Goal: Task Accomplishment & Management: Manage account settings

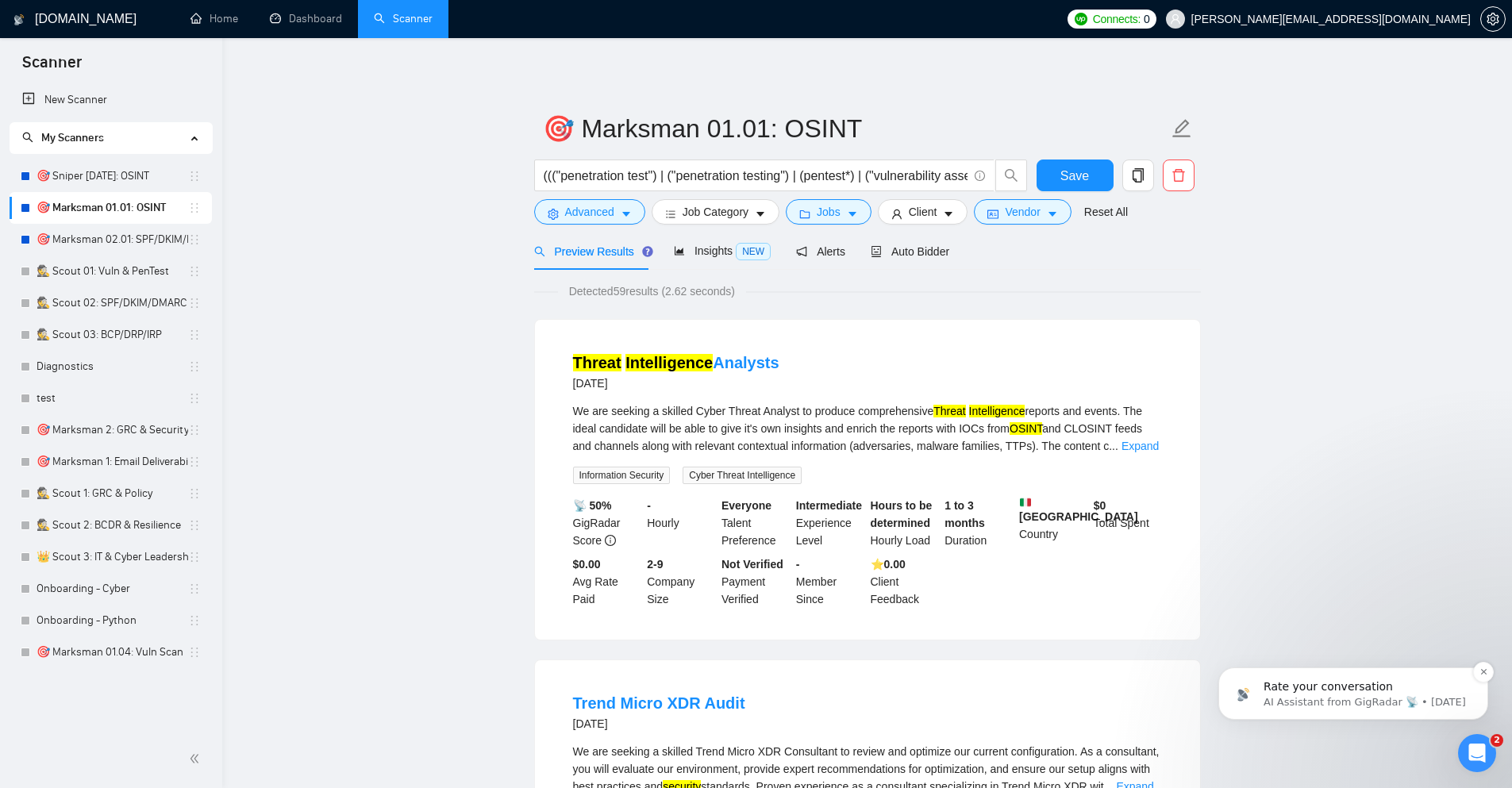
click at [1302, 694] on p "Rate your conversation" at bounding box center [1366, 688] width 205 height 16
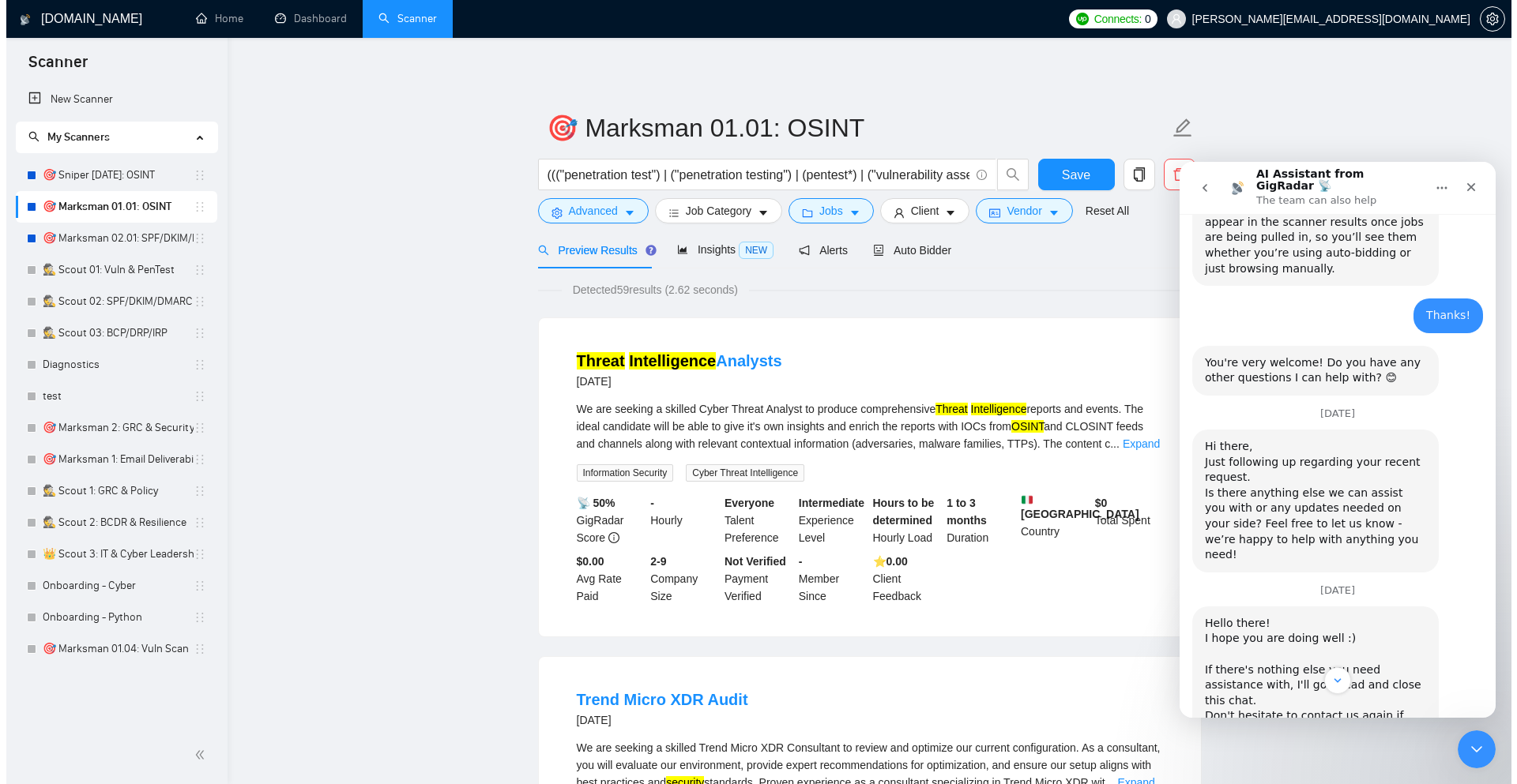
scroll to position [2134, 0]
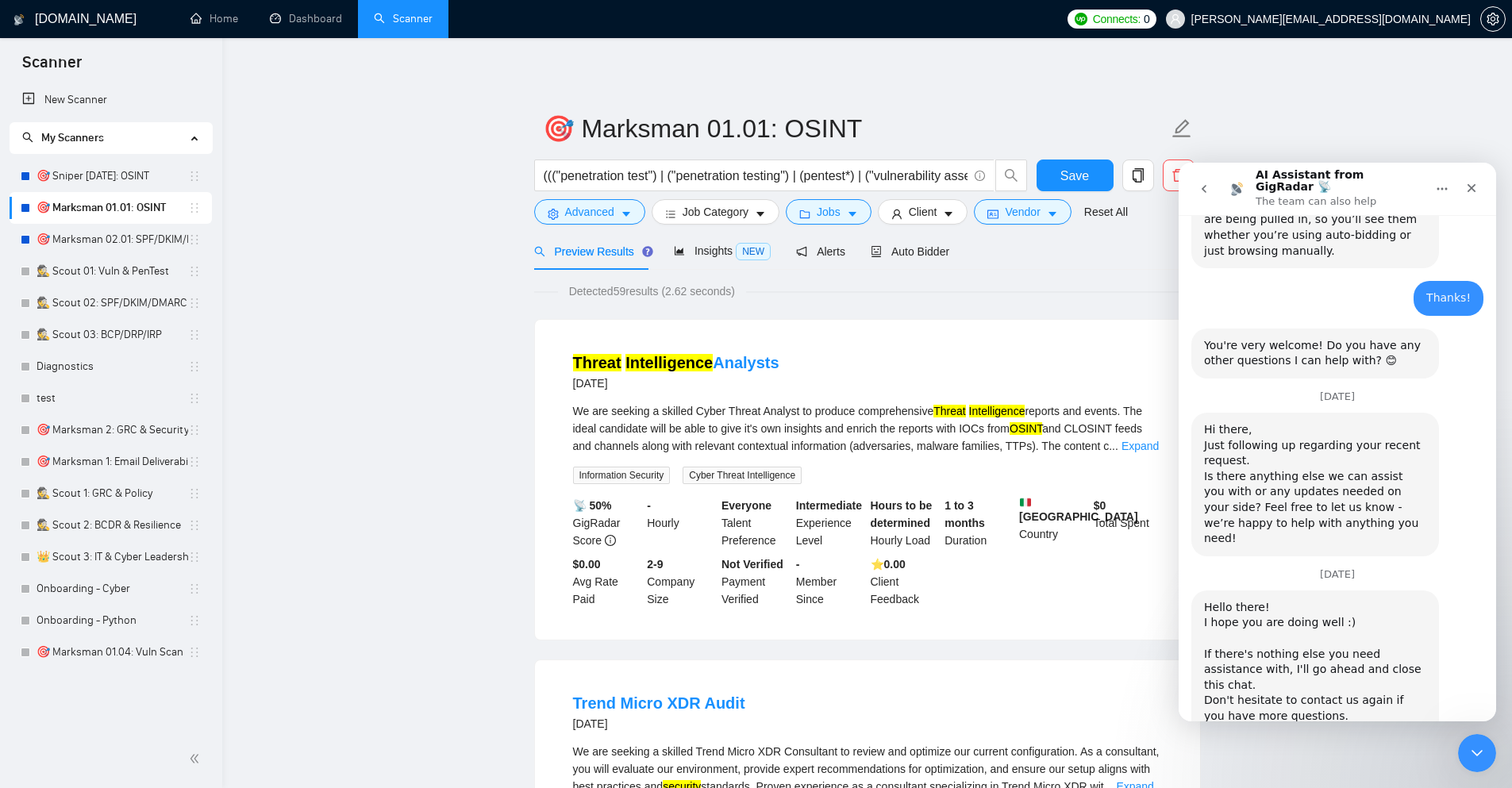
click at [534, 465] on div "Threat Intelligence Analysts [DATE] We are seeking a skilled Cyber Threat Analy…" at bounding box center [868, 480] width 667 height 321
click at [1474, 184] on icon "Close" at bounding box center [1473, 189] width 13 height 13
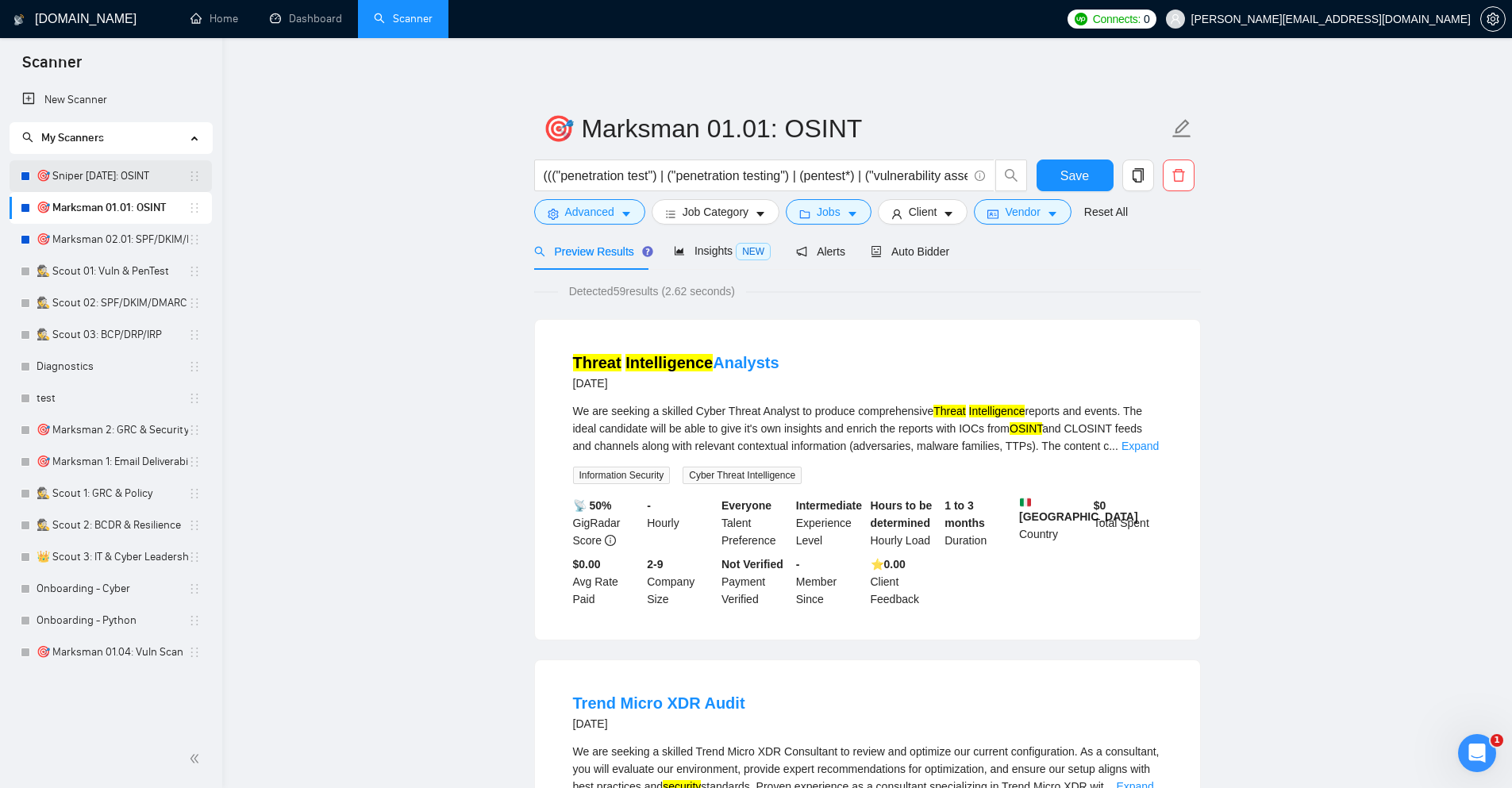
click at [129, 186] on link "🎯 Sniper [DATE]: OSINT" at bounding box center [112, 177] width 151 height 32
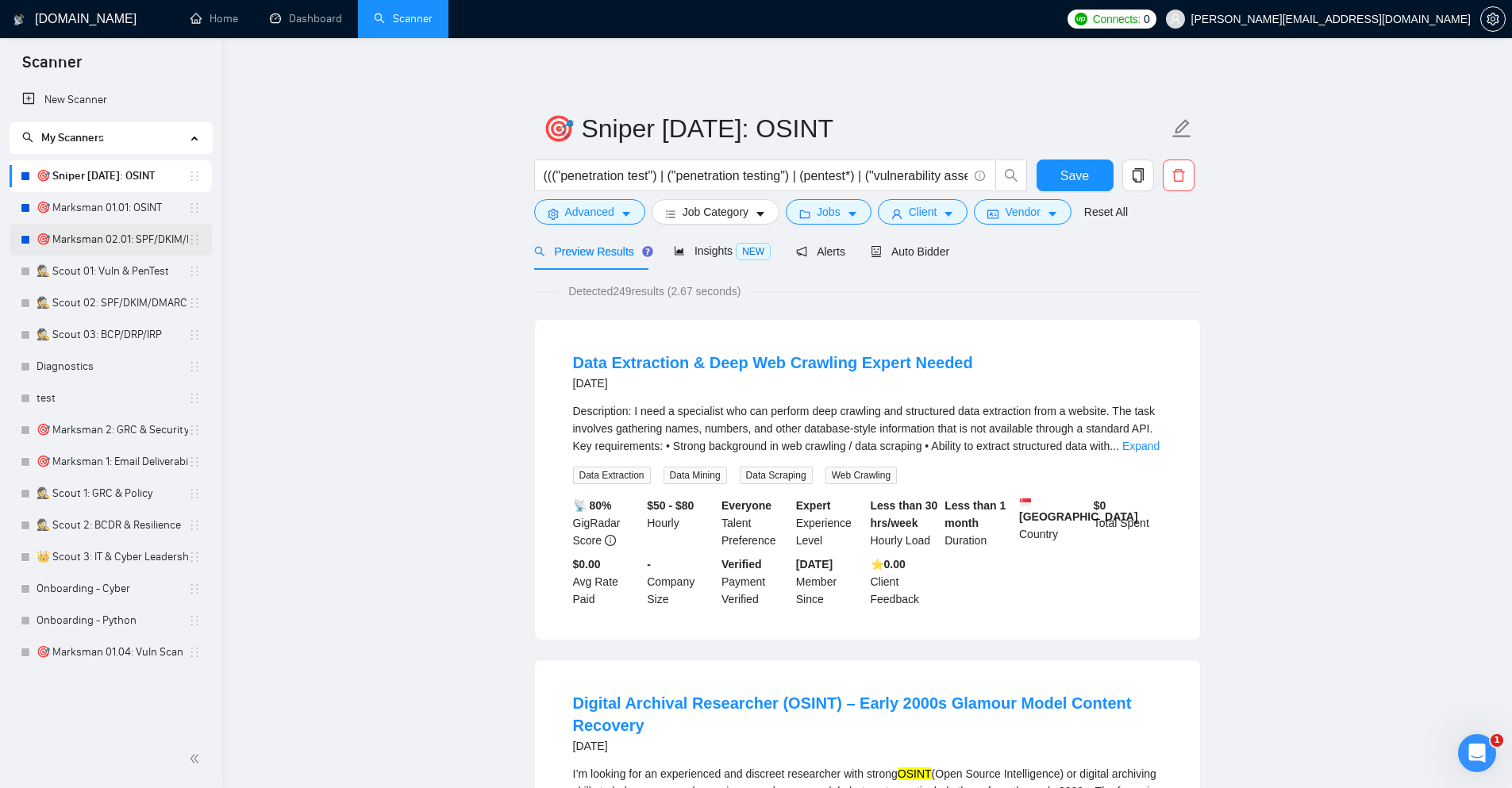
click at [121, 243] on link "🎯 Marksman 02.01: SPF/DKIM/DMARC" at bounding box center [112, 239] width 151 height 32
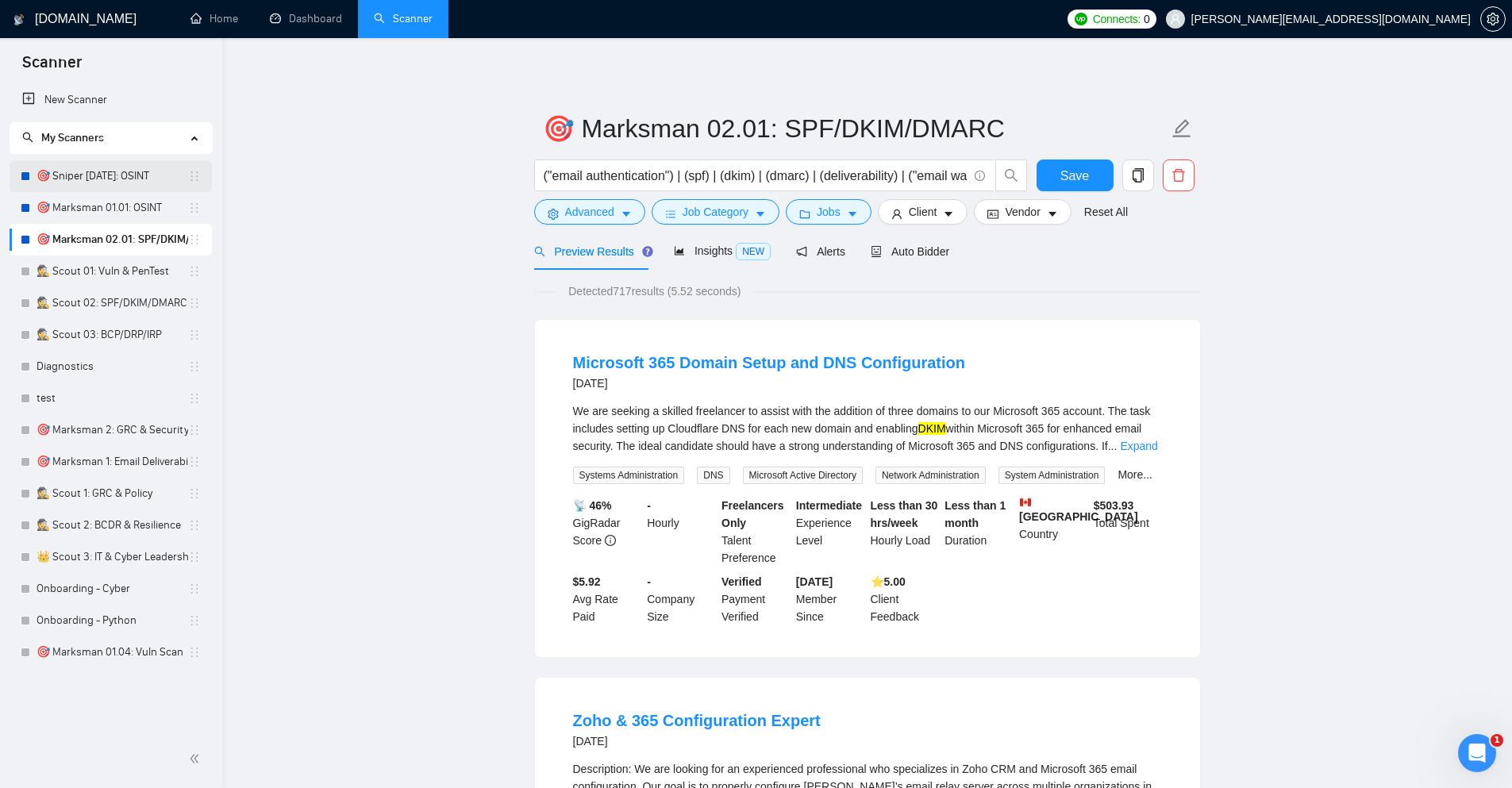
click at [130, 178] on link "🎯 Sniper [DATE]: OSINT" at bounding box center [112, 177] width 151 height 32
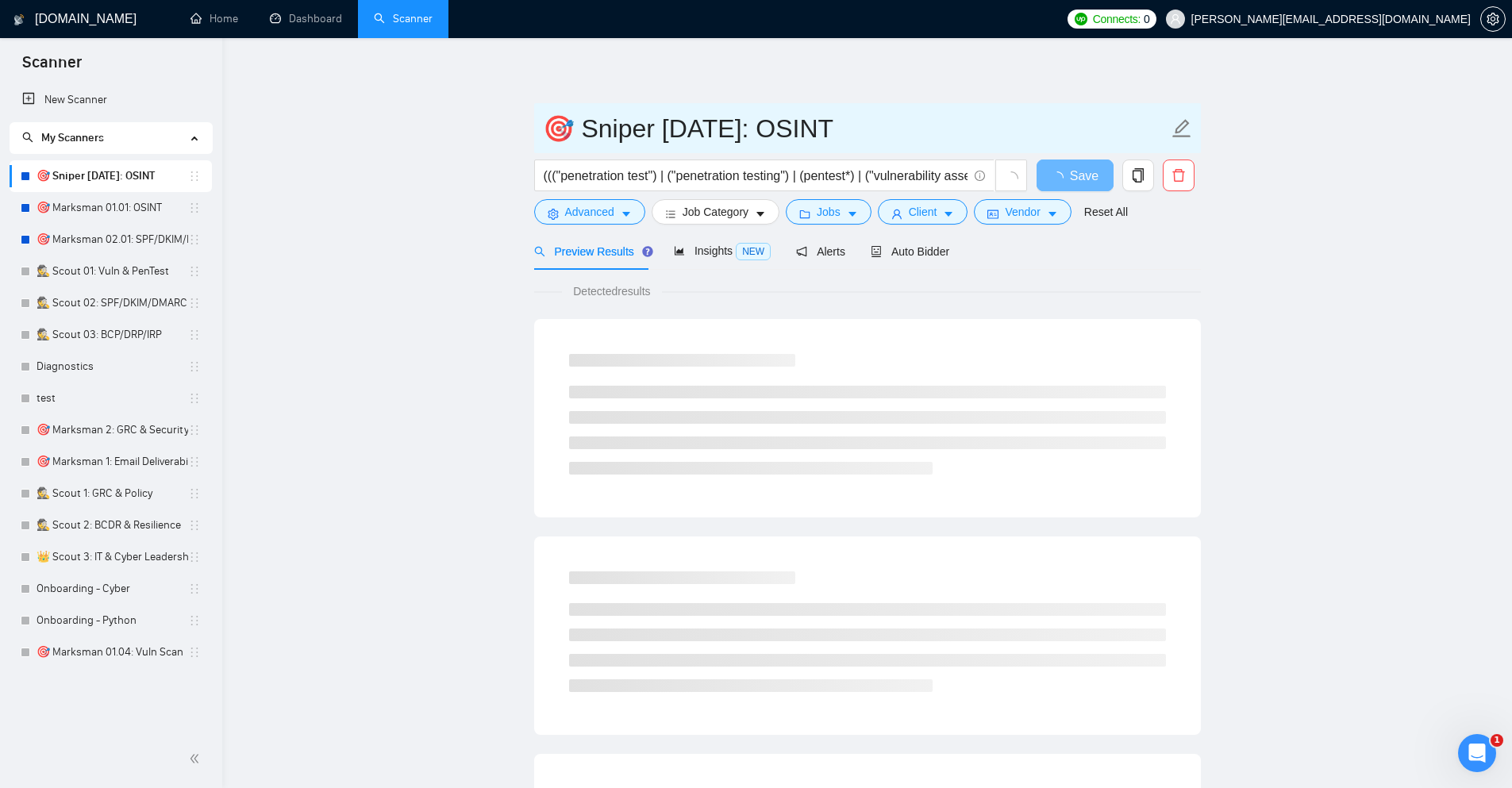
click at [580, 126] on input "🎯 Sniper [DATE]: OSINT" at bounding box center [856, 129] width 625 height 39
click at [575, 126] on input "🎯 Sniper [DATE]: OSINT" at bounding box center [856, 129] width 625 height 39
paste input "🏆"
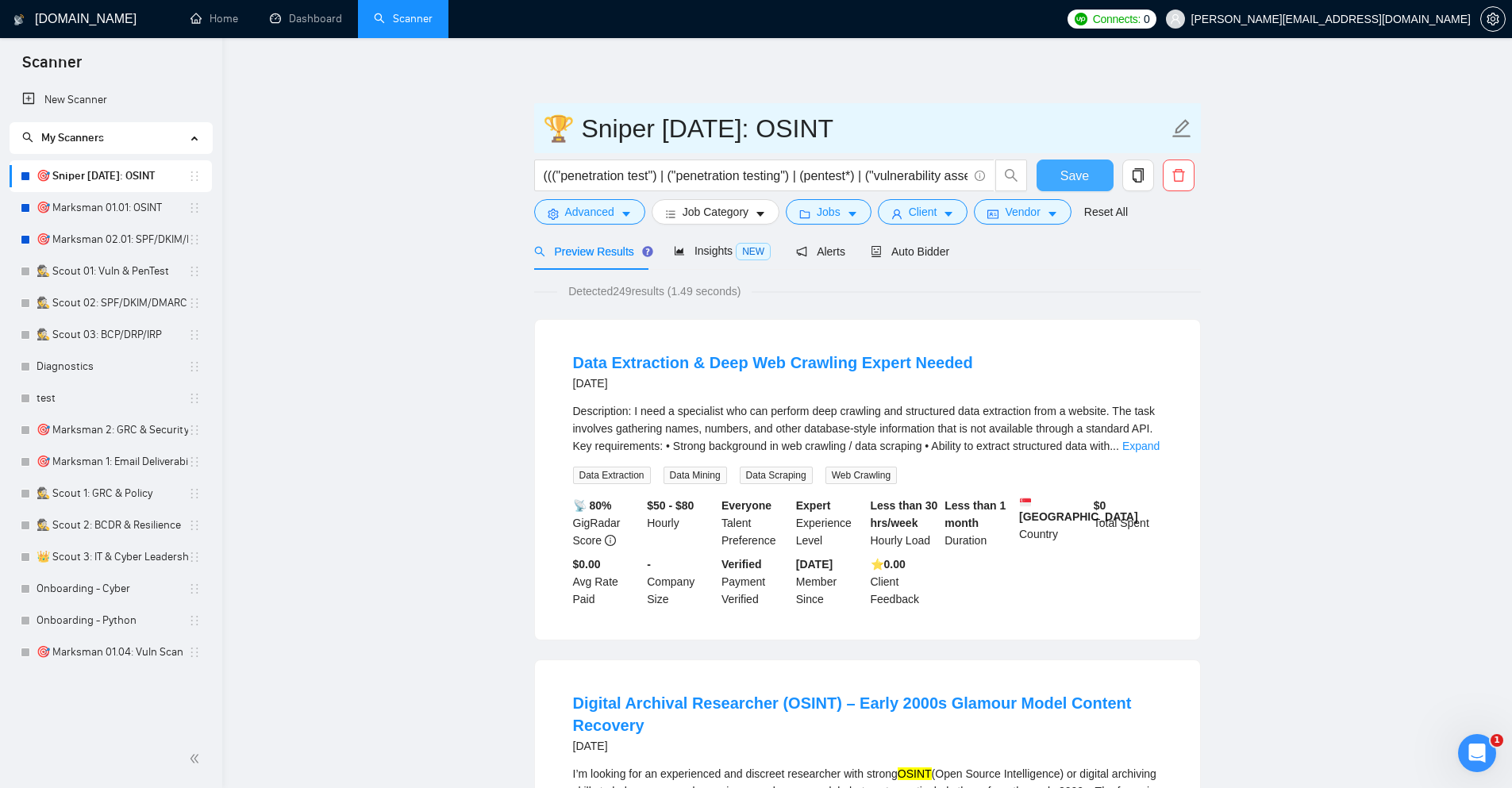
type input "🏆 Sniper [DATE]: OSINT"
click at [1056, 182] on button "Save" at bounding box center [1075, 176] width 77 height 32
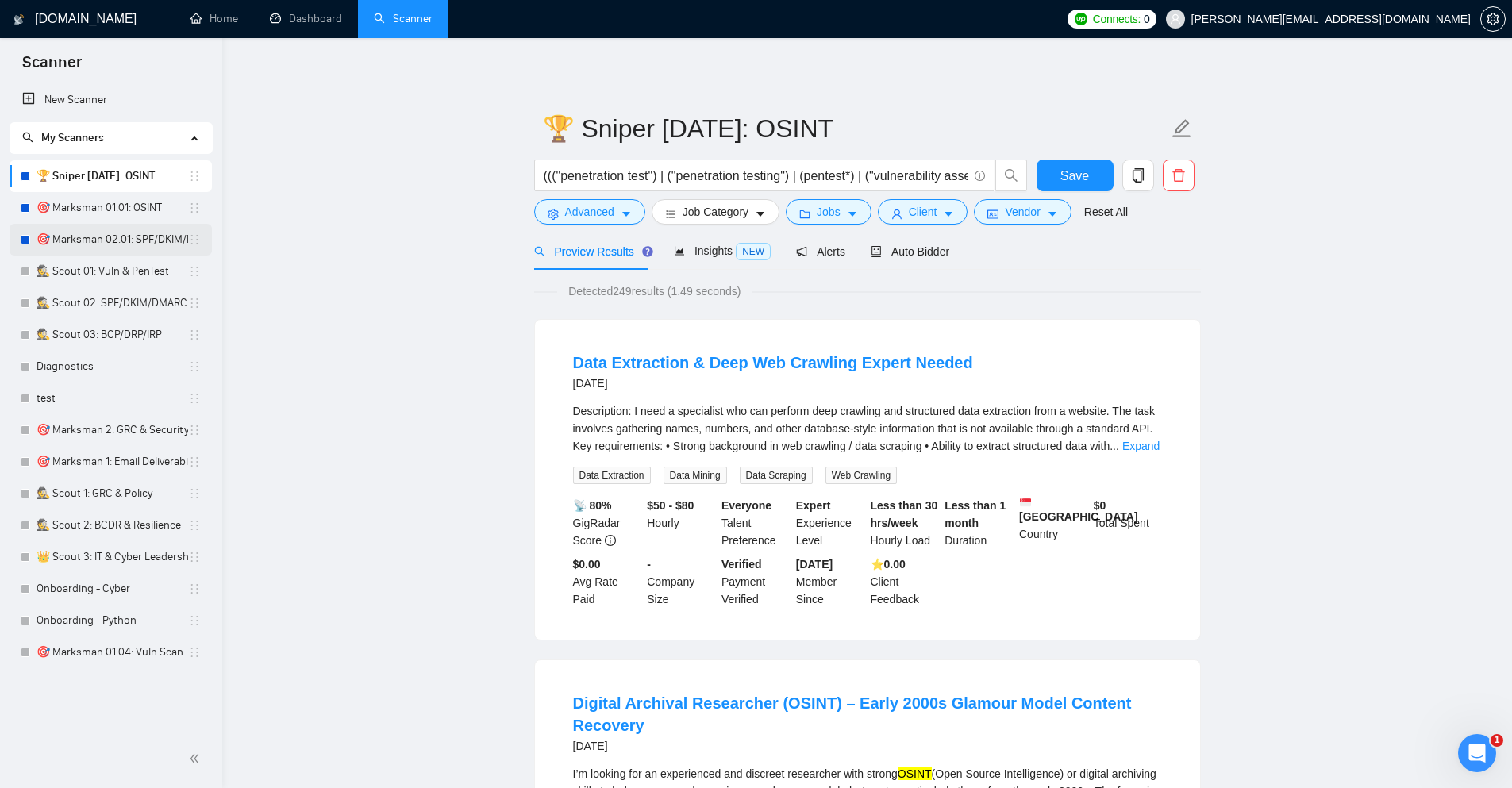
click at [146, 239] on link "🎯 Marksman 02.01: SPF/DKIM/DMARC" at bounding box center [112, 239] width 151 height 32
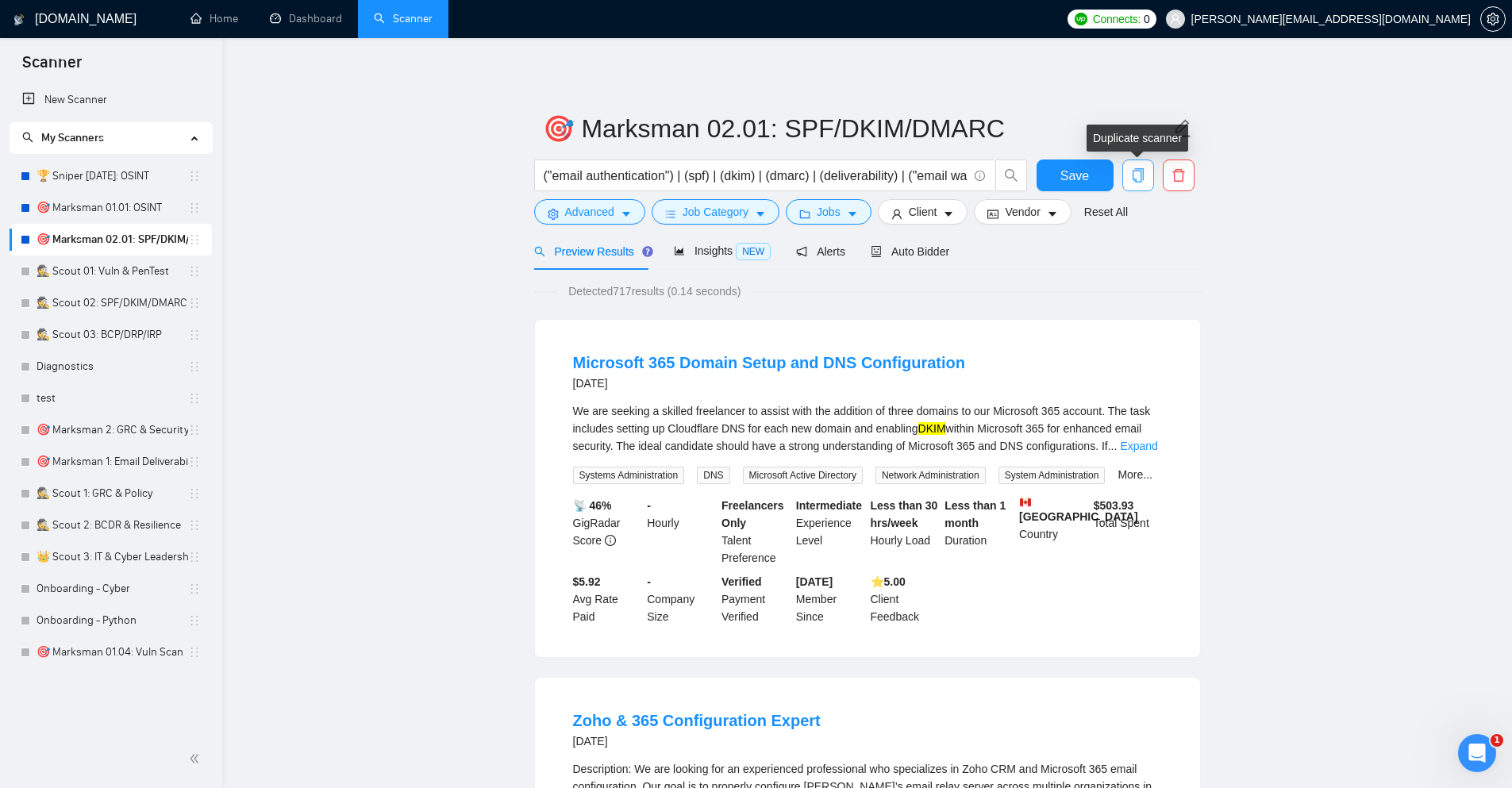
click at [1141, 178] on icon "copy" at bounding box center [1138, 175] width 11 height 14
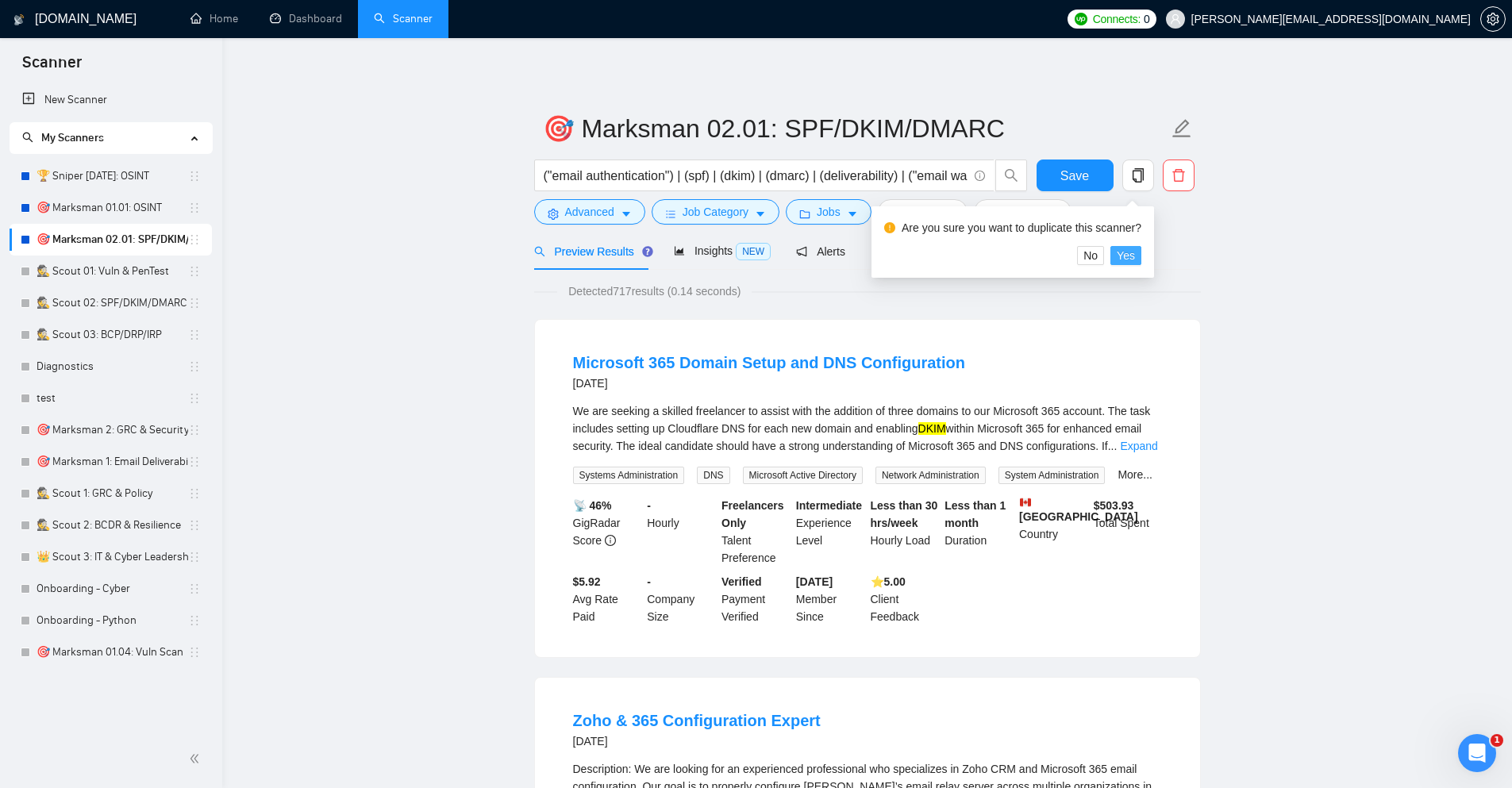
click at [1130, 254] on span "Yes" at bounding box center [1125, 255] width 18 height 18
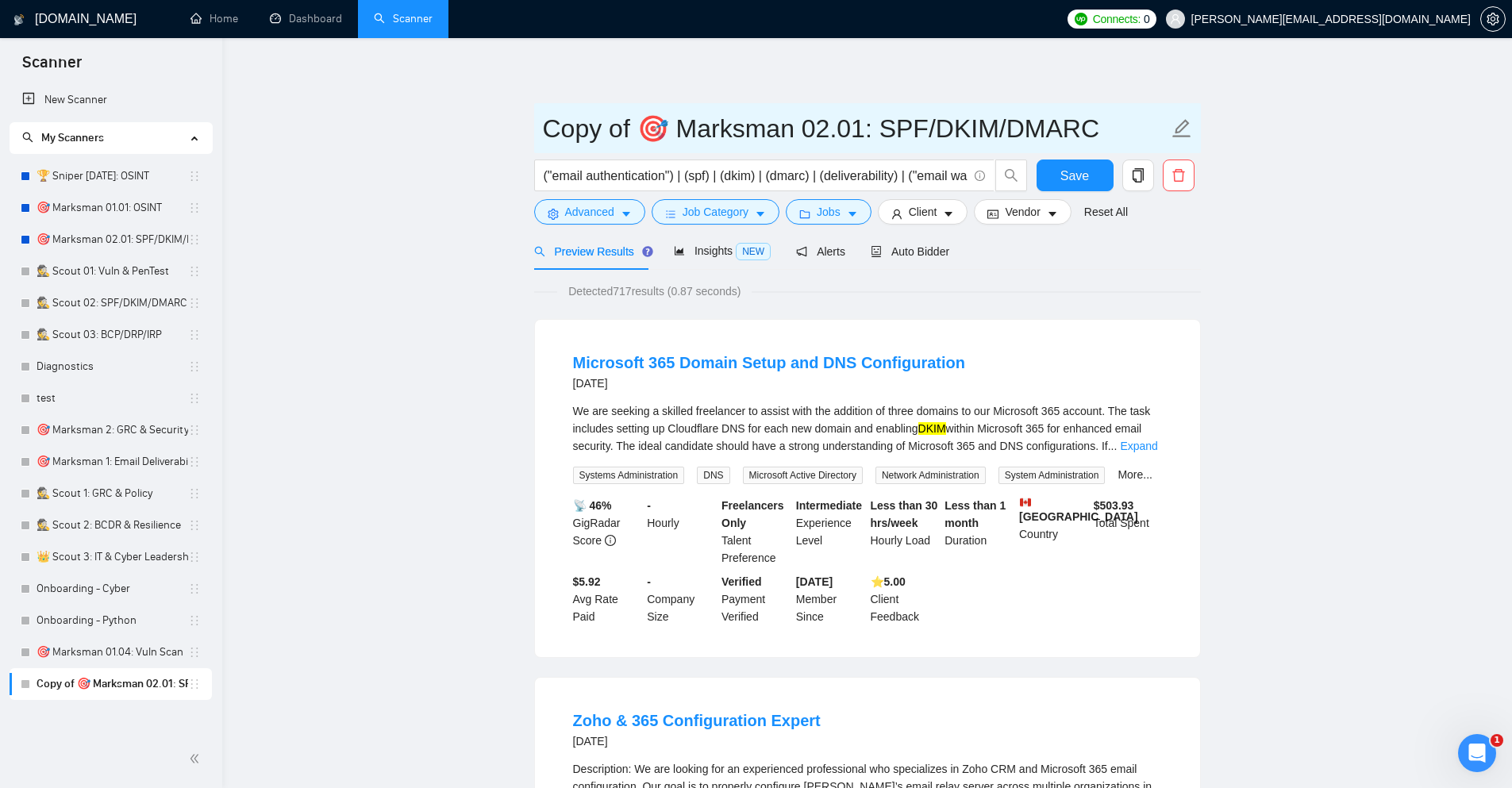
drag, startPoint x: 665, startPoint y: 139, endPoint x: 501, endPoint y: 108, distance: 166.9
paste input "🏆"
type input "🏆 Sniper [DATE]: SPF/DKIM/DMARC"
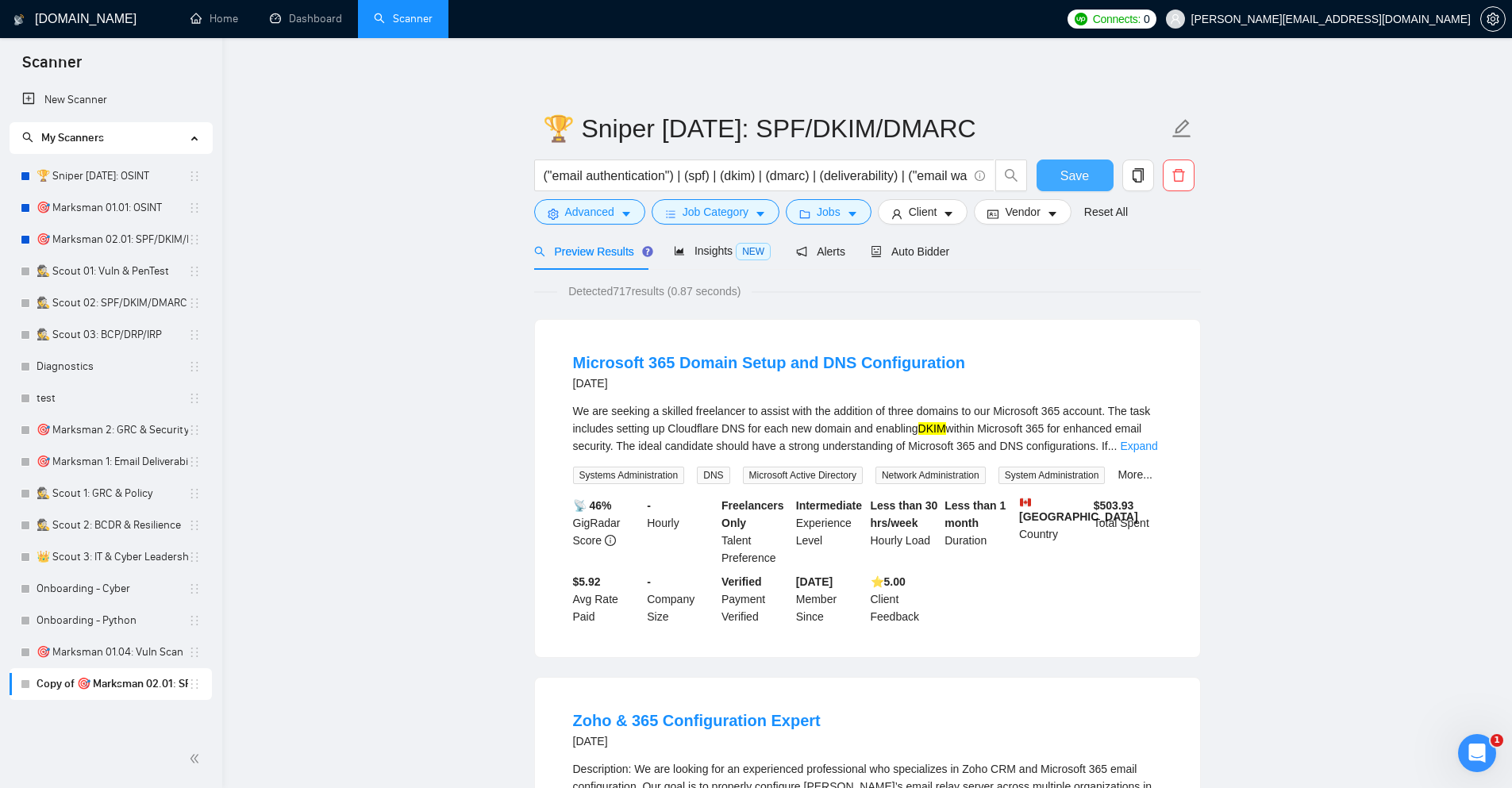
click at [1072, 178] on span "Save" at bounding box center [1074, 176] width 28 height 20
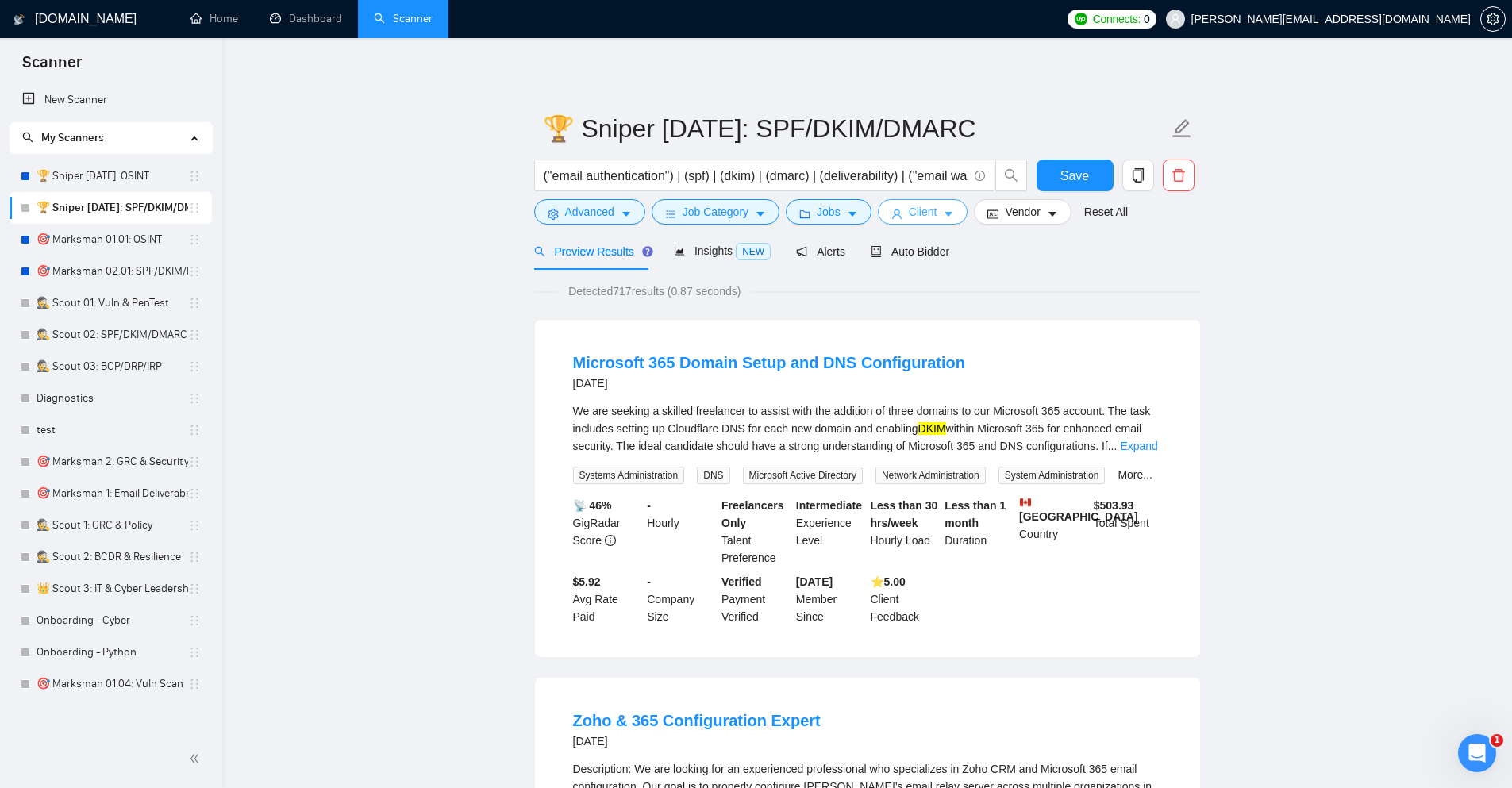
click at [905, 208] on button "Client" at bounding box center [923, 211] width 90 height 25
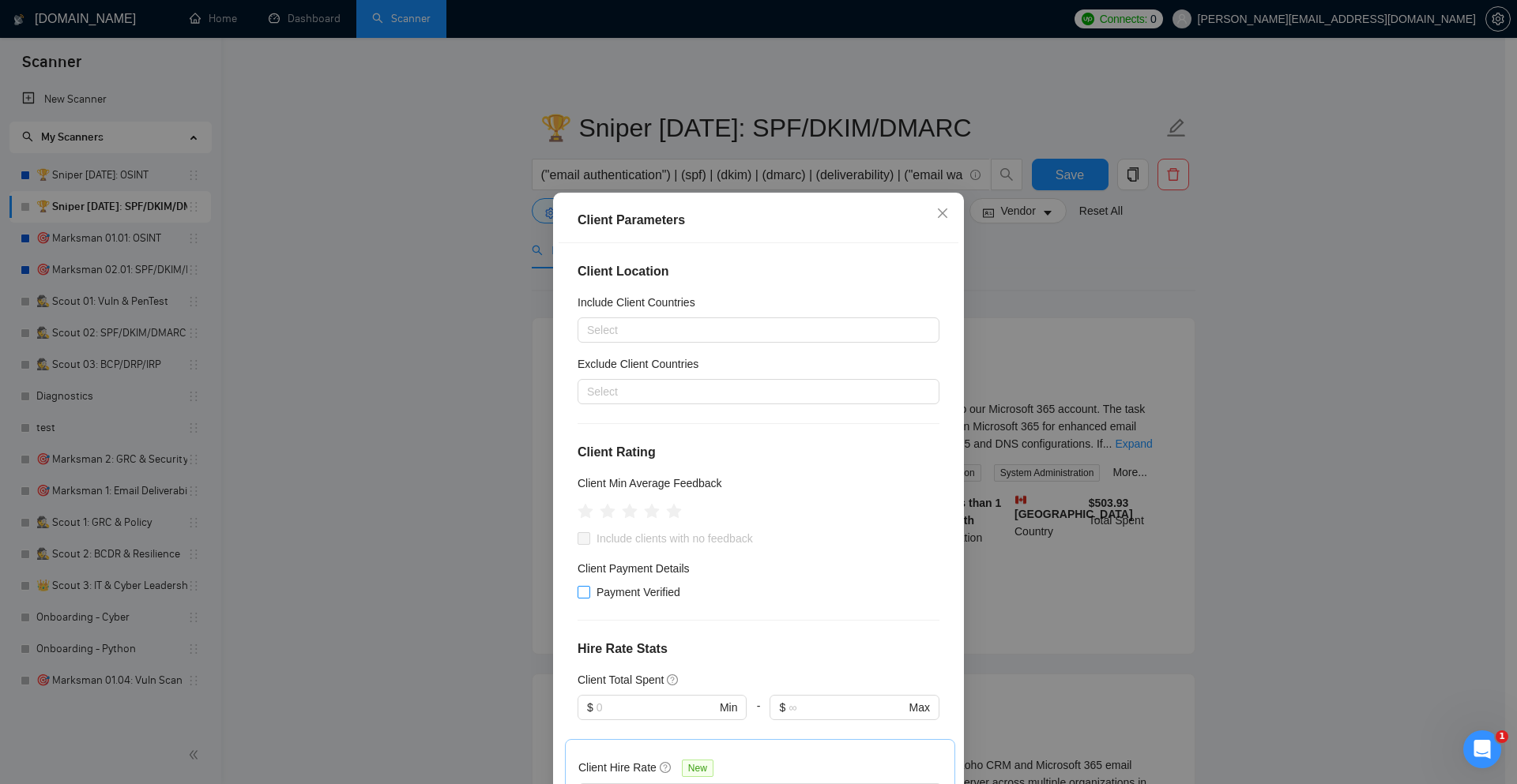
click at [584, 588] on span at bounding box center [584, 592] width 13 height 13
click at [584, 588] on input "Payment Verified" at bounding box center [583, 592] width 11 height 11
checkbox input "true"
click at [626, 515] on icon "star" at bounding box center [630, 511] width 17 height 16
click at [623, 539] on span "Include clients with no feedback" at bounding box center [674, 538] width 169 height 18
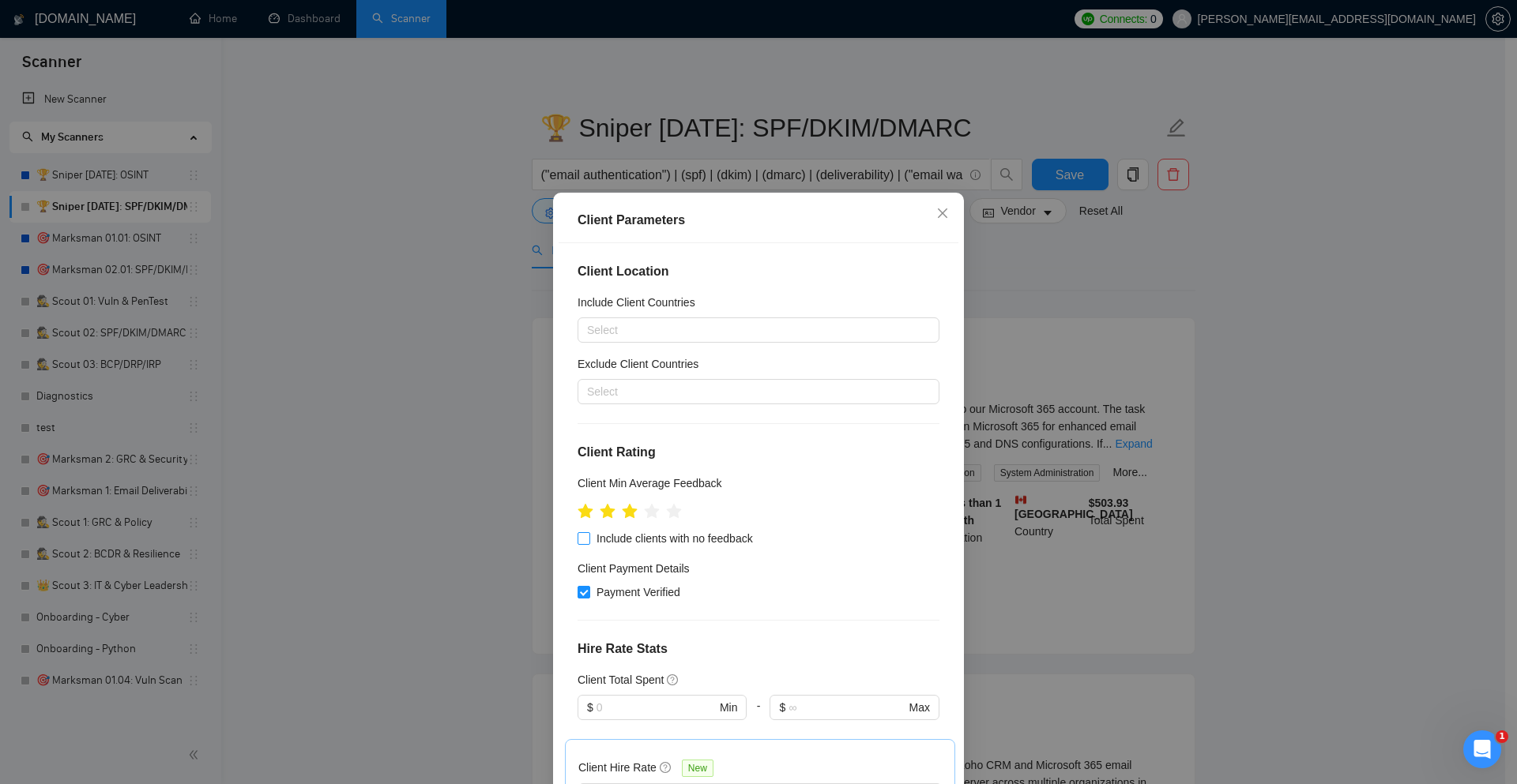
click at [589, 539] on input "Include clients with no feedback" at bounding box center [583, 538] width 11 height 11
checkbox input "true"
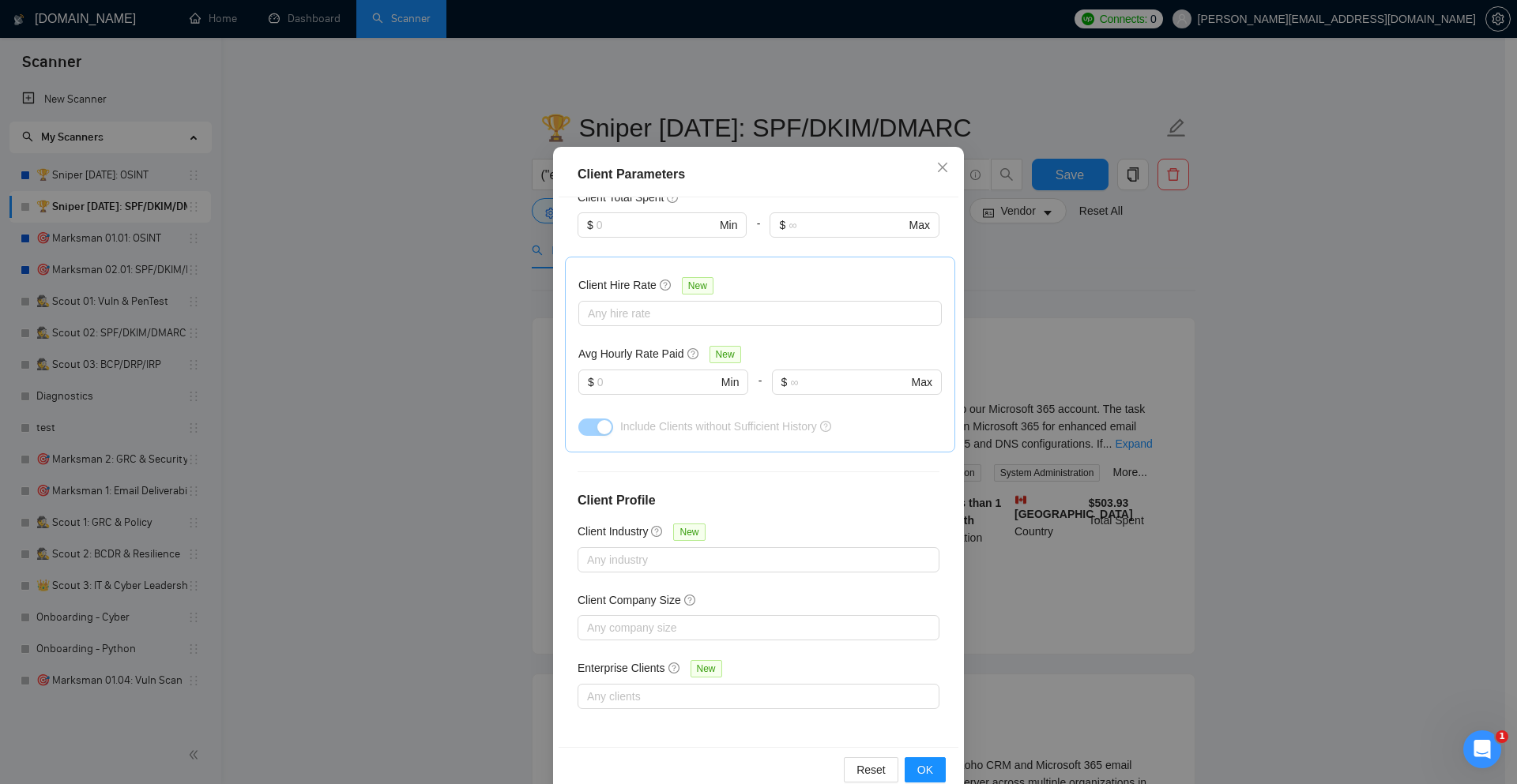
scroll to position [78, 0]
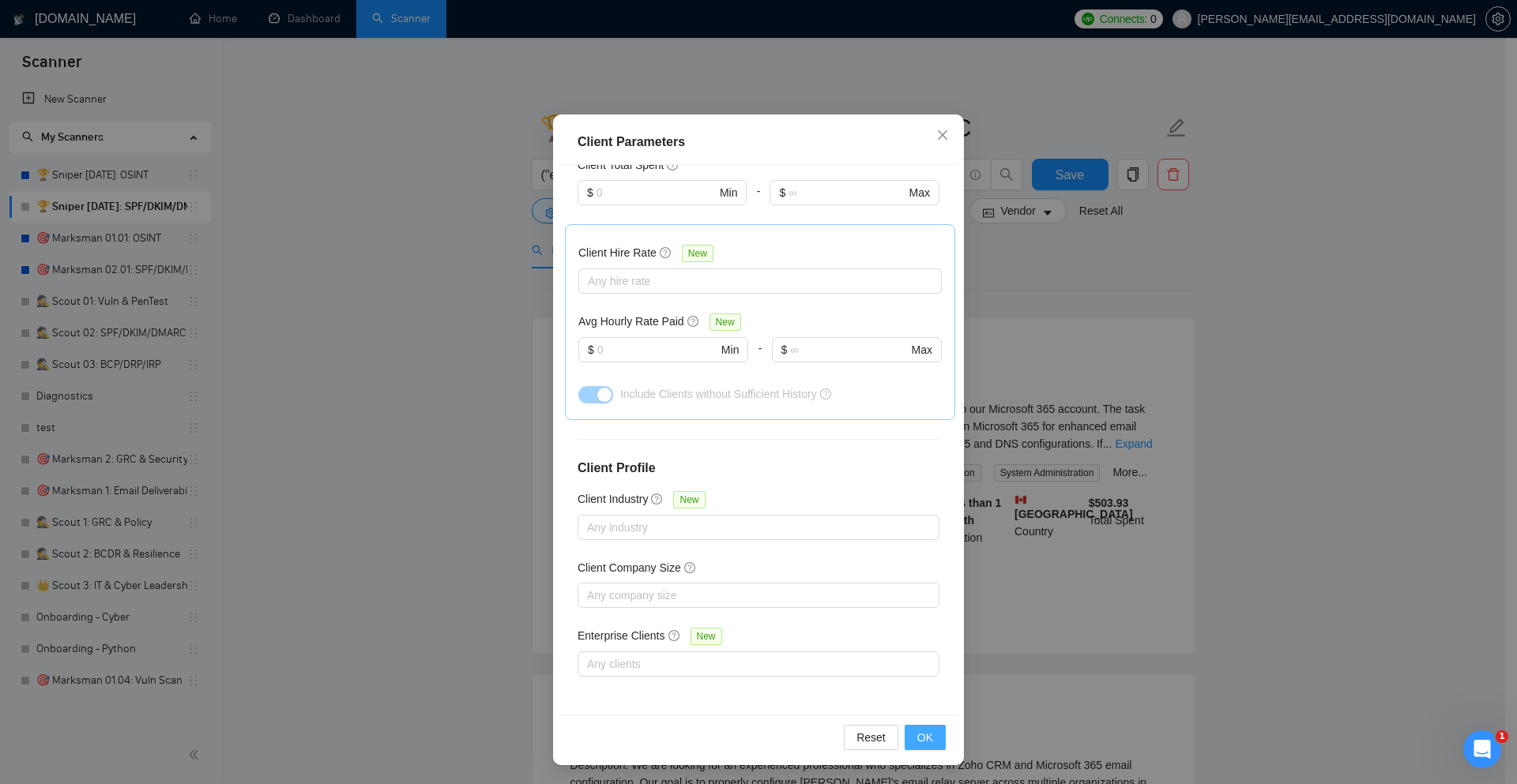
click at [917, 745] on span "OK" at bounding box center [924, 737] width 16 height 18
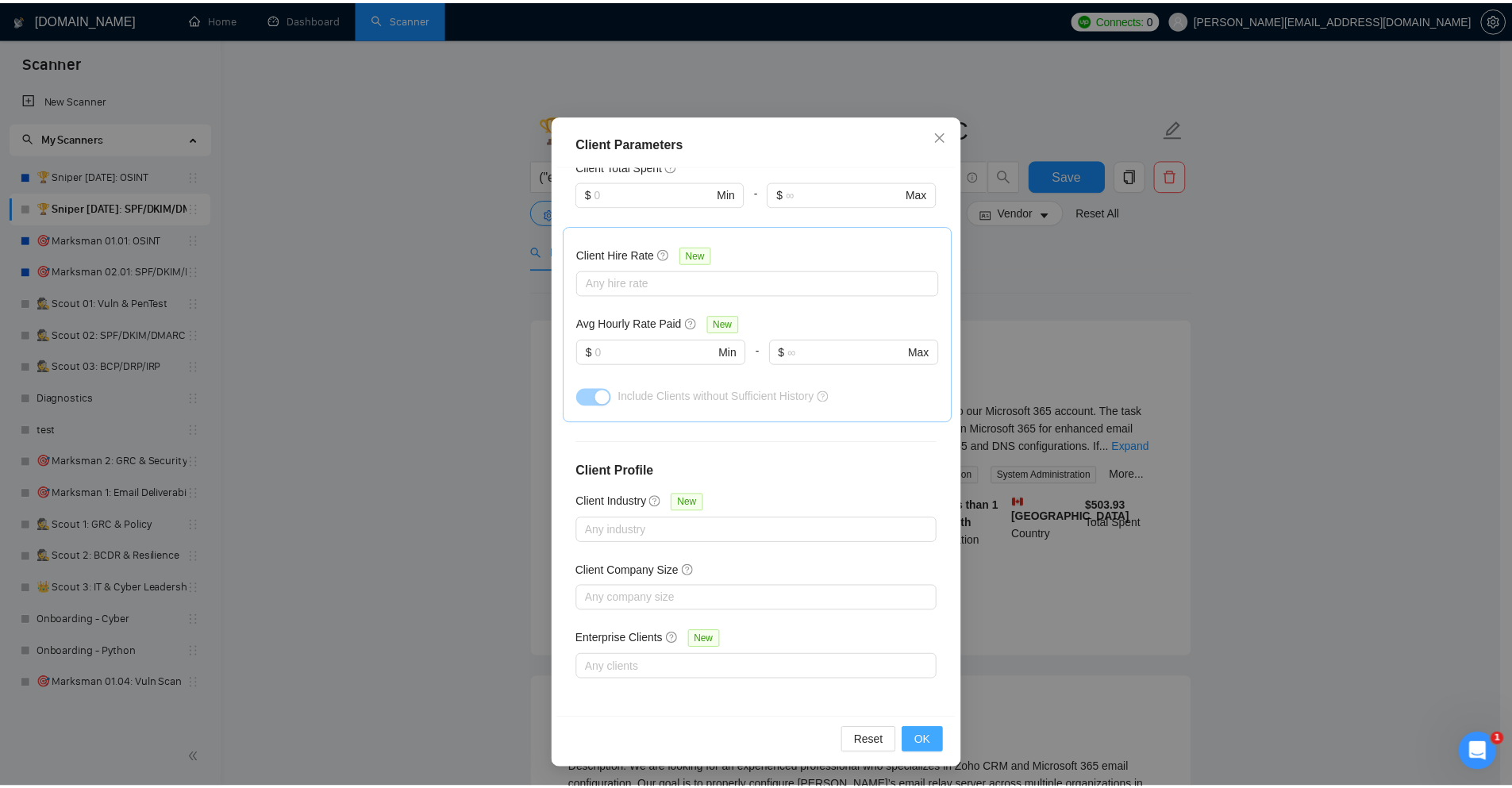
scroll to position [0, 0]
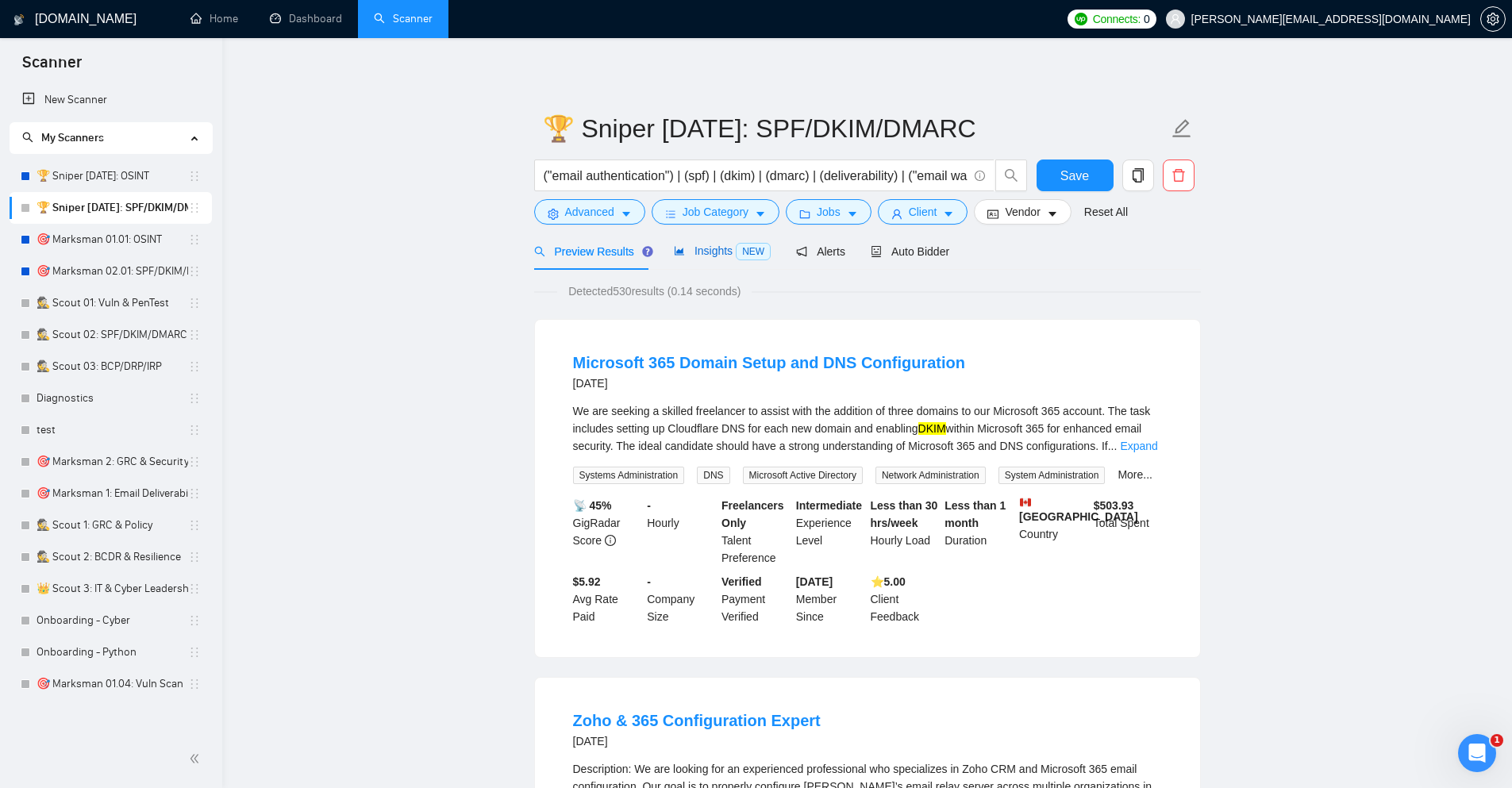
click at [734, 249] on span "Insights NEW" at bounding box center [722, 251] width 97 height 13
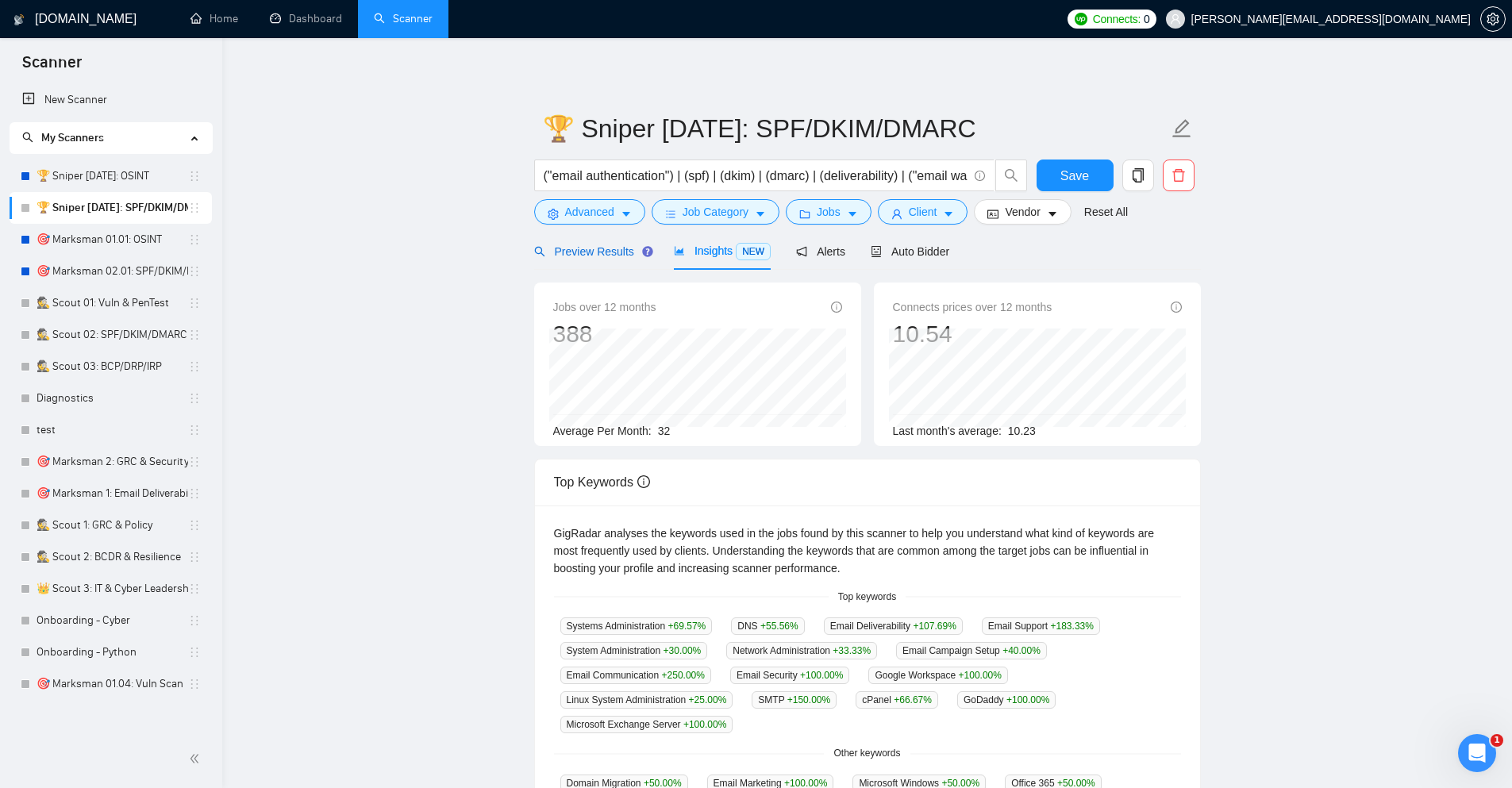
click at [620, 250] on span "Preview Results" at bounding box center [592, 252] width 115 height 13
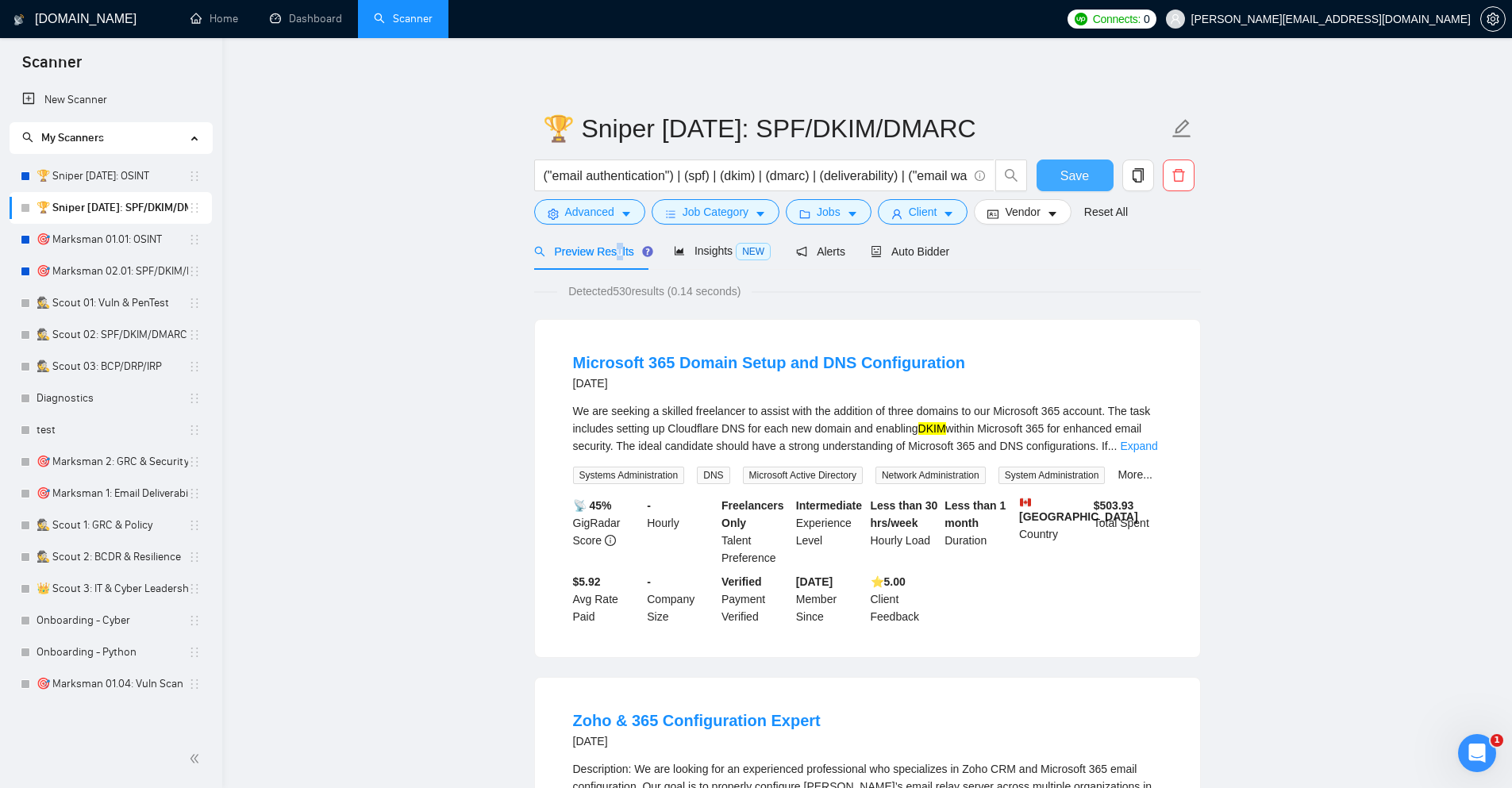
click at [1081, 167] on span "Save" at bounding box center [1074, 176] width 28 height 20
click at [135, 241] on link "🎯 Marksman 01.01: OSINT" at bounding box center [112, 239] width 151 height 32
click at [1031, 216] on span "Vendor" at bounding box center [1022, 211] width 35 height 18
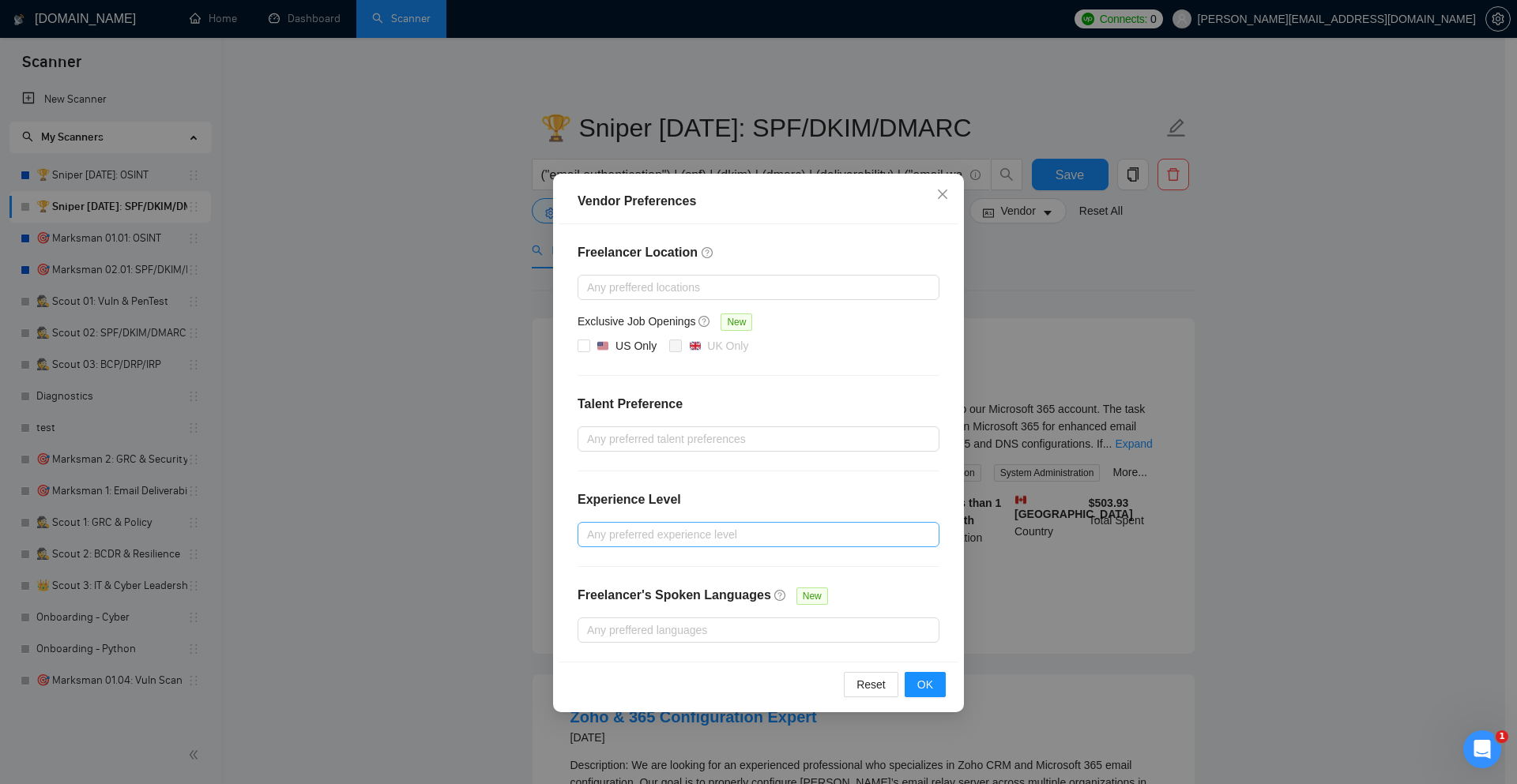
click at [648, 546] on div "Any preferred experience level" at bounding box center [758, 535] width 362 height 25
click at [651, 587] on span "Intermediate" at bounding box center [637, 592] width 62 height 13
click at [598, 587] on input "Intermediate" at bounding box center [593, 591] width 11 height 11
checkbox input "true"
click at [619, 617] on span "Expert" at bounding box center [622, 617] width 32 height 13
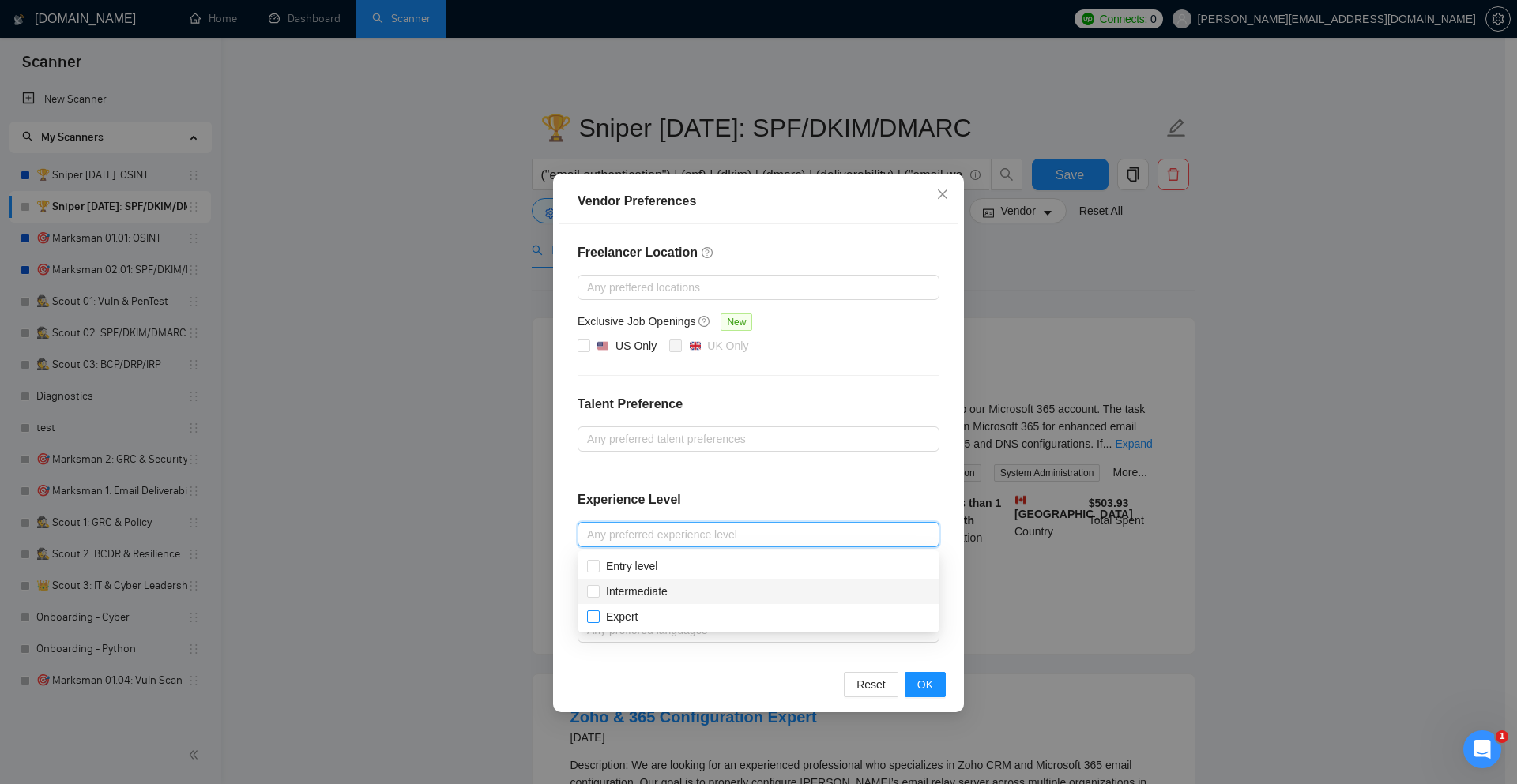
click at [598, 617] on input "Expert" at bounding box center [593, 616] width 11 height 11
checkbox input "true"
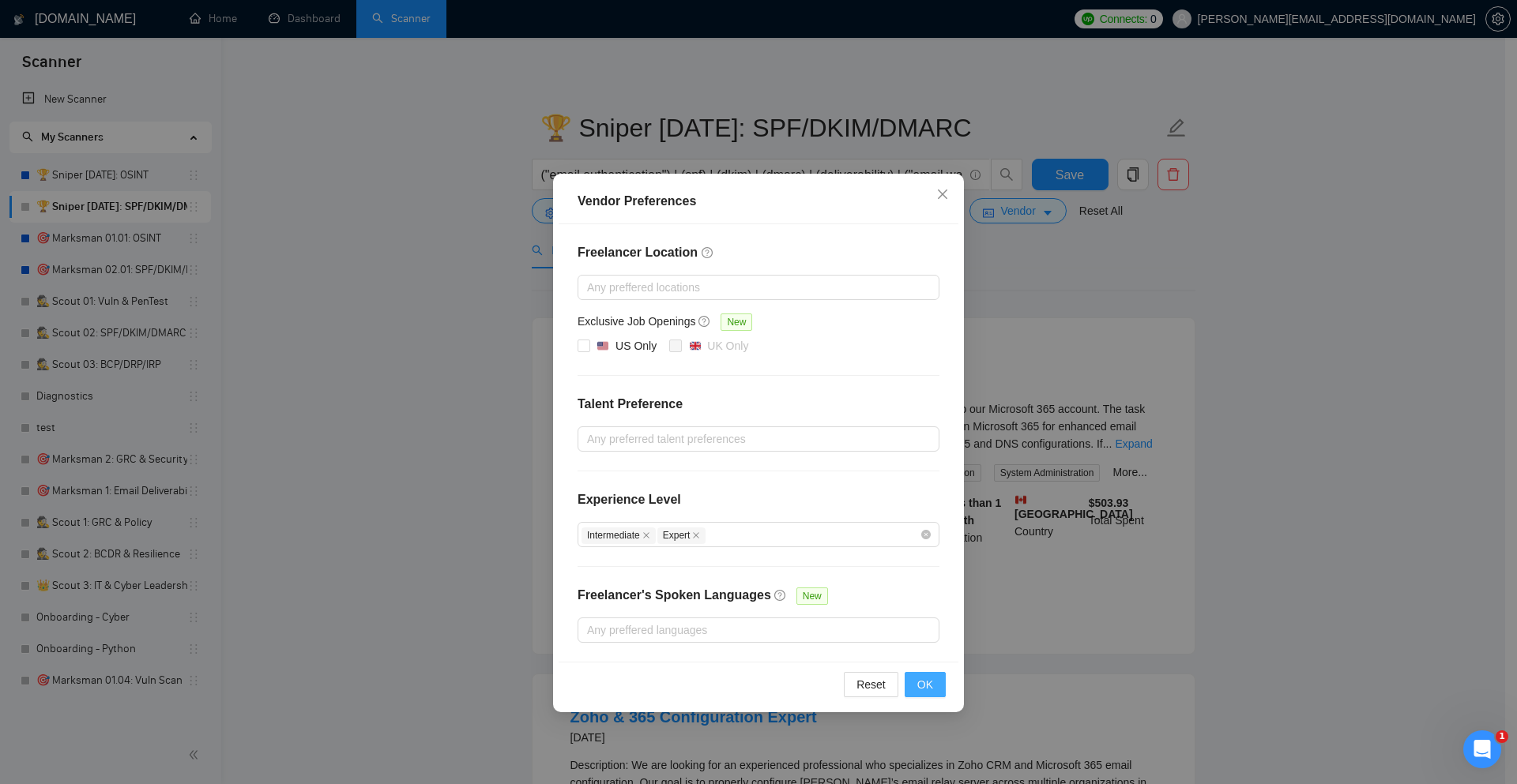
click at [924, 690] on span "OK" at bounding box center [924, 685] width 16 height 18
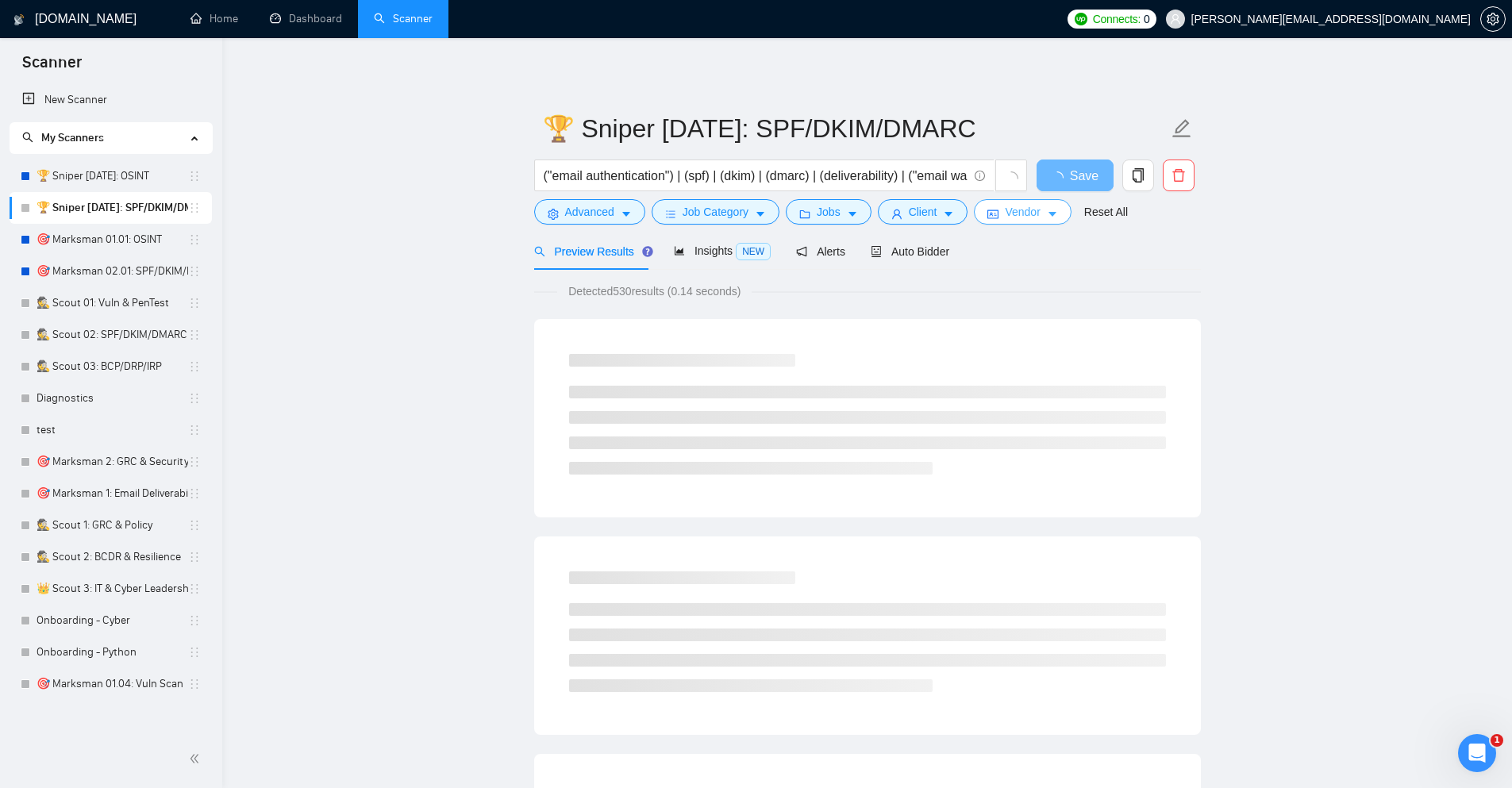
click at [1051, 206] on button "Vendor" at bounding box center [1022, 211] width 97 height 25
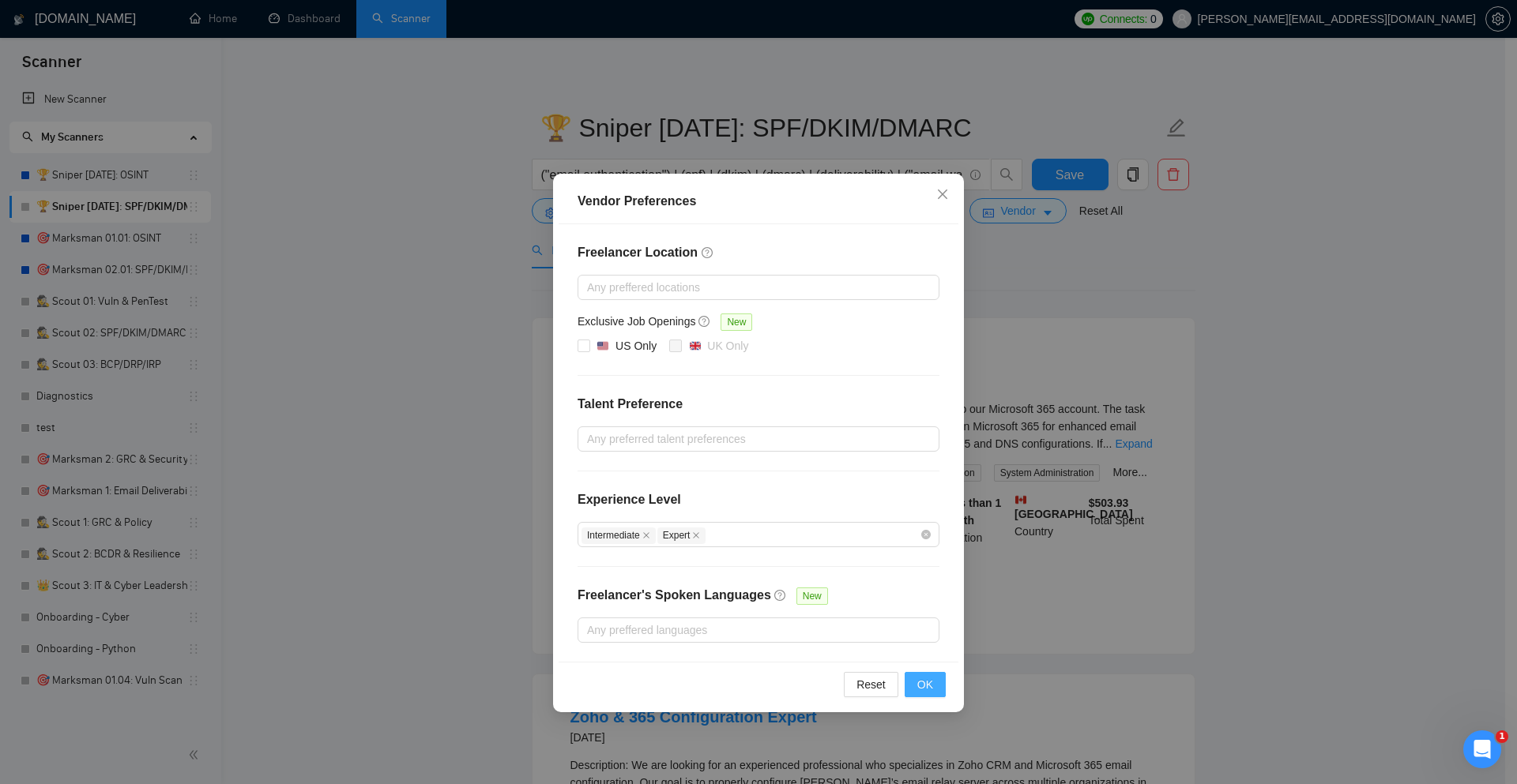
click at [934, 692] on button "OK" at bounding box center [925, 684] width 41 height 25
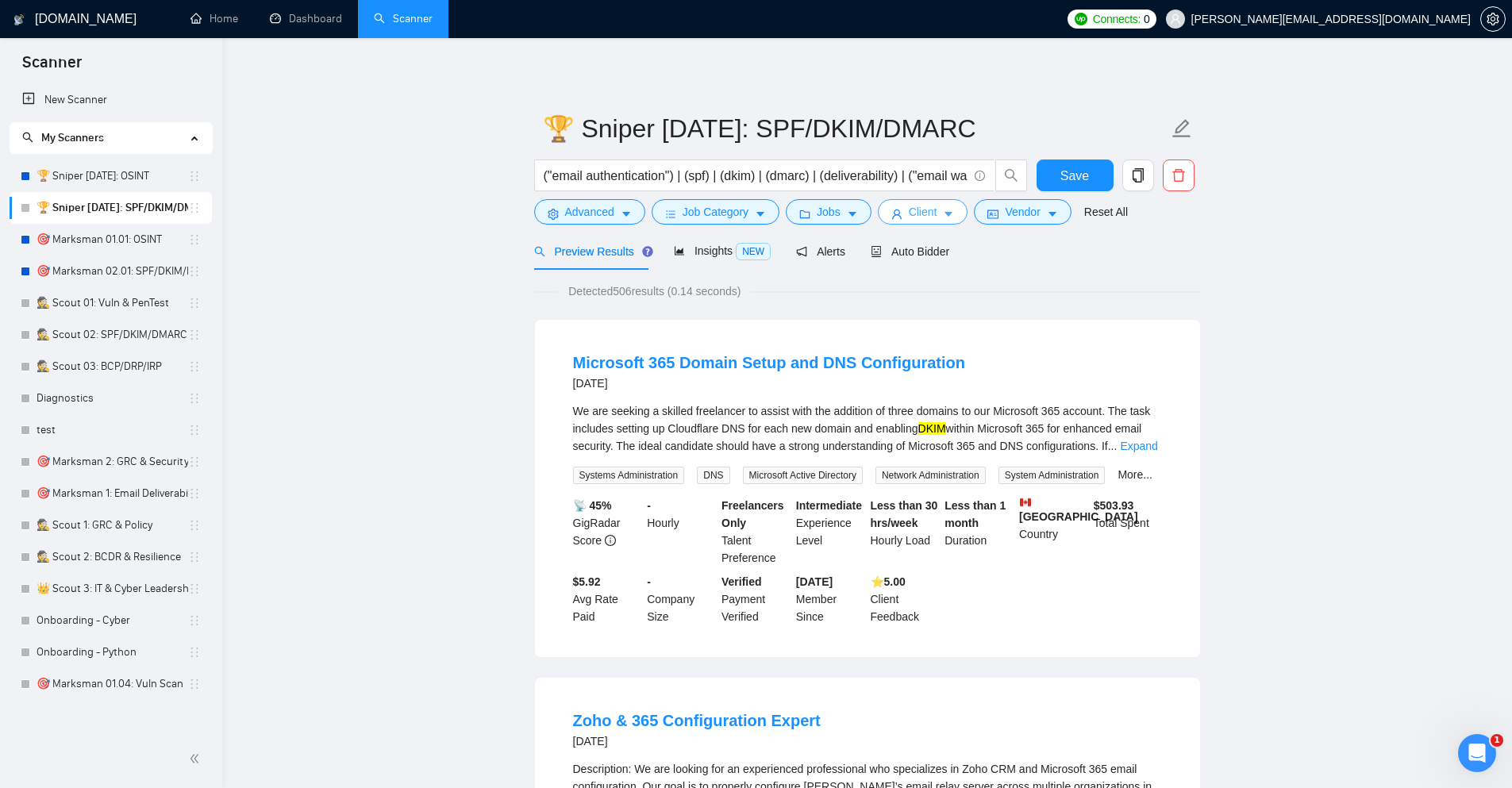
click at [932, 206] on span "Client" at bounding box center [923, 211] width 28 height 18
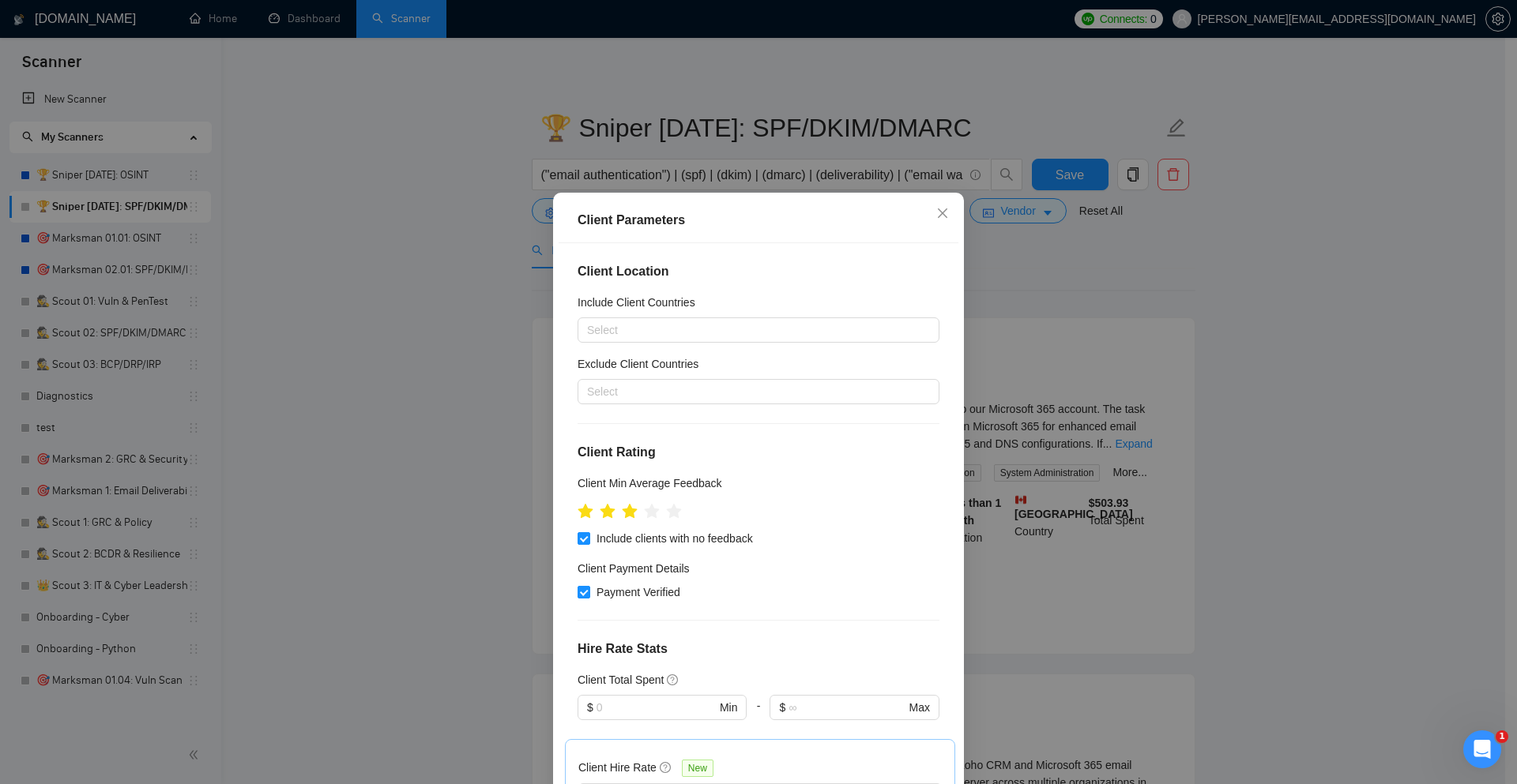
click at [1224, 544] on div "Client Parameters Client Location Include Client Countries Select Exclude Clien…" at bounding box center [758, 392] width 1517 height 784
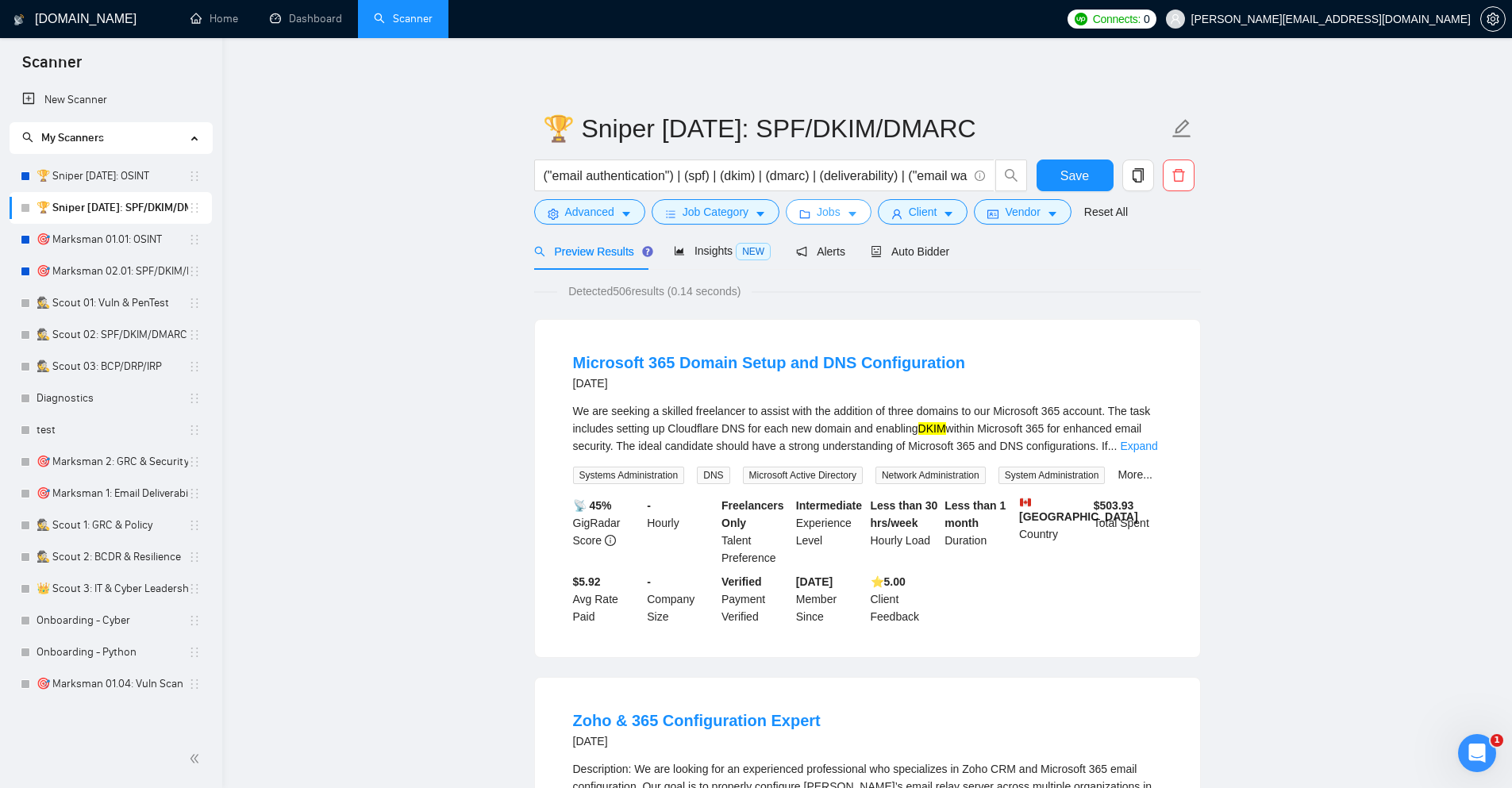
click at [839, 212] on span "Jobs" at bounding box center [828, 211] width 23 height 18
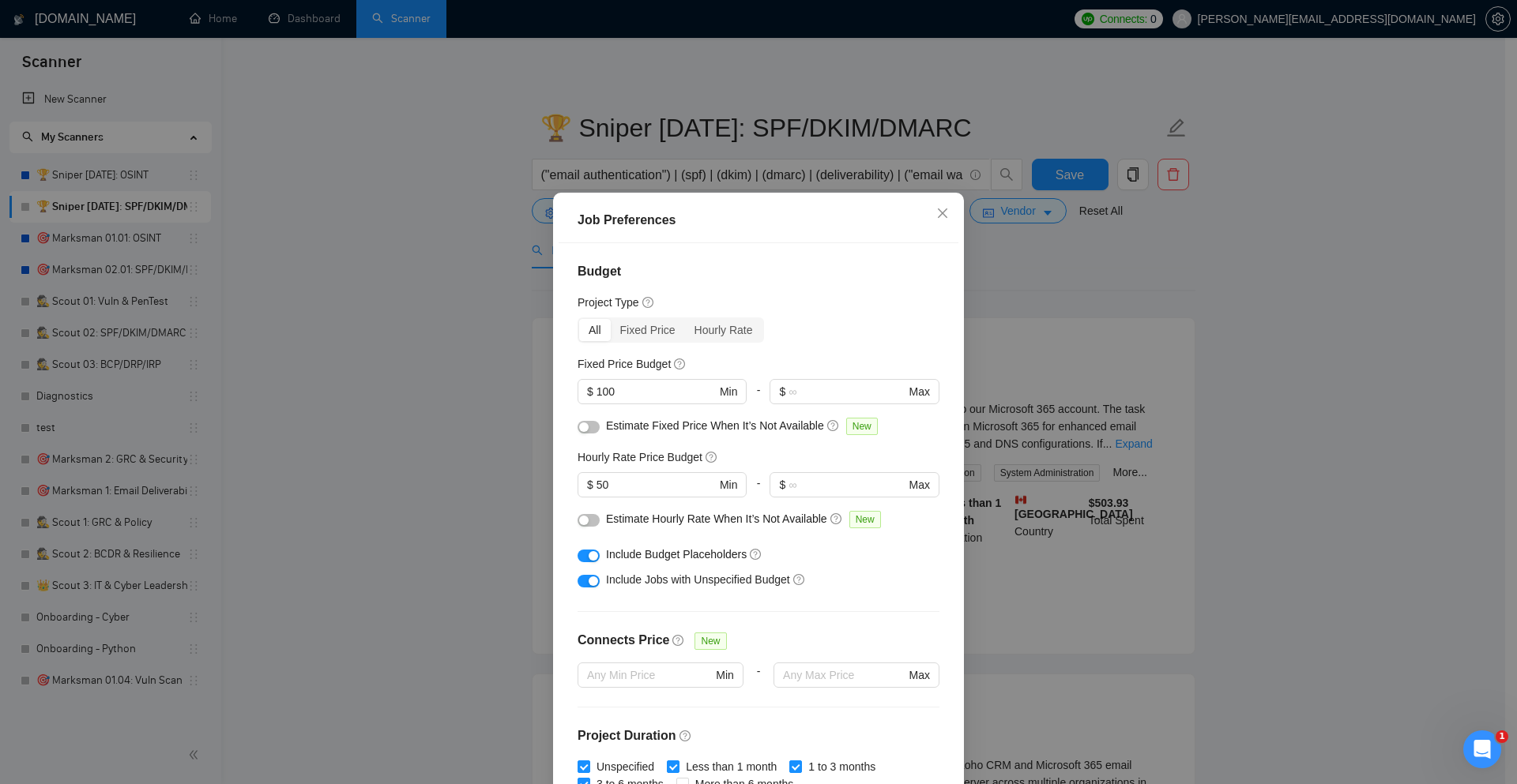
click at [590, 426] on button "button" at bounding box center [589, 428] width 22 height 13
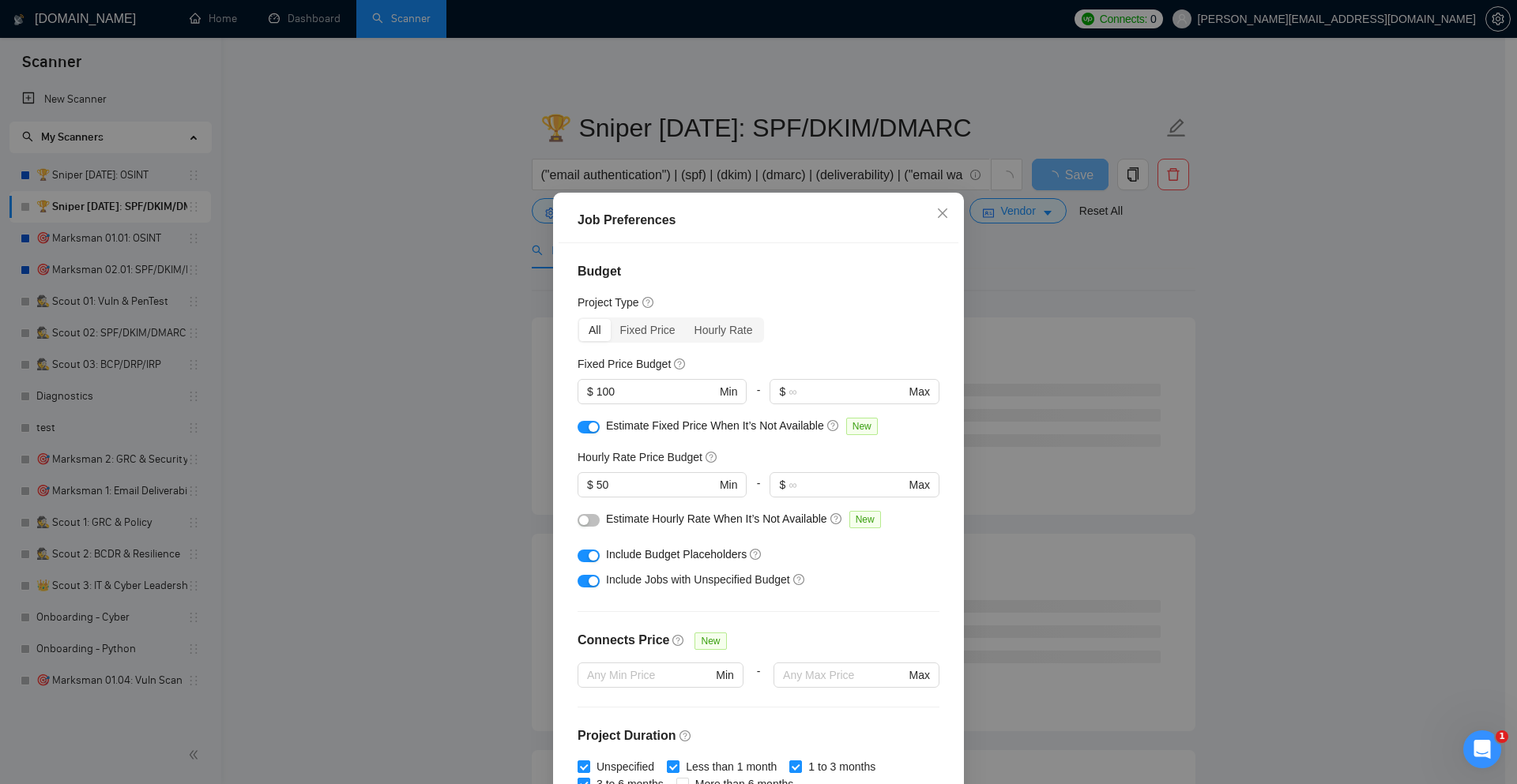
click at [589, 428] on div "button" at bounding box center [594, 427] width 9 height 9
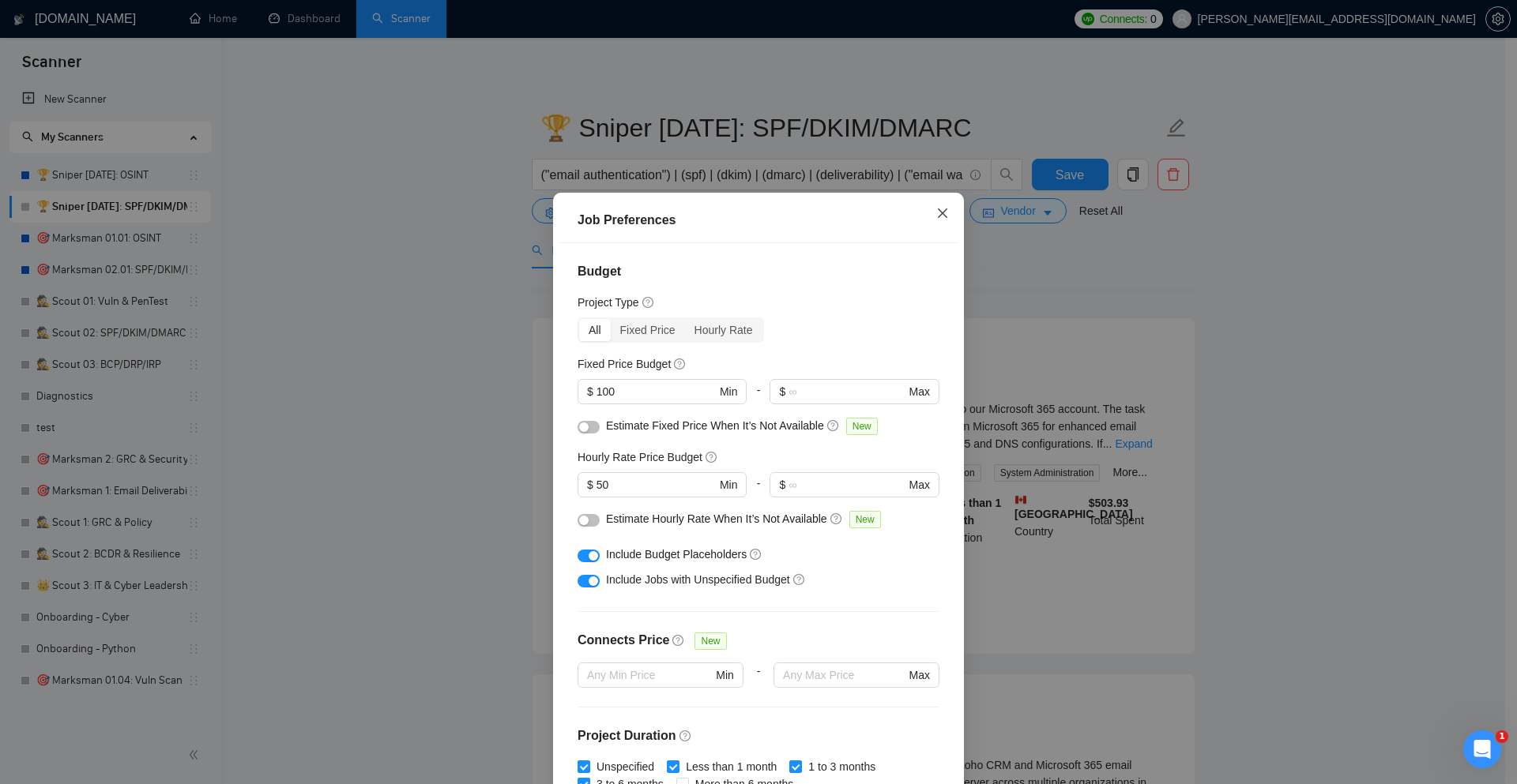
drag, startPoint x: 934, startPoint y: 214, endPoint x: 688, endPoint y: 315, distance: 265.9
click at [937, 213] on icon "close" at bounding box center [943, 213] width 13 height 13
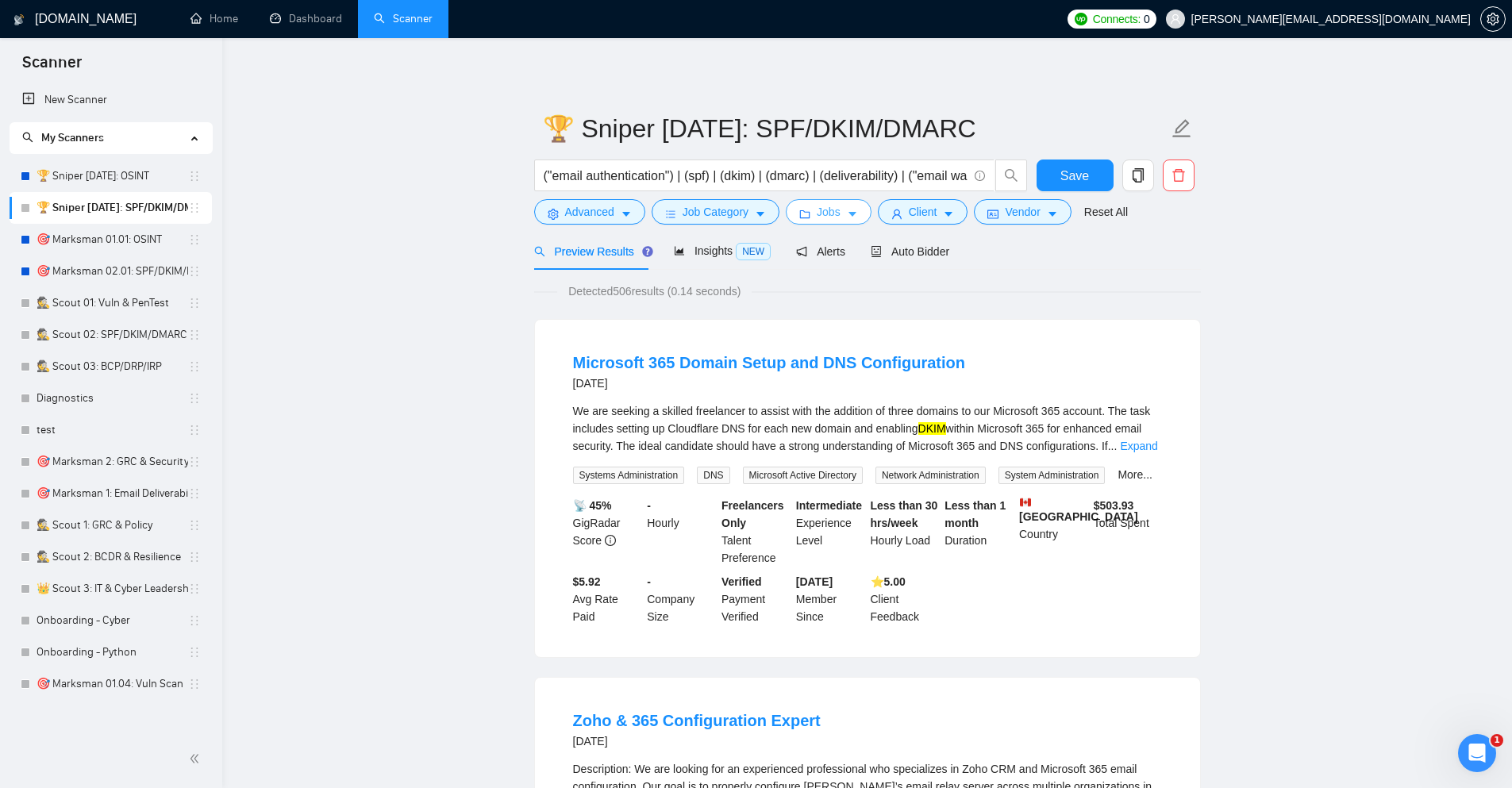
click at [849, 217] on icon "caret-down" at bounding box center [853, 214] width 11 height 11
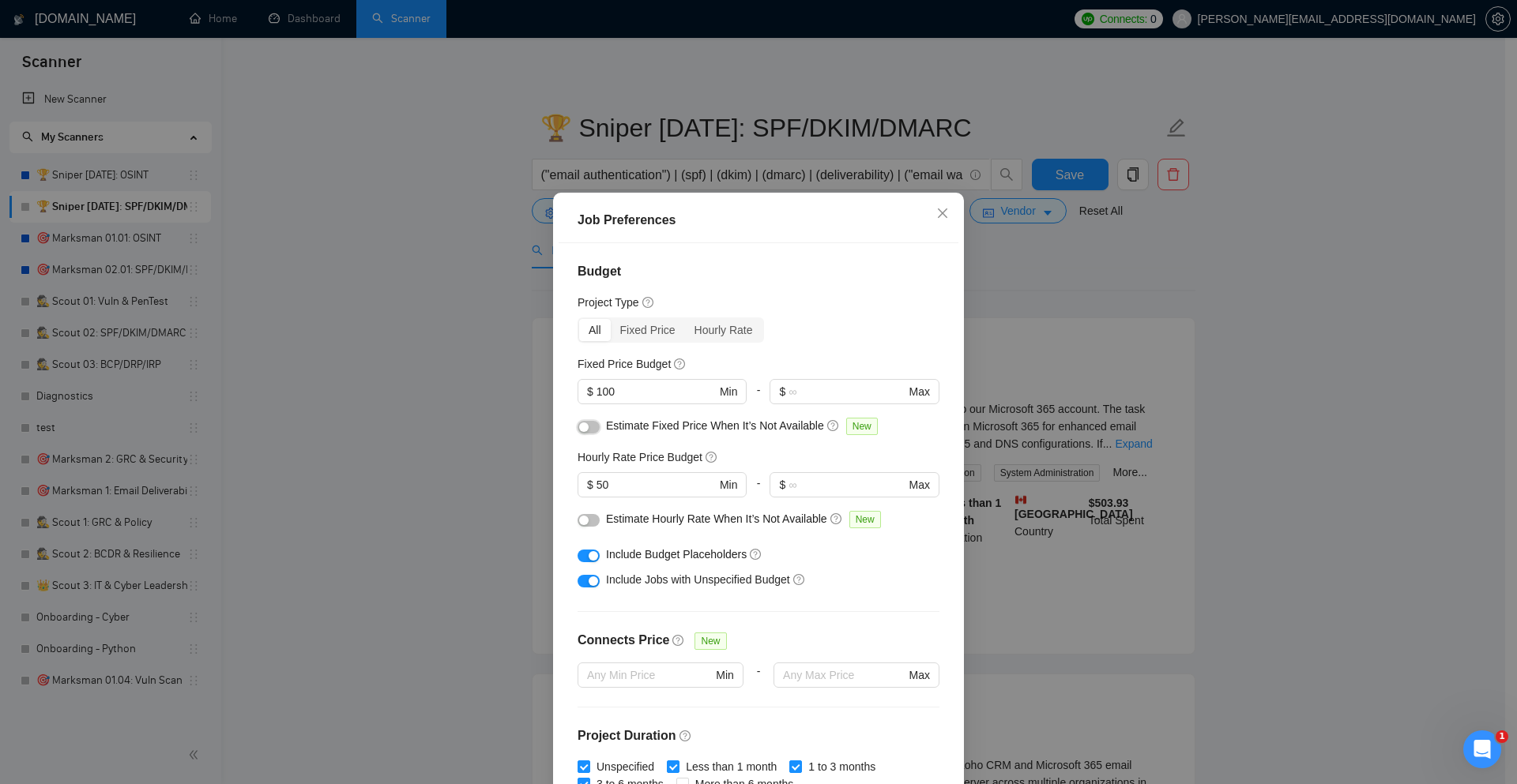
click at [594, 428] on button "button" at bounding box center [589, 428] width 22 height 13
click at [586, 523] on button "button" at bounding box center [589, 520] width 22 height 13
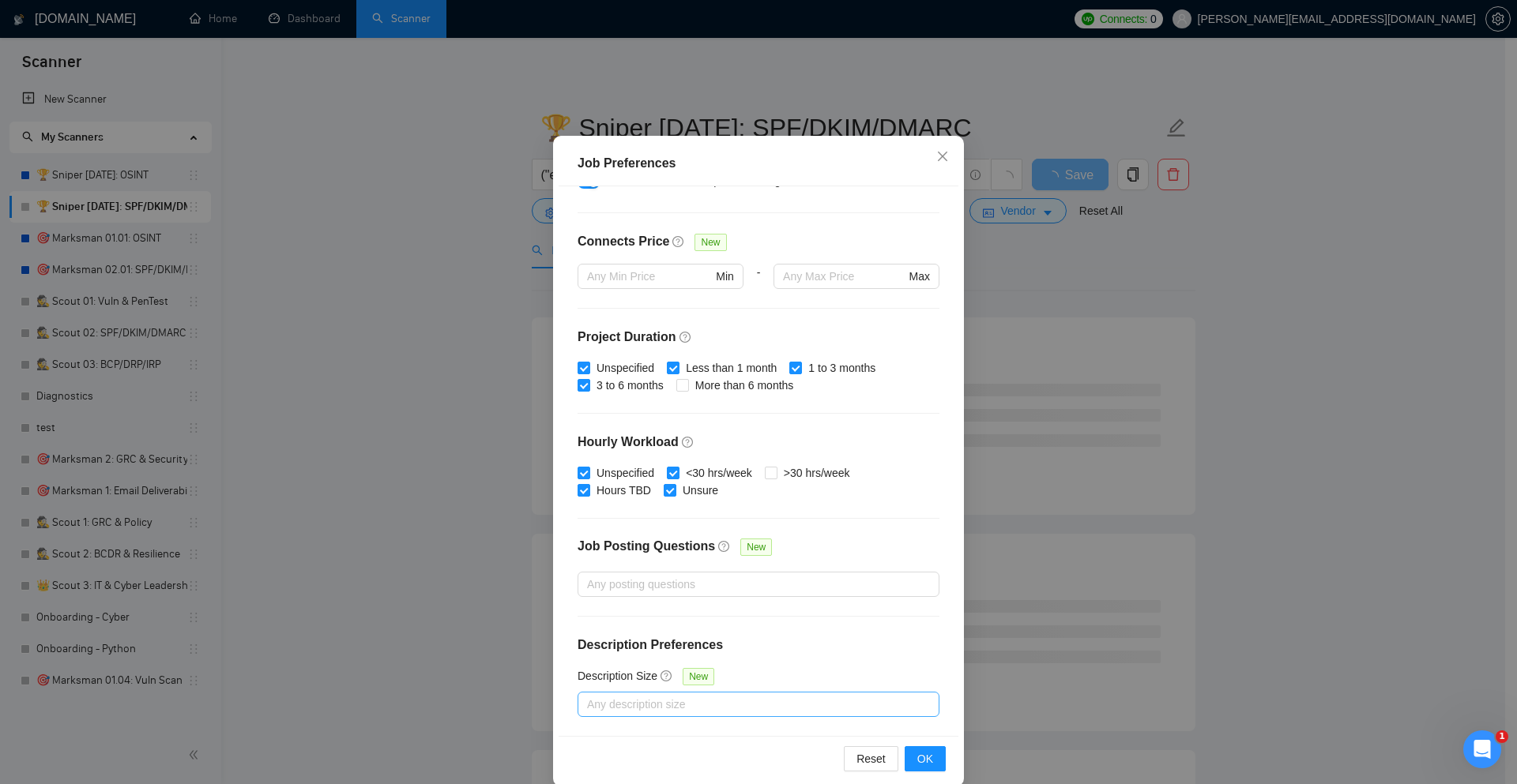
scroll to position [78, 0]
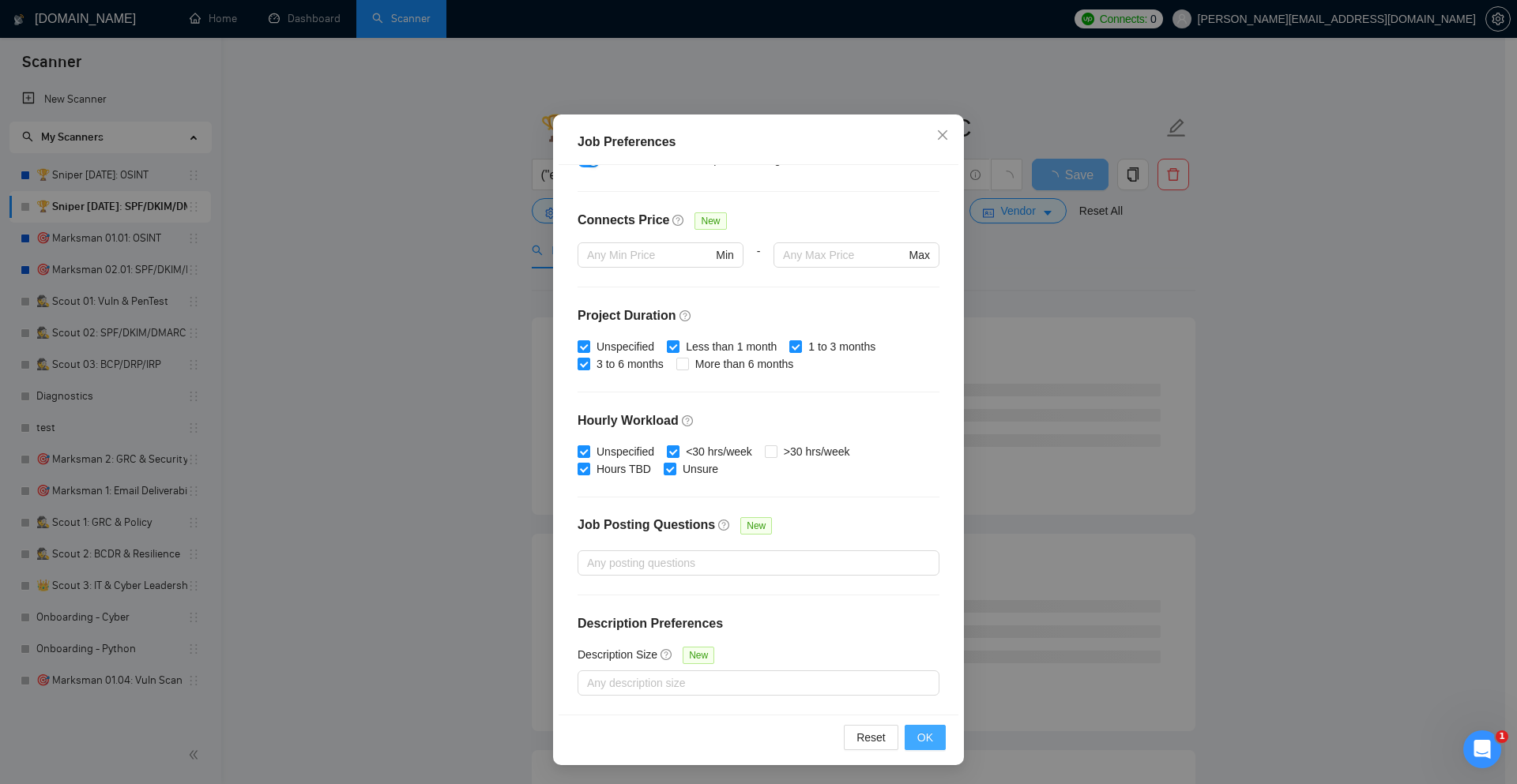
click at [917, 740] on span "OK" at bounding box center [924, 737] width 16 height 18
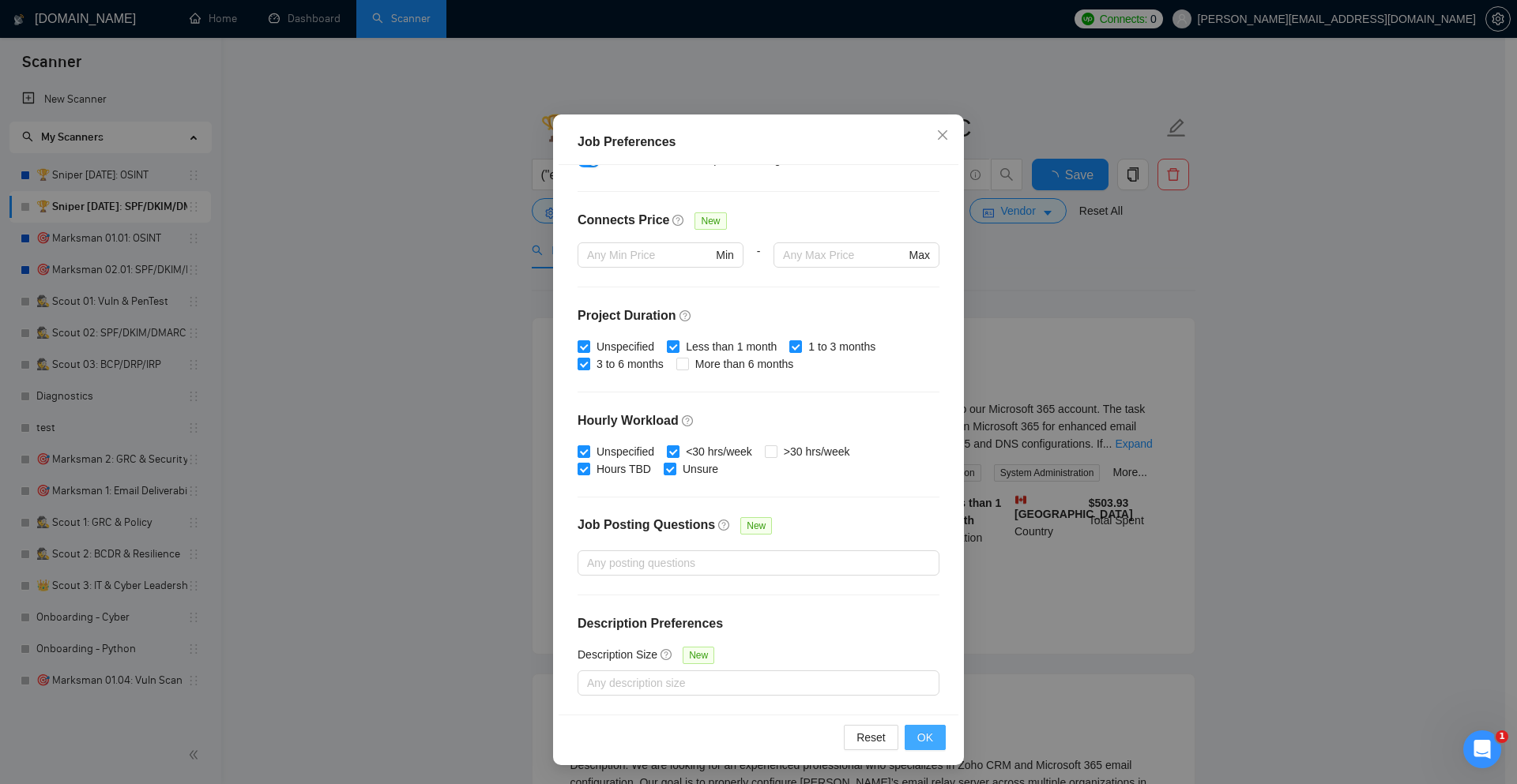
scroll to position [0, 0]
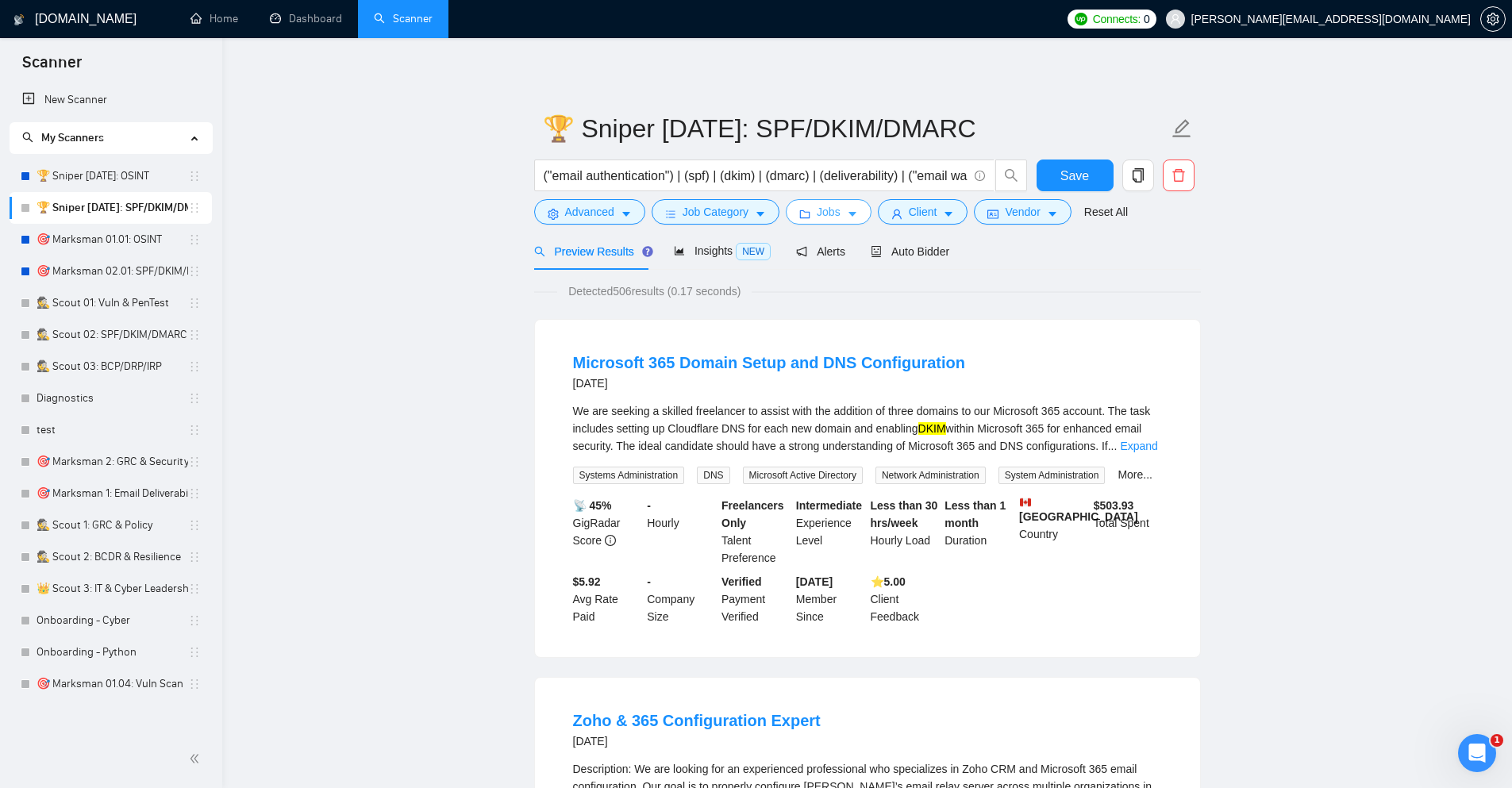
click at [845, 210] on button "Jobs" at bounding box center [828, 211] width 85 height 25
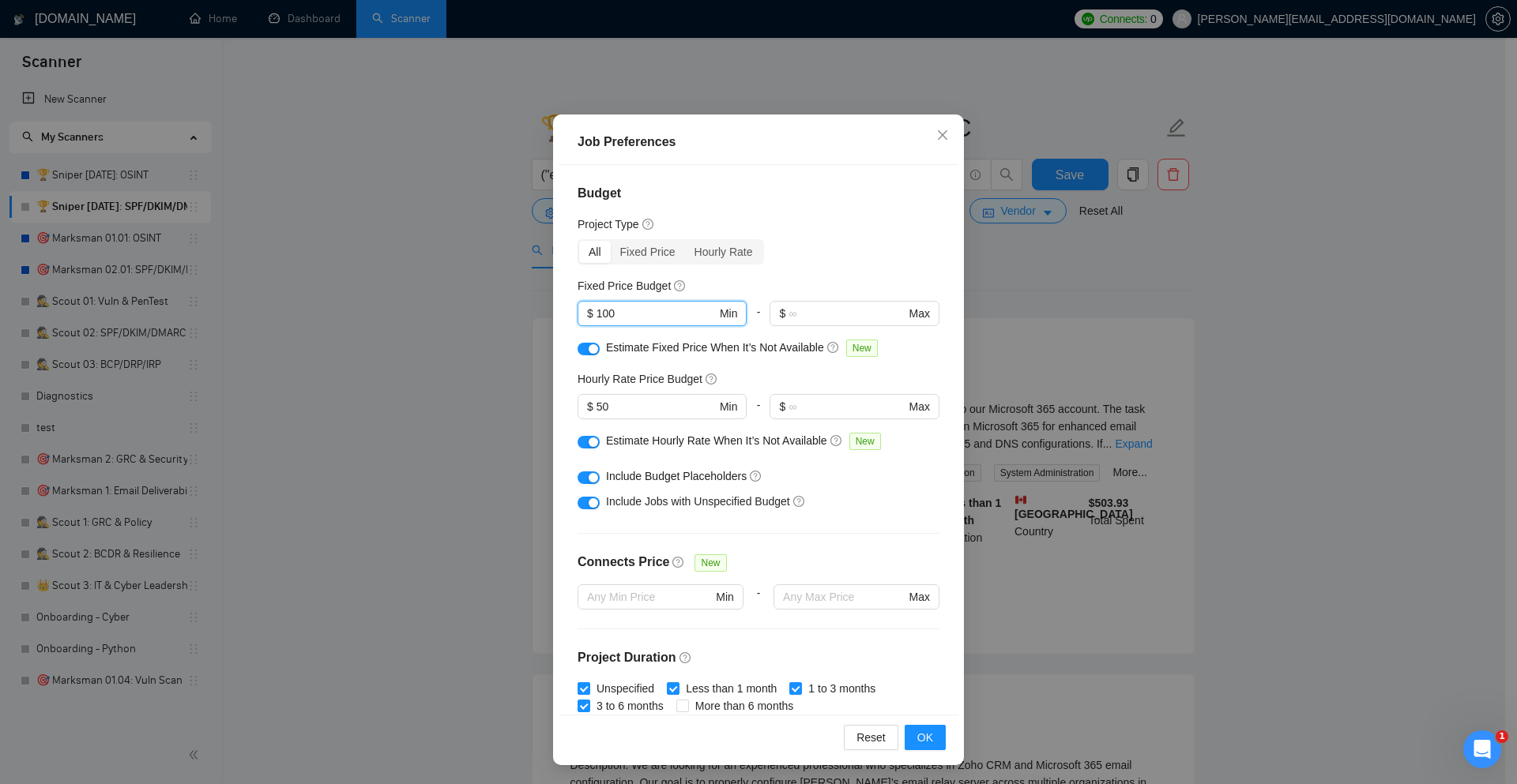
drag, startPoint x: 626, startPoint y: 313, endPoint x: 530, endPoint y: 295, distance: 97.7
click at [530, 295] on div "Job Preferences Budget Project Type All Fixed Price Hourly Rate Fixed Price Bud…" at bounding box center [758, 392] width 1517 height 784
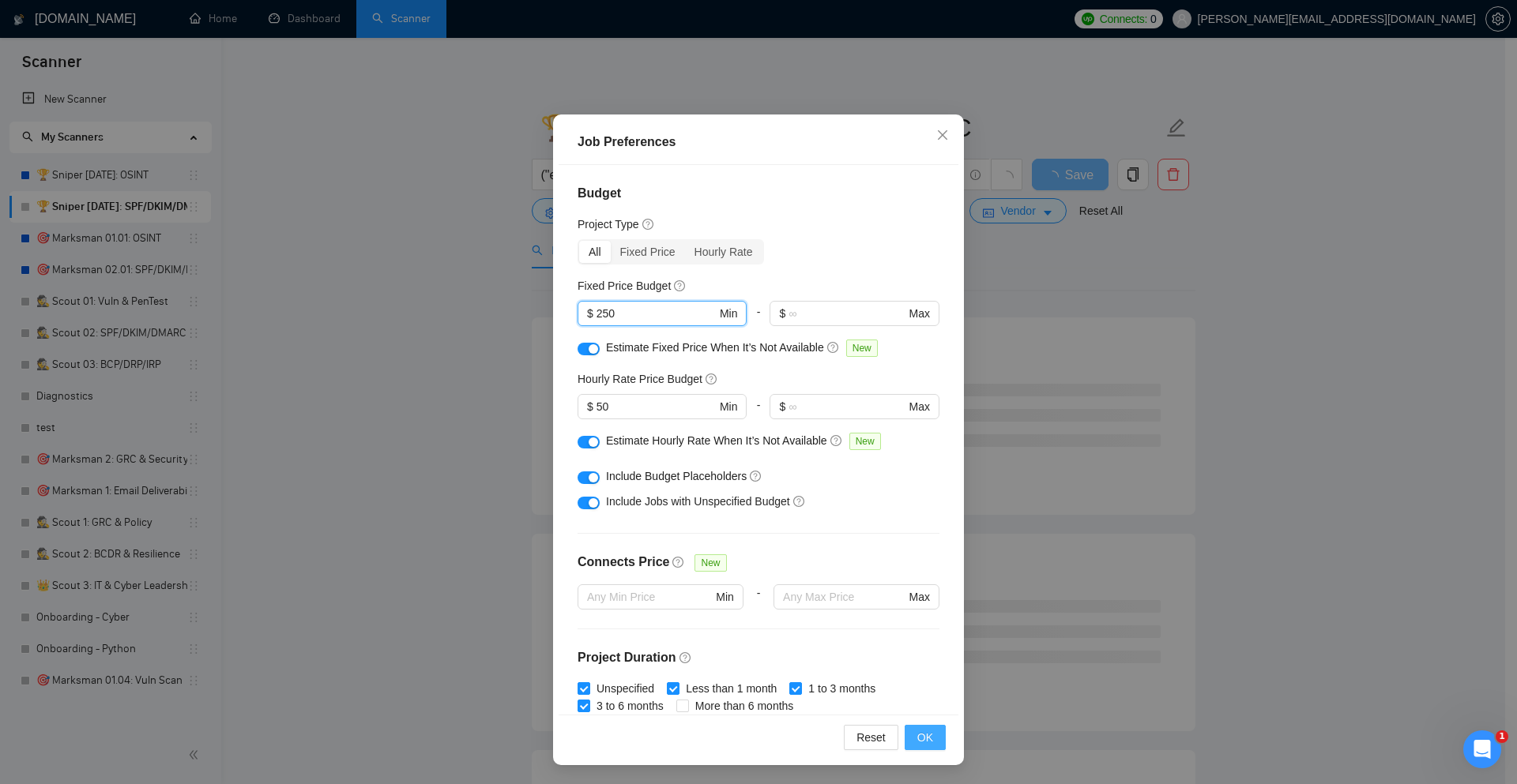
type input "250"
click at [933, 737] on button "OK" at bounding box center [925, 737] width 41 height 25
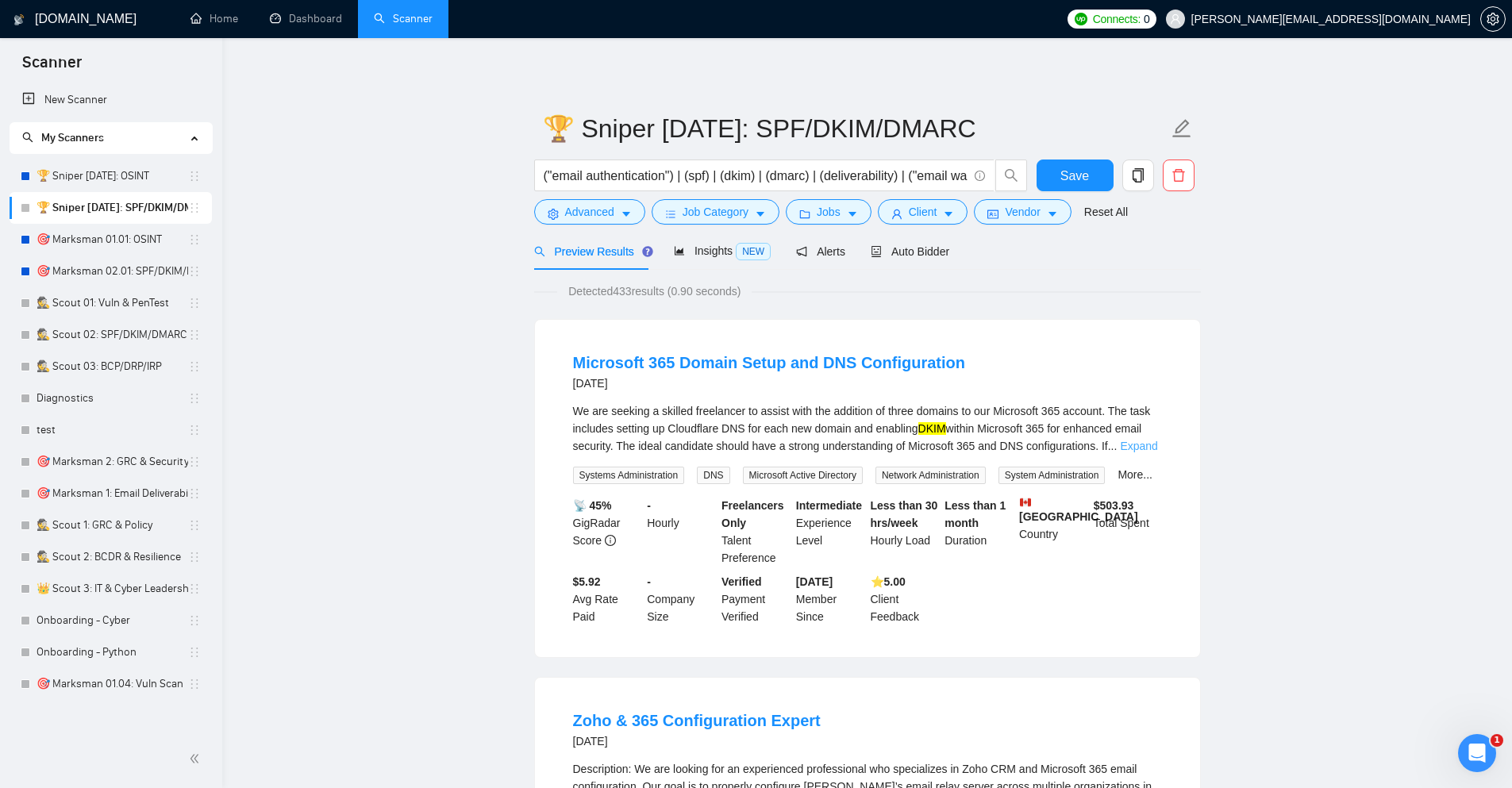
click at [1141, 445] on link "Expand" at bounding box center [1139, 446] width 38 height 13
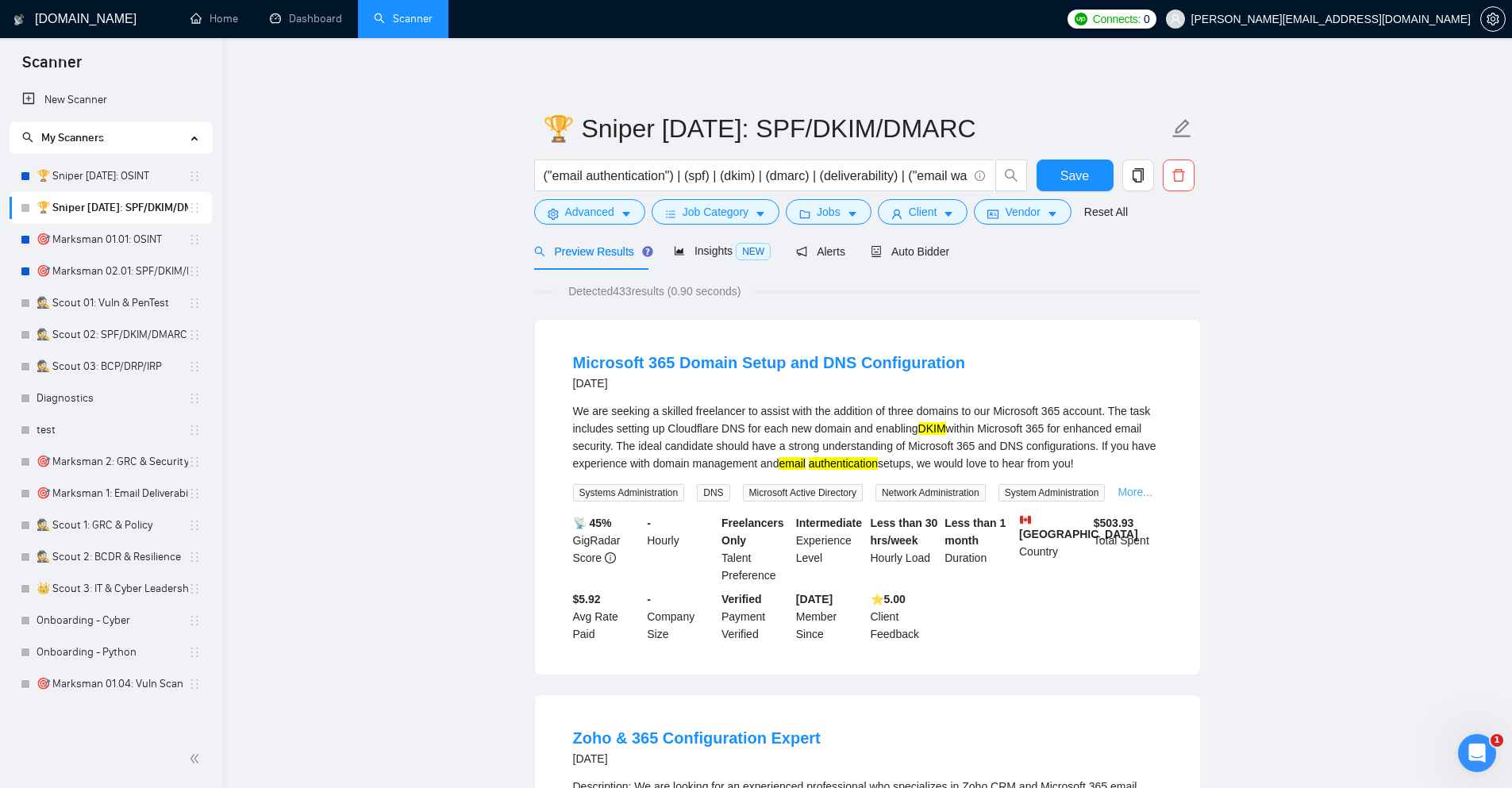
click at [1134, 488] on link "More..." at bounding box center [1134, 492] width 35 height 13
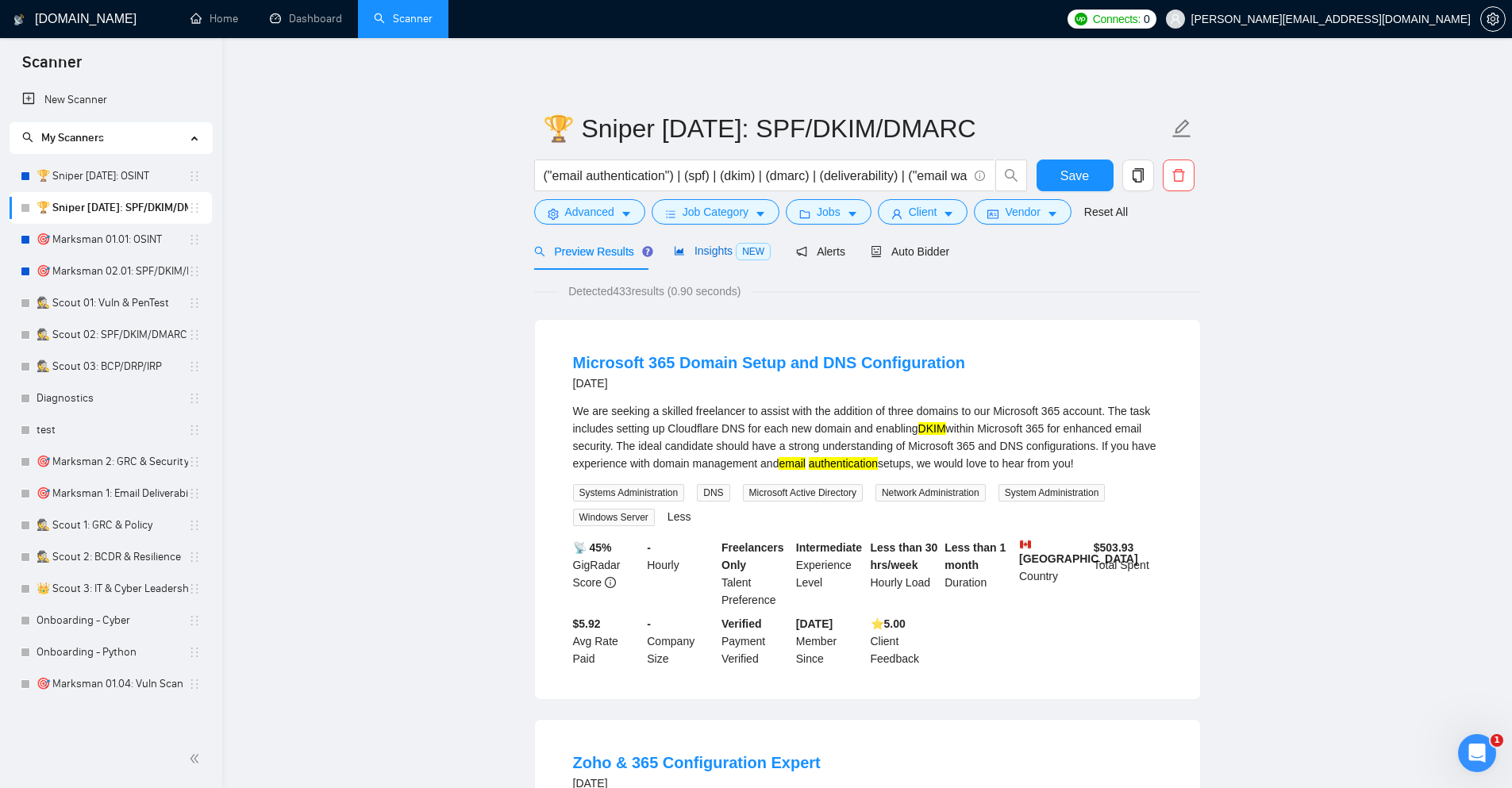
click at [751, 242] on div "Insights NEW" at bounding box center [722, 251] width 97 height 18
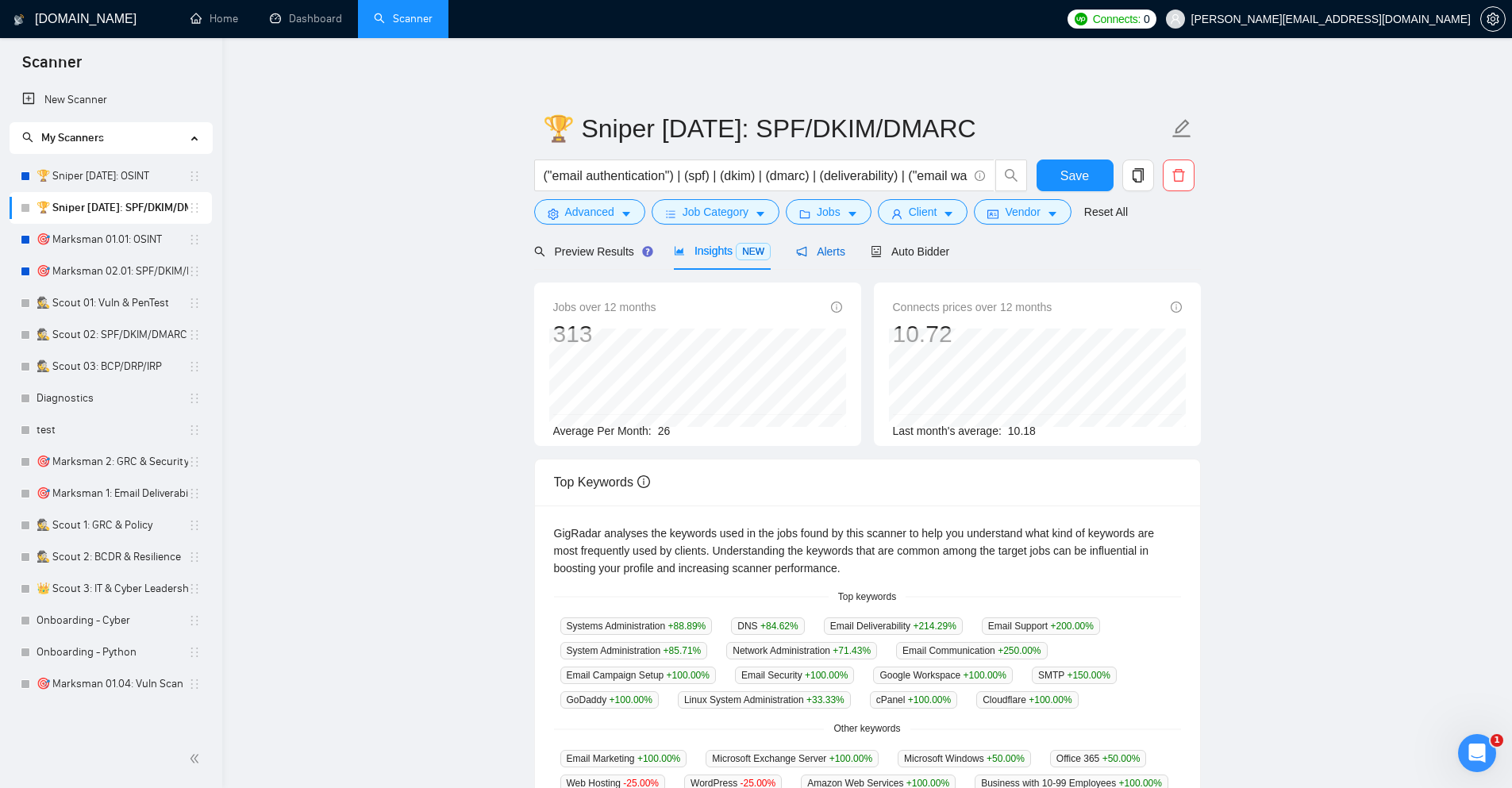
click at [825, 246] on span "Alerts" at bounding box center [821, 252] width 49 height 13
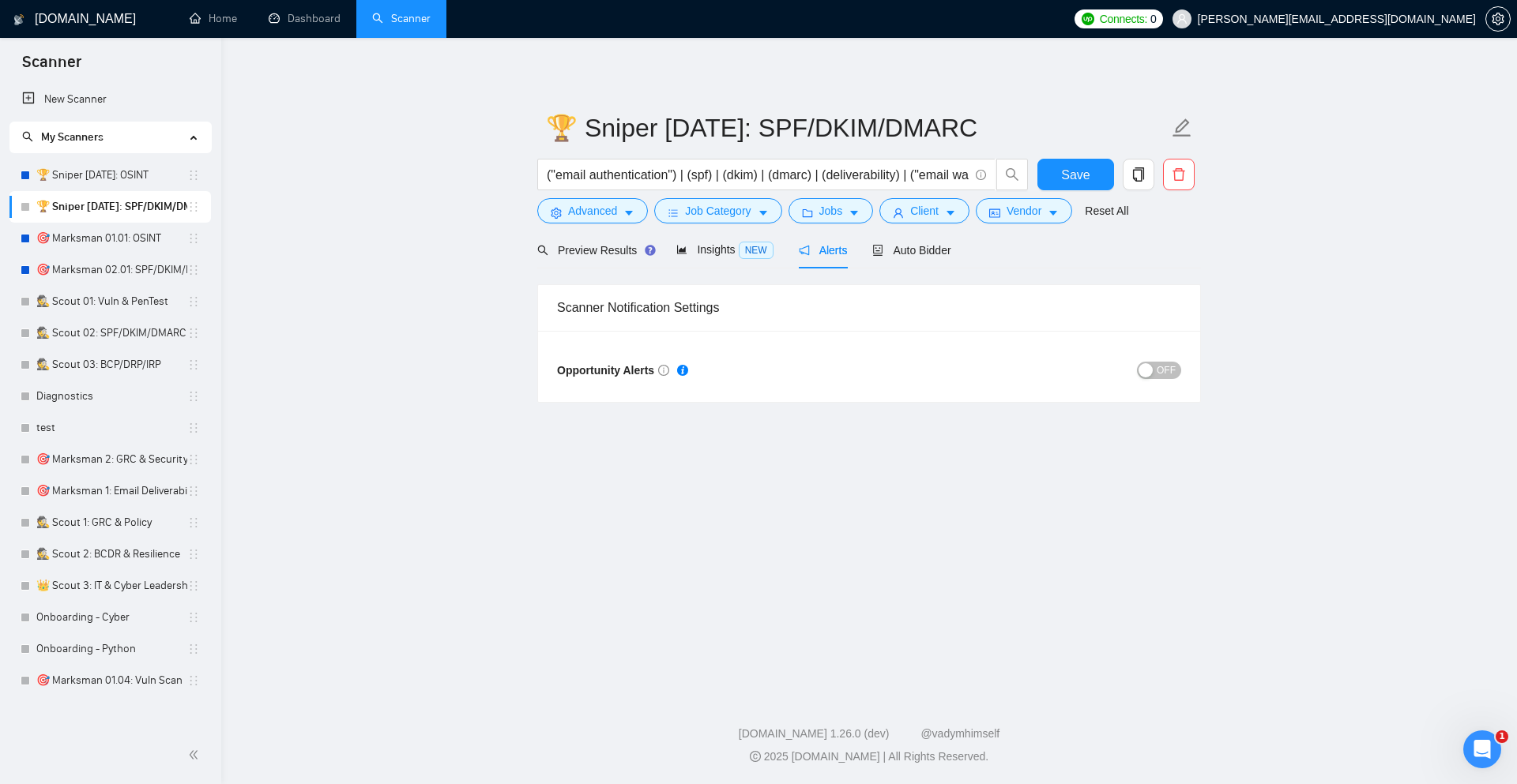
click at [1163, 369] on span "OFF" at bounding box center [1166, 370] width 19 height 18
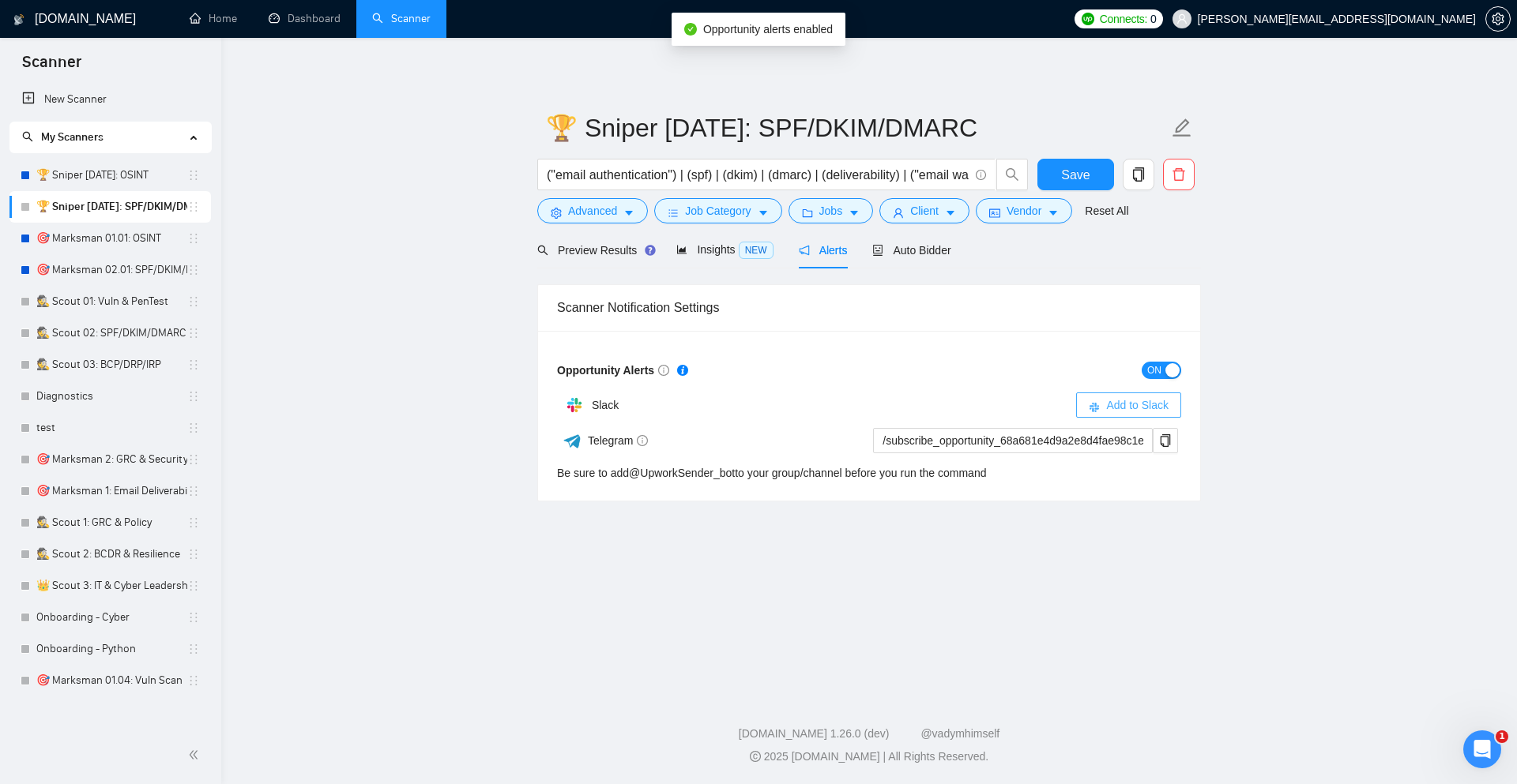
click at [1137, 404] on span "Add to Slack" at bounding box center [1138, 405] width 63 height 18
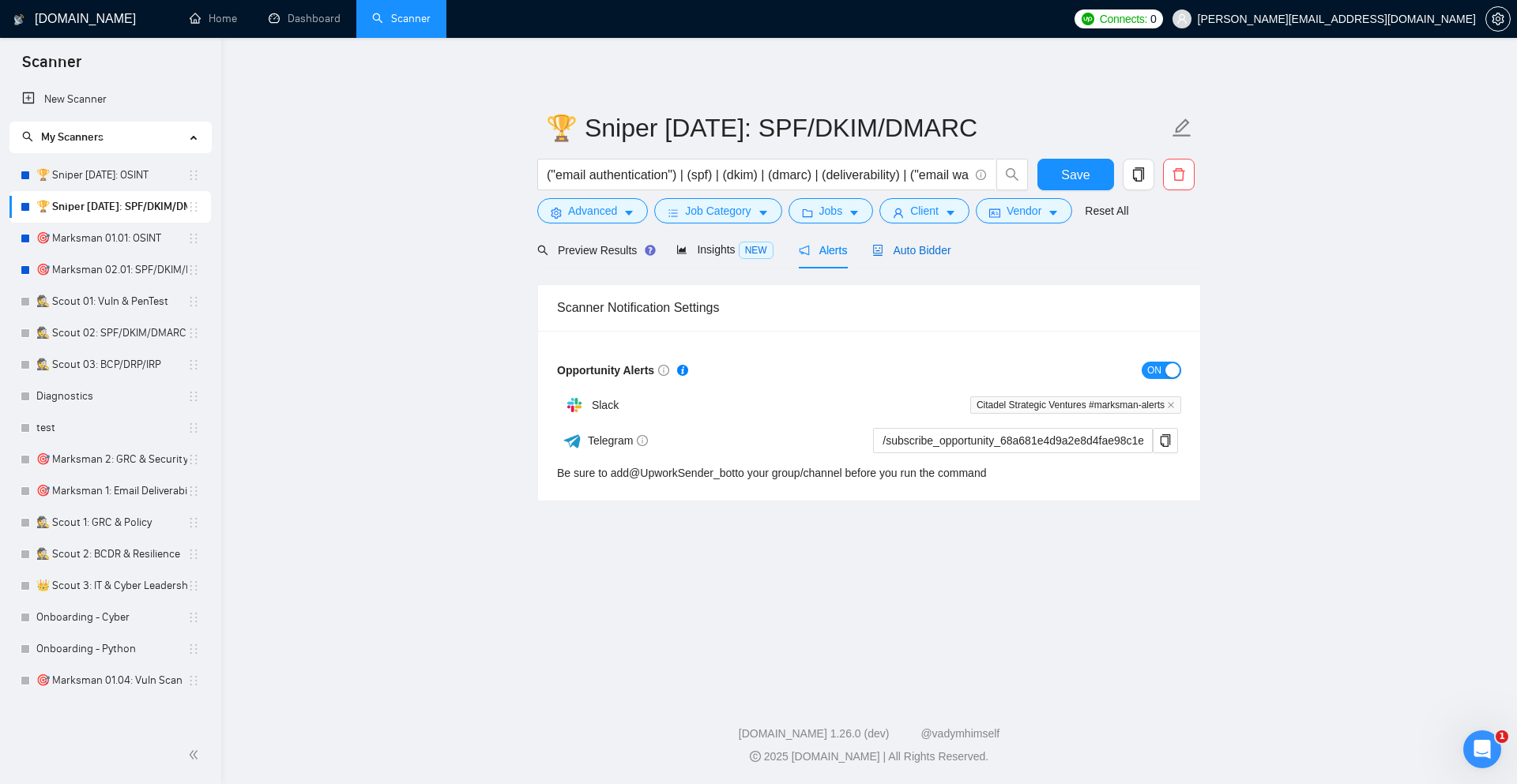
click at [907, 249] on span "Auto Bidder" at bounding box center [911, 250] width 79 height 13
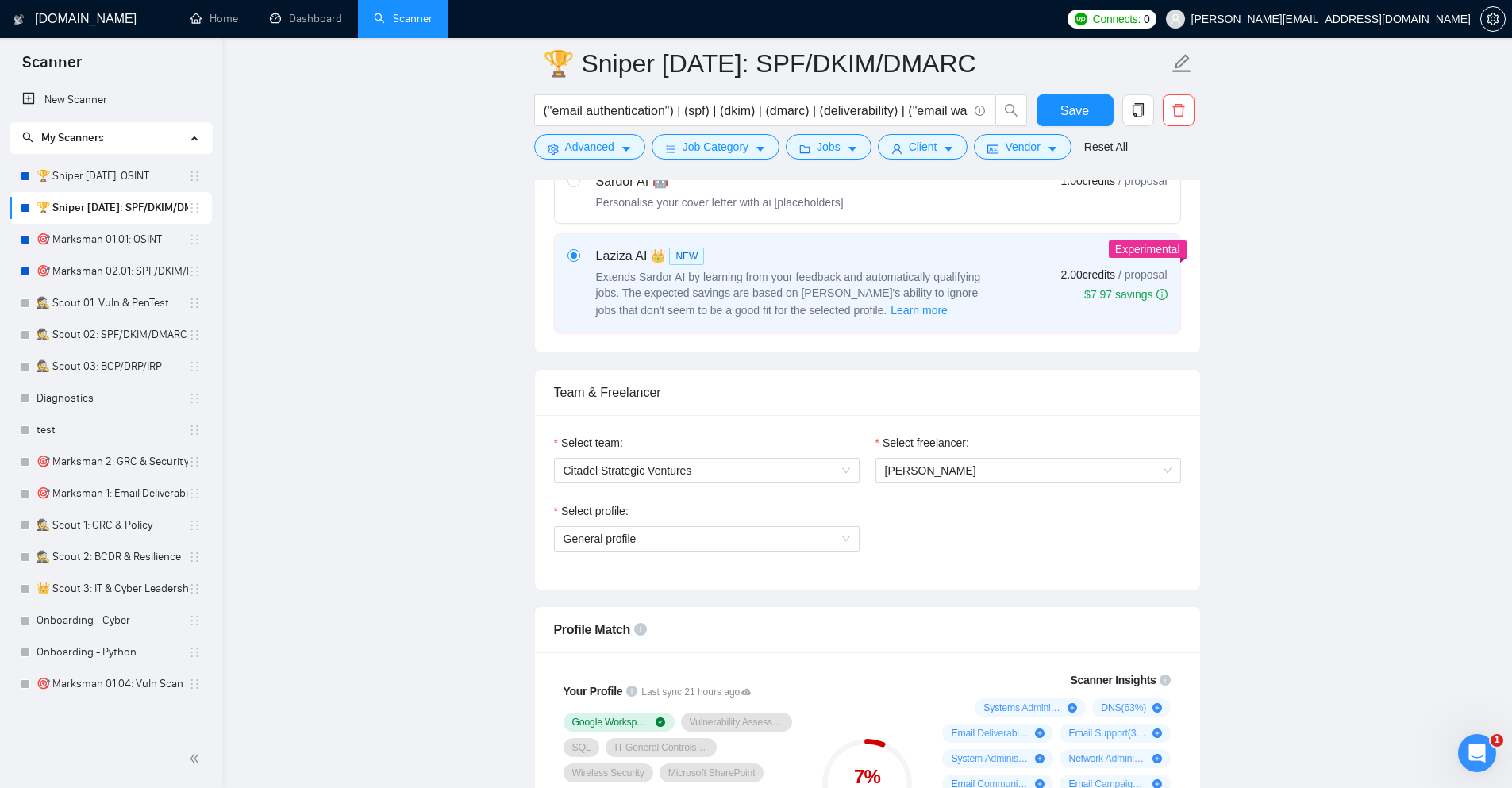
scroll to position [667, 0]
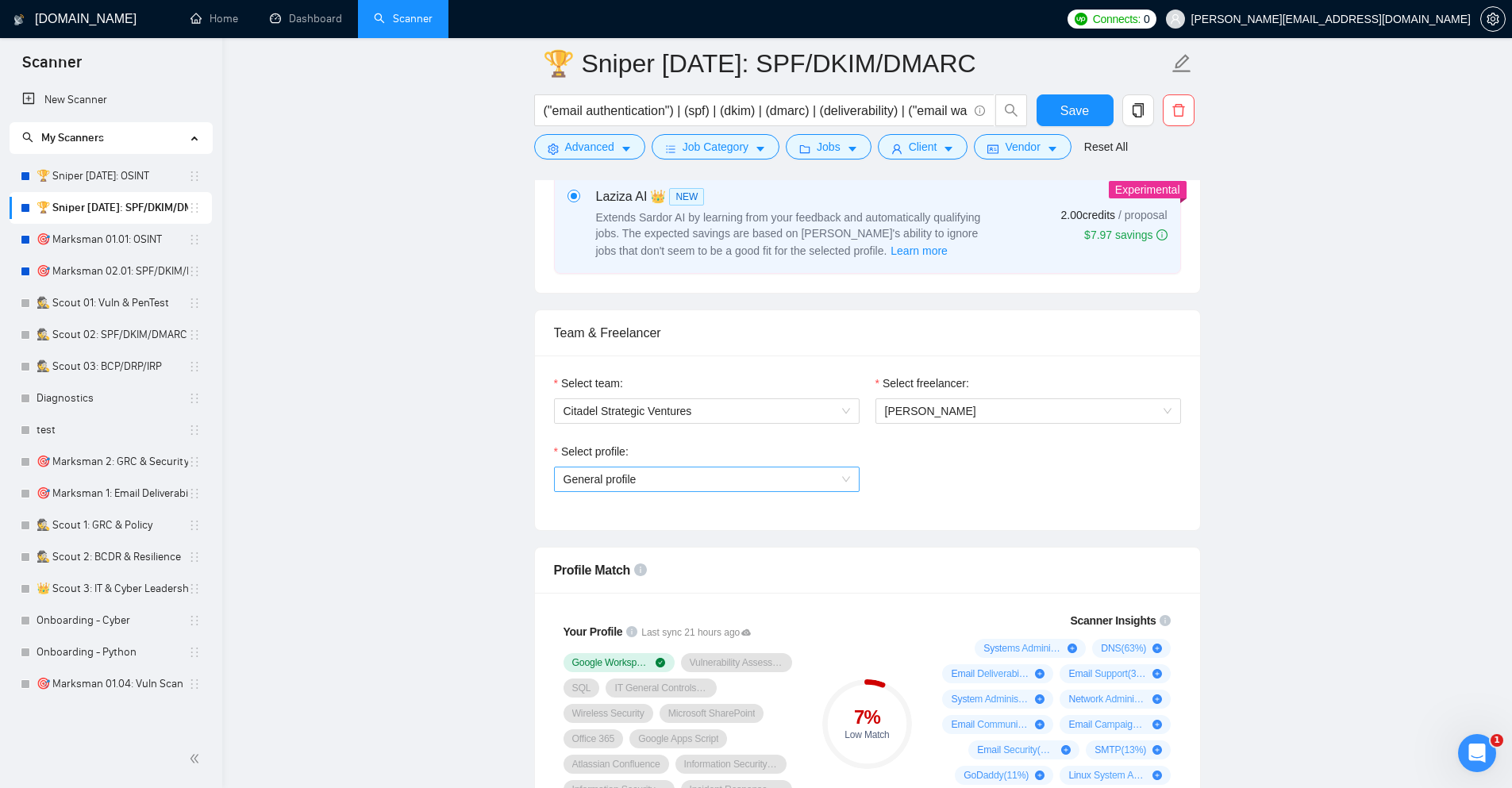
click at [696, 472] on span "General profile" at bounding box center [706, 479] width 286 height 23
click at [973, 487] on div "Select profile: General profile General profile" at bounding box center [868, 477] width 643 height 69
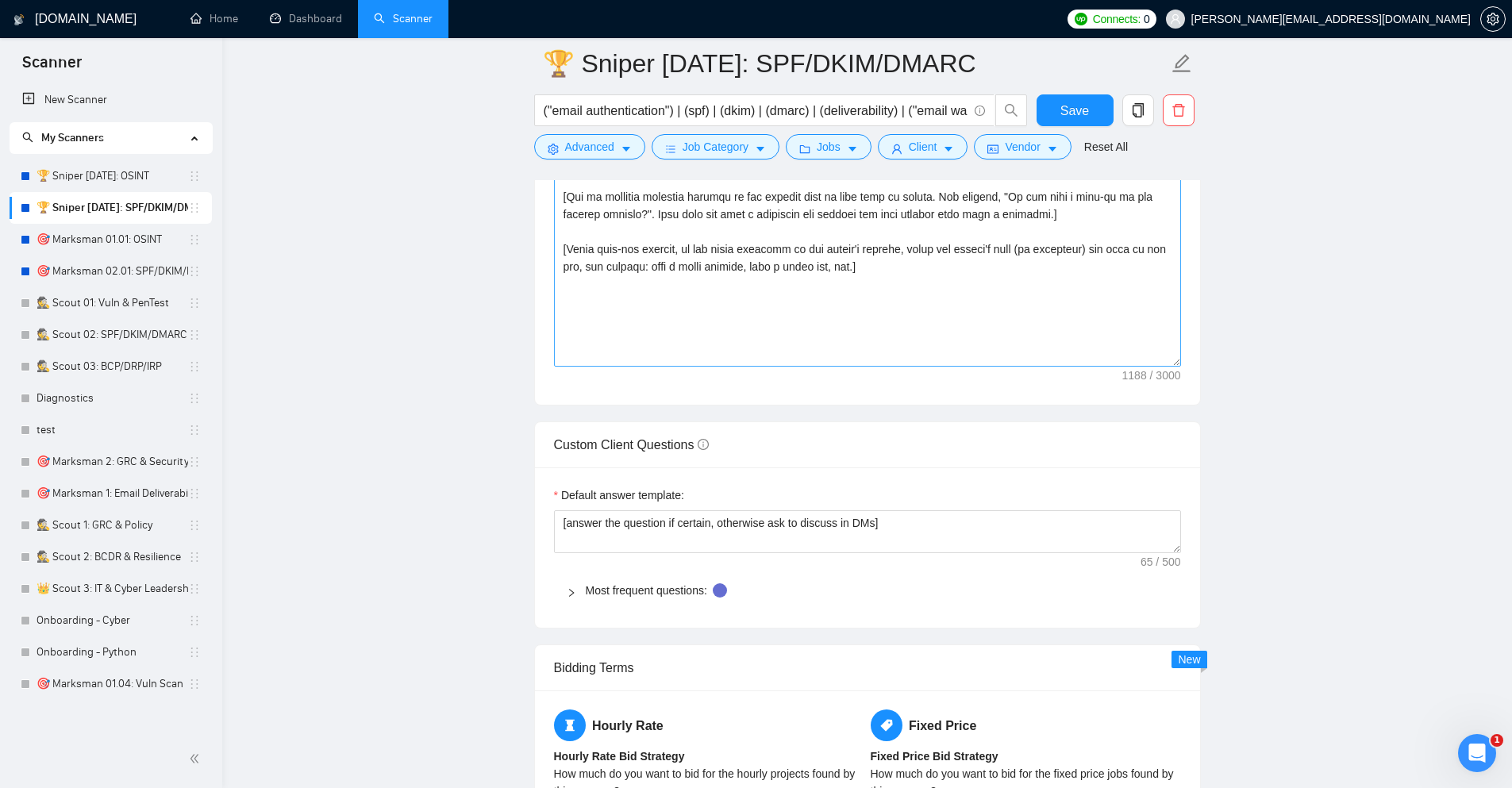
scroll to position [2001, 0]
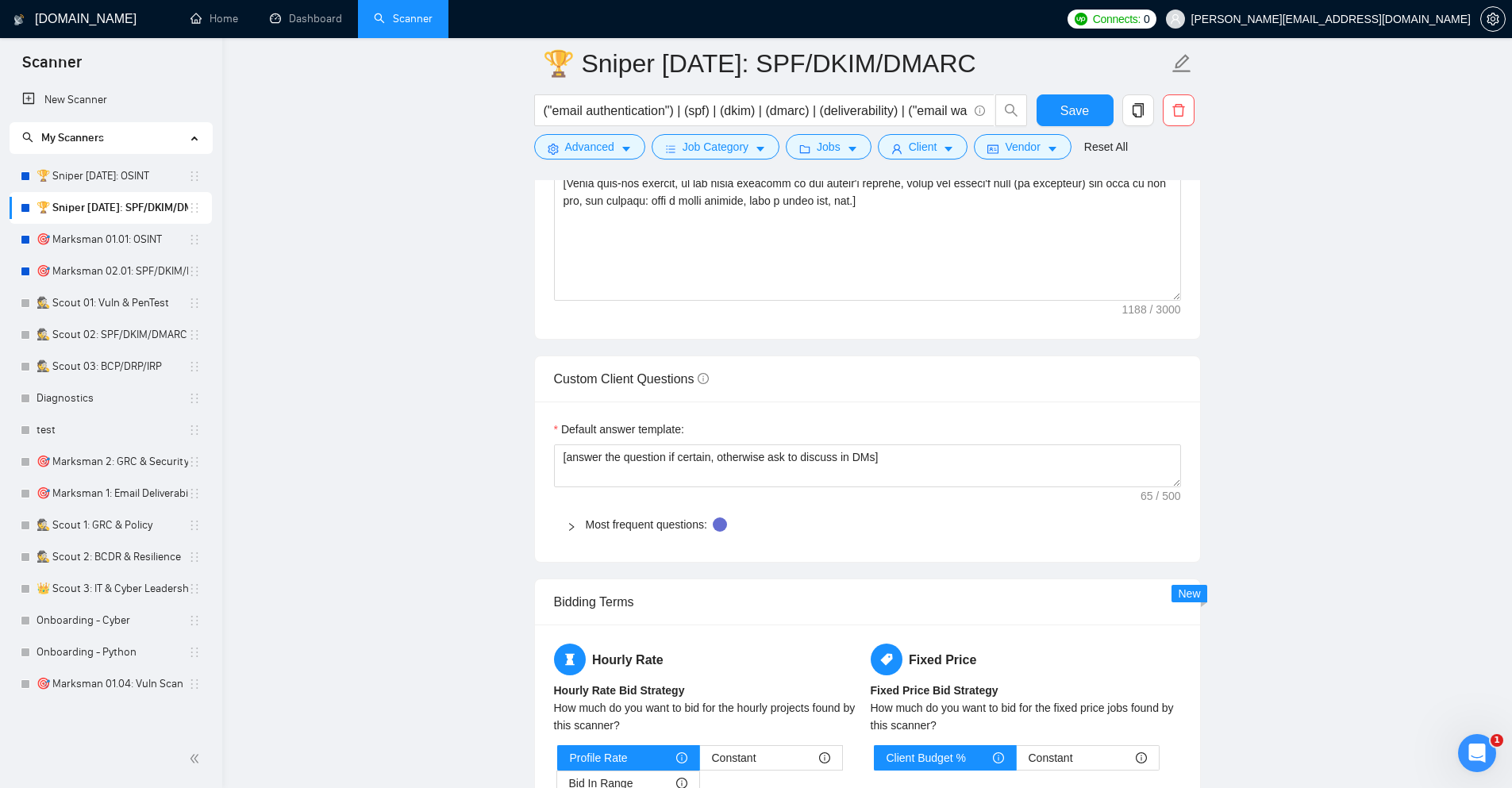
click at [574, 522] on div at bounding box center [577, 524] width 19 height 18
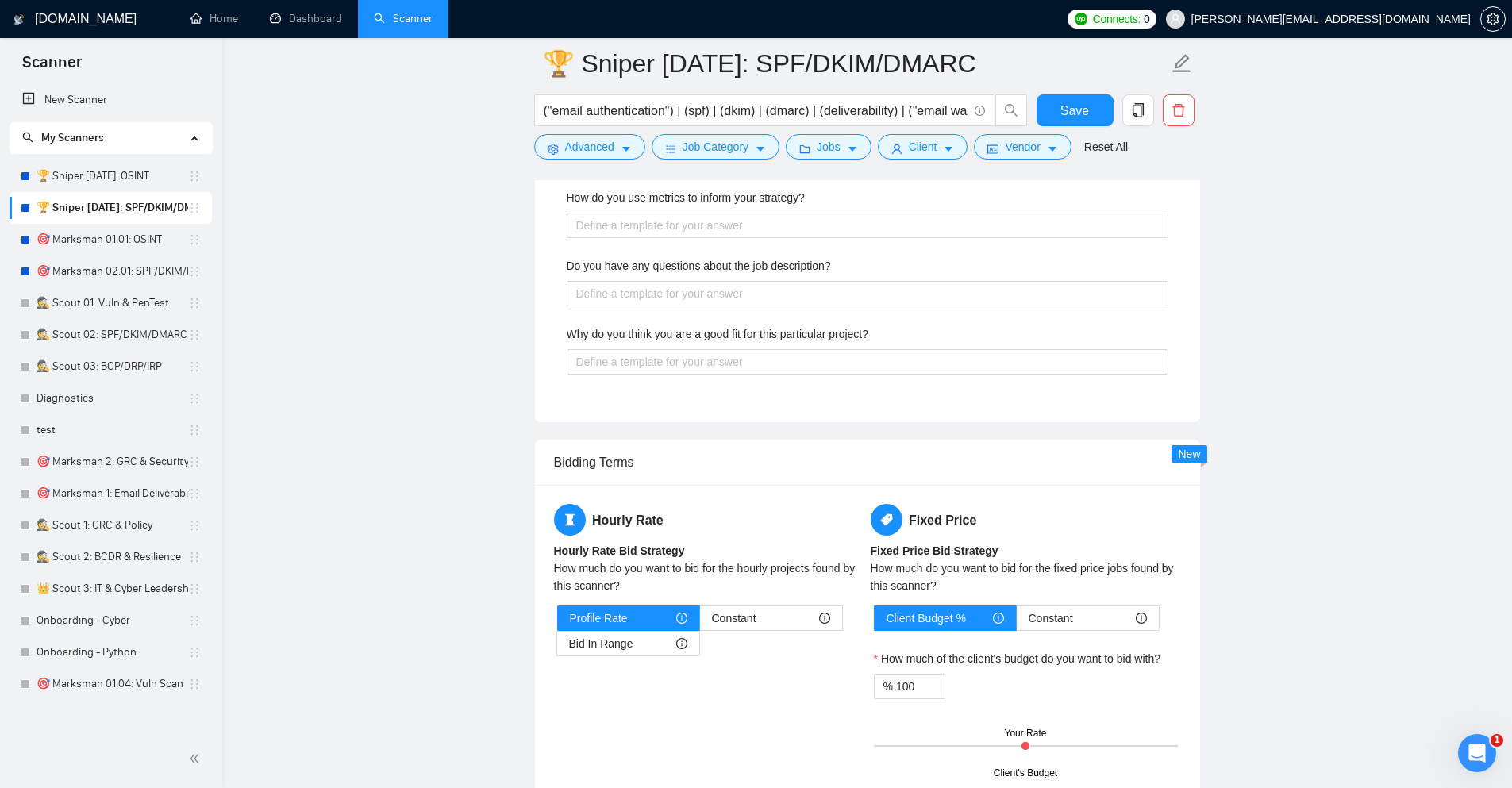
scroll to position [2954, 0]
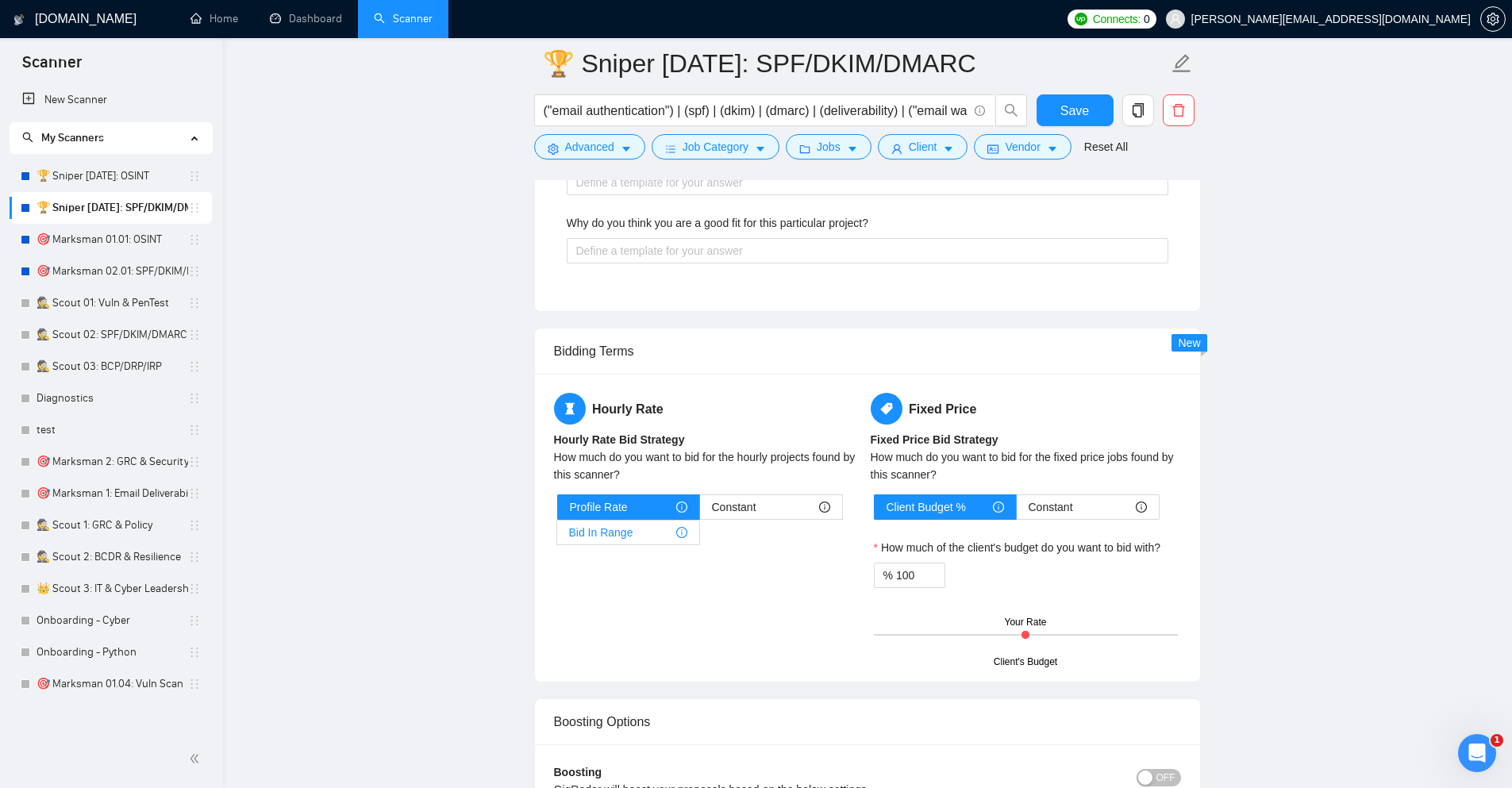
click at [643, 539] on div "Bid In Range" at bounding box center [628, 533] width 118 height 23
click at [557, 536] on input "Bid In Range" at bounding box center [557, 536] width 0 height 0
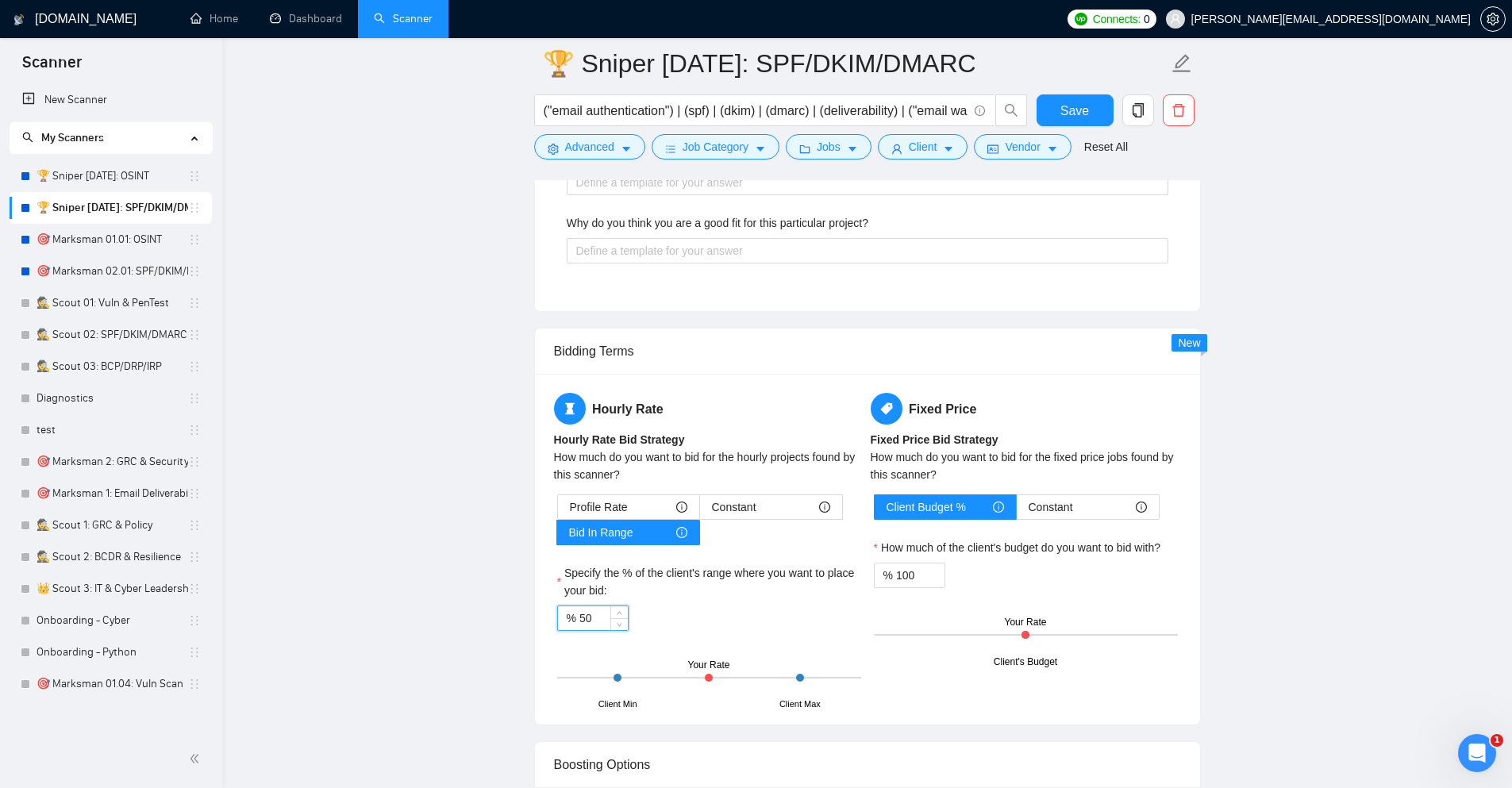
drag, startPoint x: 601, startPoint y: 620, endPoint x: 526, endPoint y: 610, distance: 75.7
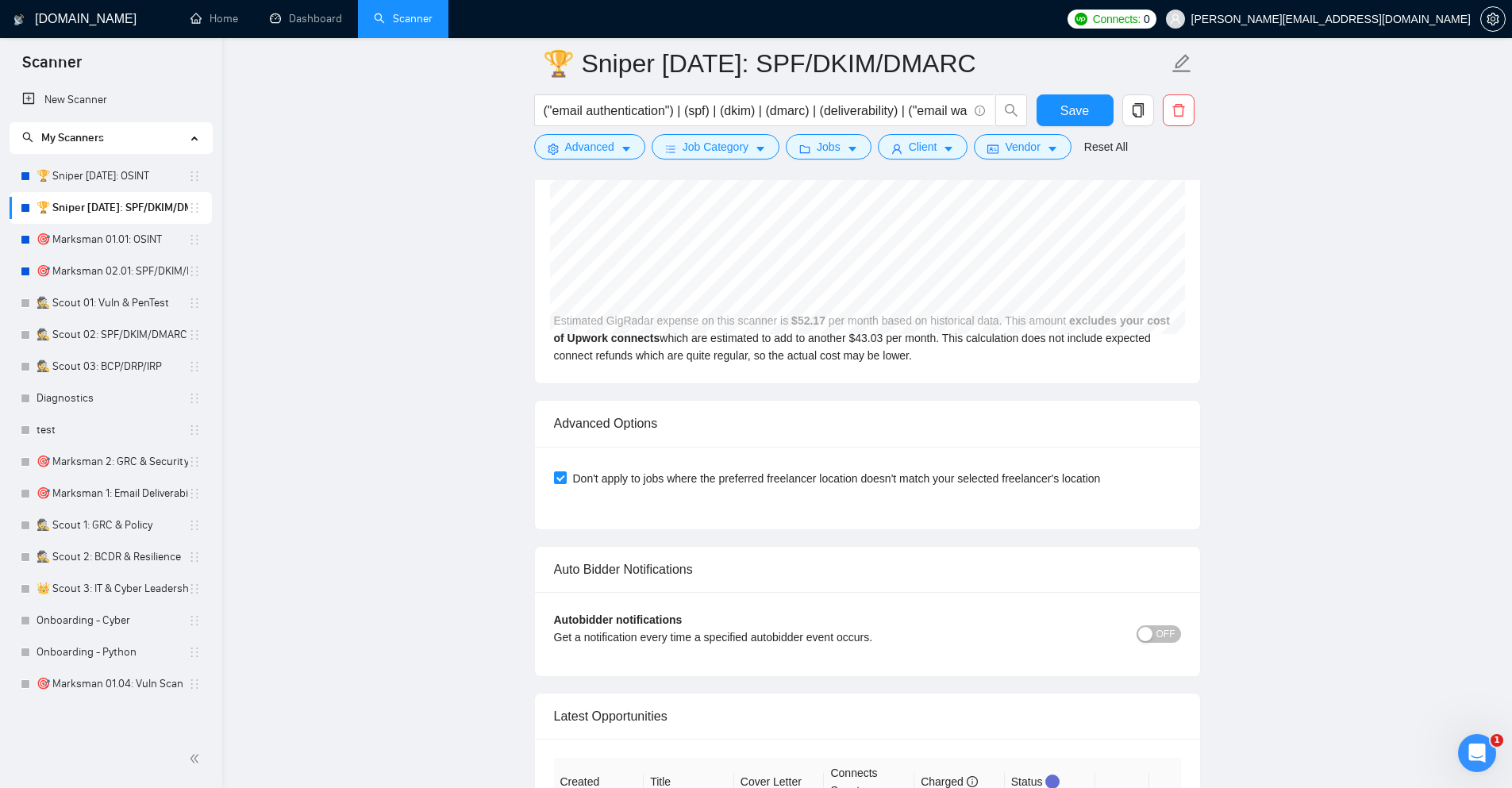
scroll to position [4097, 0]
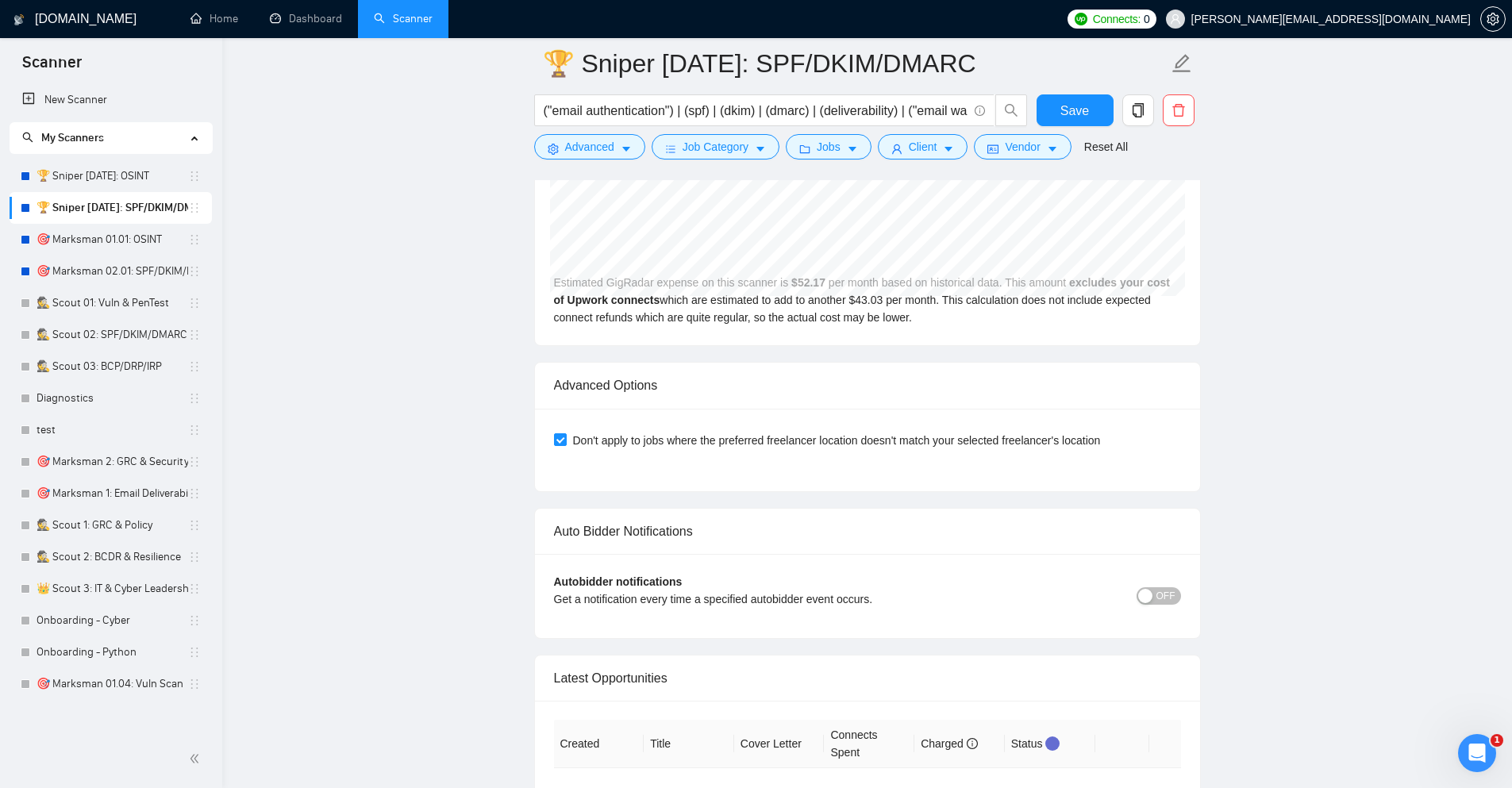
type input "90"
click at [1154, 598] on button "OFF" at bounding box center [1159, 596] width 44 height 18
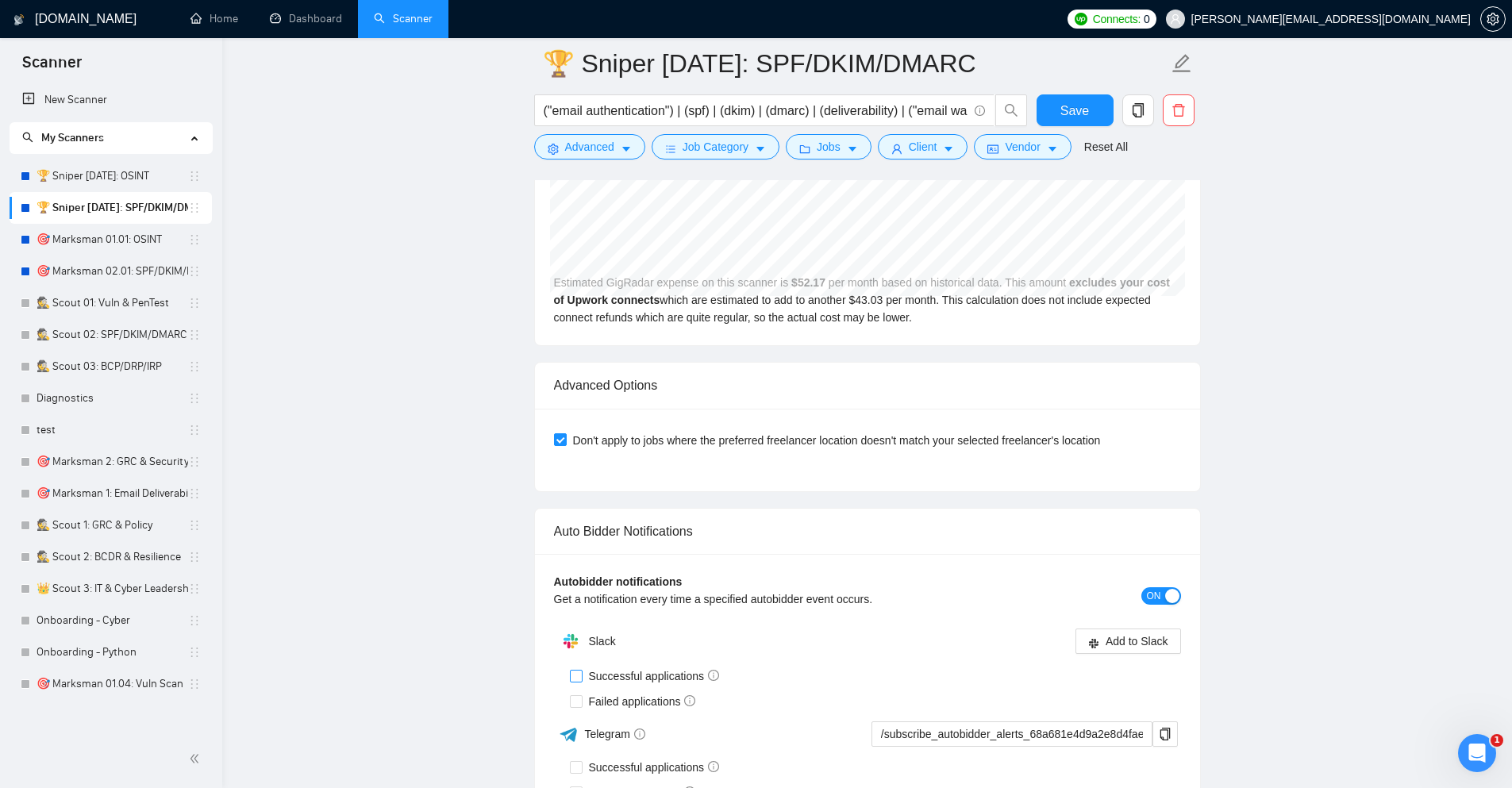
click at [671, 684] on span "Successful applications" at bounding box center [655, 676] width 144 height 18
click at [581, 681] on input "Successful applications" at bounding box center [576, 675] width 11 height 11
checkbox input "true"
click at [659, 721] on div "Telegram" at bounding box center [710, 735] width 312 height 28
click at [578, 721] on div "Telegram" at bounding box center [710, 735] width 312 height 28
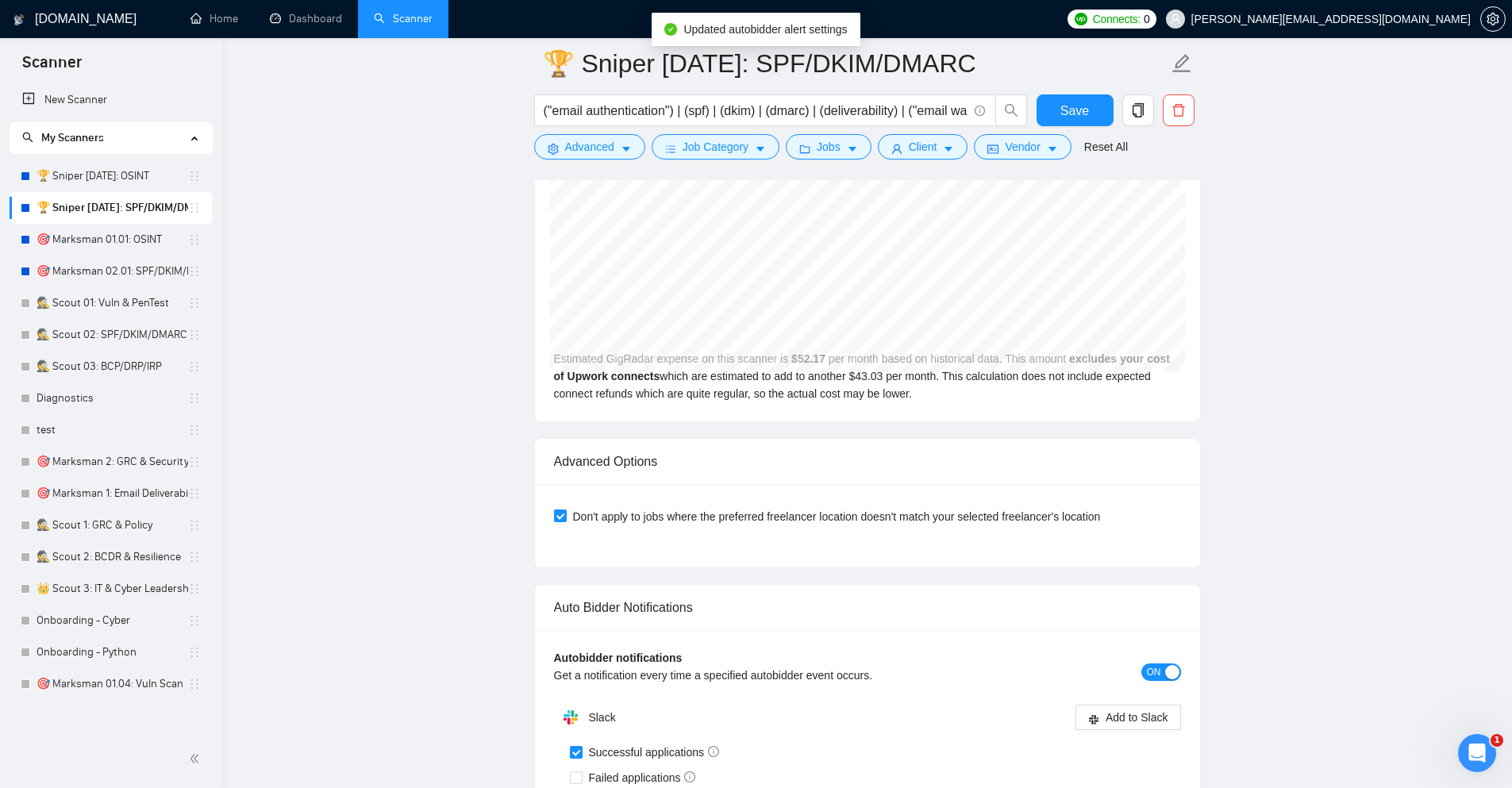
scroll to position [4193, 0]
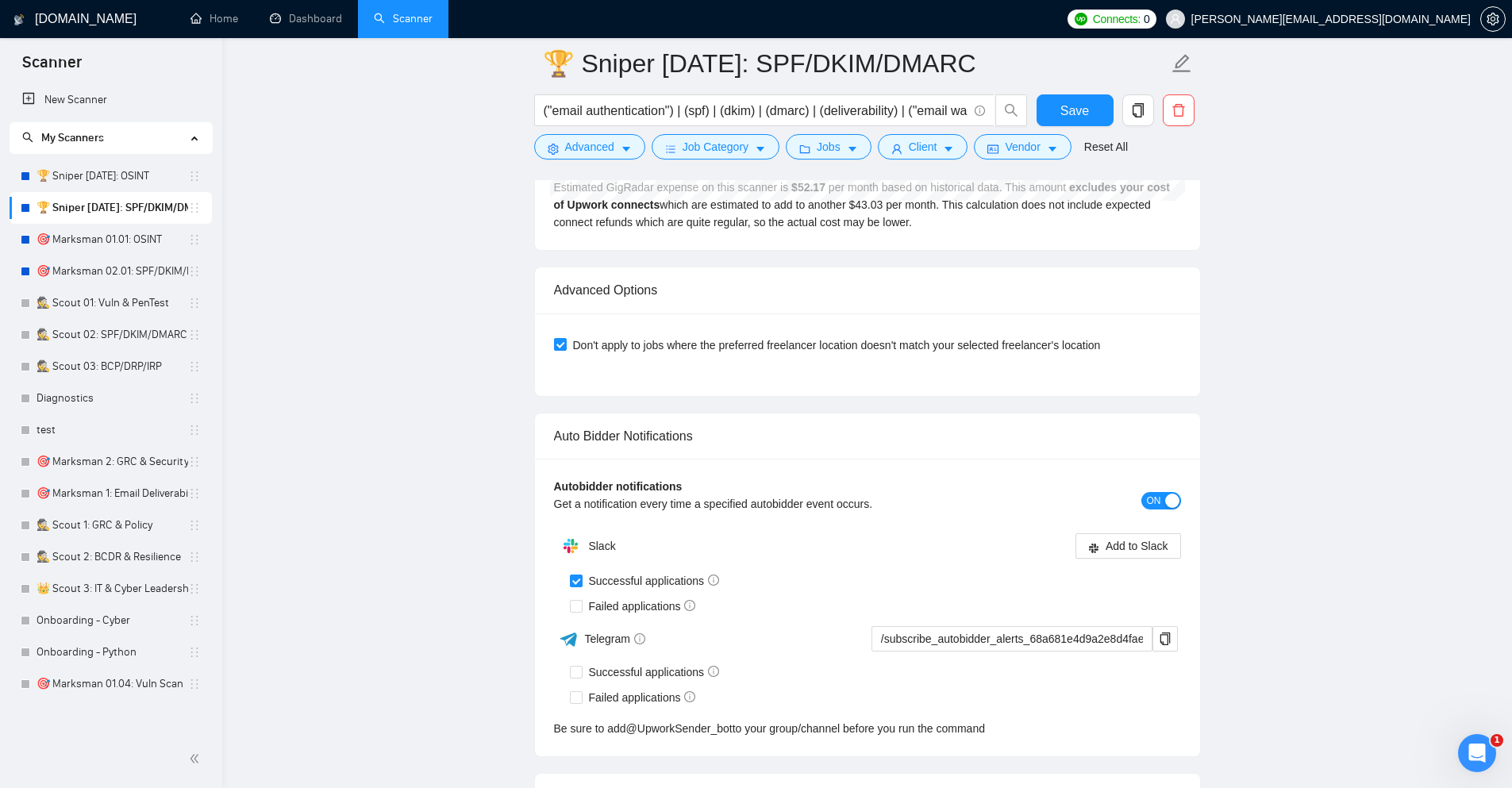
click at [574, 552] on img at bounding box center [571, 547] width 32 height 32
click at [576, 611] on input "Failed applications" at bounding box center [576, 606] width 11 height 11
checkbox input "true"
click at [1140, 494] on div "Autobidder notifications Get a notification every time a specified autobidder e…" at bounding box center [868, 501] width 627 height 46
click at [1104, 550] on button "Add to Slack" at bounding box center [1128, 546] width 105 height 25
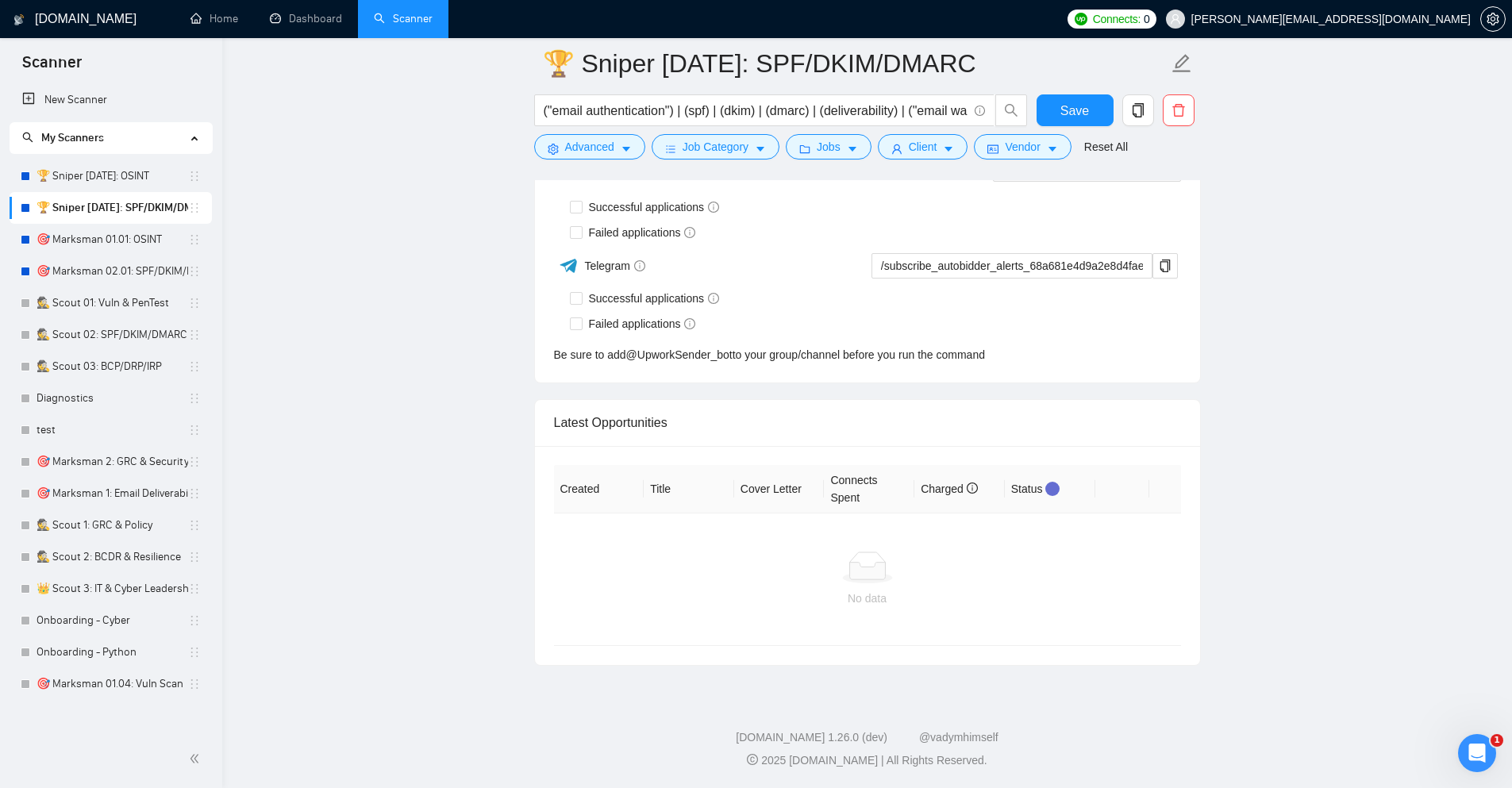
scroll to position [3749, 0]
checkbox input "true"
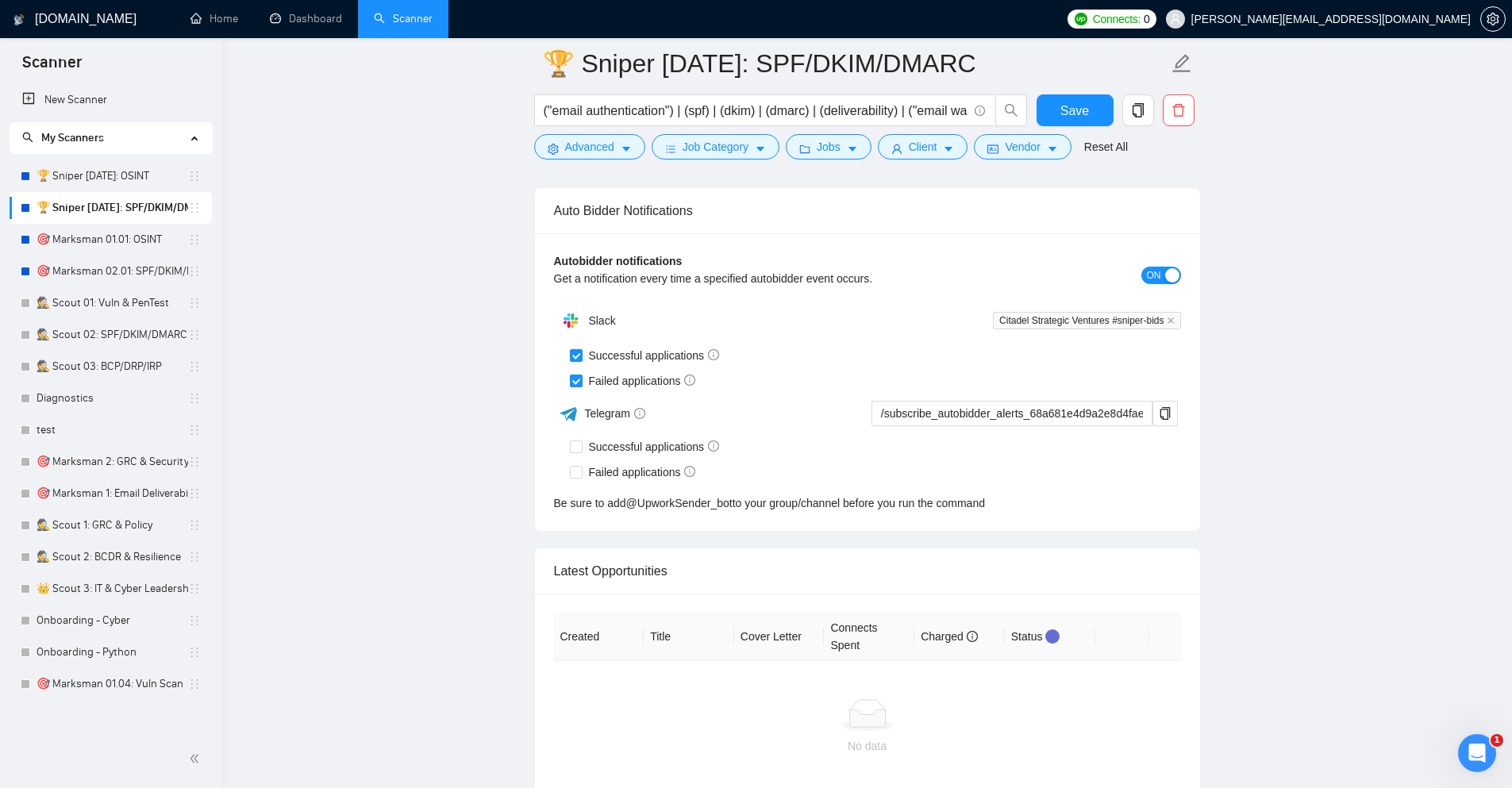
scroll to position [3824, 0]
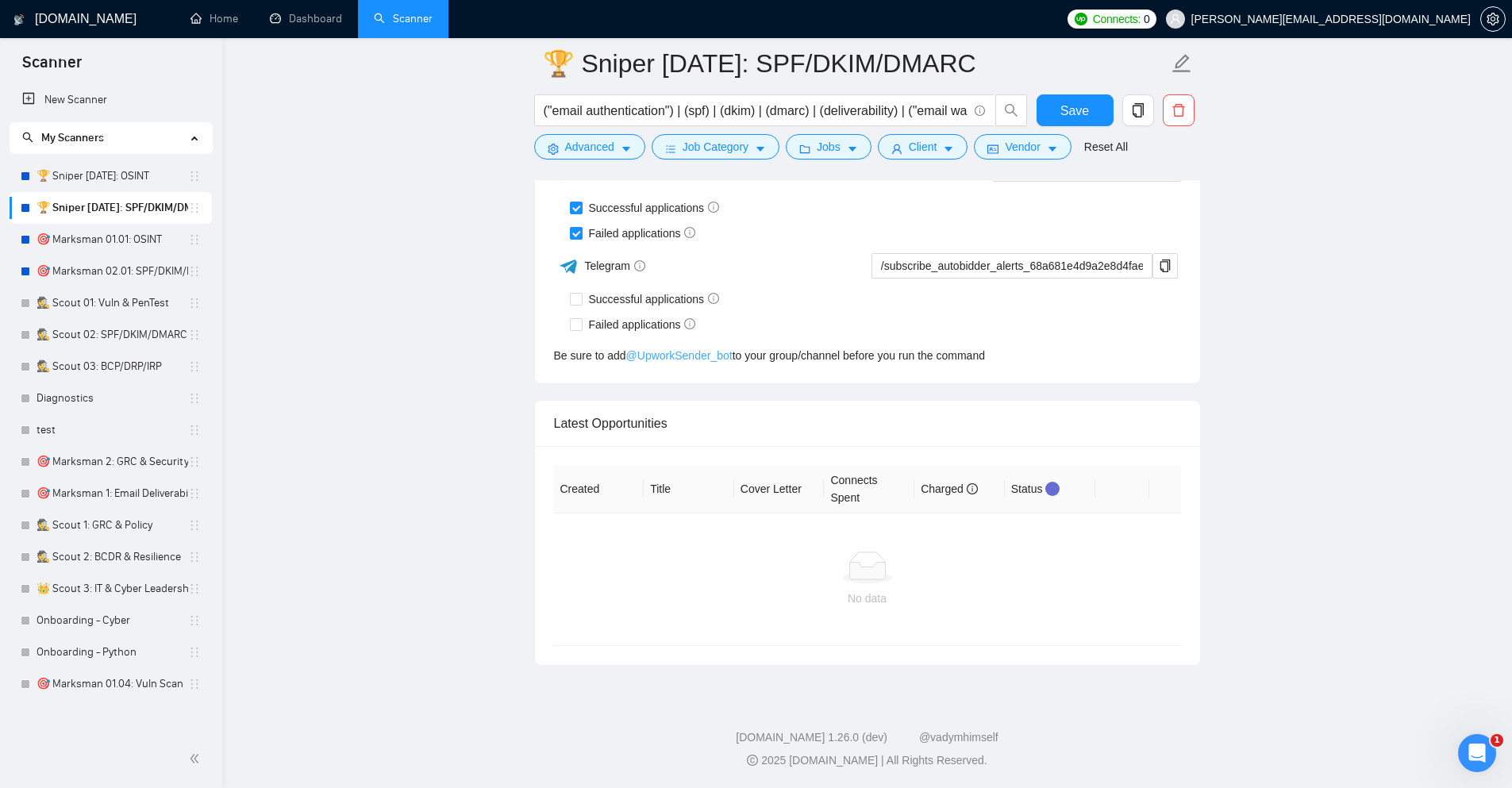
click at [712, 357] on link "@ UpworkSender_bot" at bounding box center [679, 355] width 106 height 18
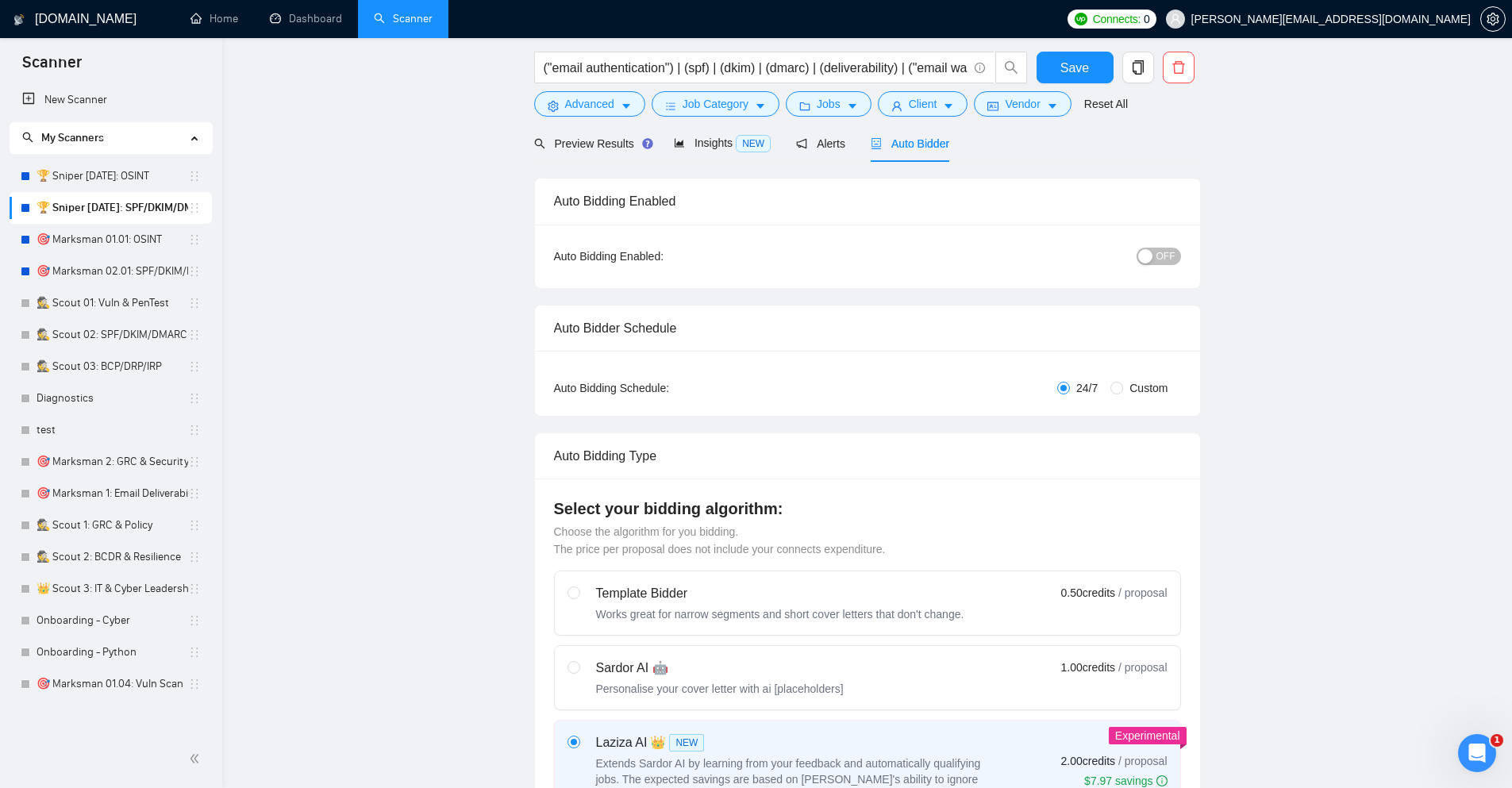
scroll to position [0, 0]
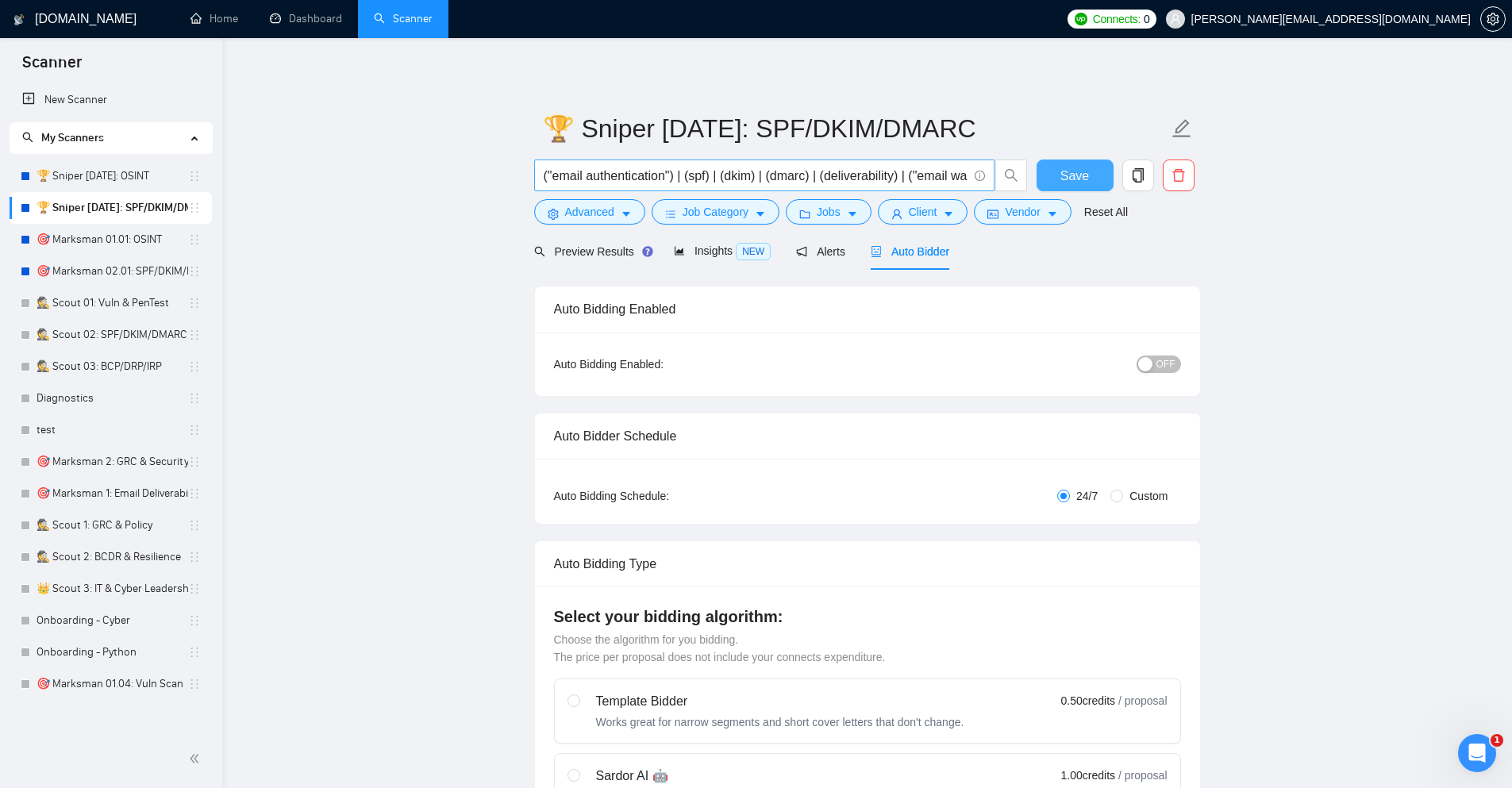
drag, startPoint x: 1071, startPoint y: 162, endPoint x: 968, endPoint y: 180, distance: 104.6
click at [1070, 162] on button "Save" at bounding box center [1075, 176] width 77 height 32
checkbox input "true"
click at [827, 254] on span "Alerts" at bounding box center [821, 252] width 49 height 13
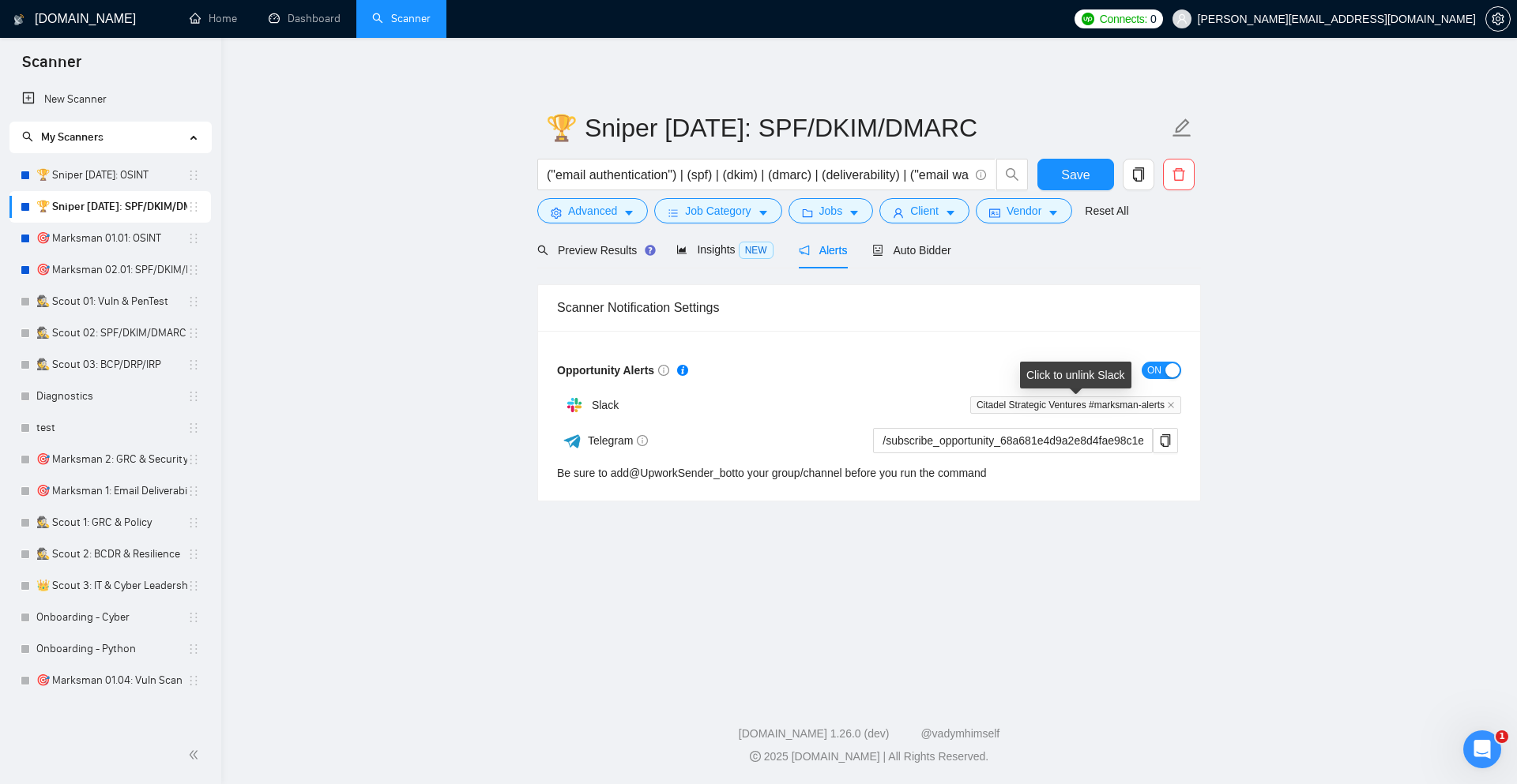
click at [1009, 404] on span "Citadel Strategic Ventures #marksman-alerts" at bounding box center [1076, 405] width 211 height 18
drag, startPoint x: 1174, startPoint y: 402, endPoint x: 1138, endPoint y: 416, distance: 38.6
click at [1174, 403] on icon "close" at bounding box center [1171, 405] width 7 height 7
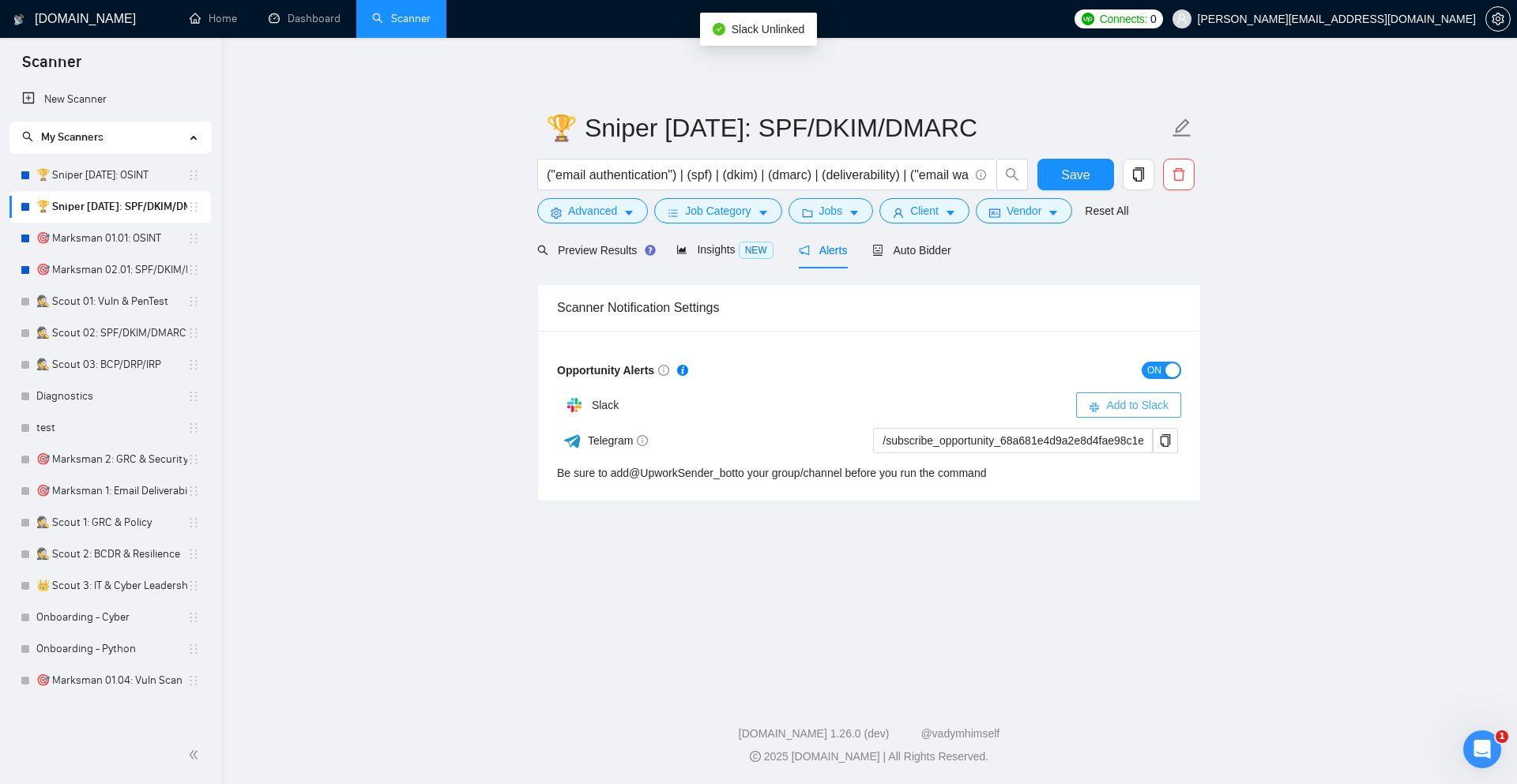
click at [1163, 407] on span "Add to Slack" at bounding box center [1138, 405] width 63 height 18
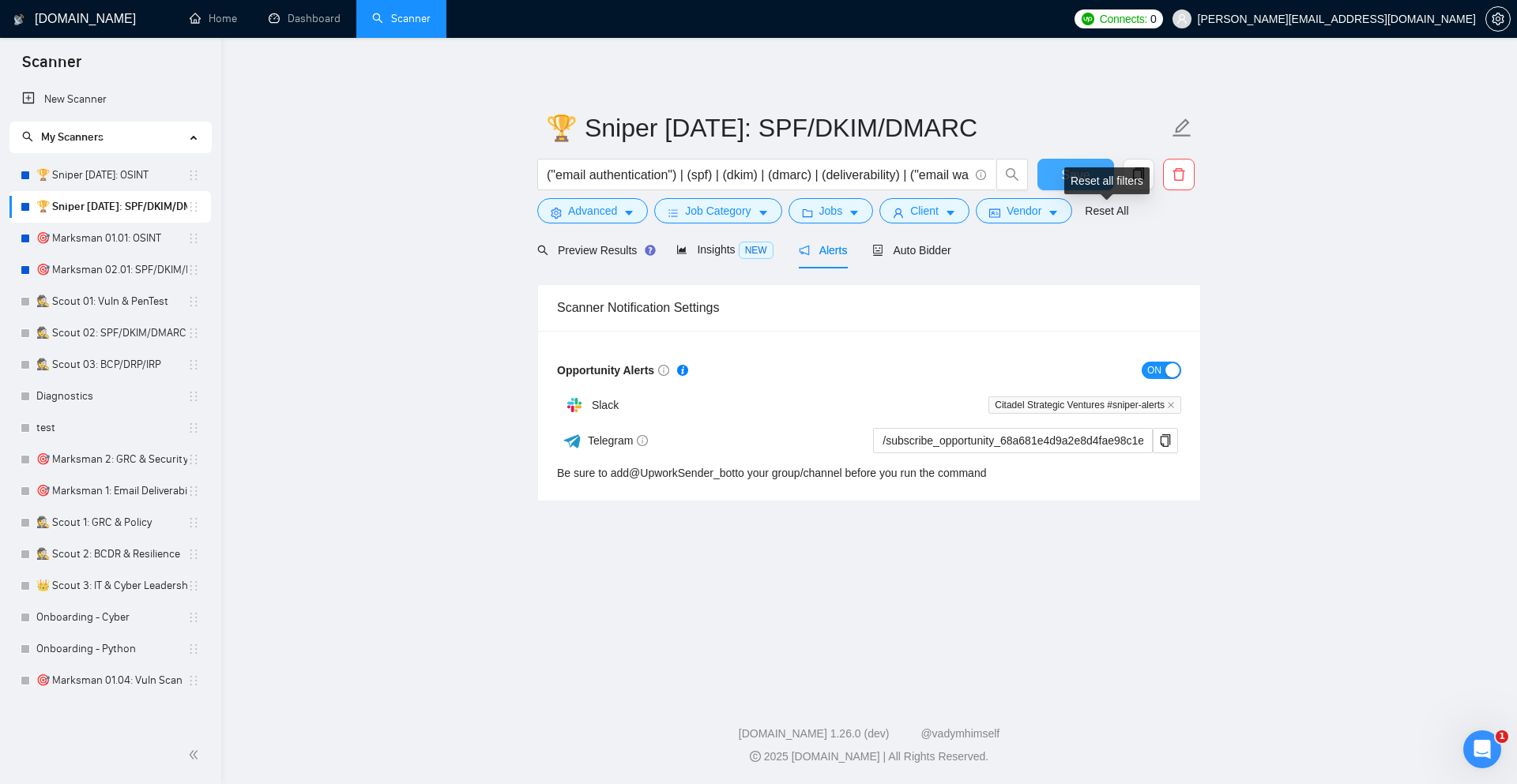
click at [1055, 166] on button "Save" at bounding box center [1076, 175] width 77 height 32
click at [135, 178] on link "🏆 Sniper [DATE]: OSINT" at bounding box center [111, 176] width 150 height 32
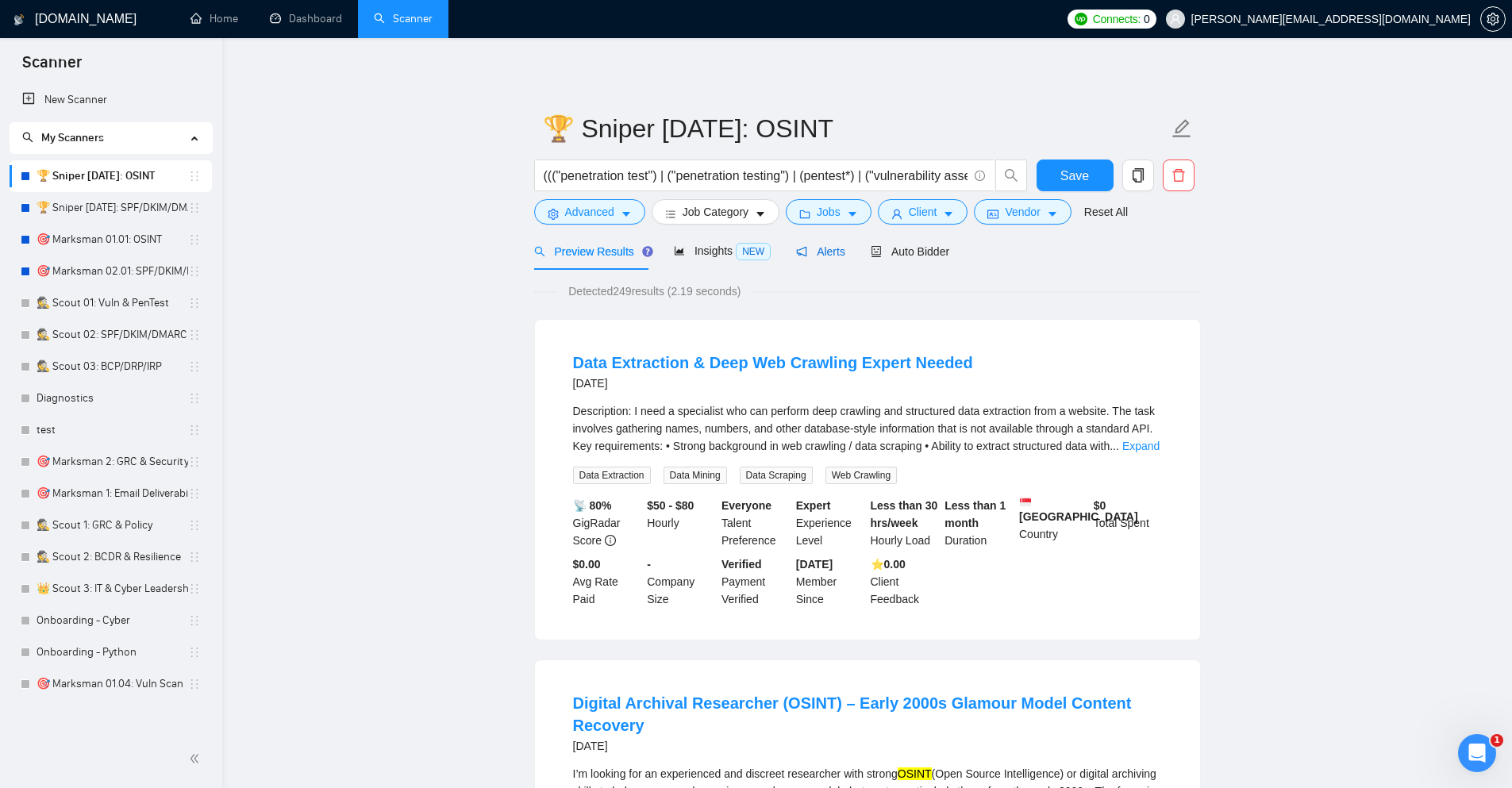
click at [812, 249] on span "Alerts" at bounding box center [821, 252] width 49 height 13
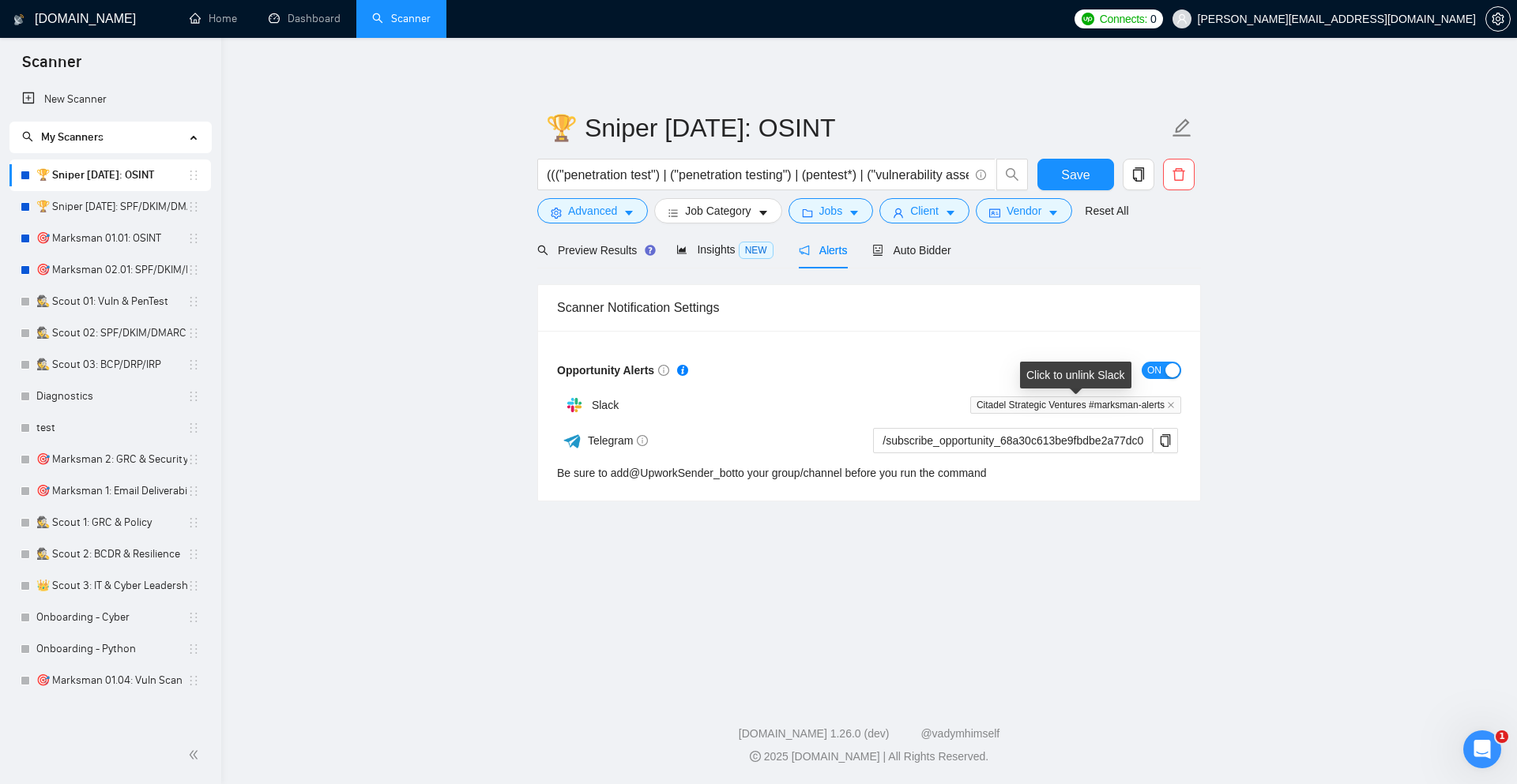
click at [1170, 401] on span "Citadel Strategic Ventures #marksman-alerts" at bounding box center [1076, 405] width 211 height 18
click at [1170, 403] on icon "close" at bounding box center [1171, 405] width 7 height 7
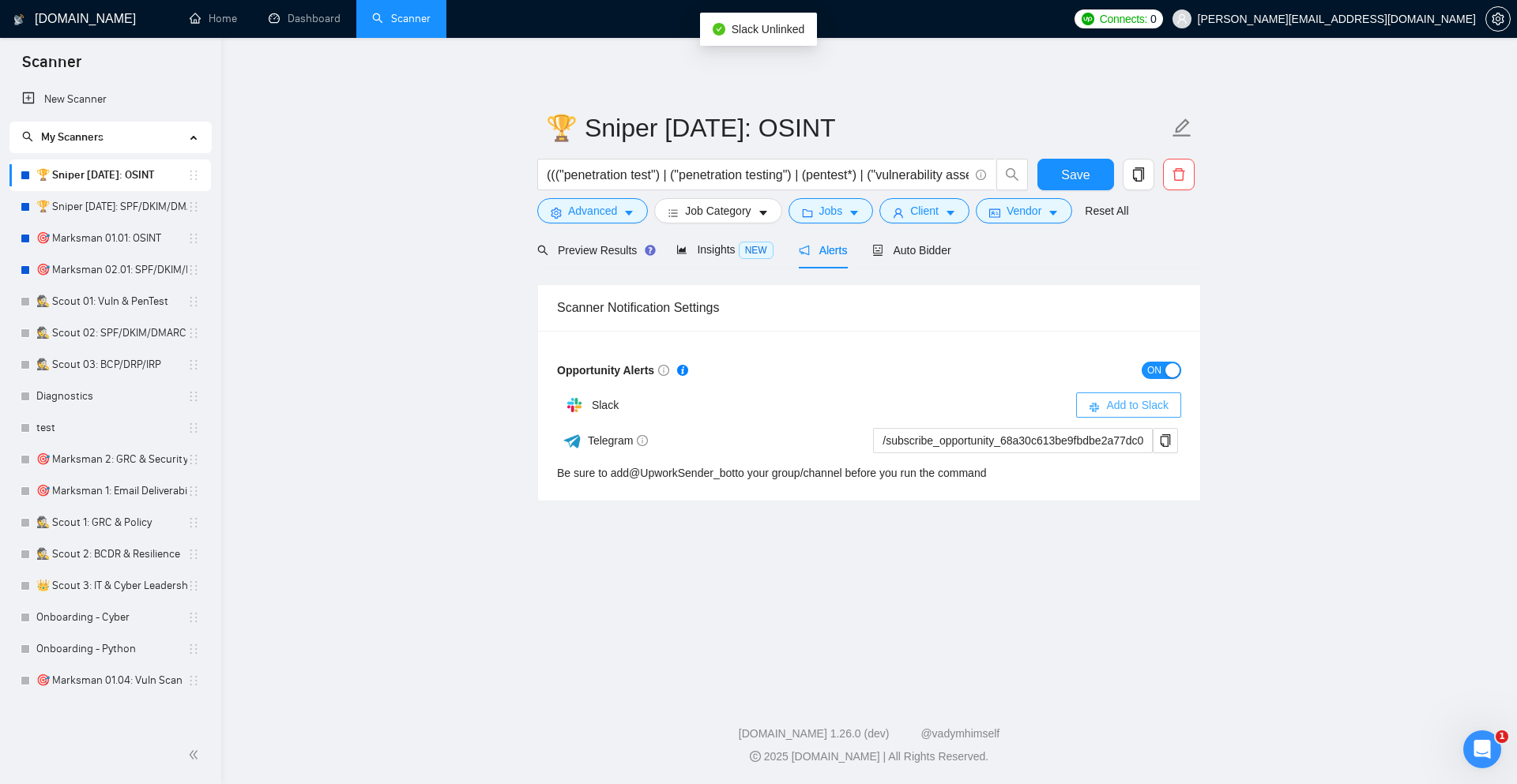
click at [1150, 411] on span "Add to Slack" at bounding box center [1138, 405] width 63 height 18
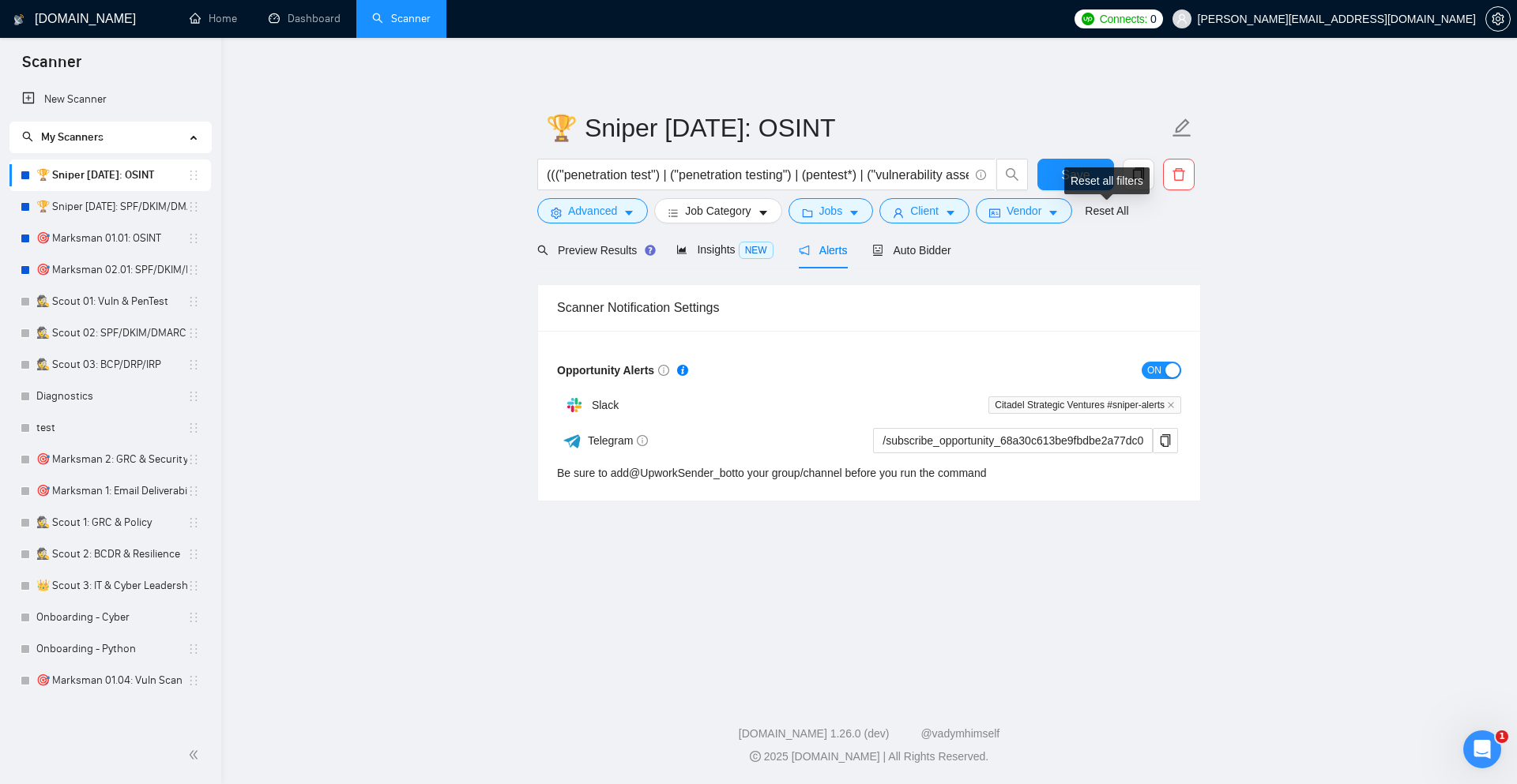
click at [1079, 169] on div "Reset all filters" at bounding box center [1107, 180] width 85 height 27
click at [1054, 169] on button "Save" at bounding box center [1076, 175] width 77 height 32
click at [167, 209] on link "🏆 Sniper [DATE]: SPF/DKIM/DMARC" at bounding box center [111, 207] width 150 height 32
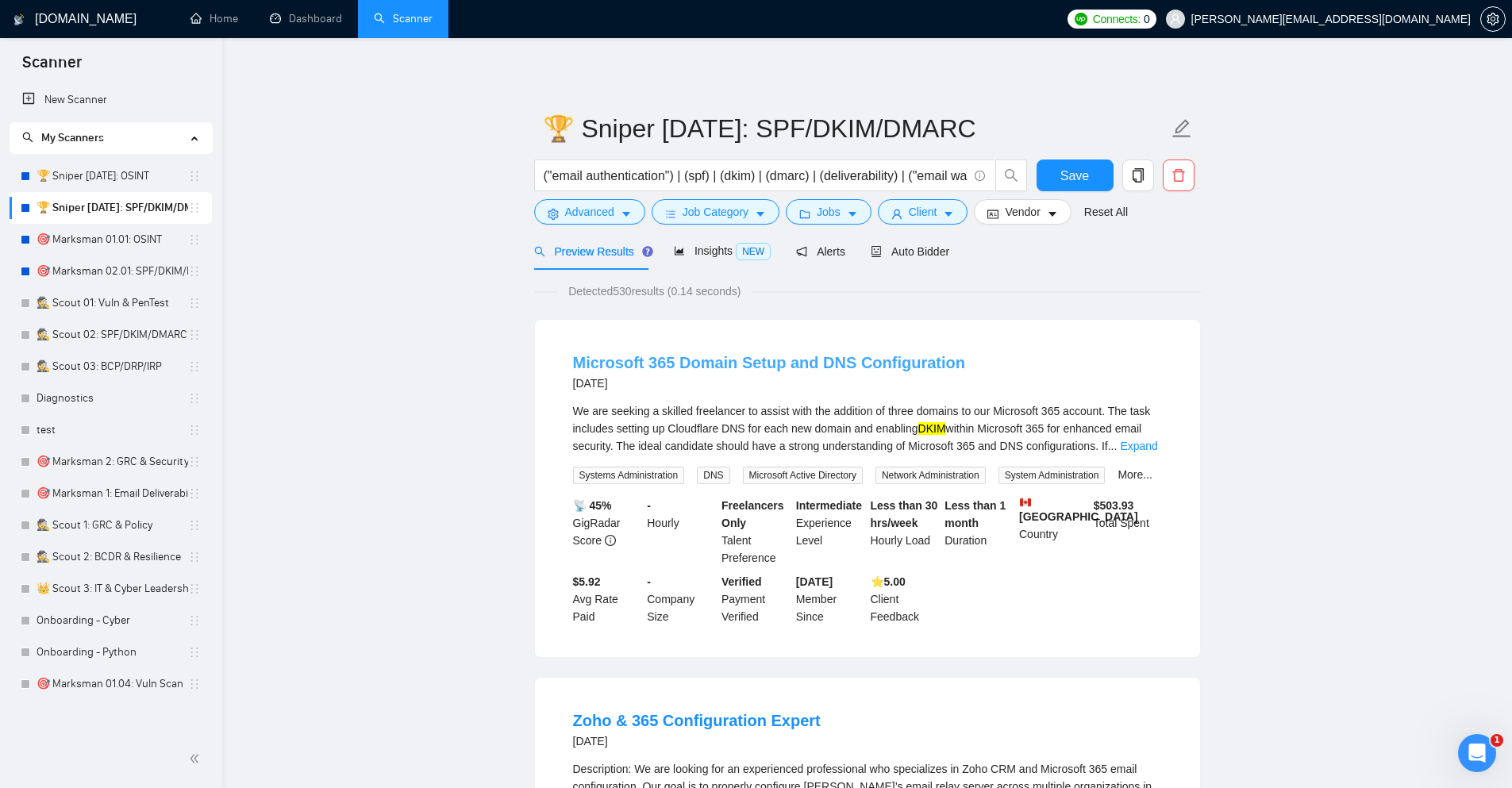
click at [737, 362] on link "Microsoft 365 Domain Setup and DNS Configuration" at bounding box center [769, 363] width 393 height 18
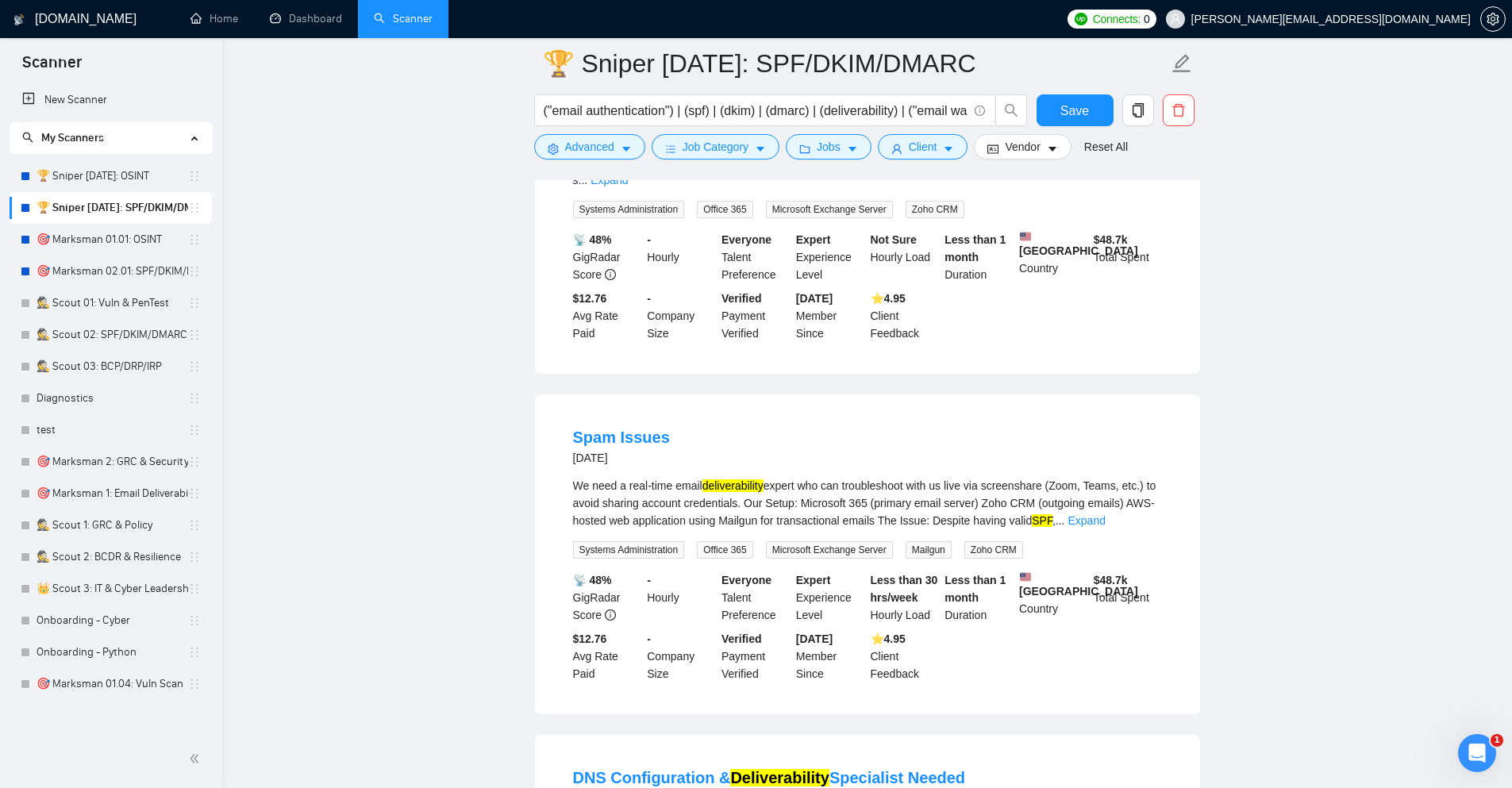
scroll to position [667, 0]
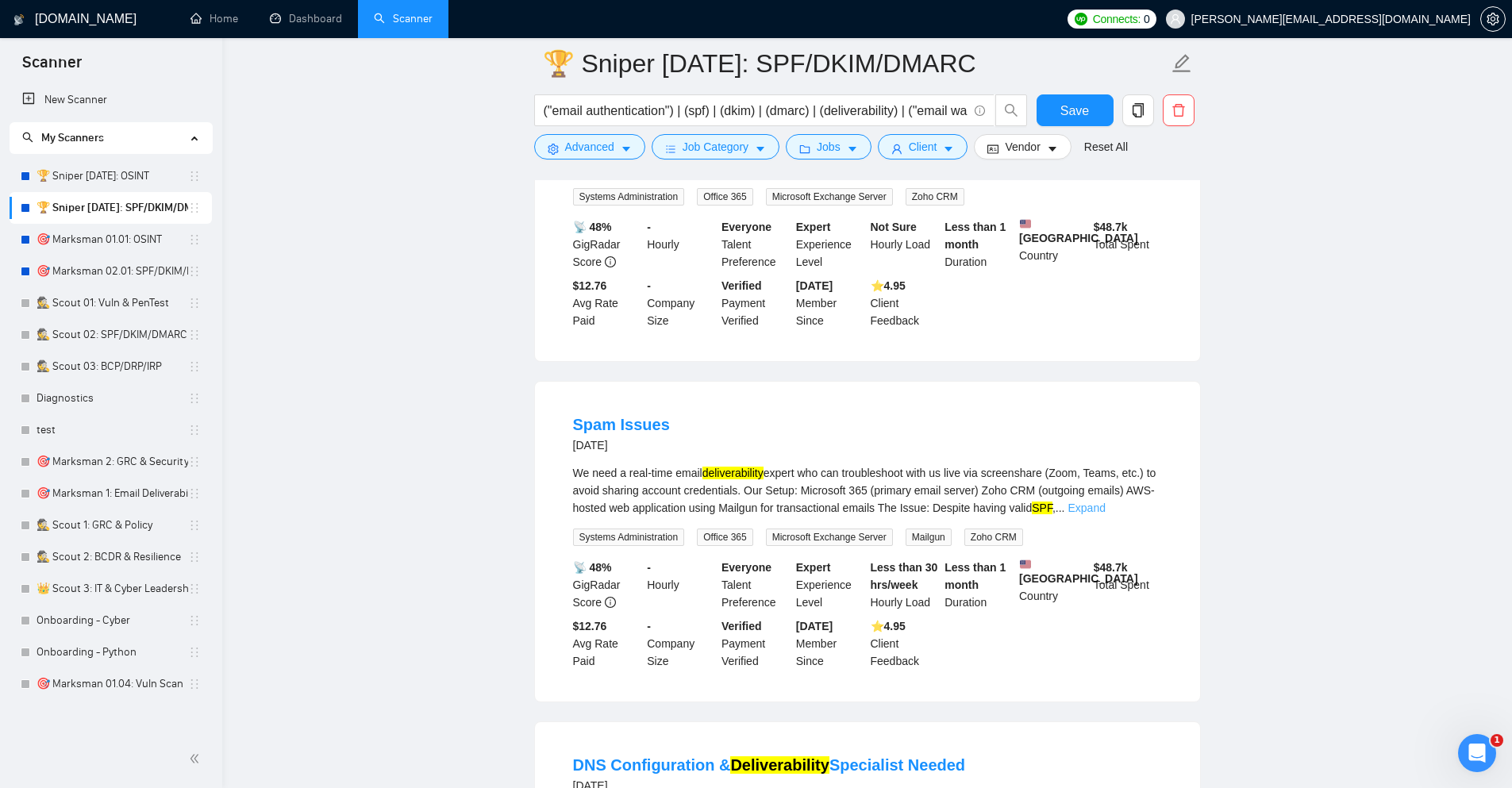
click at [1106, 502] on link "Expand" at bounding box center [1088, 508] width 38 height 13
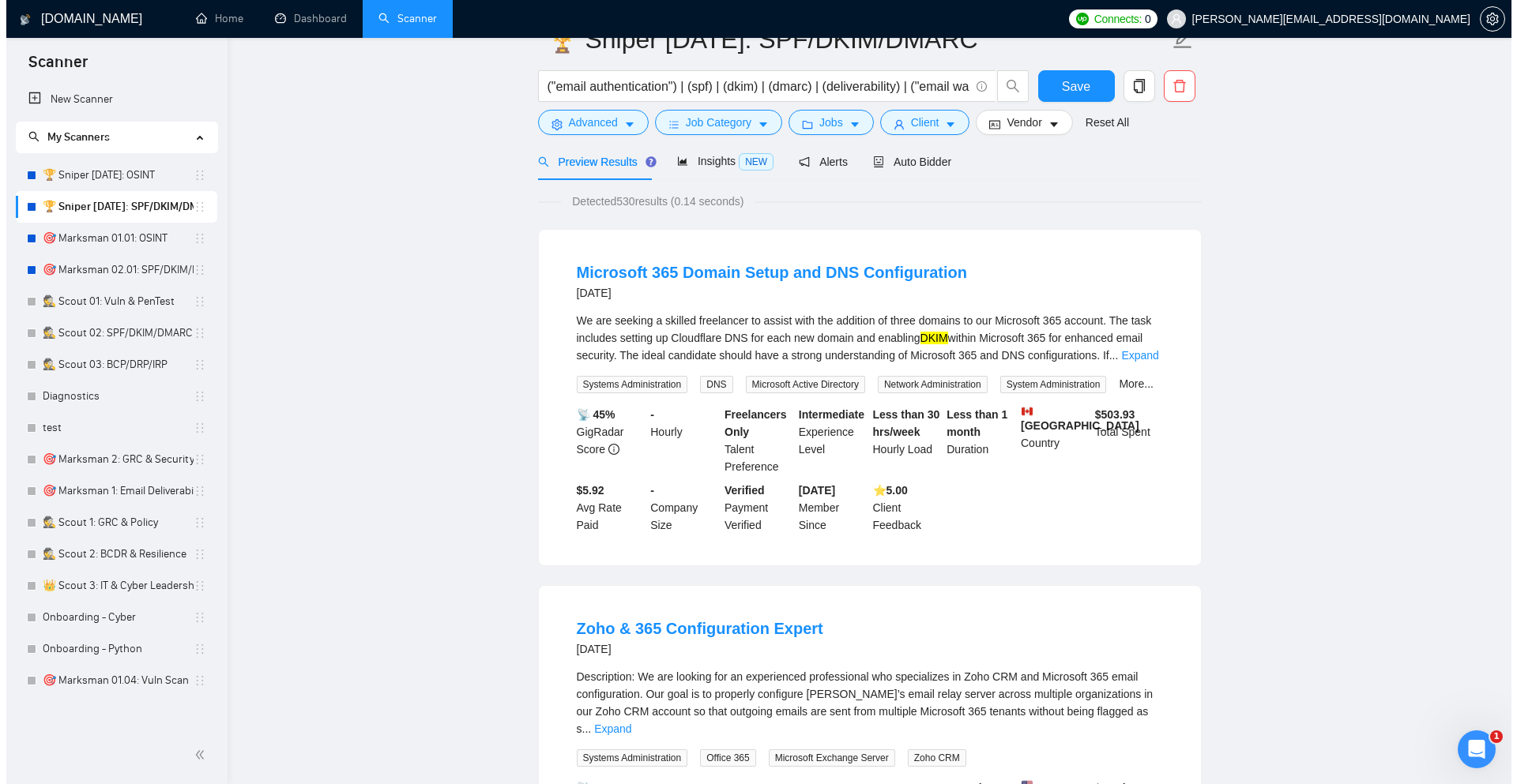
scroll to position [0, 0]
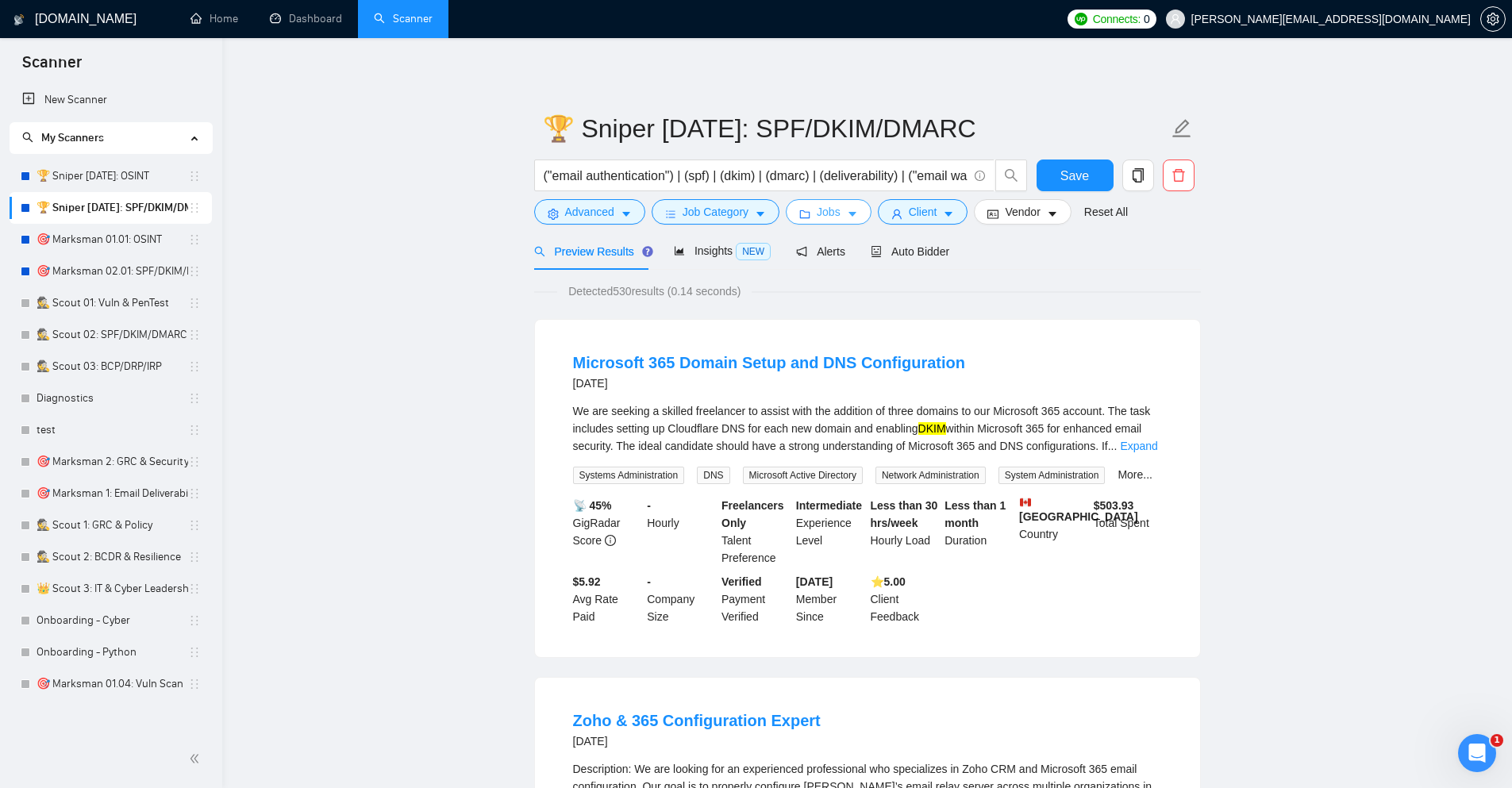
click at [818, 213] on span "Jobs" at bounding box center [828, 211] width 23 height 18
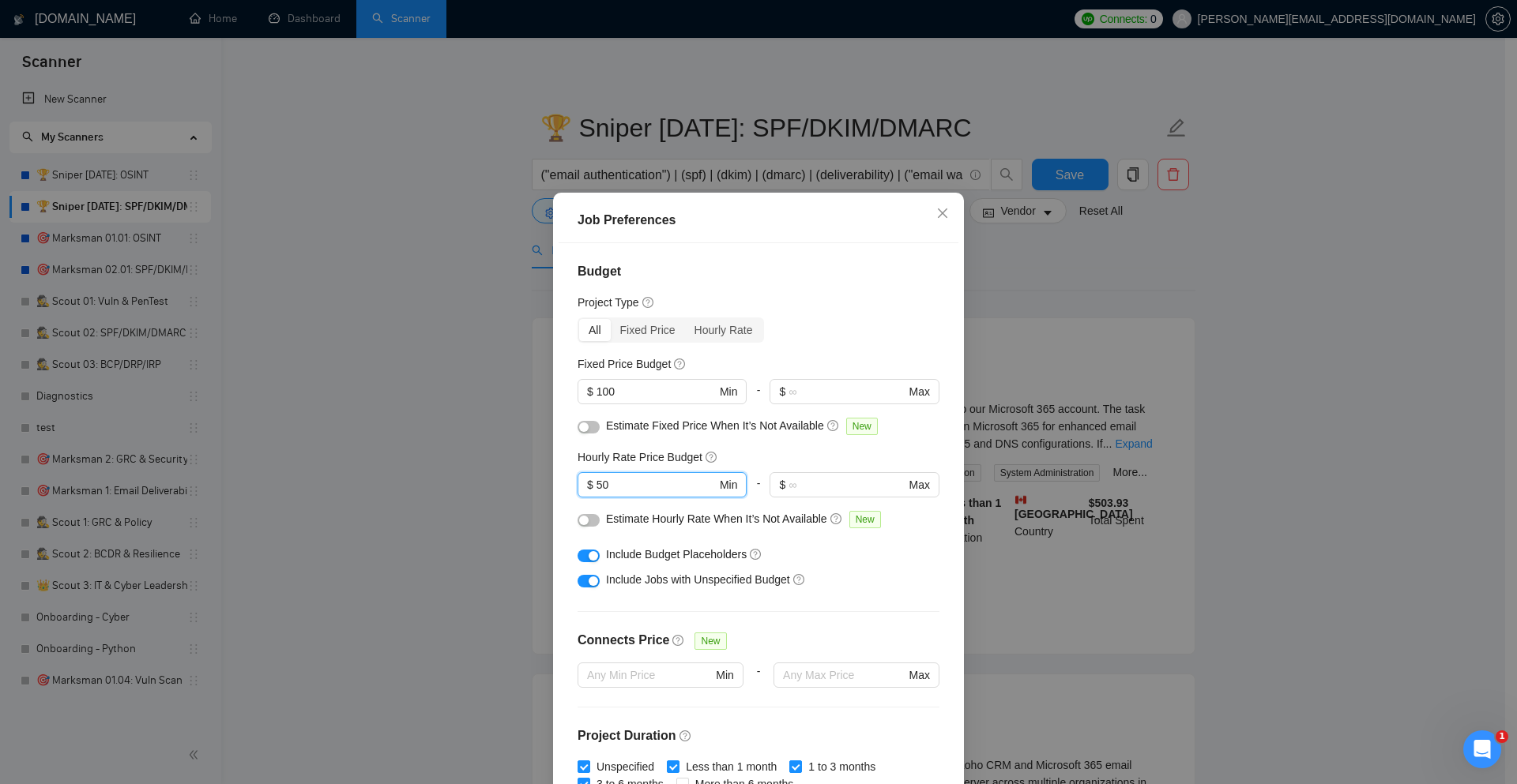
drag, startPoint x: 623, startPoint y: 488, endPoint x: 531, endPoint y: 472, distance: 93.4
click at [531, 472] on div "Job Preferences Budget Project Type All Fixed Price Hourly Rate Fixed Price Bud…" at bounding box center [758, 392] width 1517 height 784
click at [584, 428] on button "button" at bounding box center [589, 428] width 22 height 13
click at [589, 426] on div "button" at bounding box center [594, 427] width 9 height 9
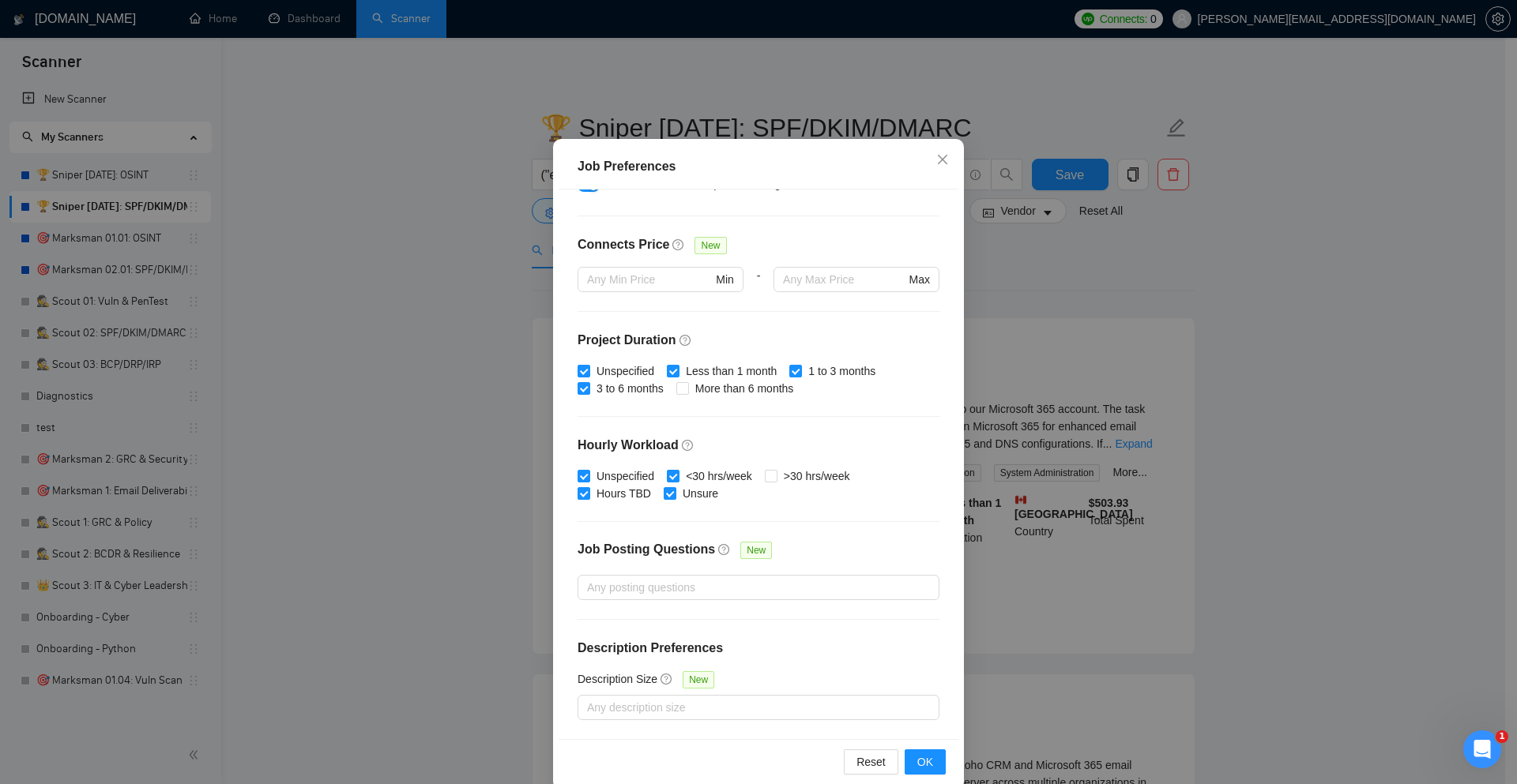
scroll to position [78, 0]
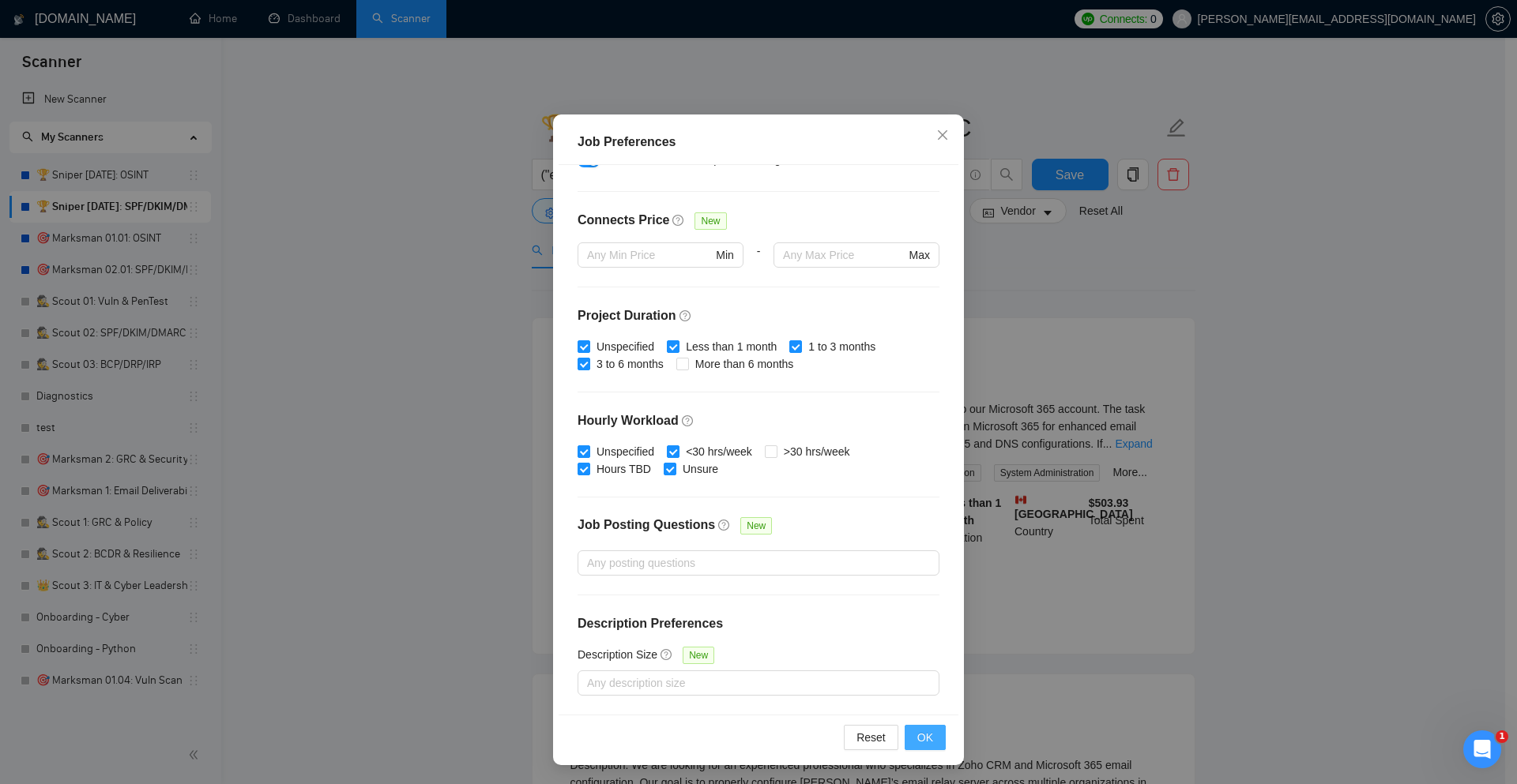
type input "75"
click at [909, 736] on button "OK" at bounding box center [925, 737] width 41 height 25
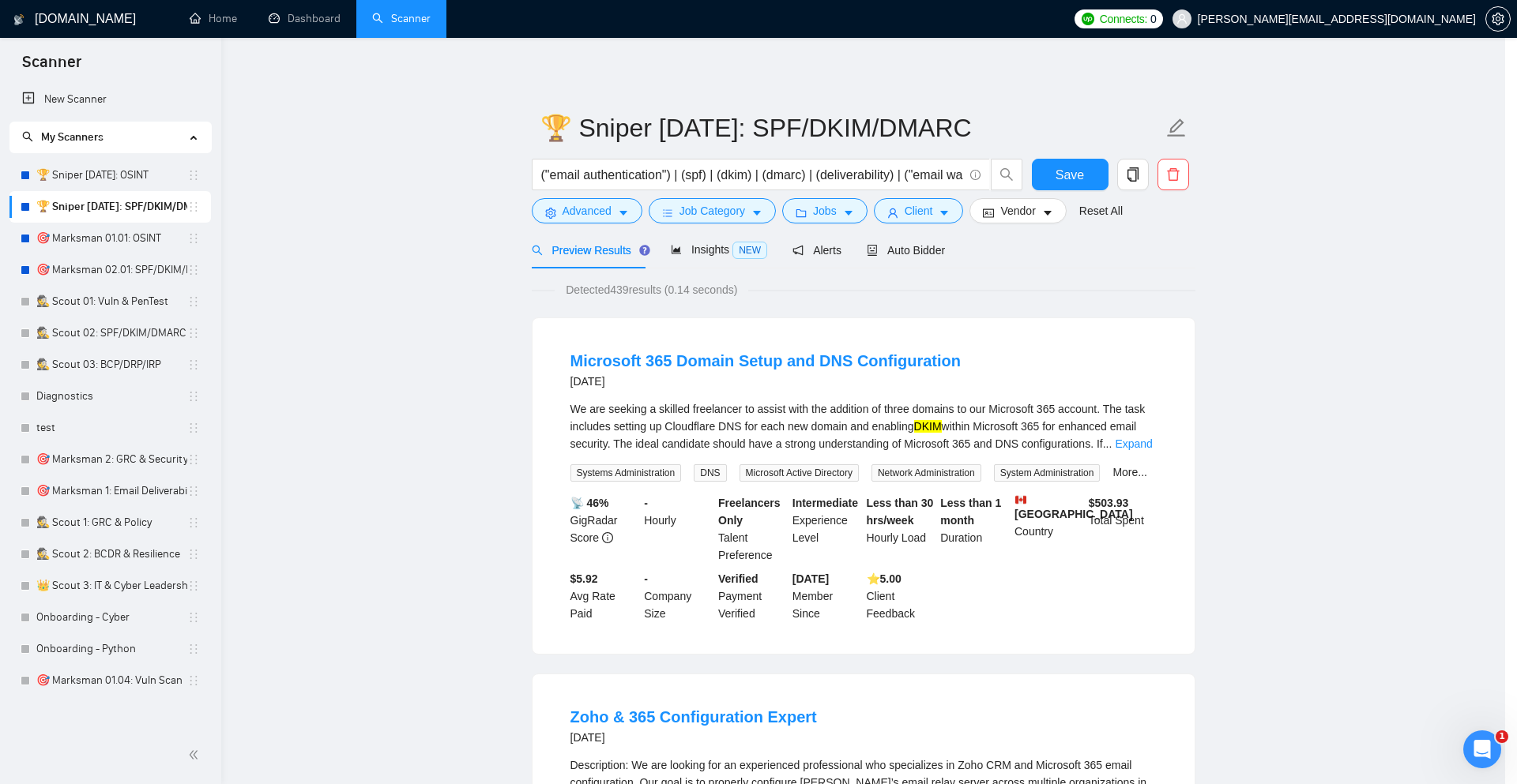
scroll to position [0, 0]
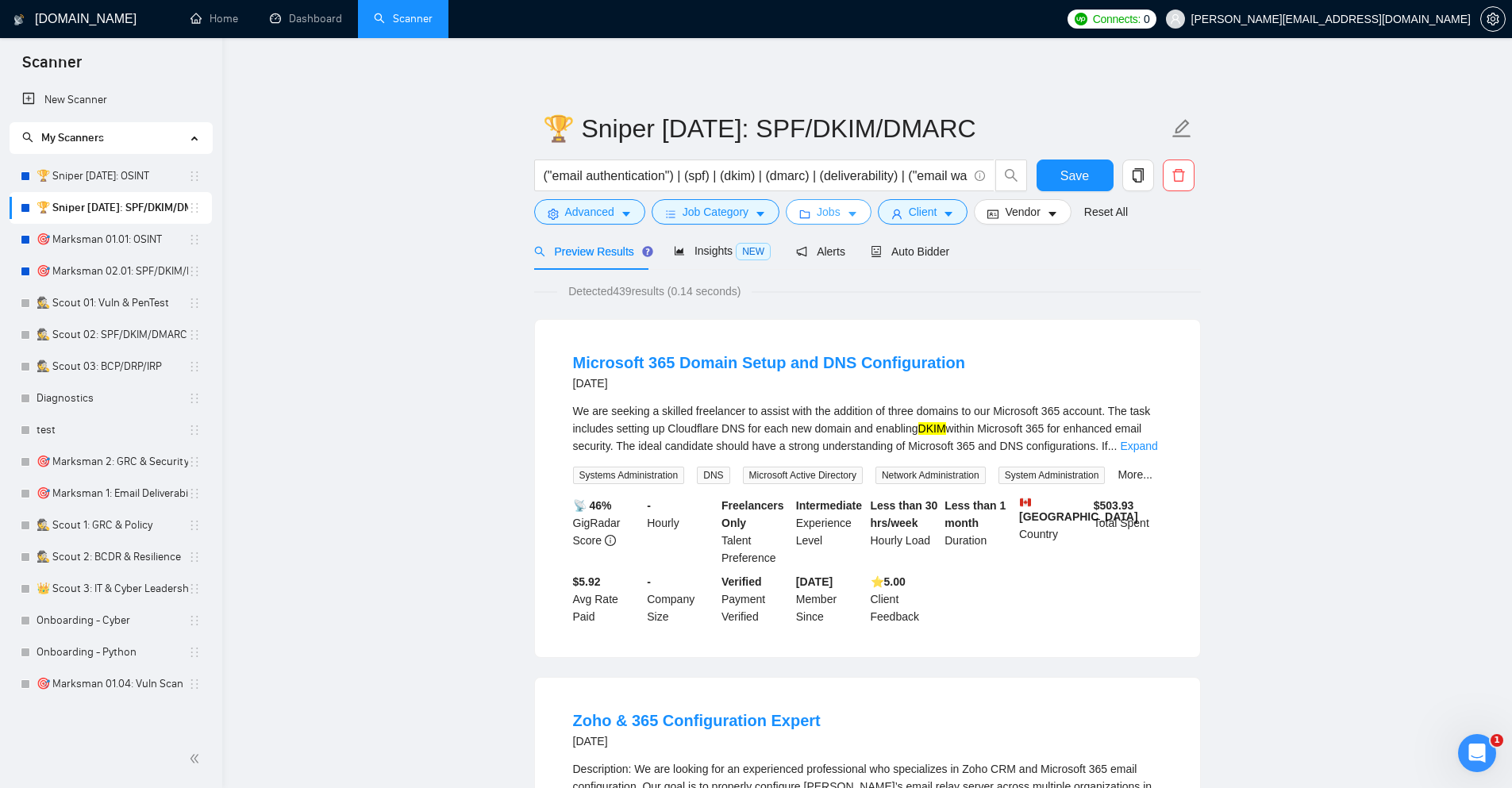
click at [844, 209] on button "Jobs" at bounding box center [828, 211] width 85 height 25
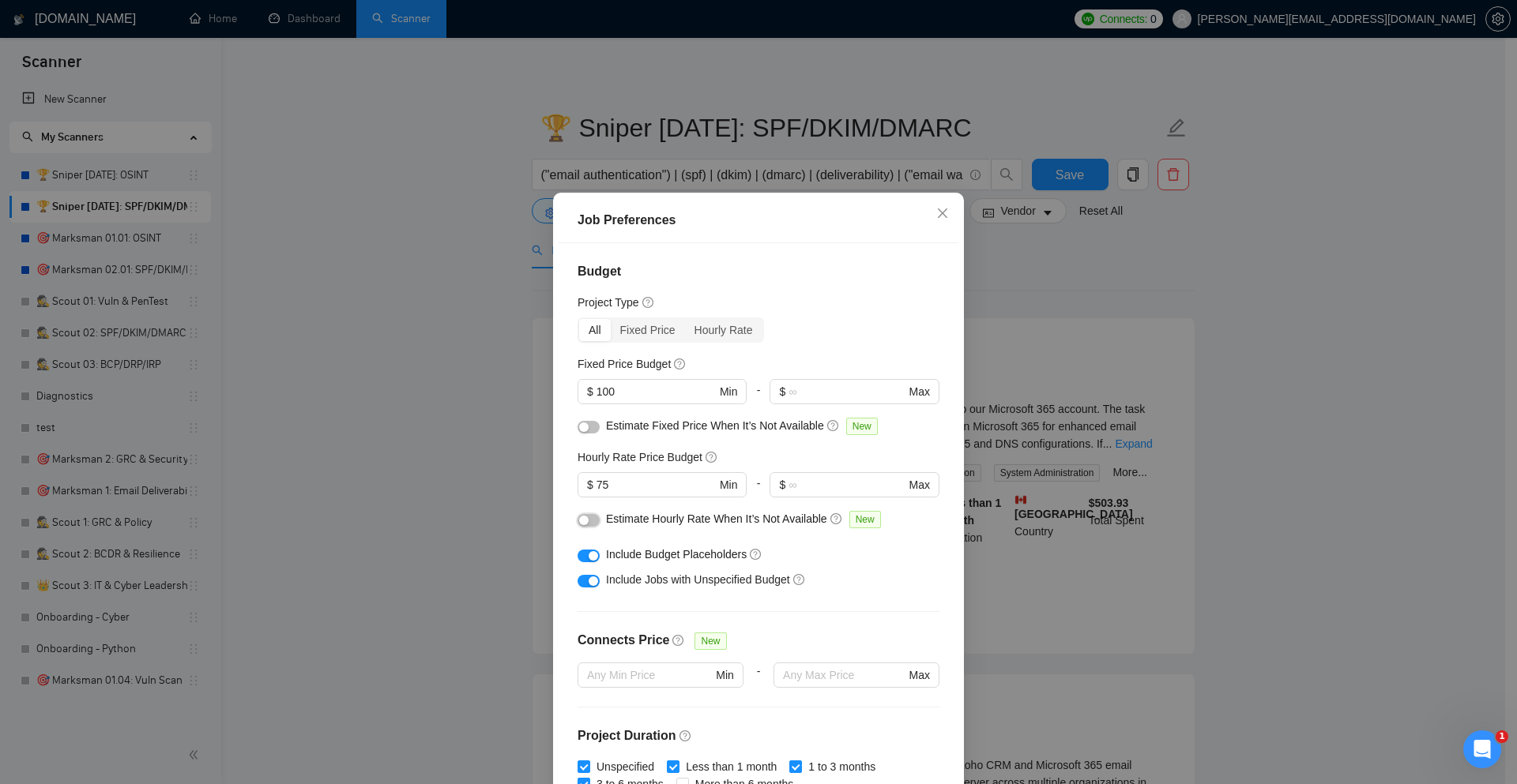
drag, startPoint x: 590, startPoint y: 522, endPoint x: 582, endPoint y: 435, distance: 87.4
click at [590, 521] on button "button" at bounding box center [589, 520] width 22 height 13
click at [585, 427] on button "button" at bounding box center [589, 428] width 22 height 13
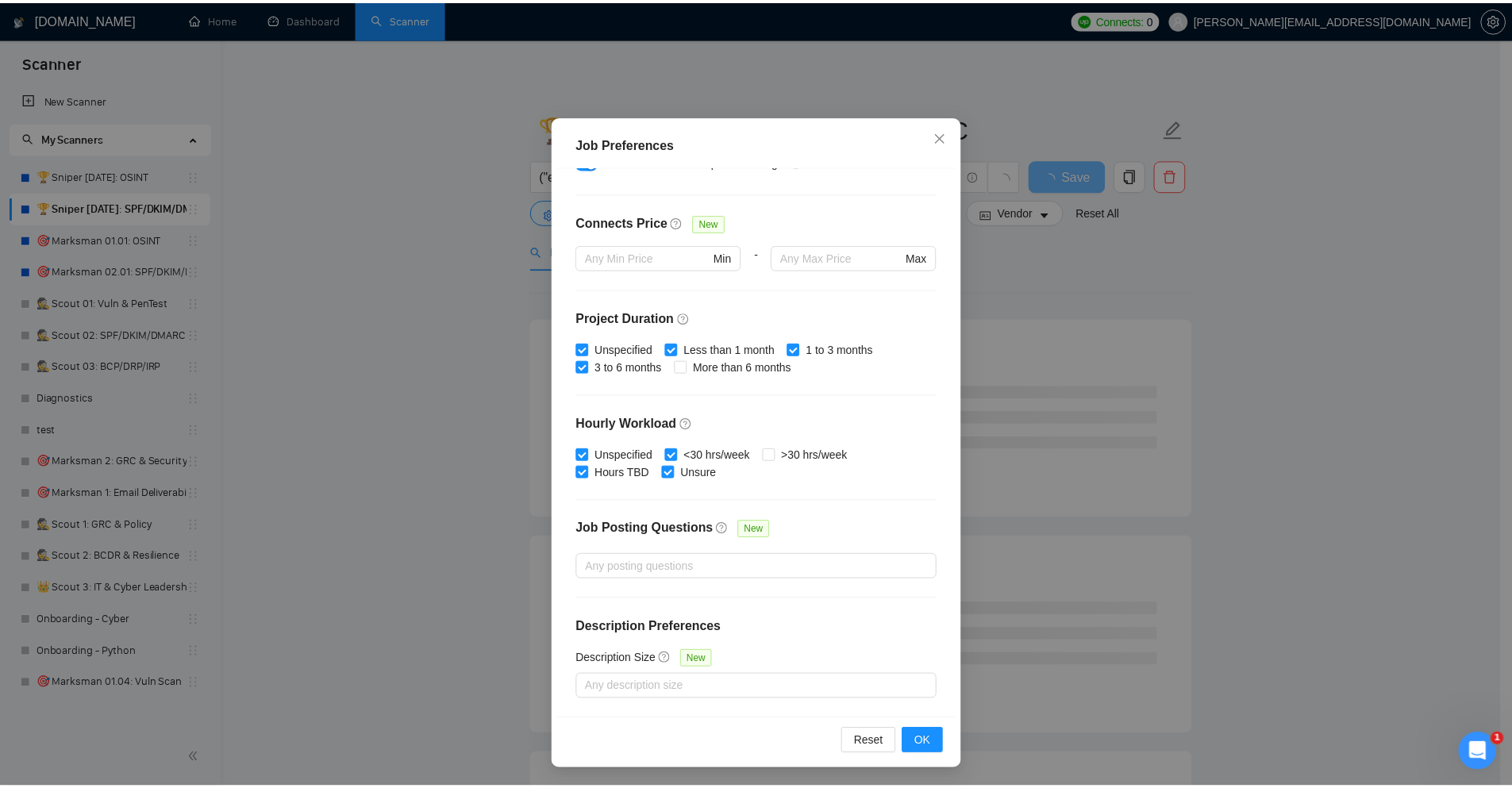
scroll to position [79, 0]
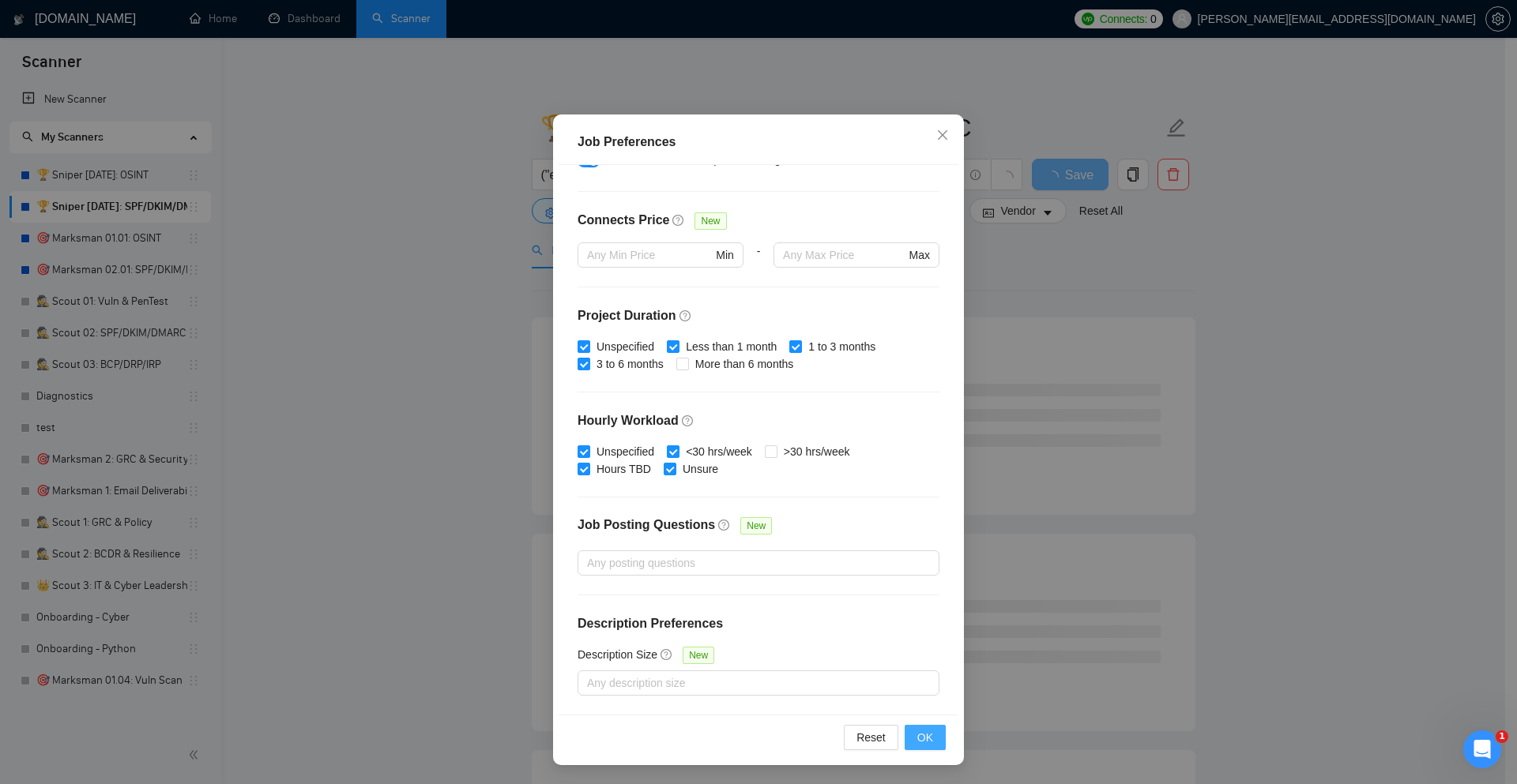
click at [922, 742] on span "OK" at bounding box center [924, 737] width 16 height 18
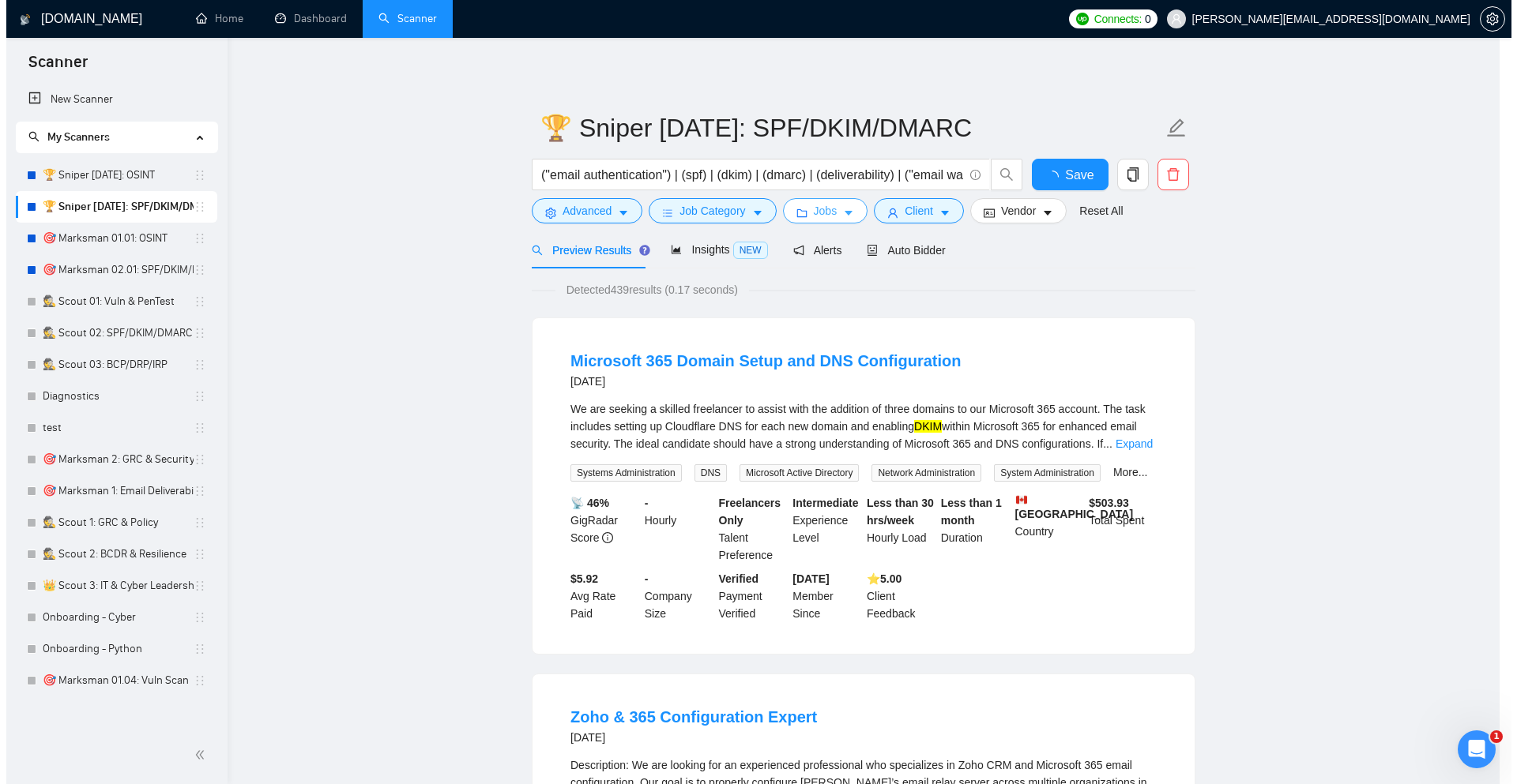
scroll to position [0, 0]
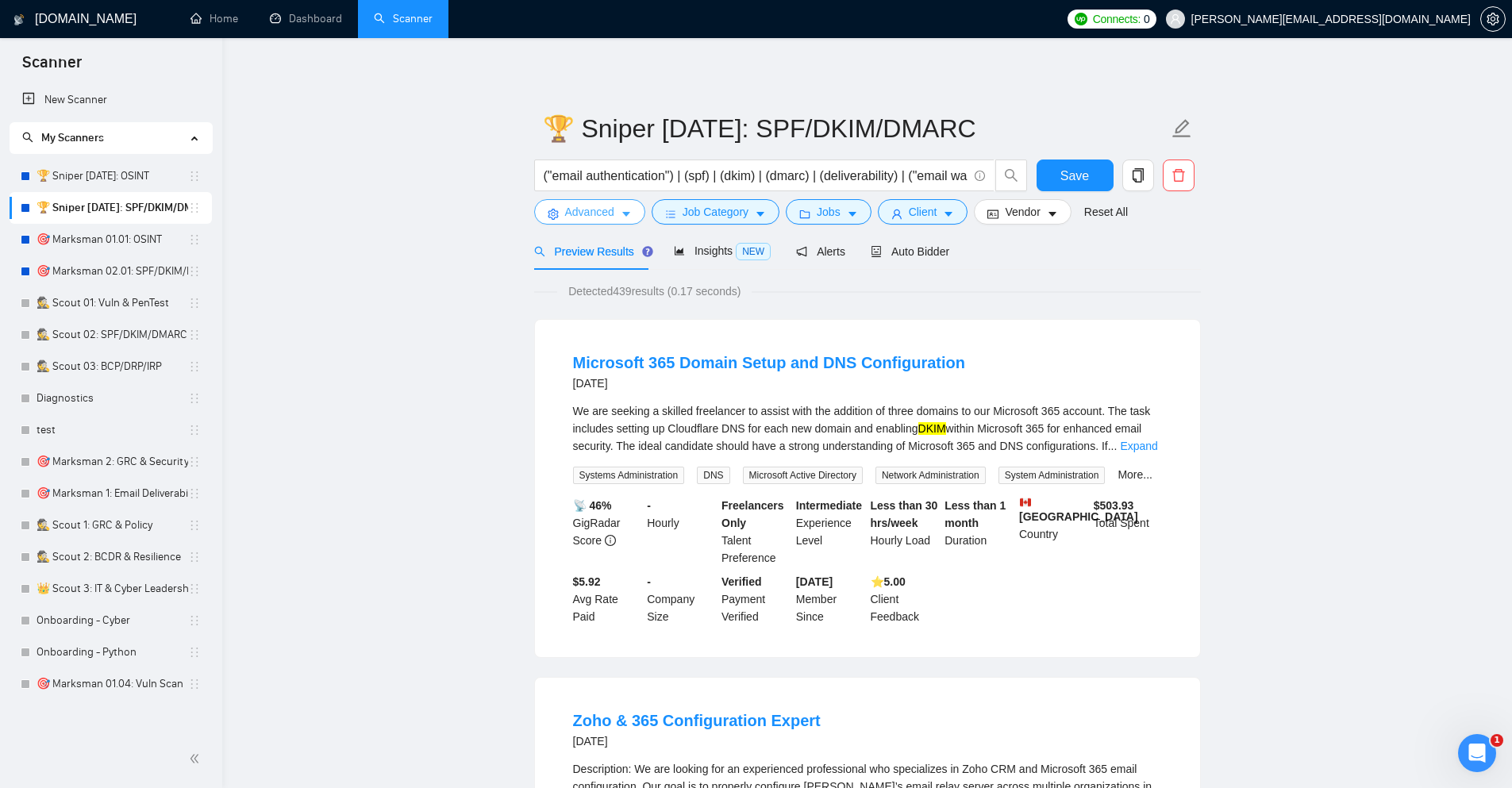
click at [603, 213] on span "Advanced" at bounding box center [590, 211] width 49 height 18
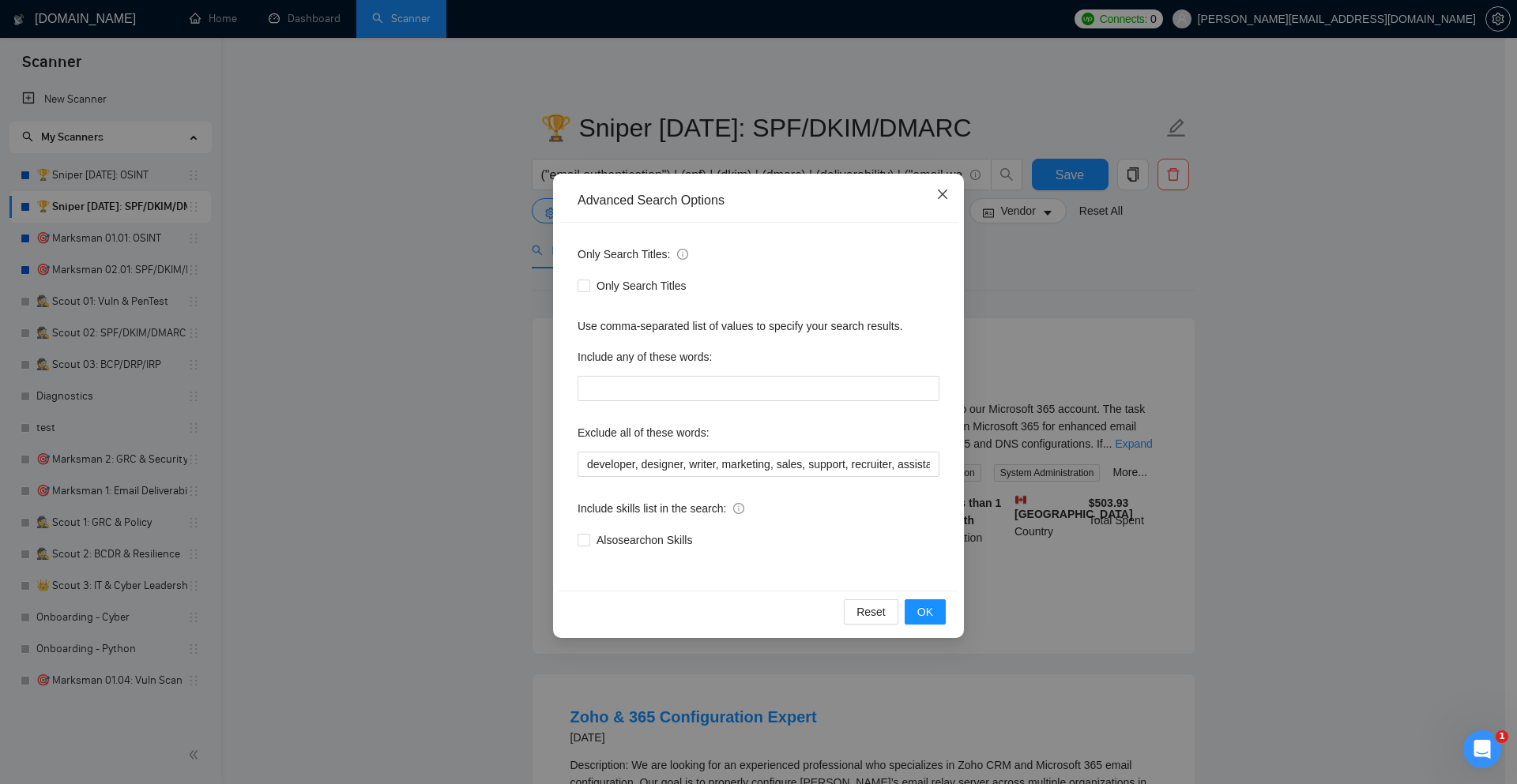
click at [943, 193] on icon "close" at bounding box center [942, 194] width 9 height 9
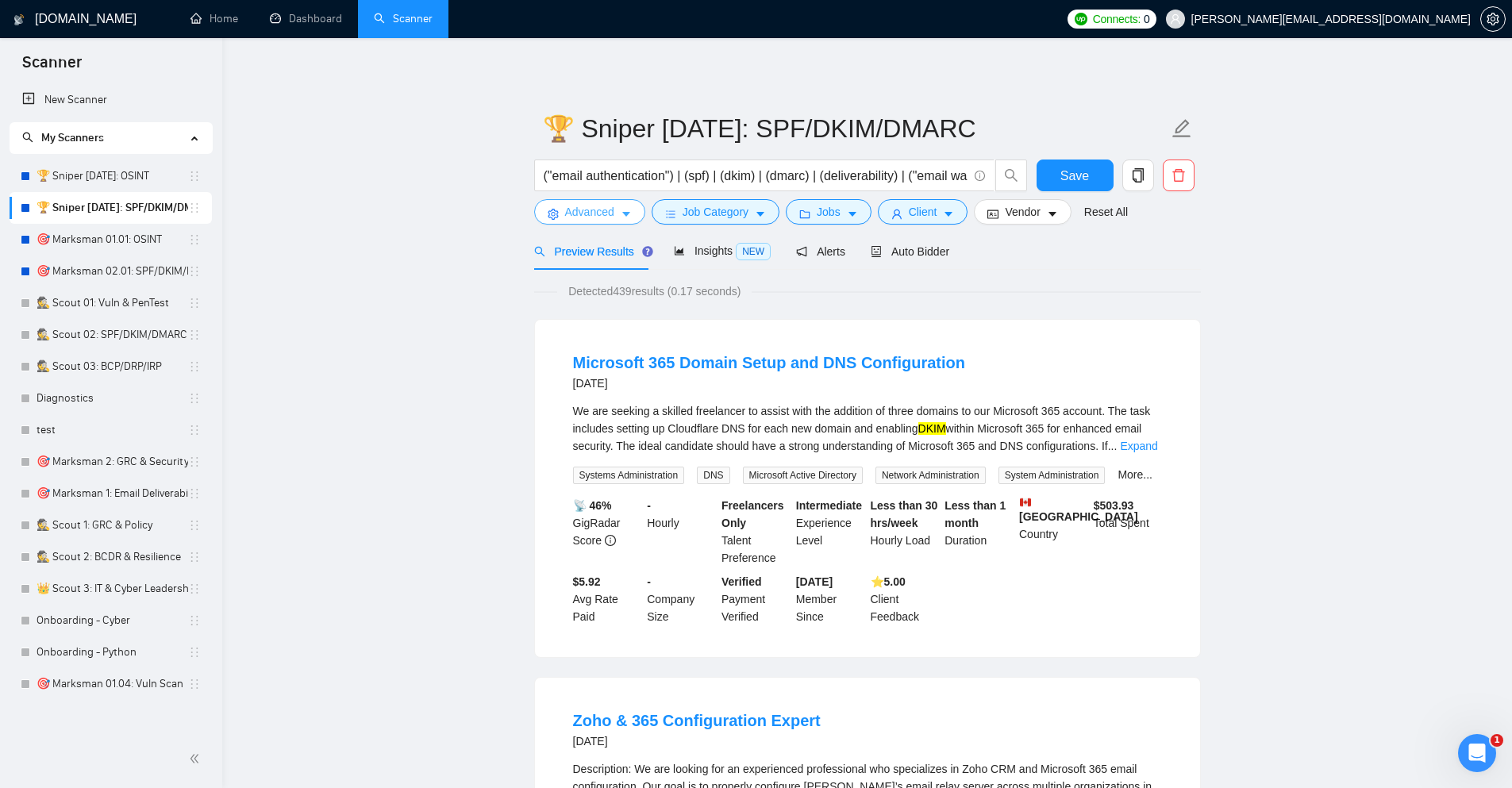
click at [612, 224] on button "Advanced" at bounding box center [590, 211] width 111 height 25
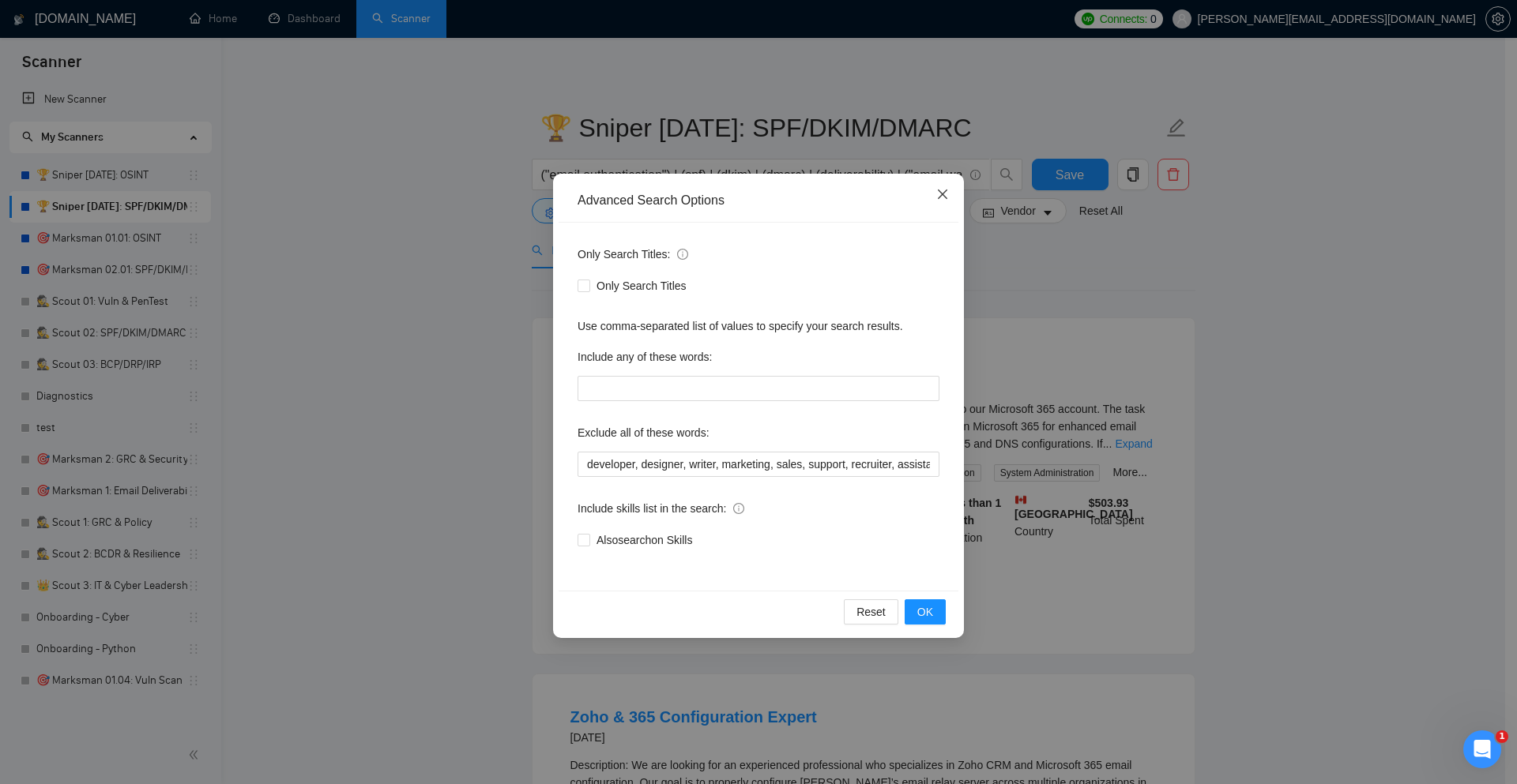
click at [940, 189] on icon "close" at bounding box center [943, 194] width 13 height 13
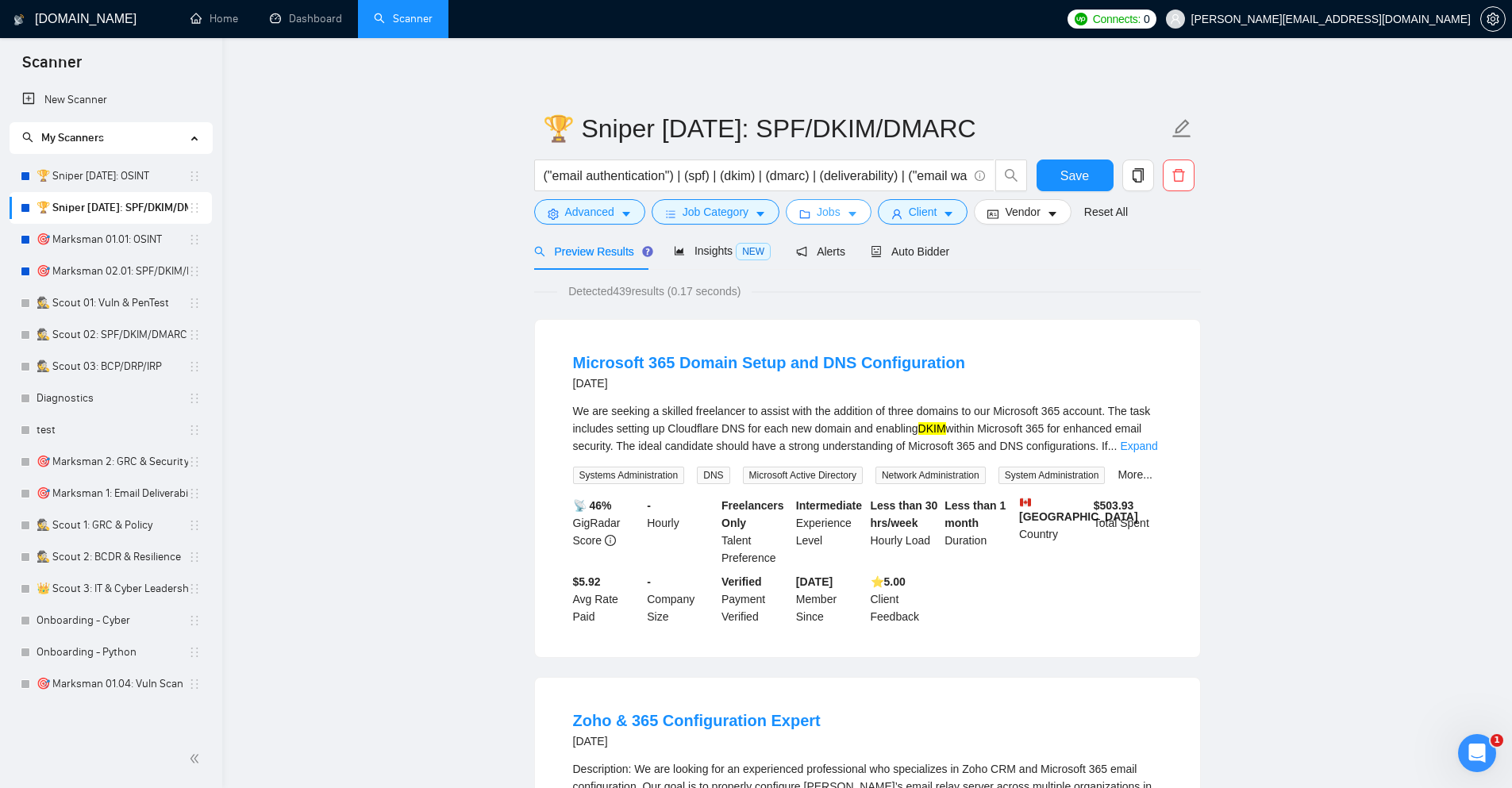
click at [818, 215] on span "Jobs" at bounding box center [828, 211] width 23 height 18
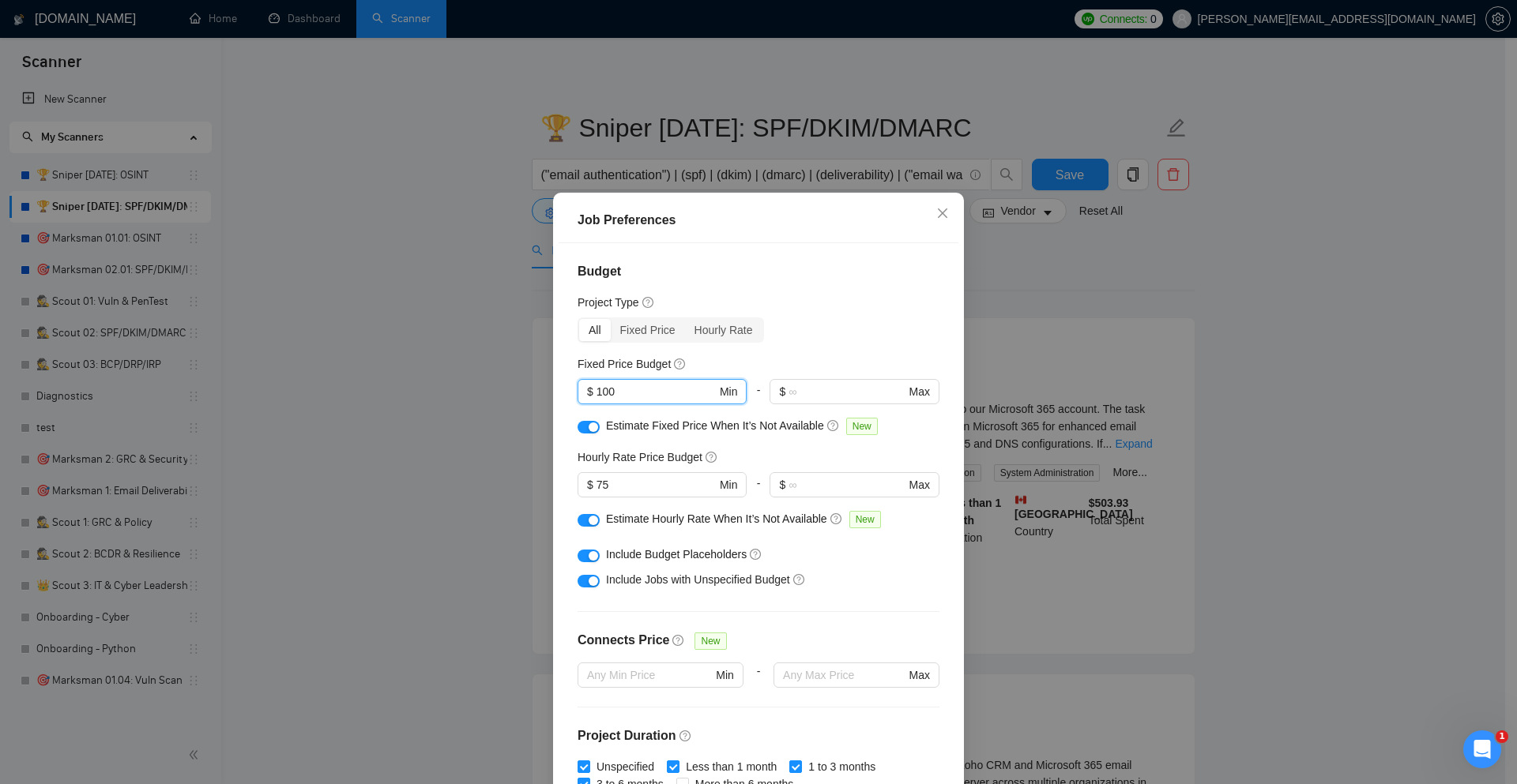
drag, startPoint x: 639, startPoint y: 399, endPoint x: 451, endPoint y: 366, distance: 190.9
click at [451, 366] on div "Job Preferences Budget Project Type All Fixed Price Hourly Rate Fixed Price Bud…" at bounding box center [758, 392] width 1517 height 784
click at [457, 333] on div "Job Preferences Budget Project Type All Fixed Price Hourly Rate Fixed Price Bud…" at bounding box center [758, 392] width 1517 height 784
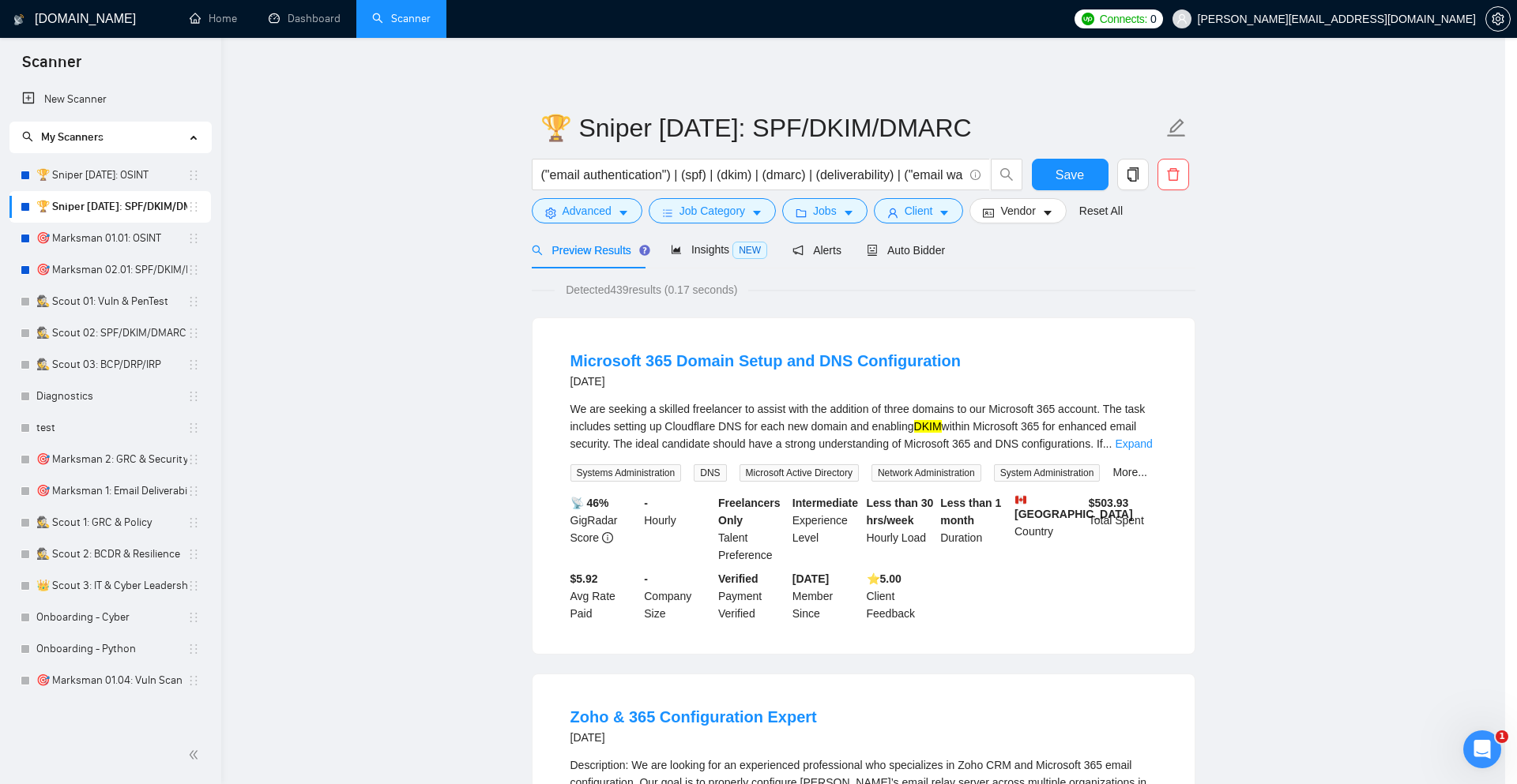
click at [457, 333] on div "Job Preferences Budget Project Type All Fixed Price Hourly Rate Fixed Price Bud…" at bounding box center [758, 392] width 1517 height 784
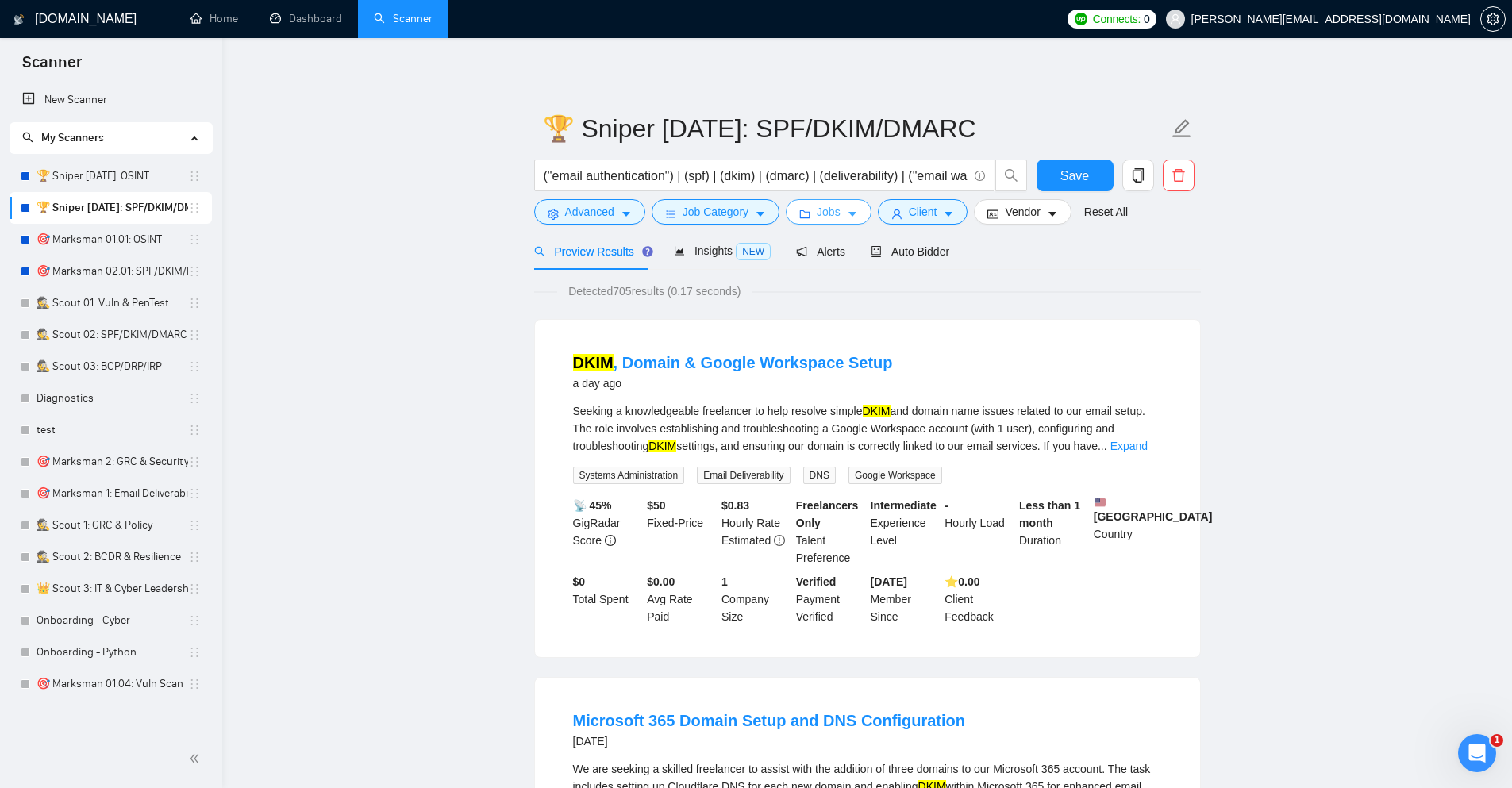
click at [834, 213] on span "Jobs" at bounding box center [828, 211] width 23 height 18
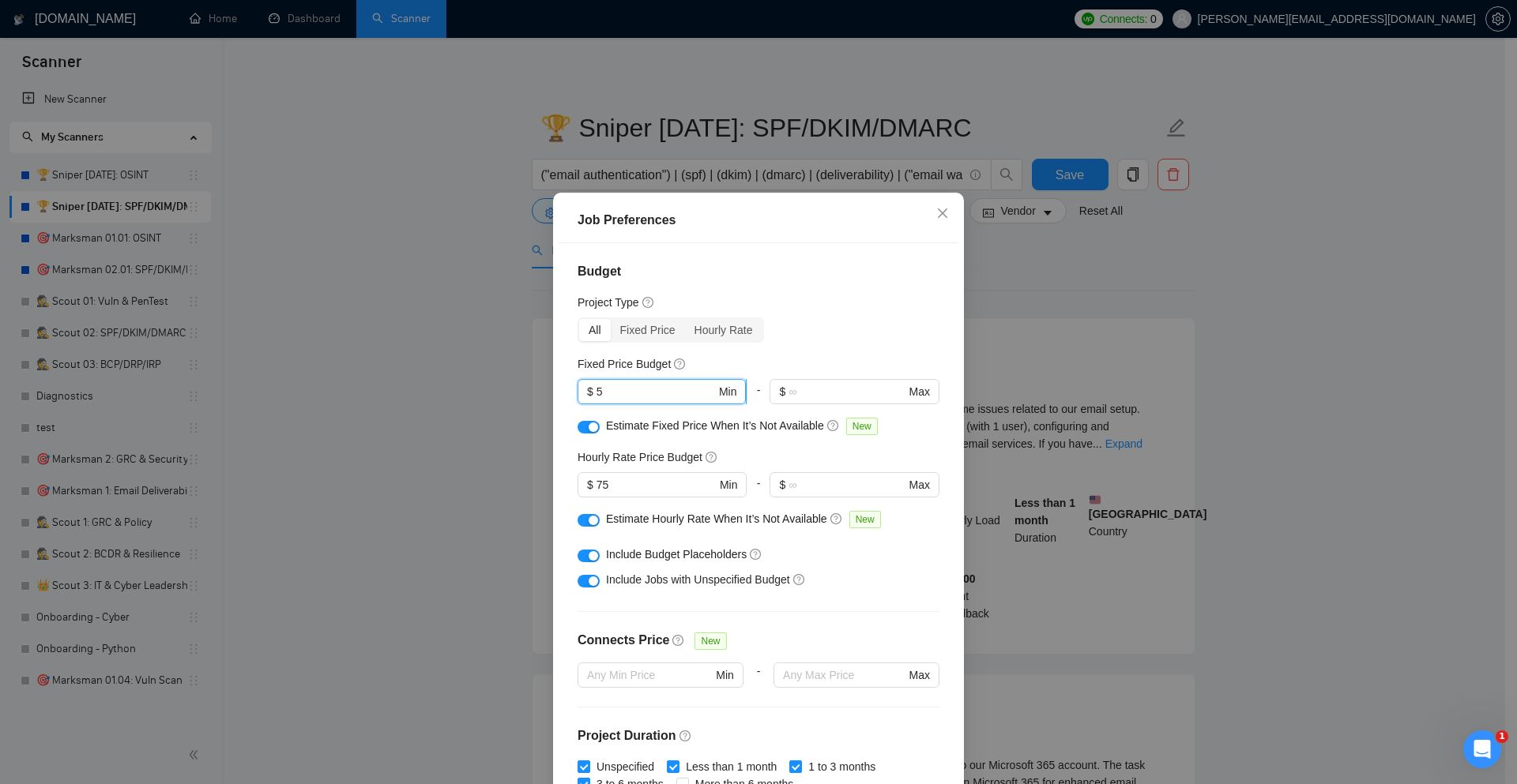
click at [649, 391] on input "5" at bounding box center [656, 392] width 120 height 18
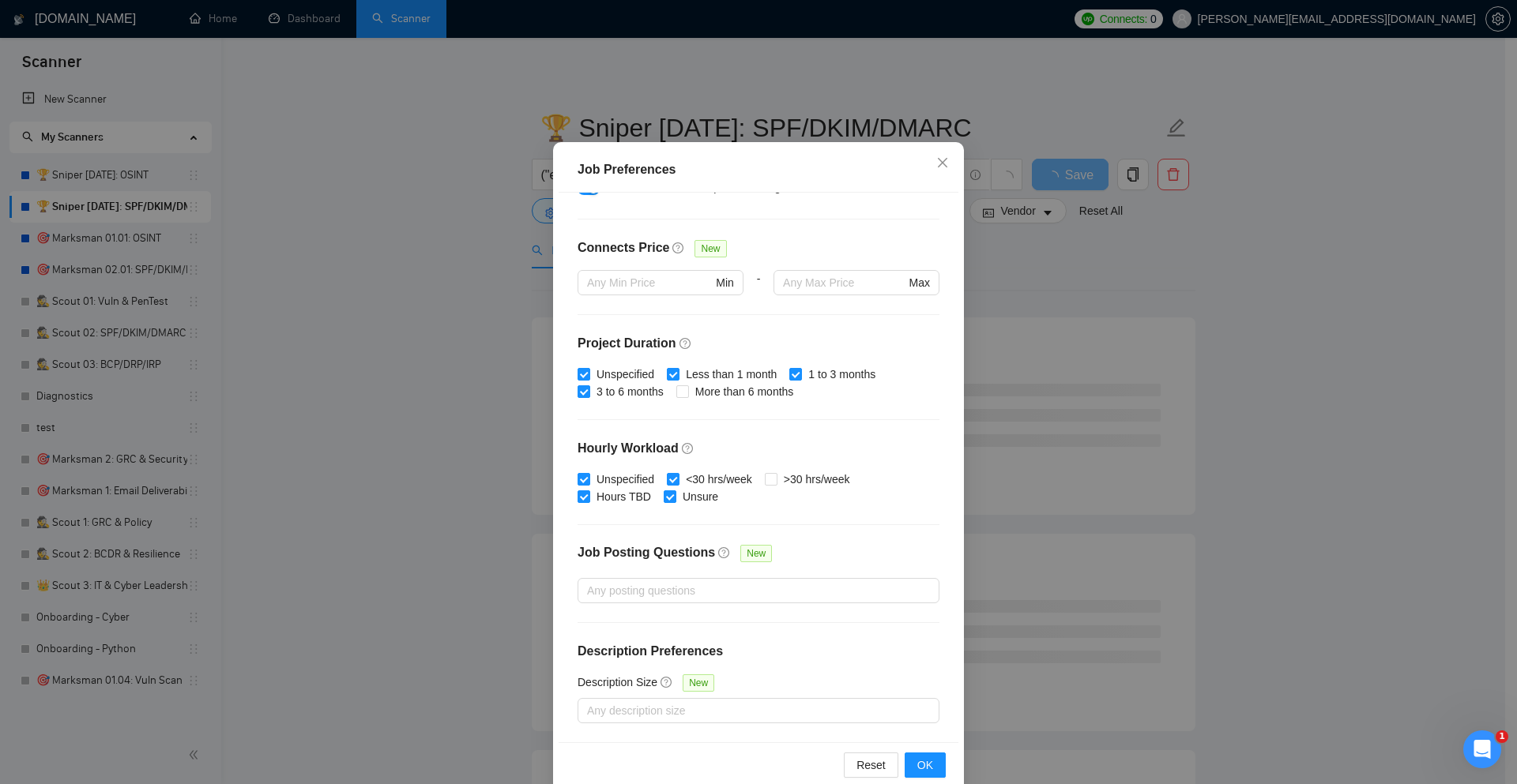
scroll to position [78, 0]
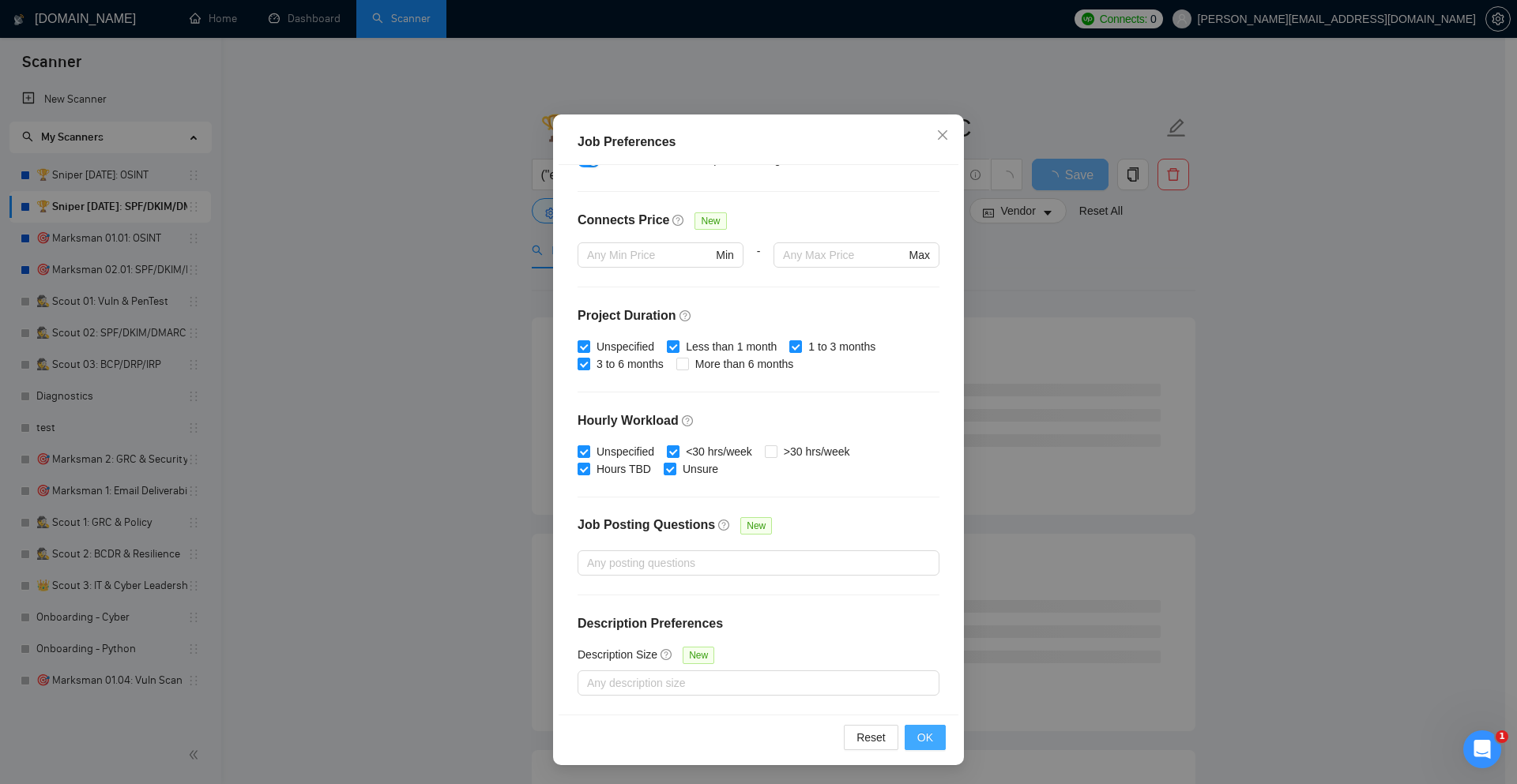
type input "500"
click at [921, 736] on span "OK" at bounding box center [924, 737] width 16 height 18
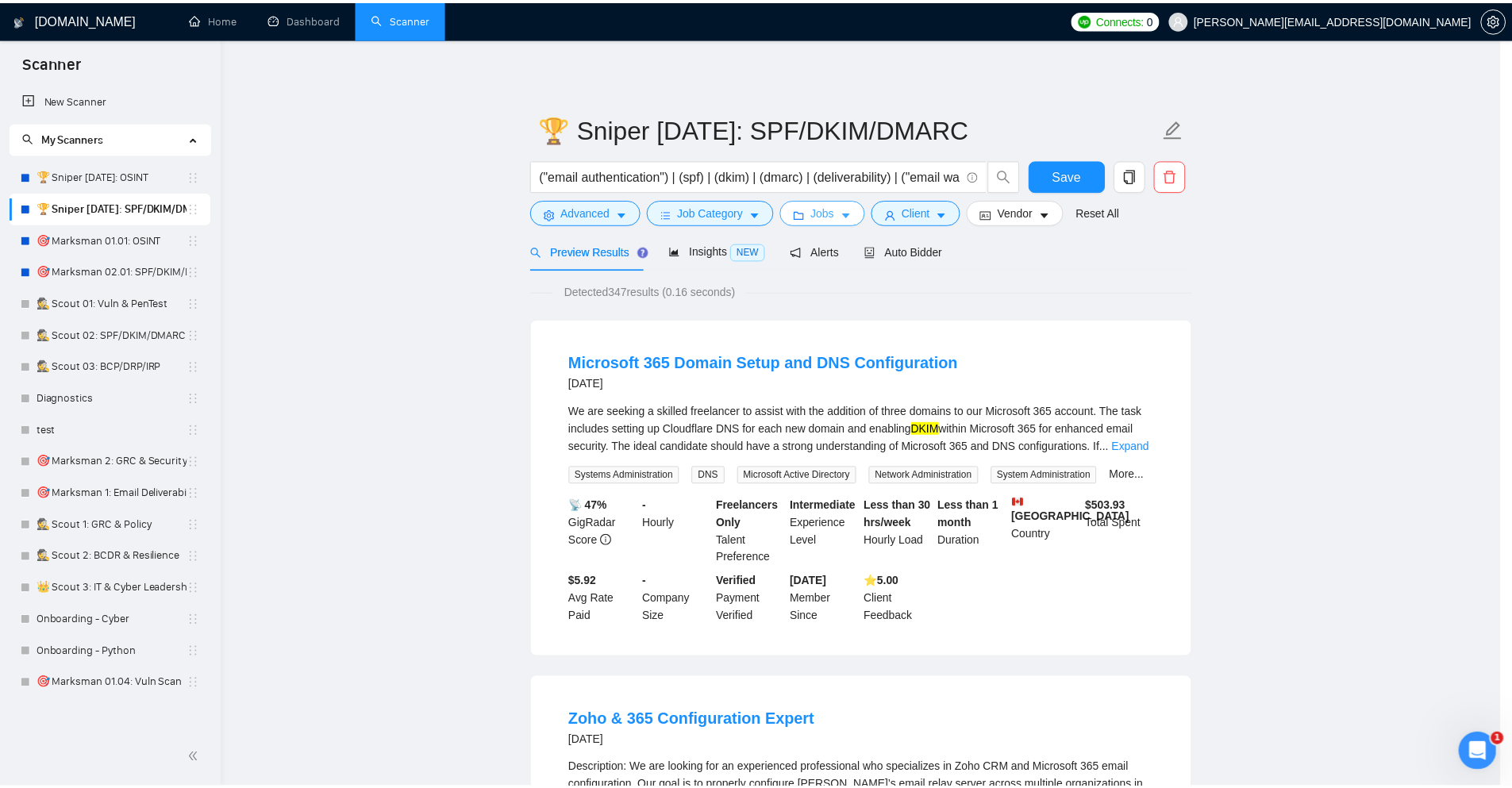
scroll to position [0, 0]
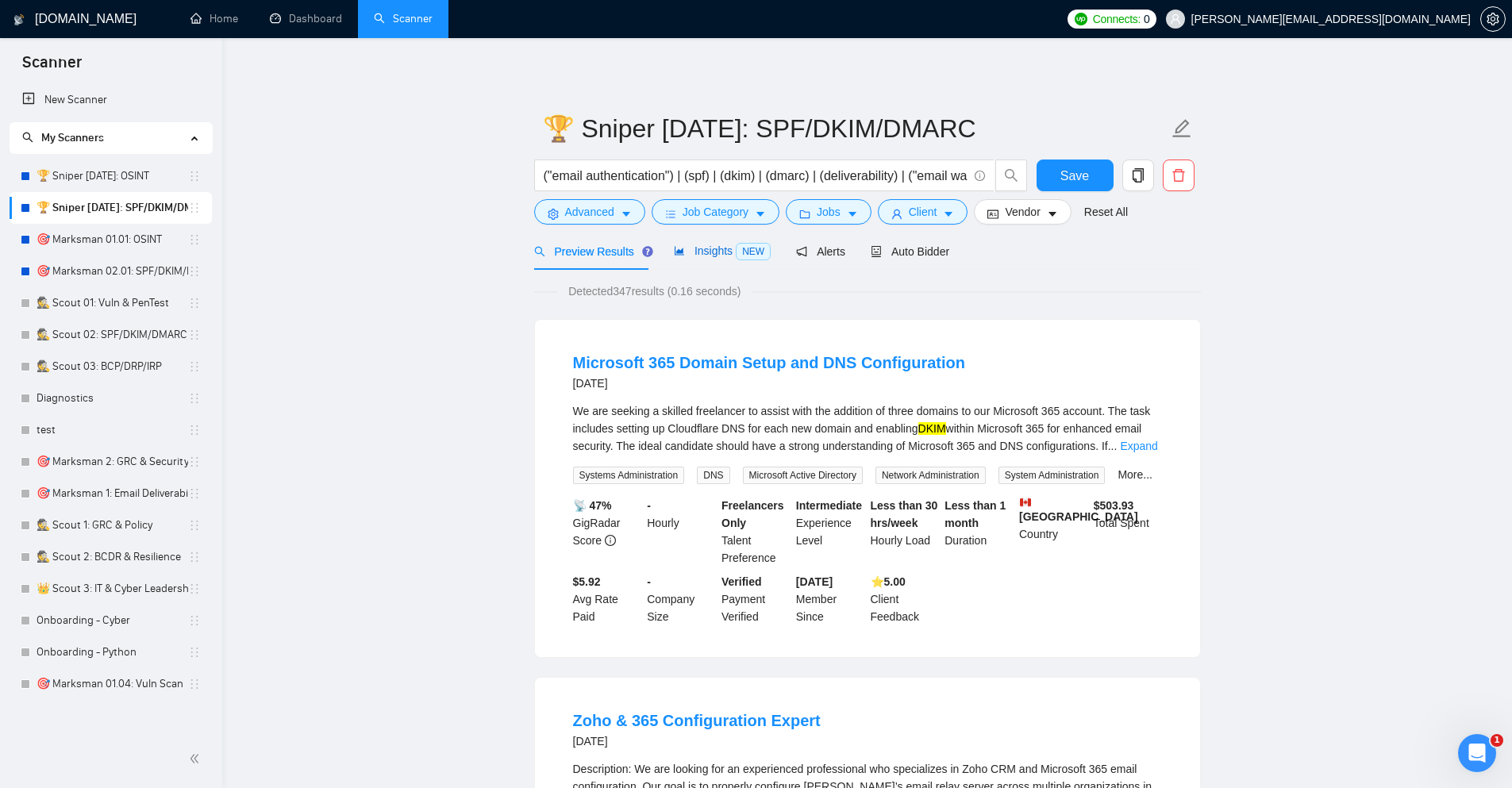
drag, startPoint x: 726, startPoint y: 248, endPoint x: 702, endPoint y: 273, distance: 34.7
click at [726, 249] on span "Insights NEW" at bounding box center [722, 251] width 97 height 13
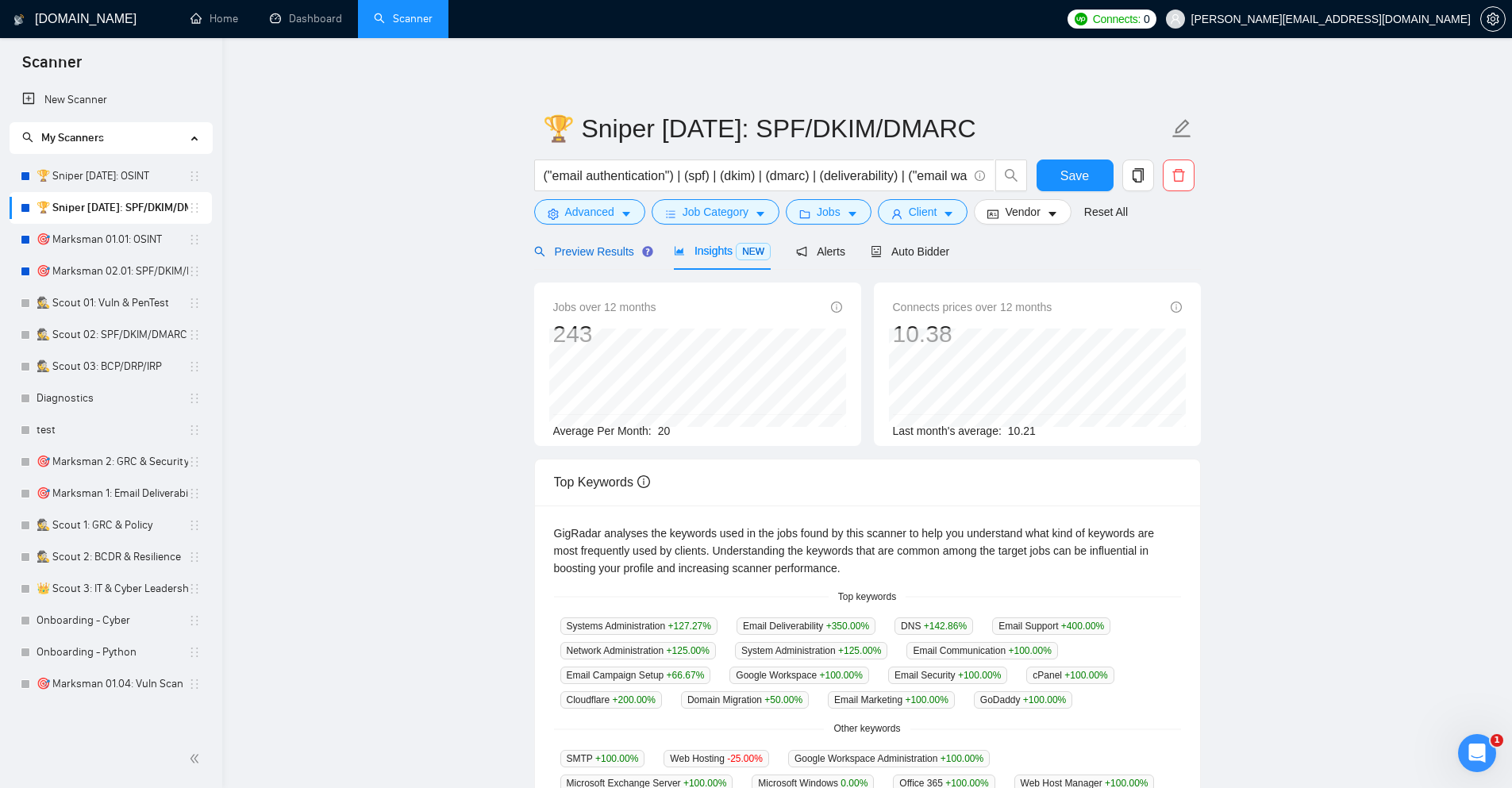
click at [613, 255] on span "Preview Results" at bounding box center [592, 252] width 115 height 13
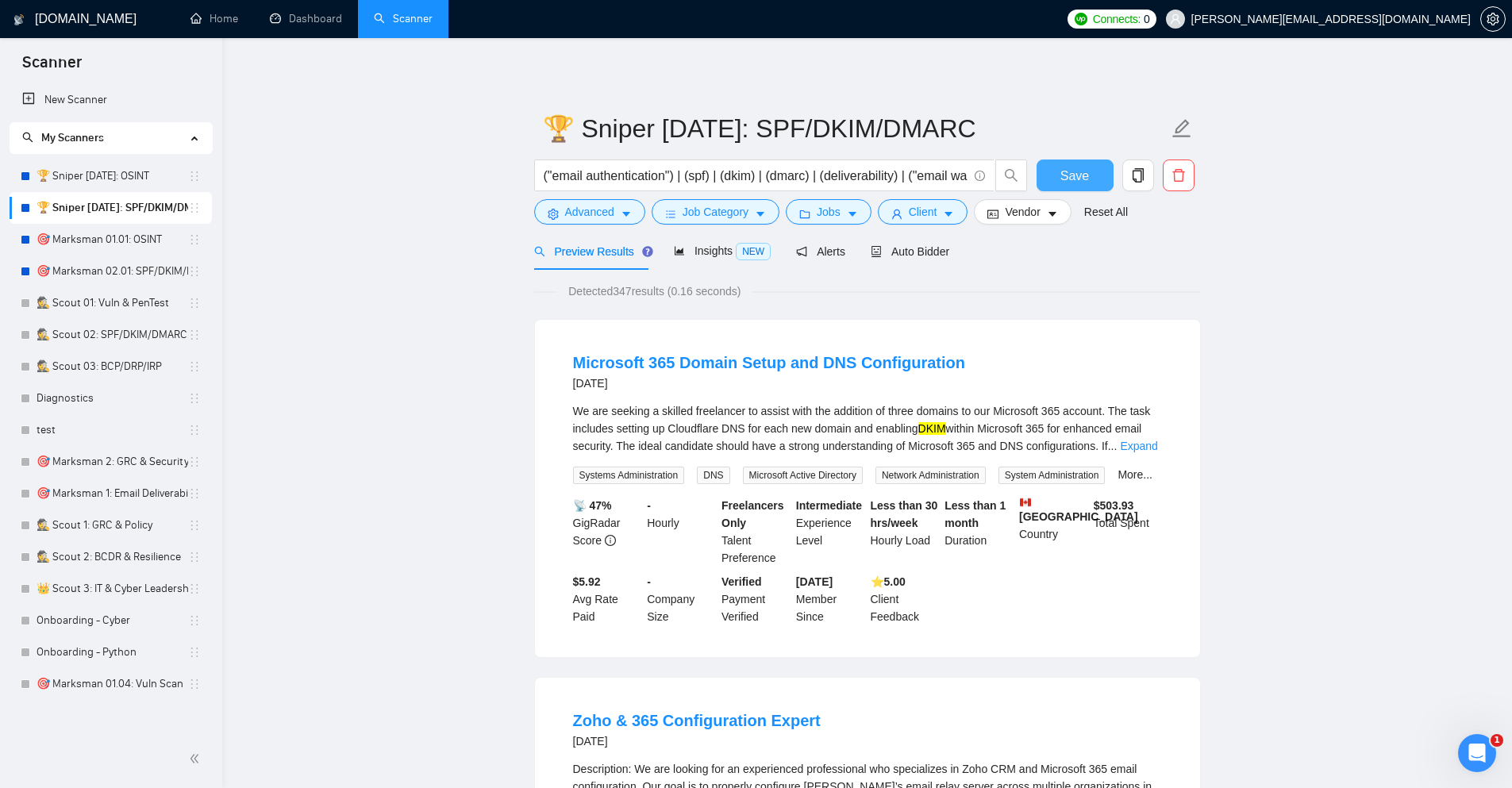
click at [1068, 171] on span "Save" at bounding box center [1074, 176] width 28 height 20
click at [749, 253] on span "NEW" at bounding box center [753, 252] width 35 height 18
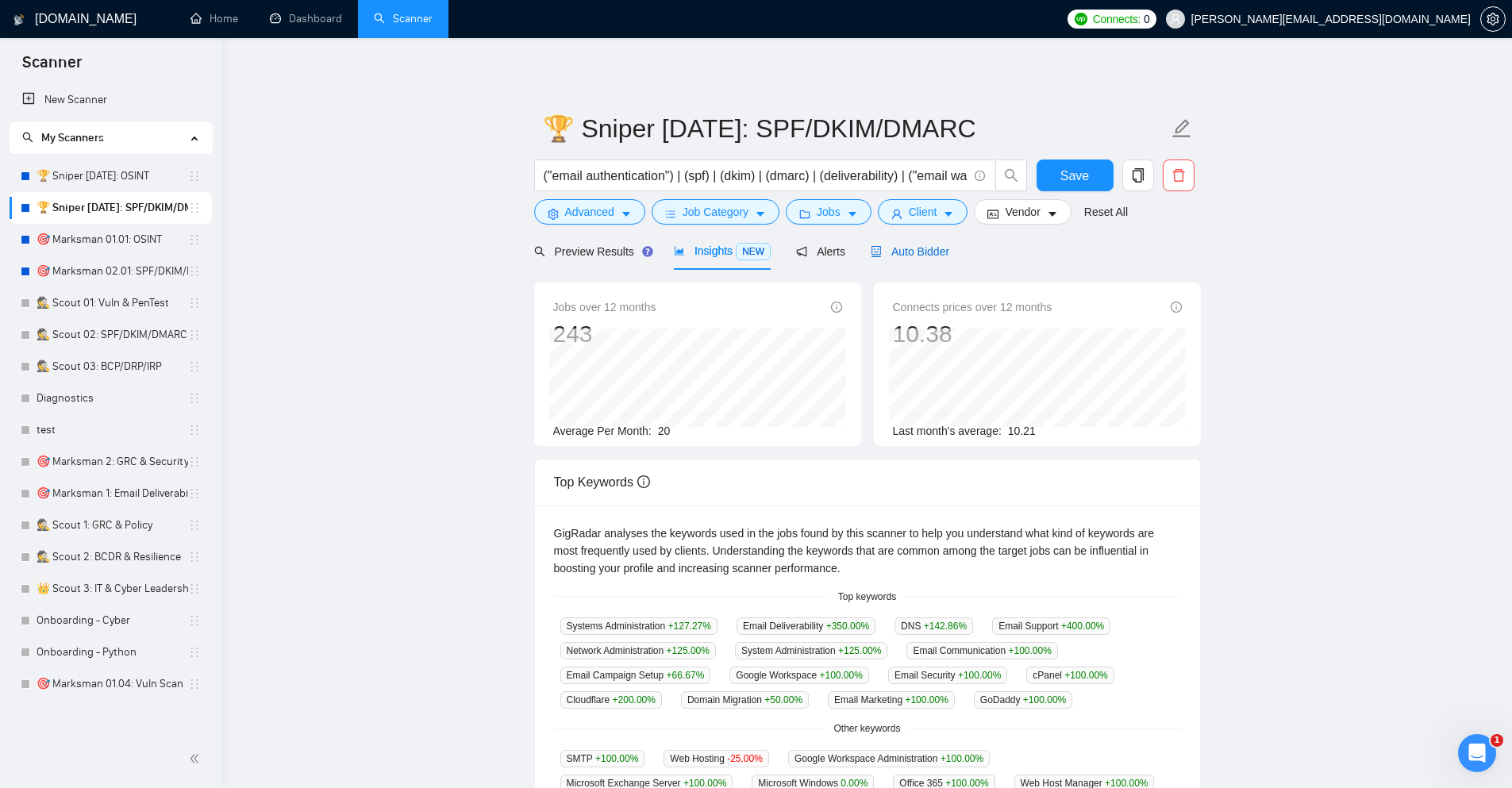
click at [901, 249] on span "Auto Bidder" at bounding box center [910, 252] width 79 height 13
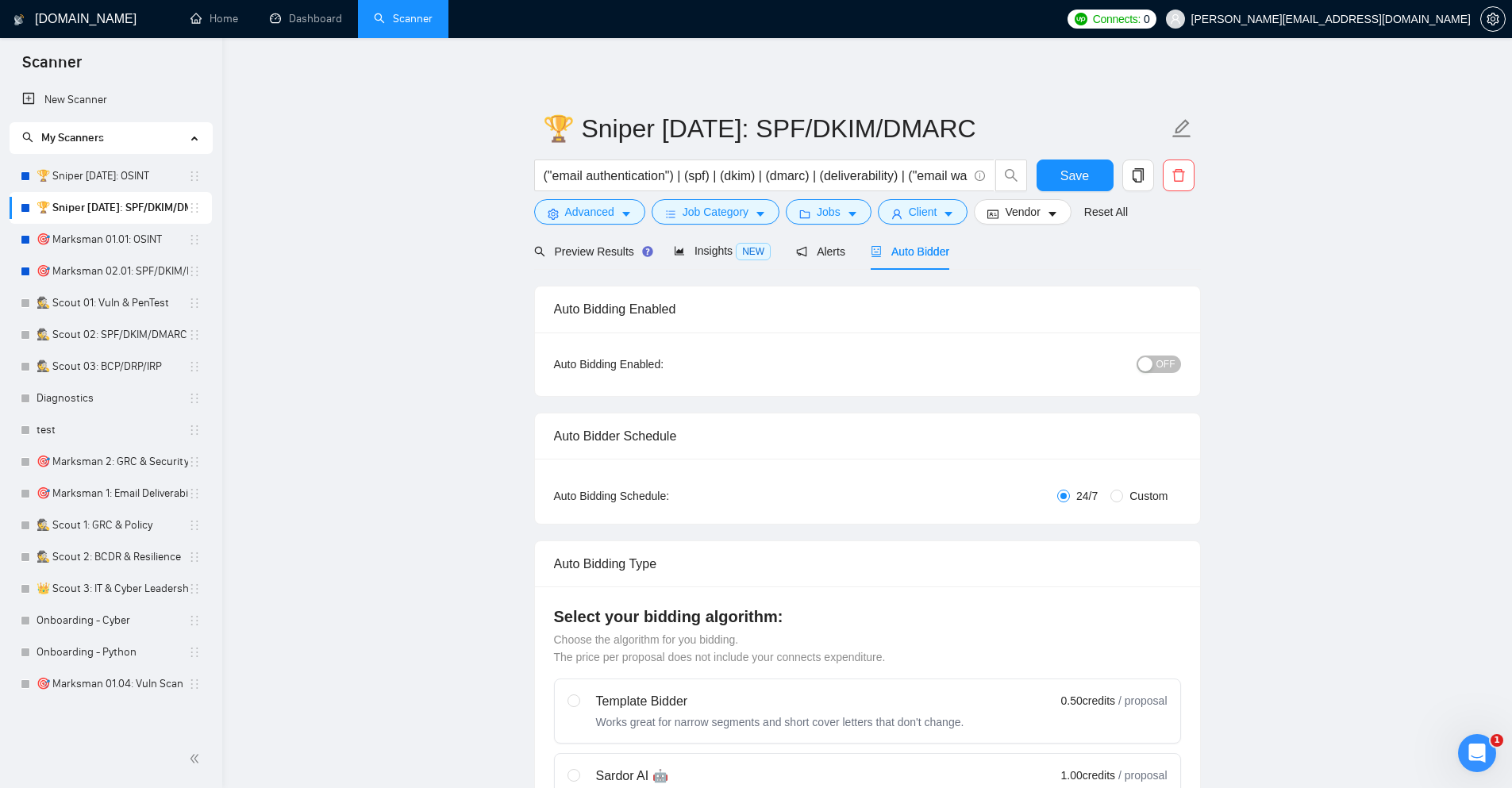
checkbox input "true"
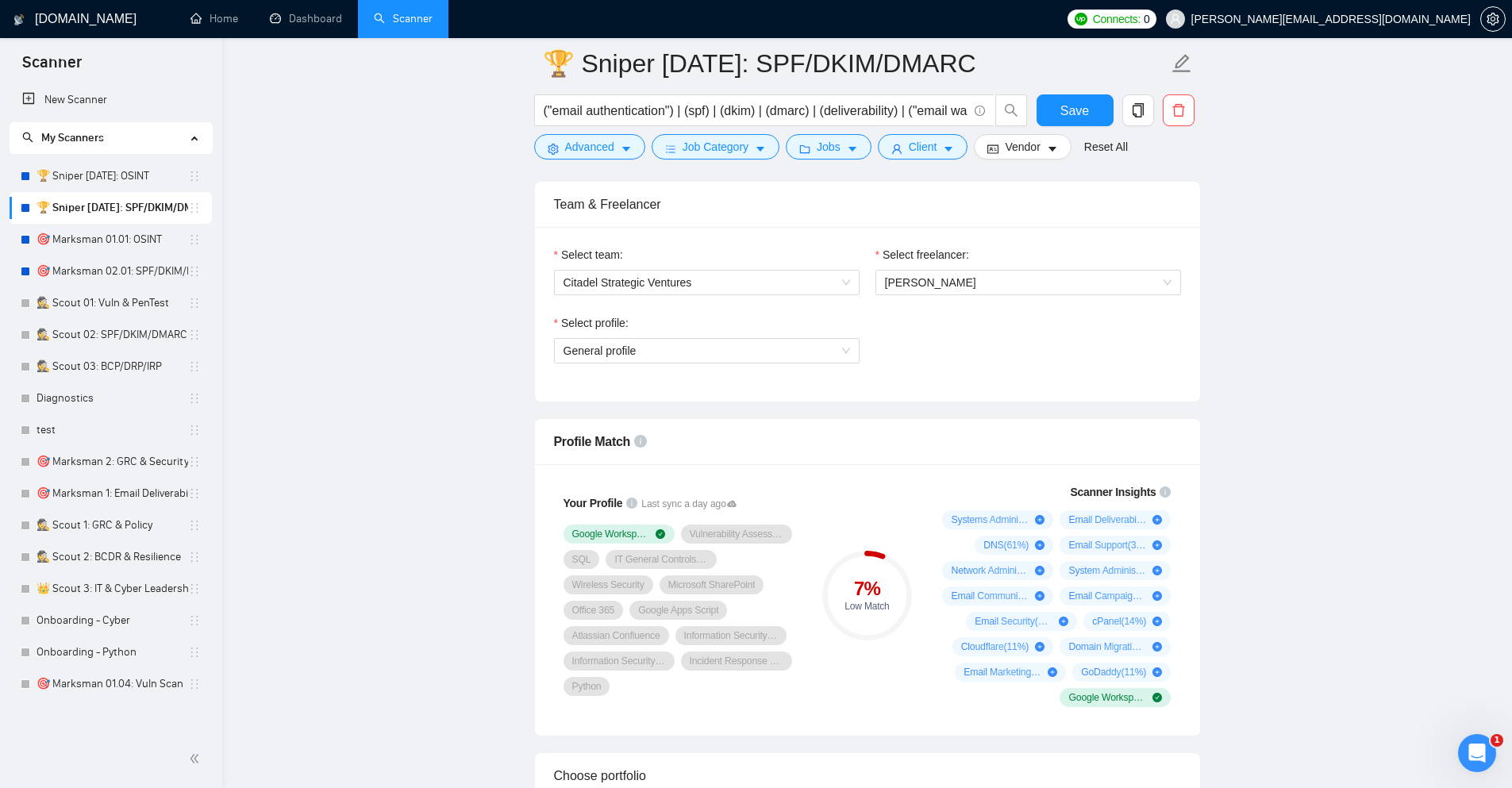
scroll to position [763, 0]
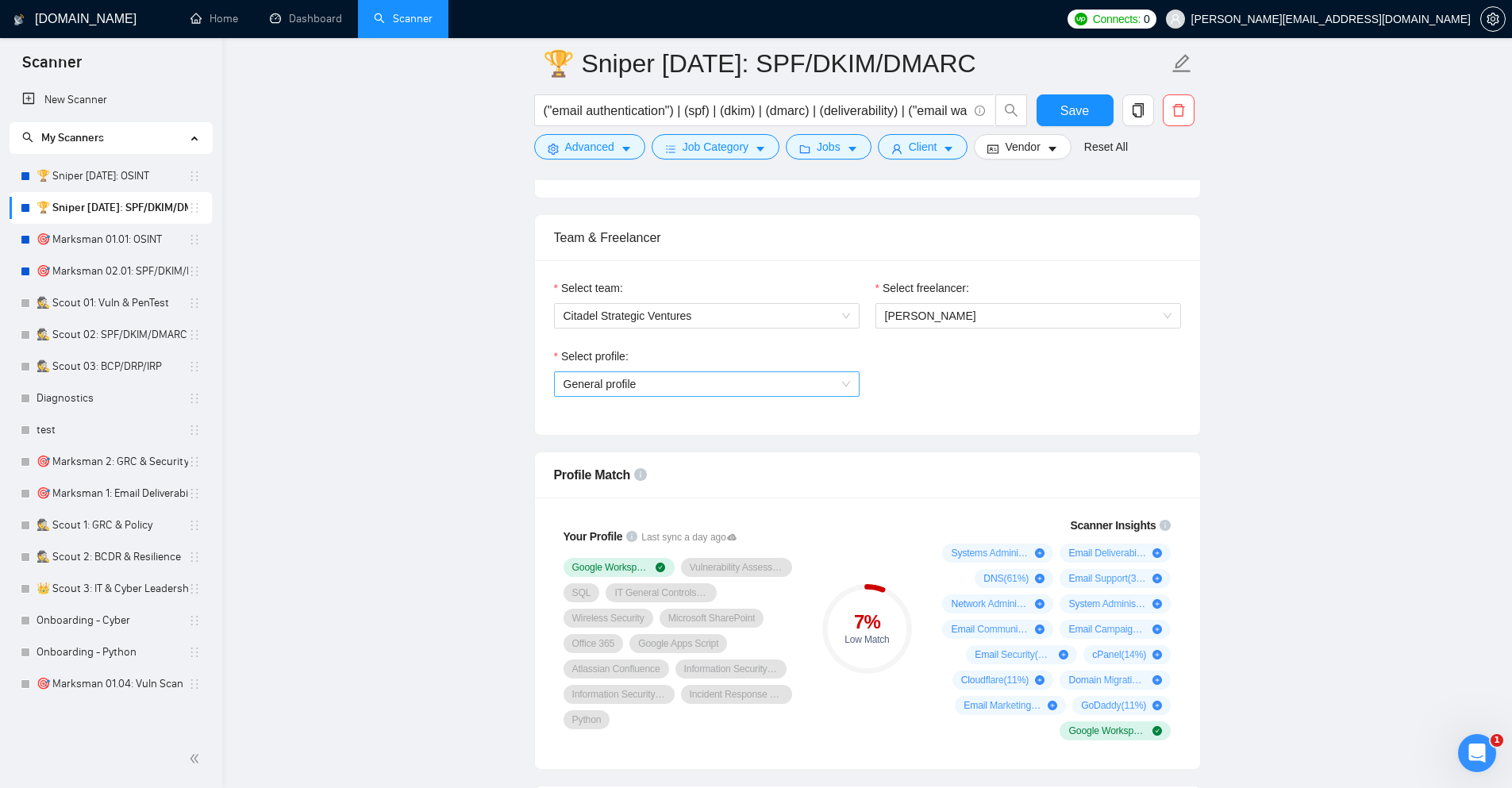
click at [680, 376] on span "General profile" at bounding box center [706, 383] width 286 height 23
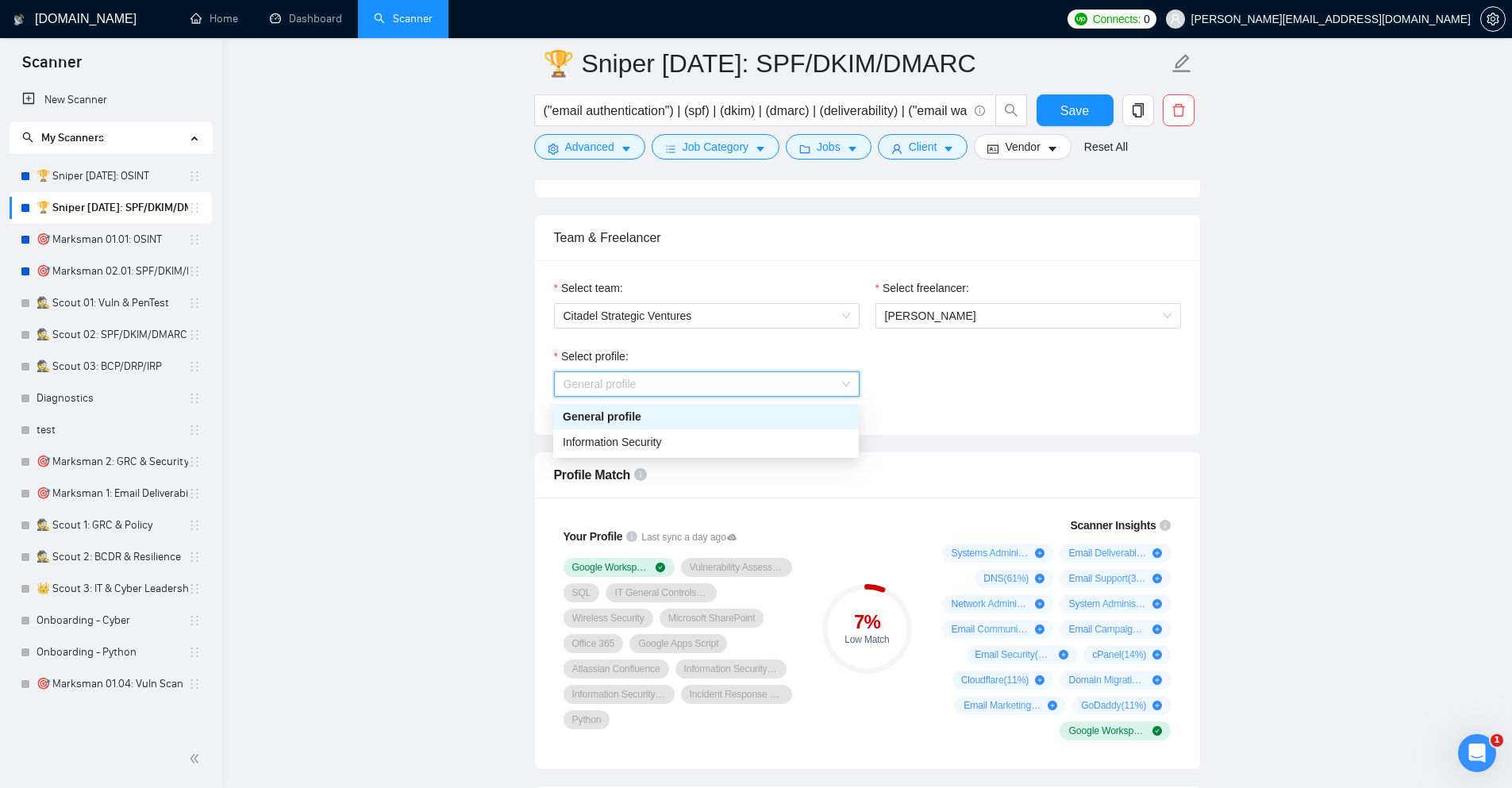
click at [680, 376] on span "General profile" at bounding box center [706, 383] width 286 height 23
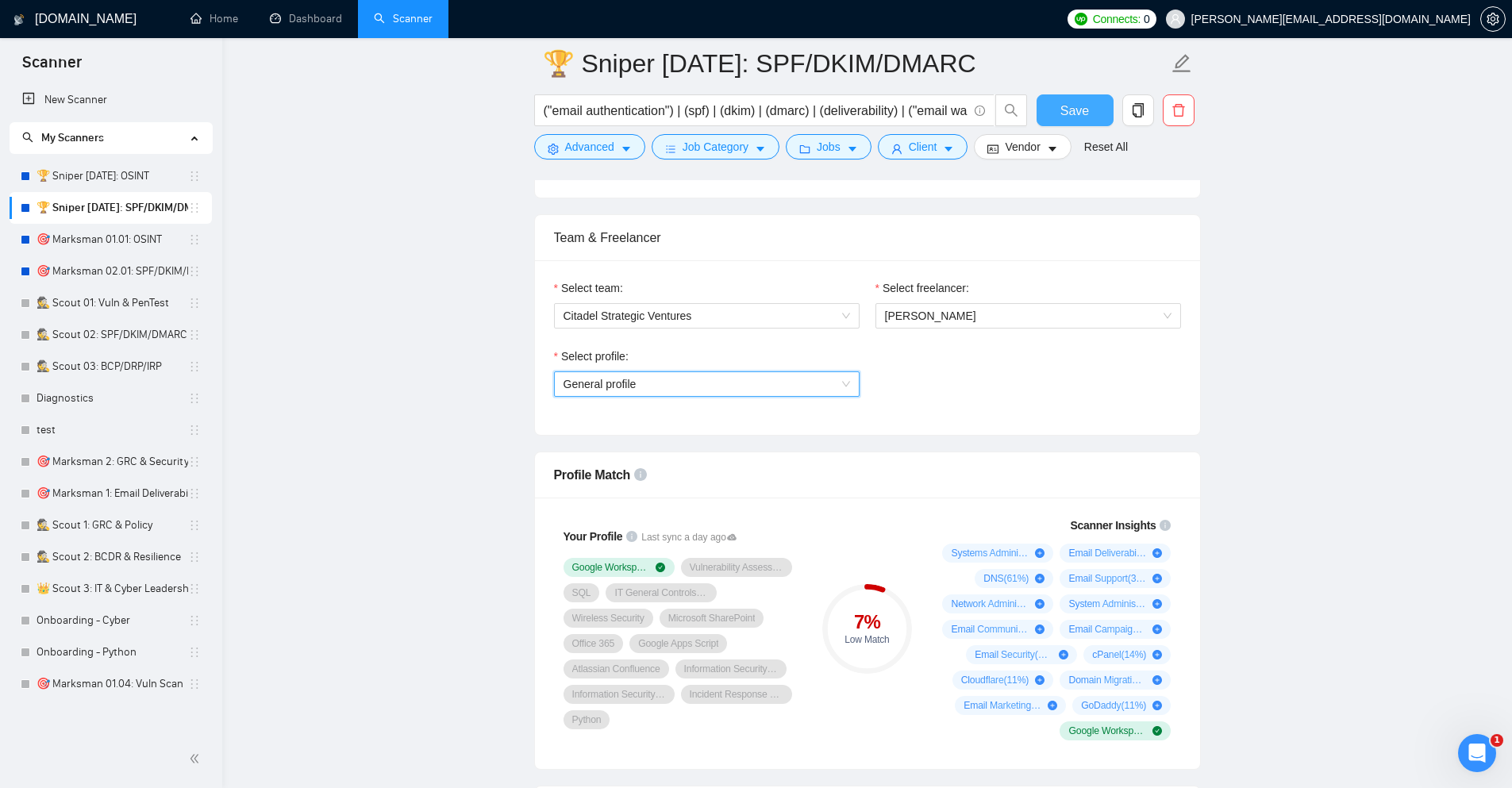
drag, startPoint x: 1073, startPoint y: 100, endPoint x: 241, endPoint y: 99, distance: 832.0
click at [1072, 100] on span "Save" at bounding box center [1074, 110] width 28 height 20
click at [766, 389] on span "General profile" at bounding box center [706, 383] width 286 height 23
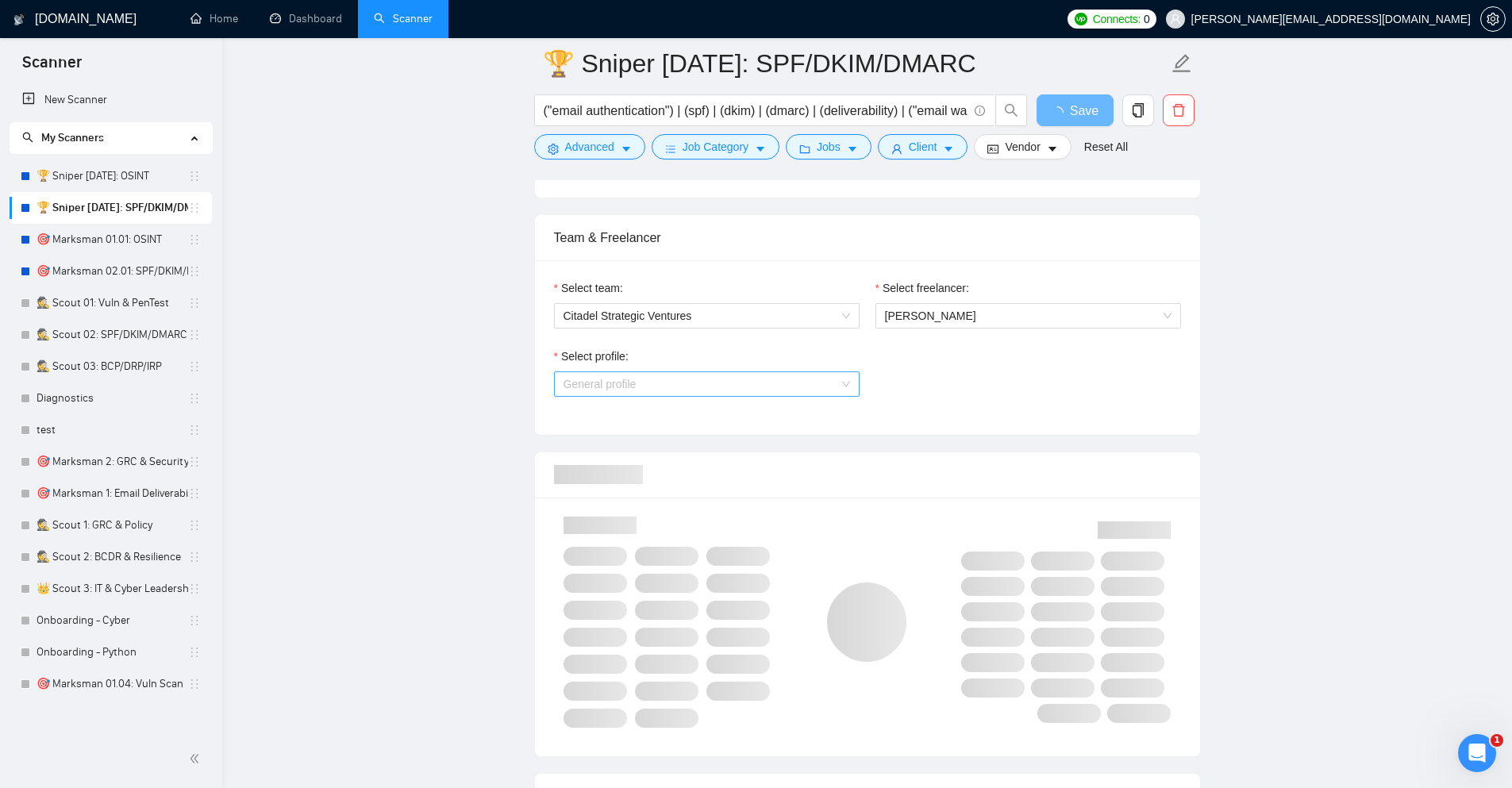
click at [767, 388] on span "General profile" at bounding box center [706, 383] width 286 height 23
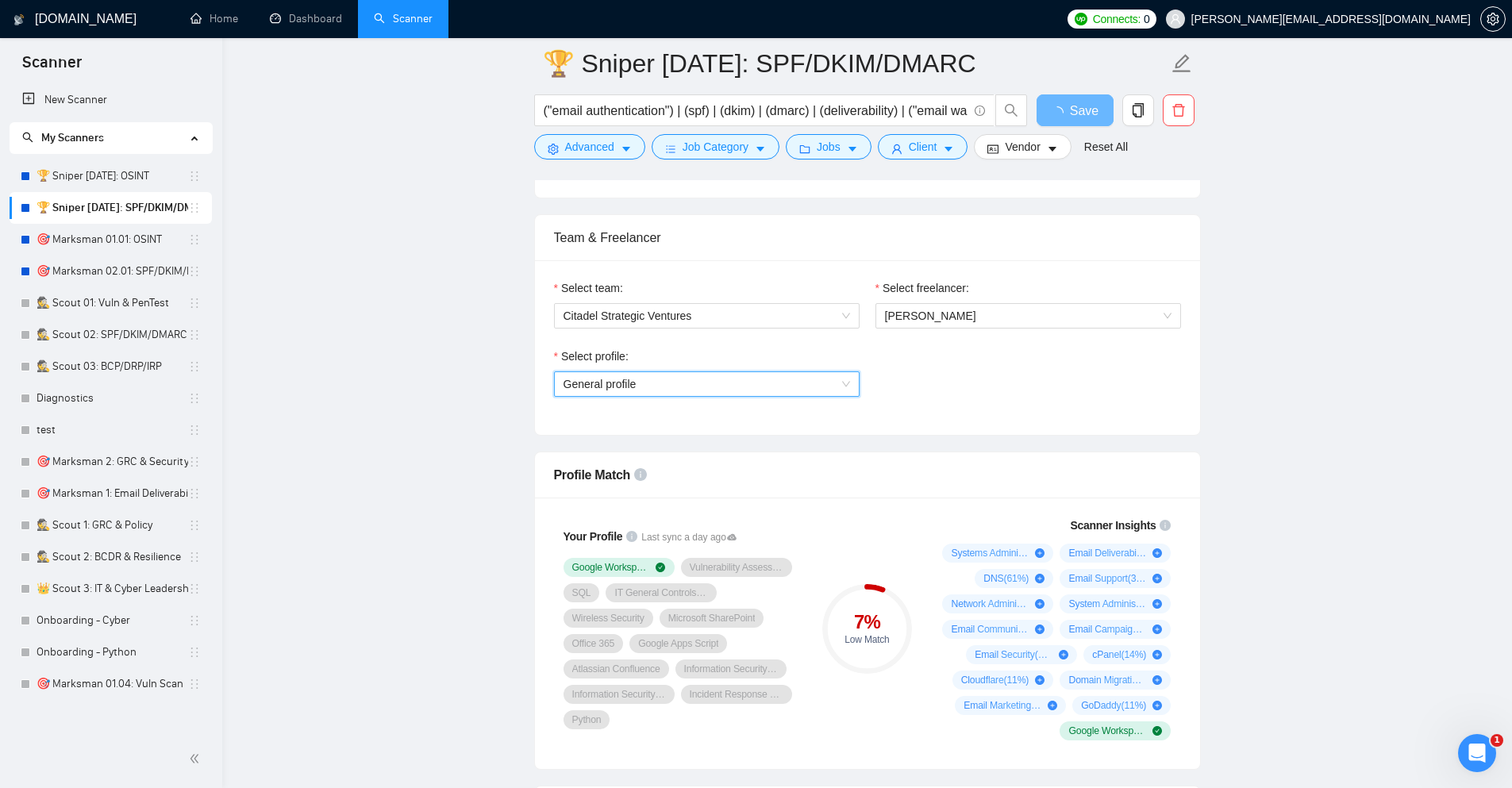
click at [805, 388] on span "General profile" at bounding box center [706, 383] width 286 height 23
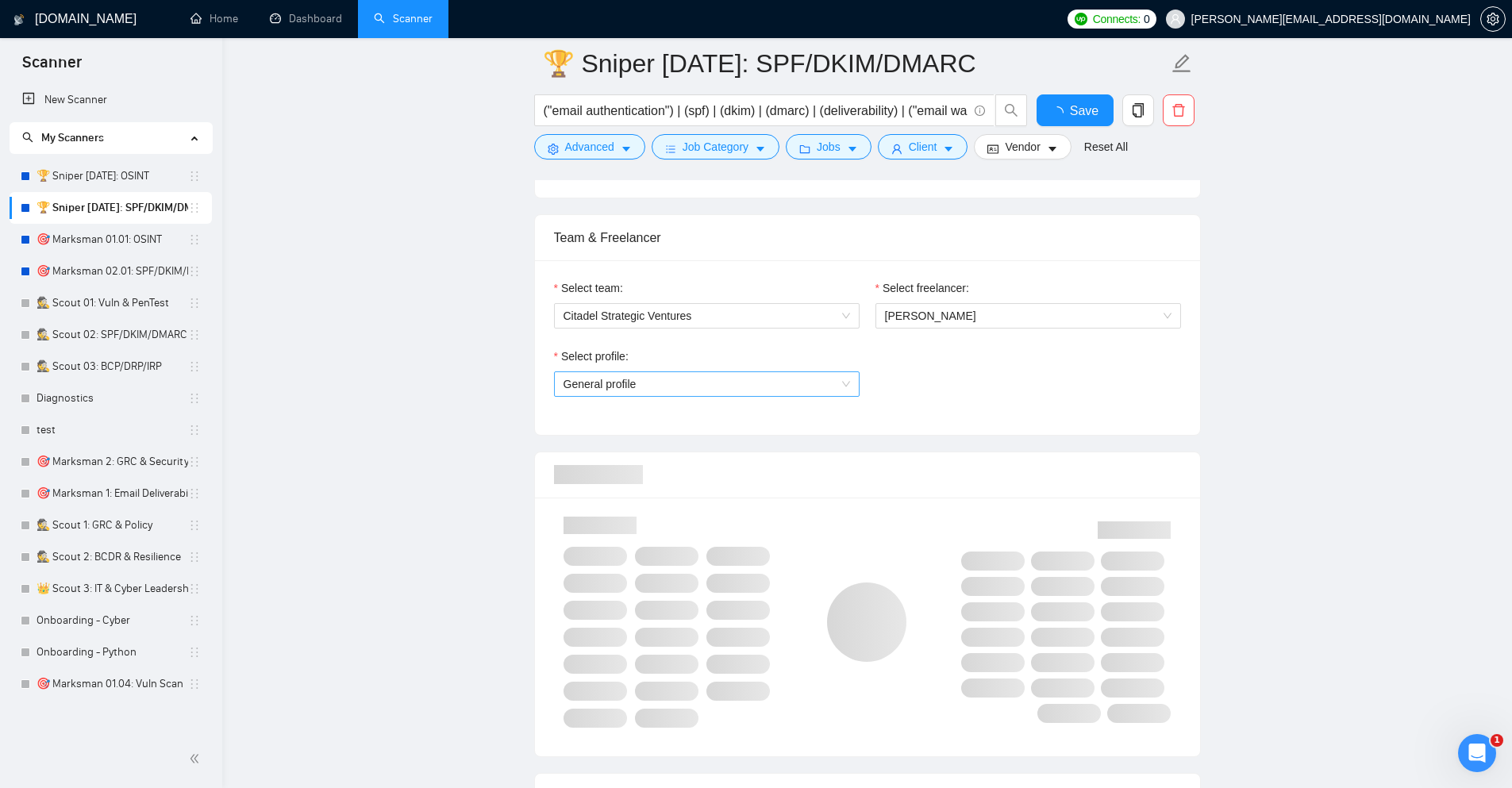
checkbox input "true"
click at [844, 388] on span "General profile" at bounding box center [706, 383] width 286 height 23
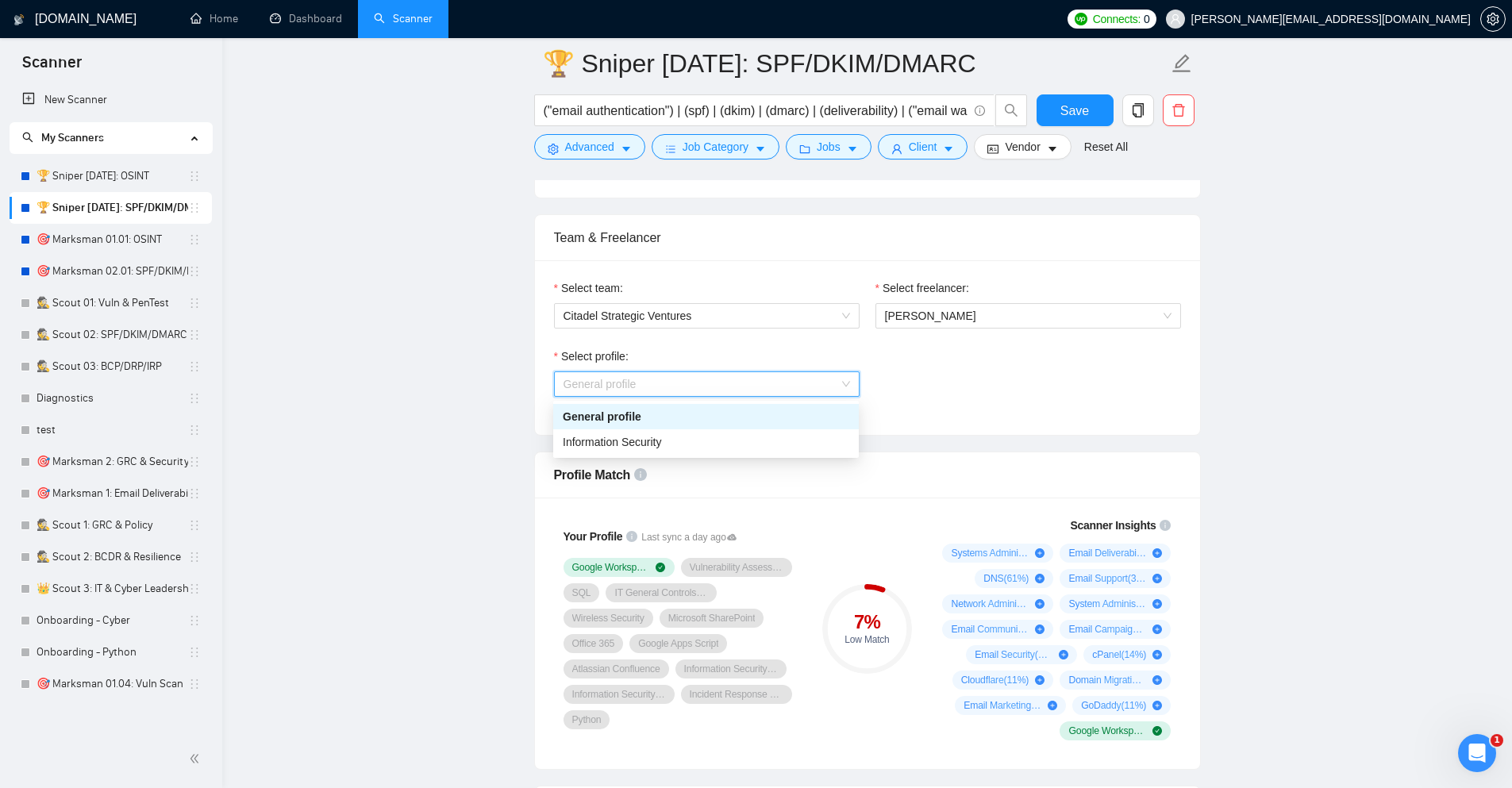
click at [903, 367] on div "Select profile: General profile" at bounding box center [868, 381] width 643 height 69
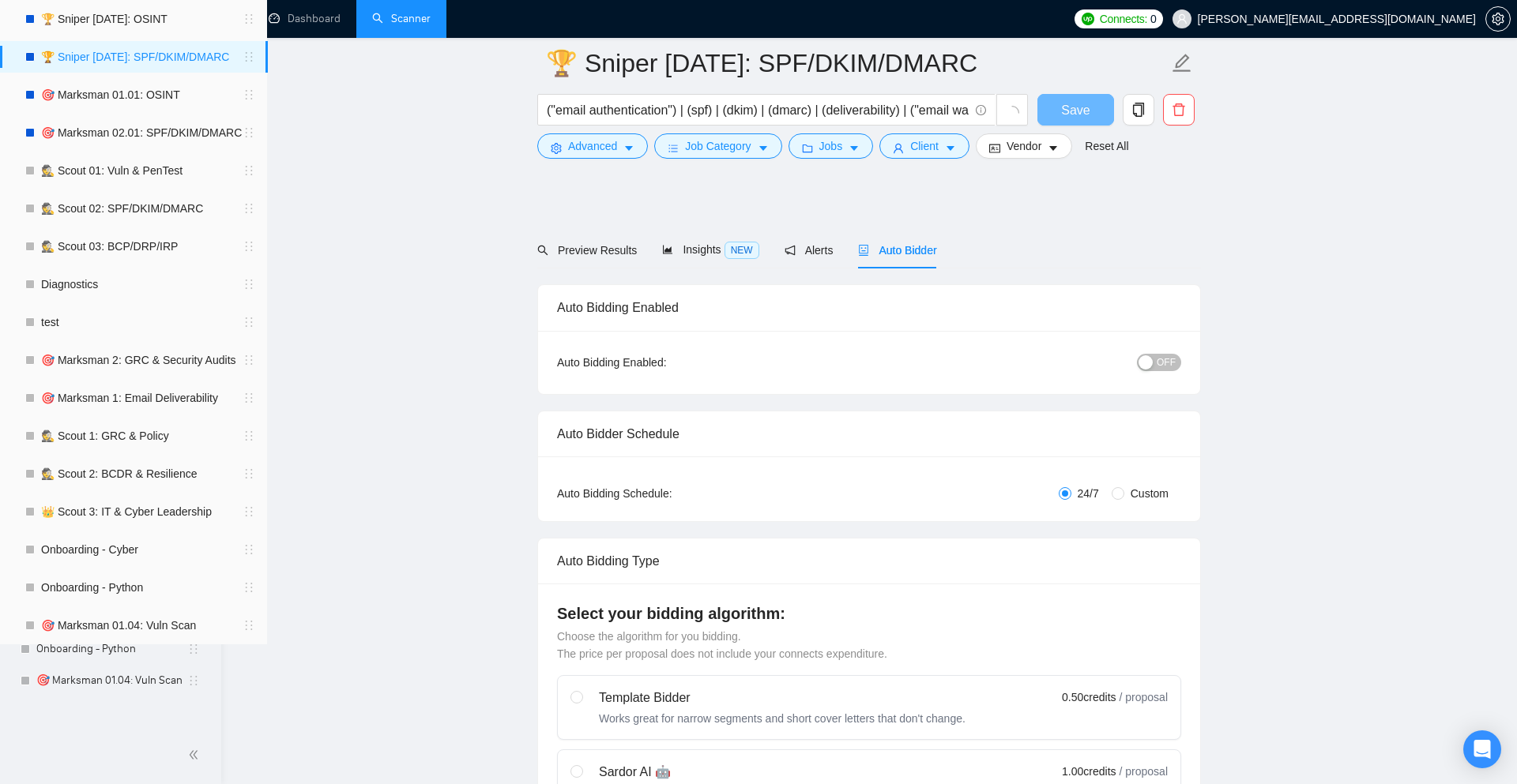
checkbox input "true"
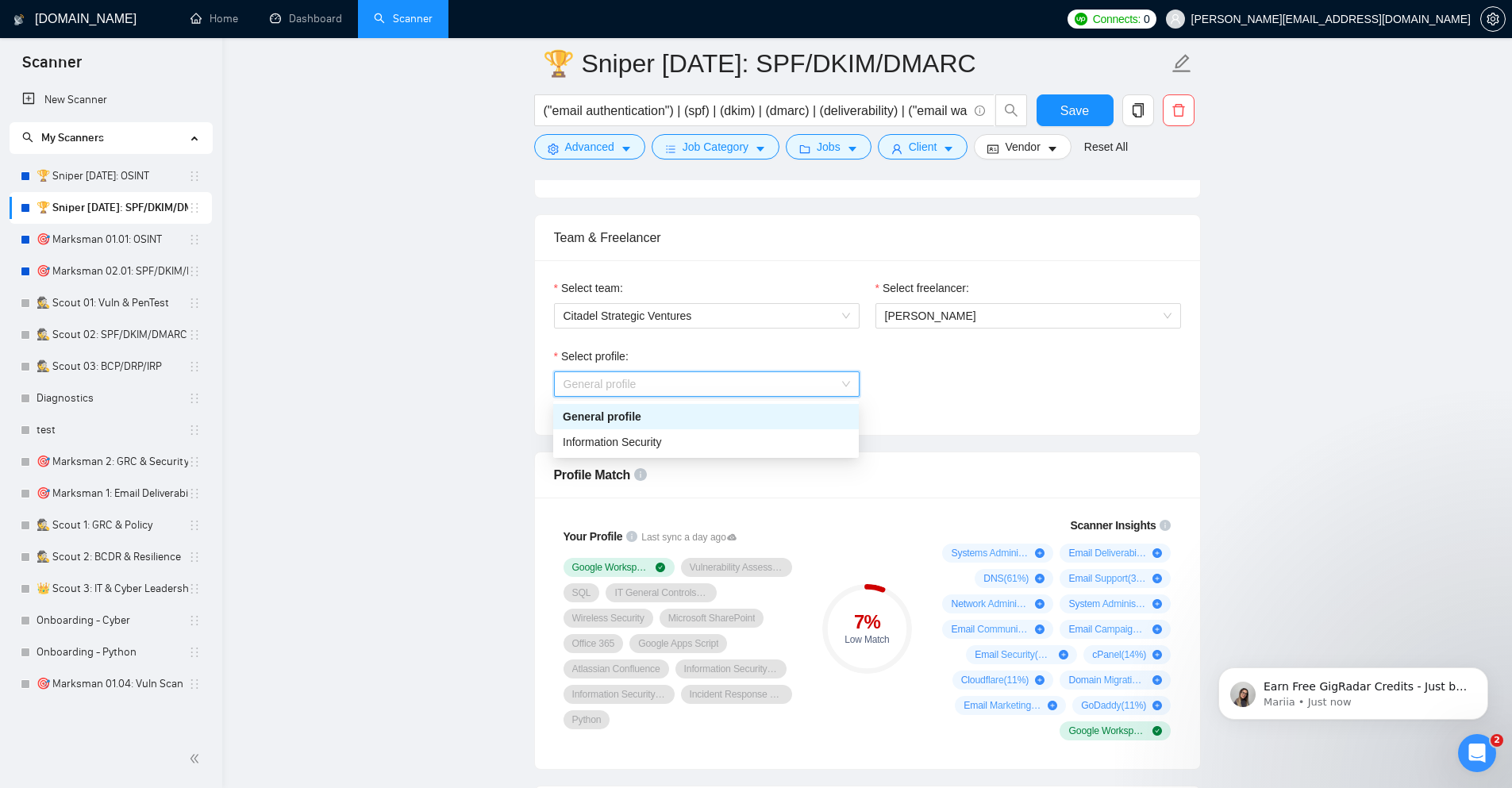
click at [727, 375] on span "General profile" at bounding box center [706, 383] width 286 height 23
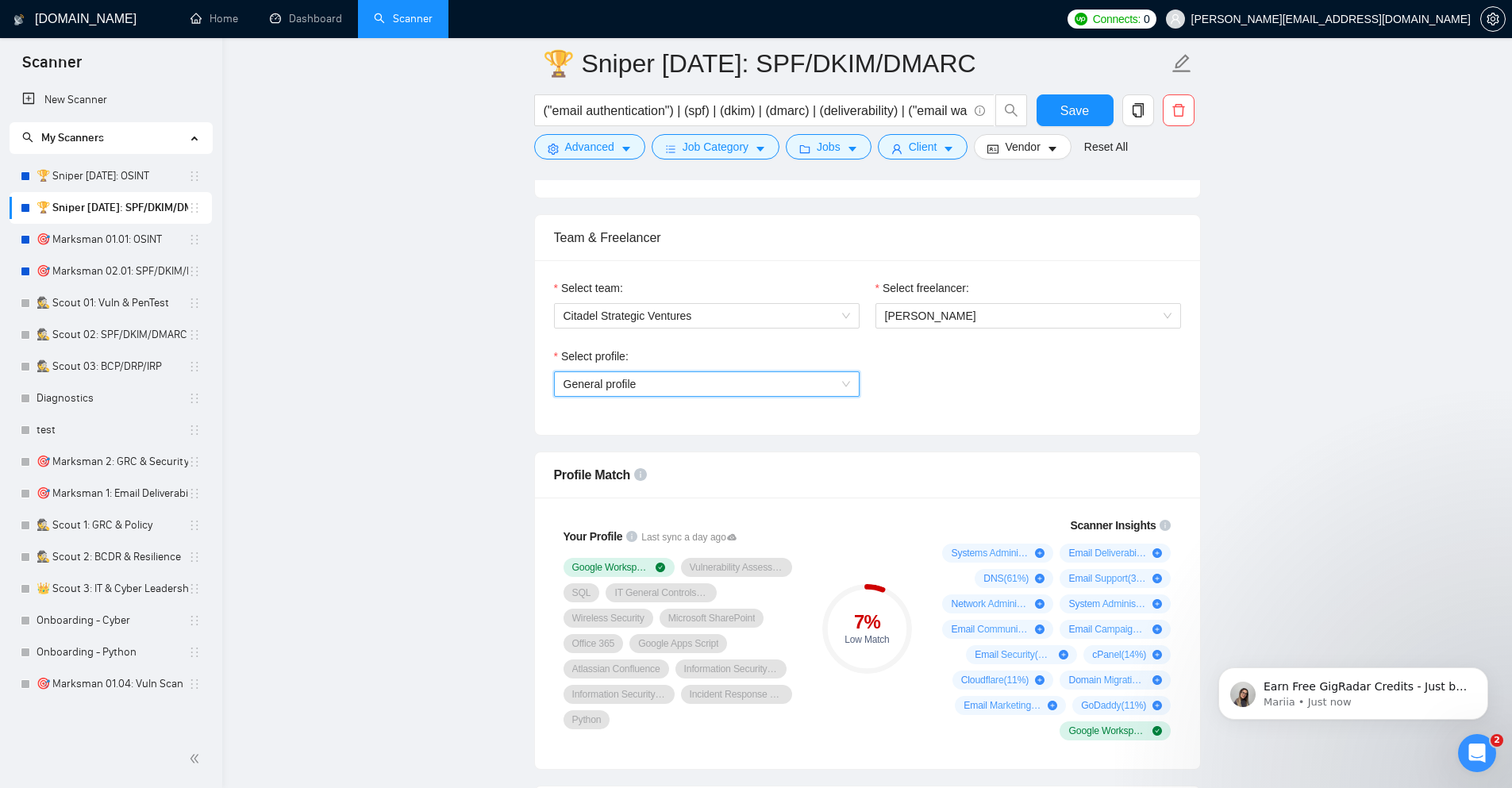
click at [1003, 352] on div "Select profile: General profile General profile" at bounding box center [868, 381] width 643 height 69
click at [775, 379] on span "General profile" at bounding box center [706, 383] width 286 height 23
click at [774, 379] on span "General profile" at bounding box center [706, 383] width 286 height 23
click at [933, 388] on div "Select profile: General profile" at bounding box center [868, 381] width 643 height 69
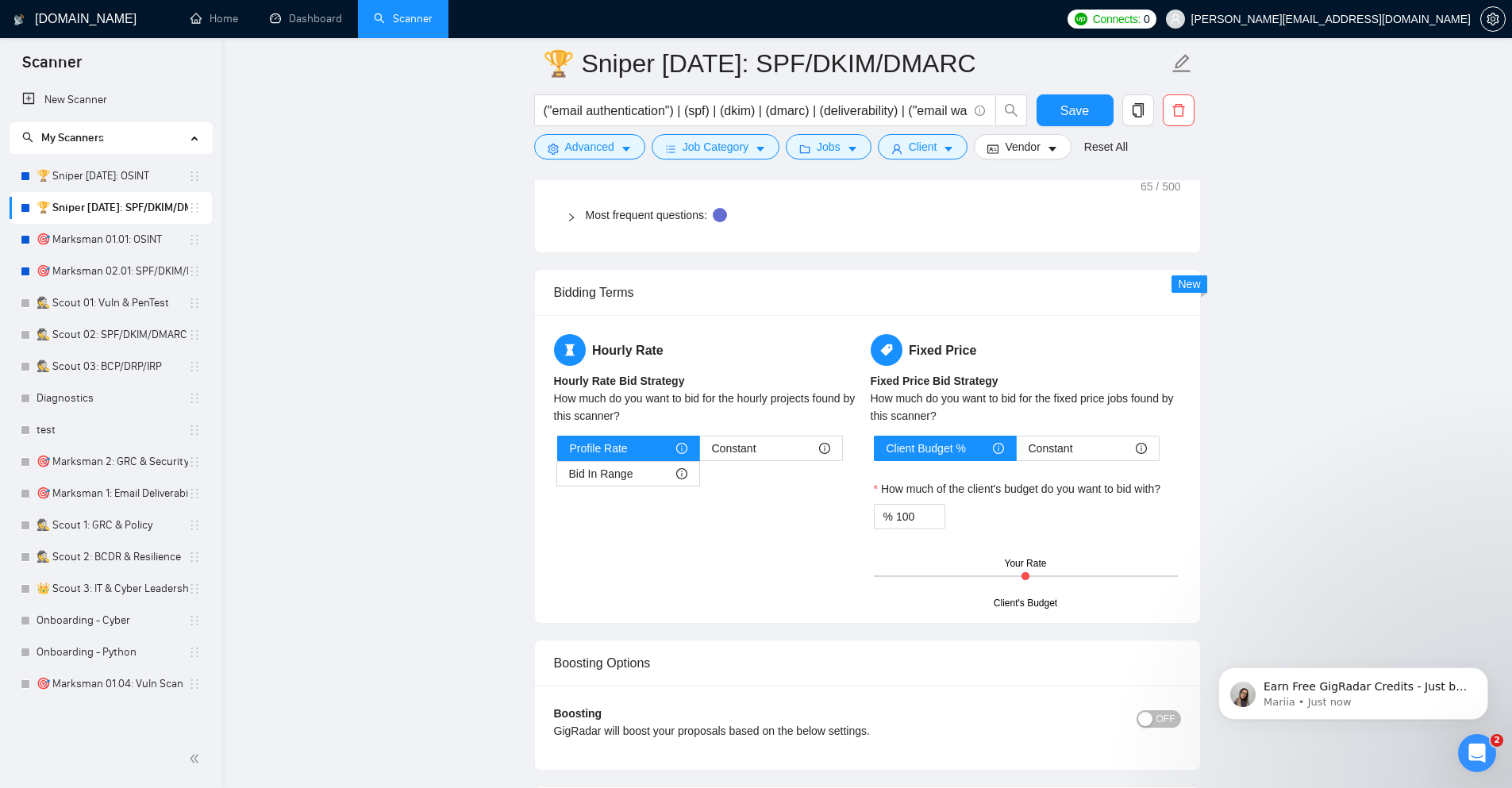
scroll to position [2382, 0]
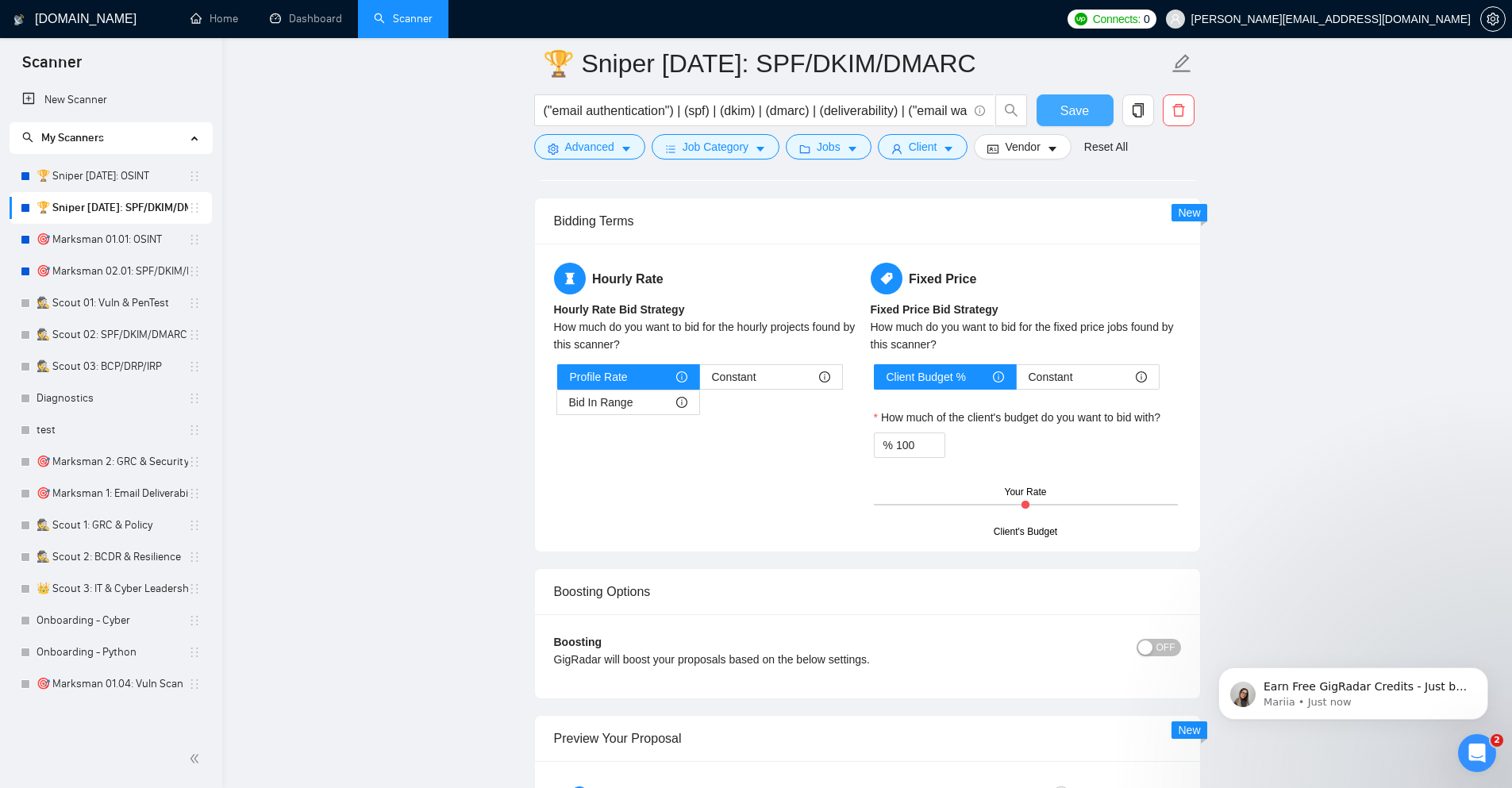
drag, startPoint x: 1067, startPoint y: 118, endPoint x: 1522, endPoint y: 763, distance: 789.3
click at [1066, 118] on span "Save" at bounding box center [1074, 110] width 28 height 20
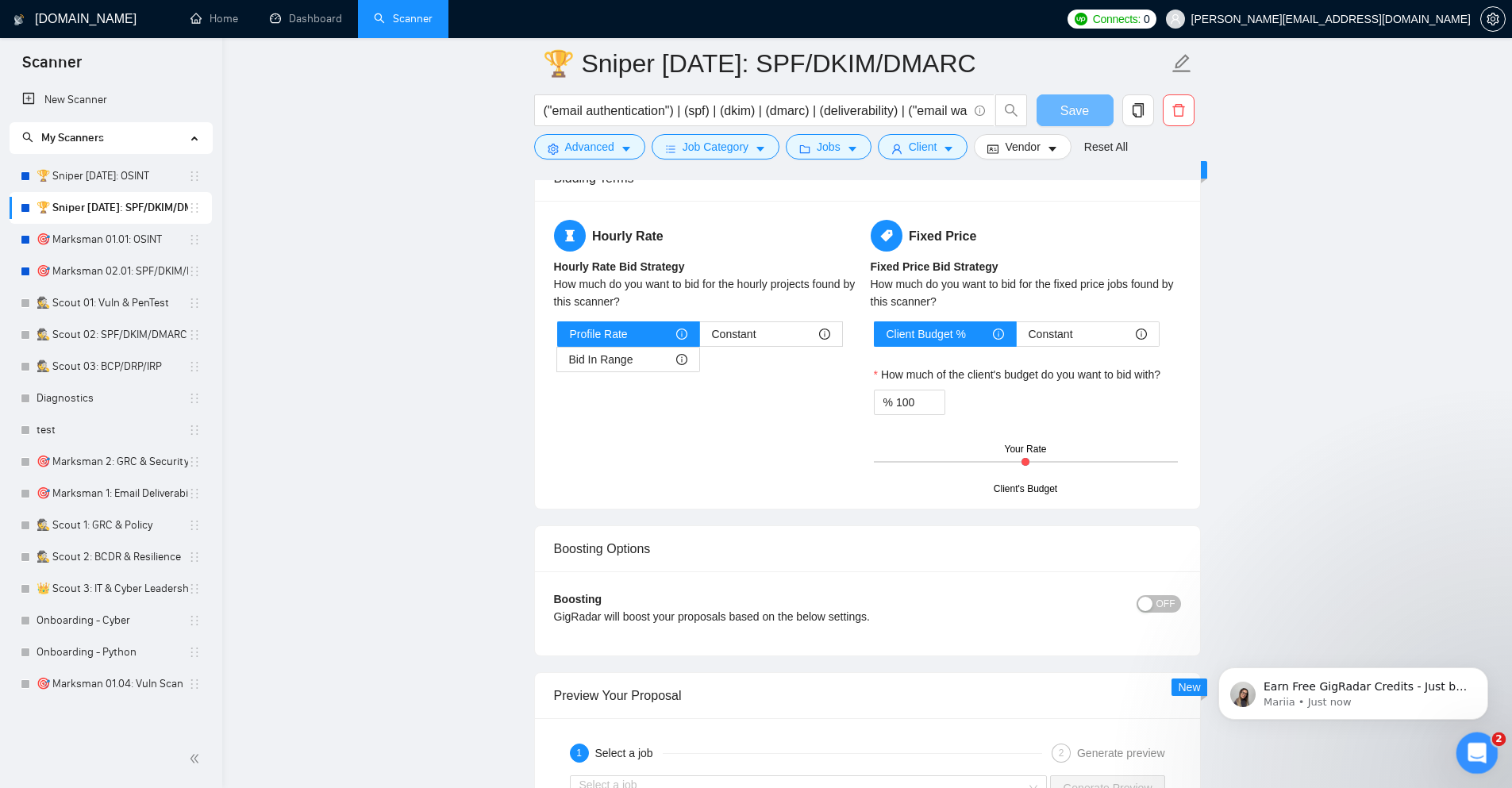
drag, startPoint x: 1473, startPoint y: 747, endPoint x: 2900, endPoint y: 1462, distance: 1596.1
click at [1473, 747] on icon "Open Intercom Messenger" at bounding box center [1475, 751] width 26 height 26
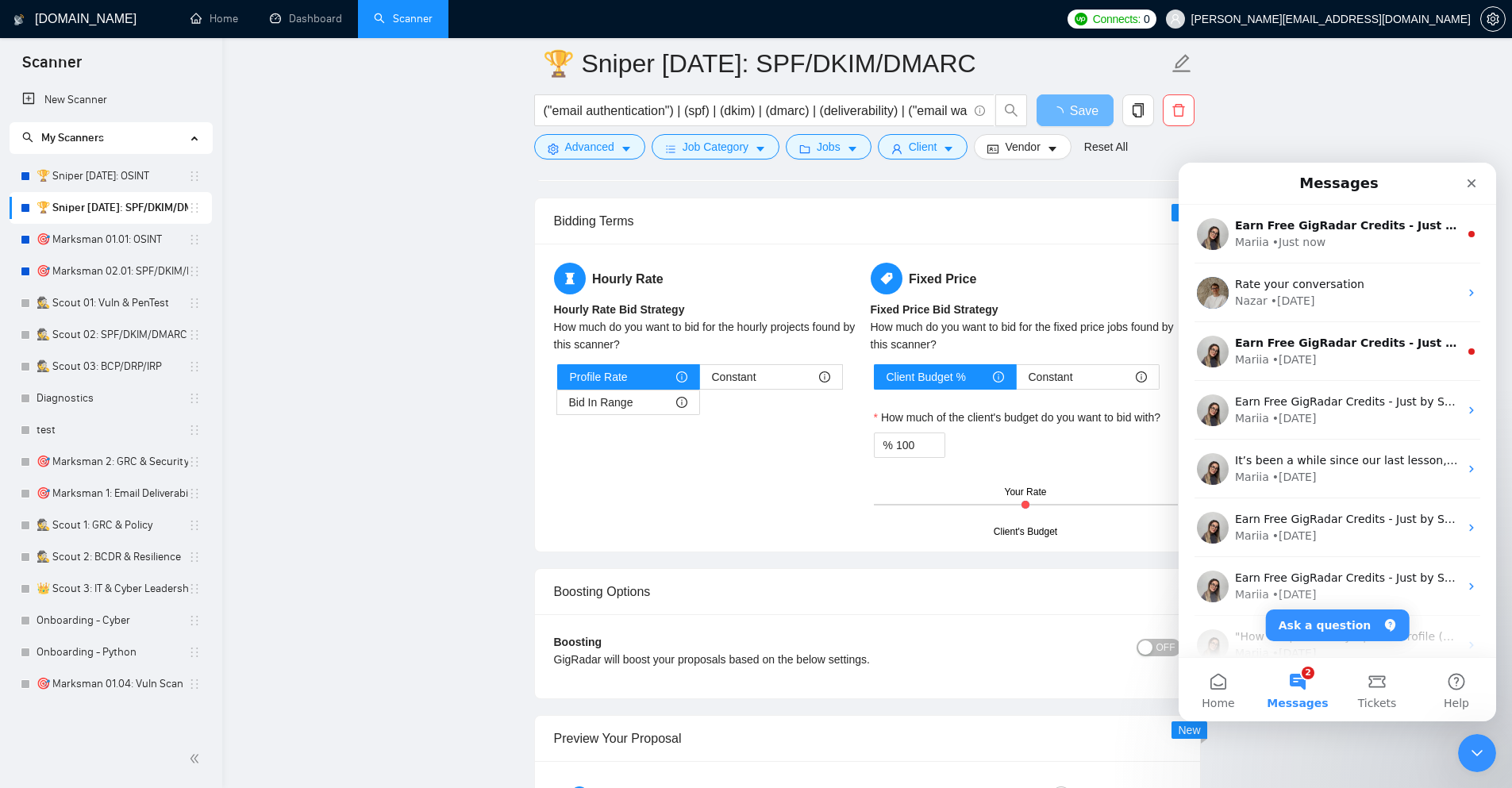
click at [834, 596] on div "Boosting Options" at bounding box center [868, 592] width 627 height 45
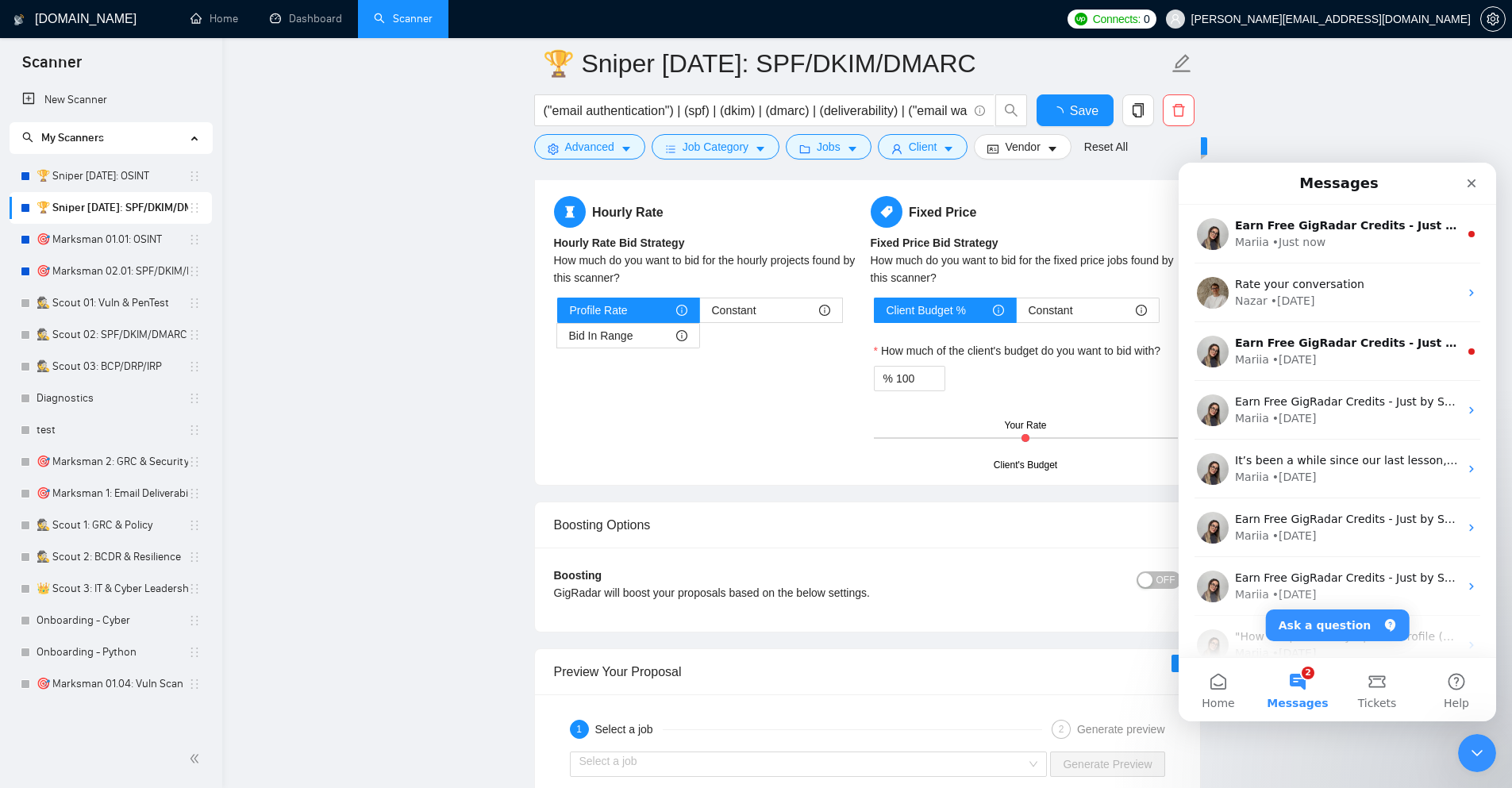
scroll to position [0, 0]
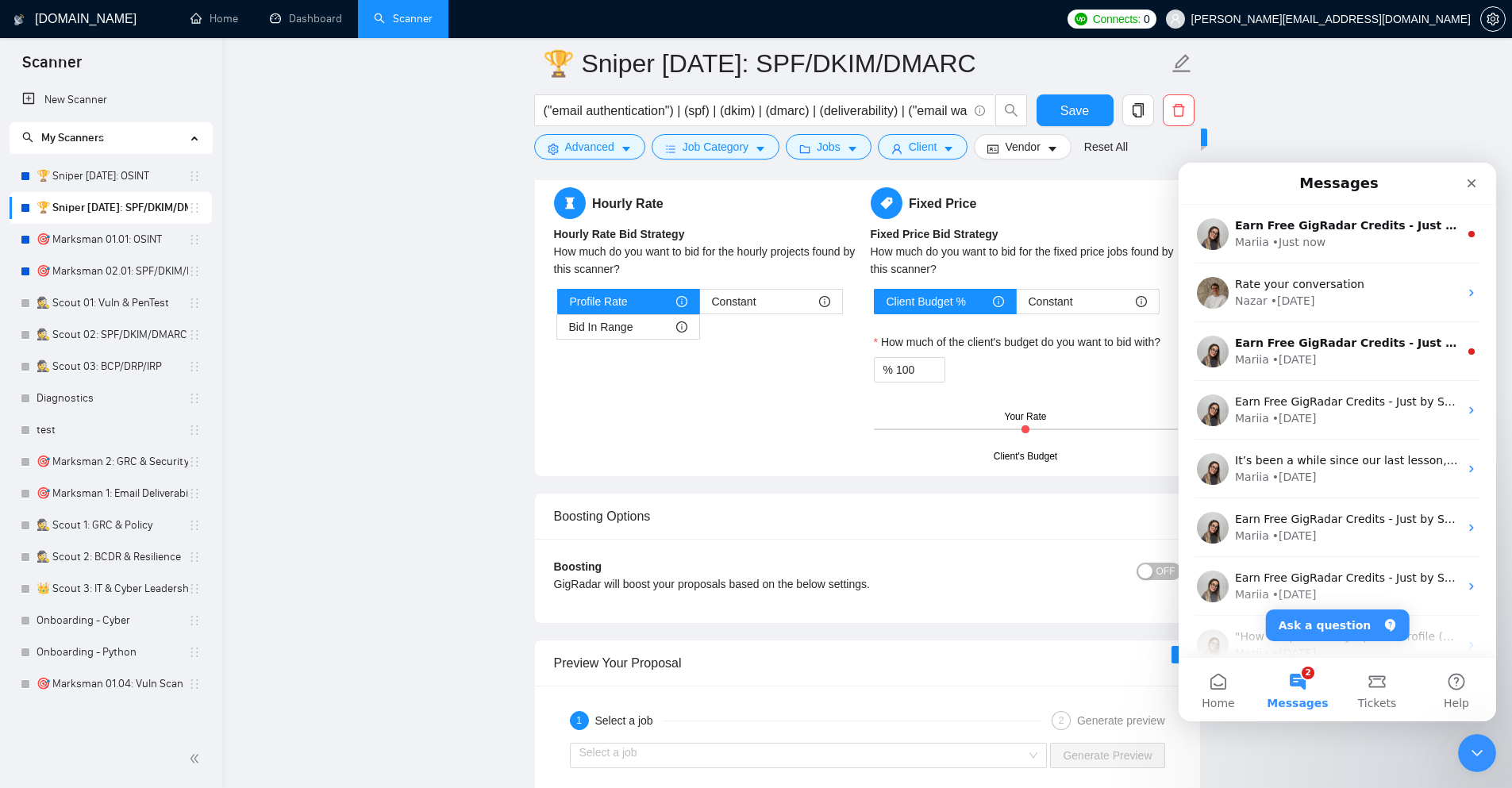
checkbox input "true"
